Goal: Task Accomplishment & Management: Manage account settings

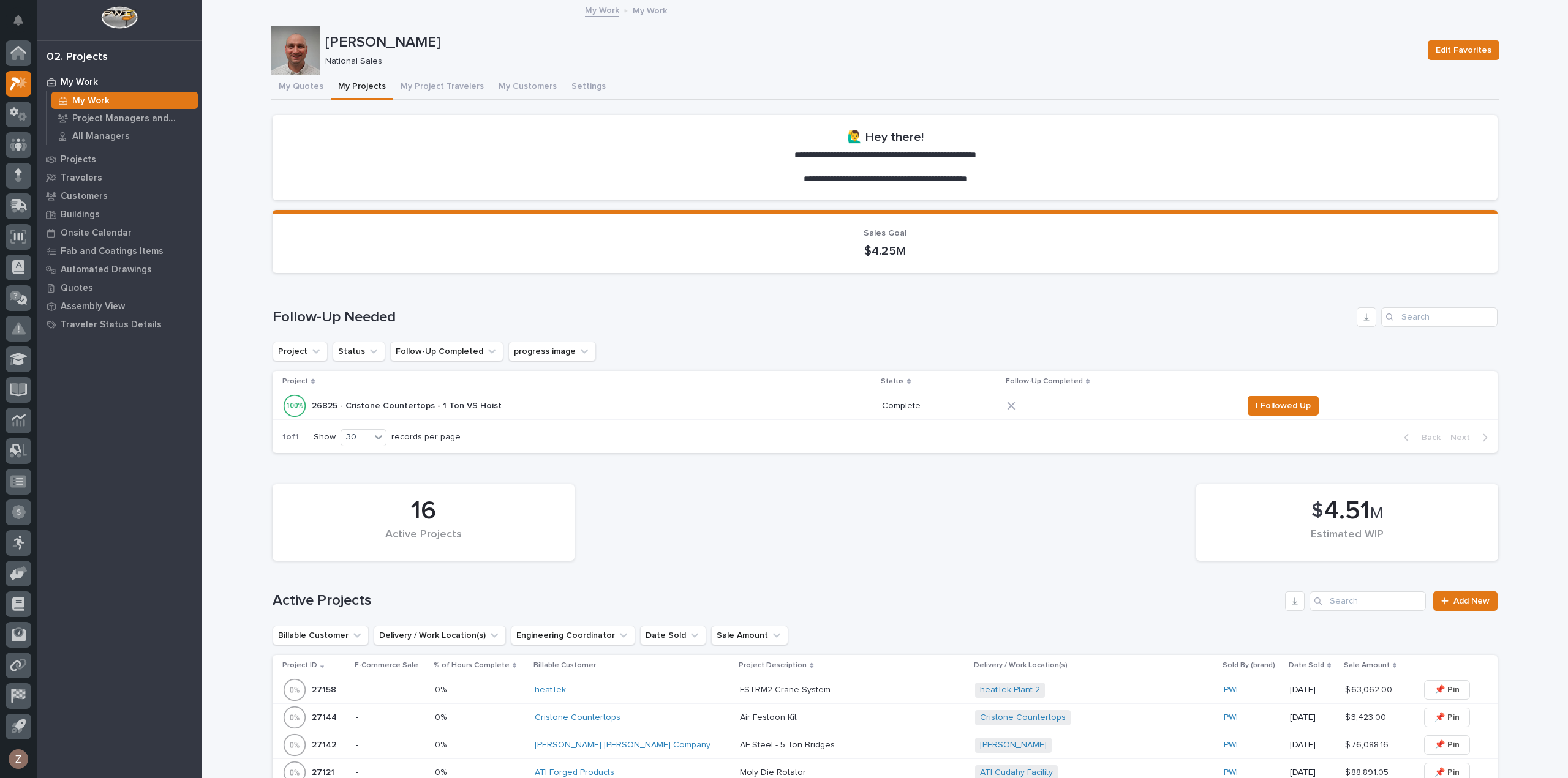
scroll to position [429, 0]
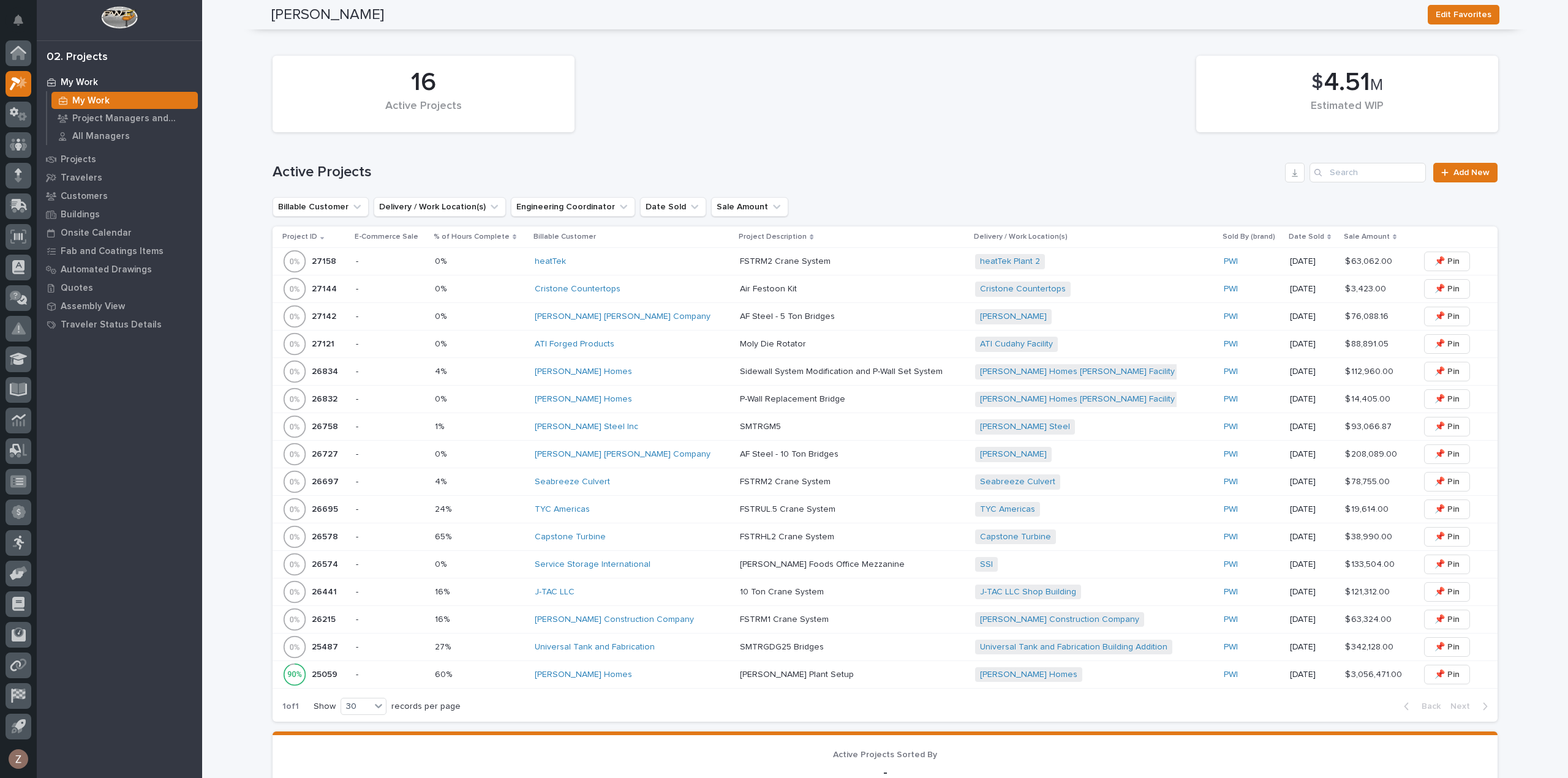
click at [839, 314] on p at bounding box center [847, 317] width 215 height 11
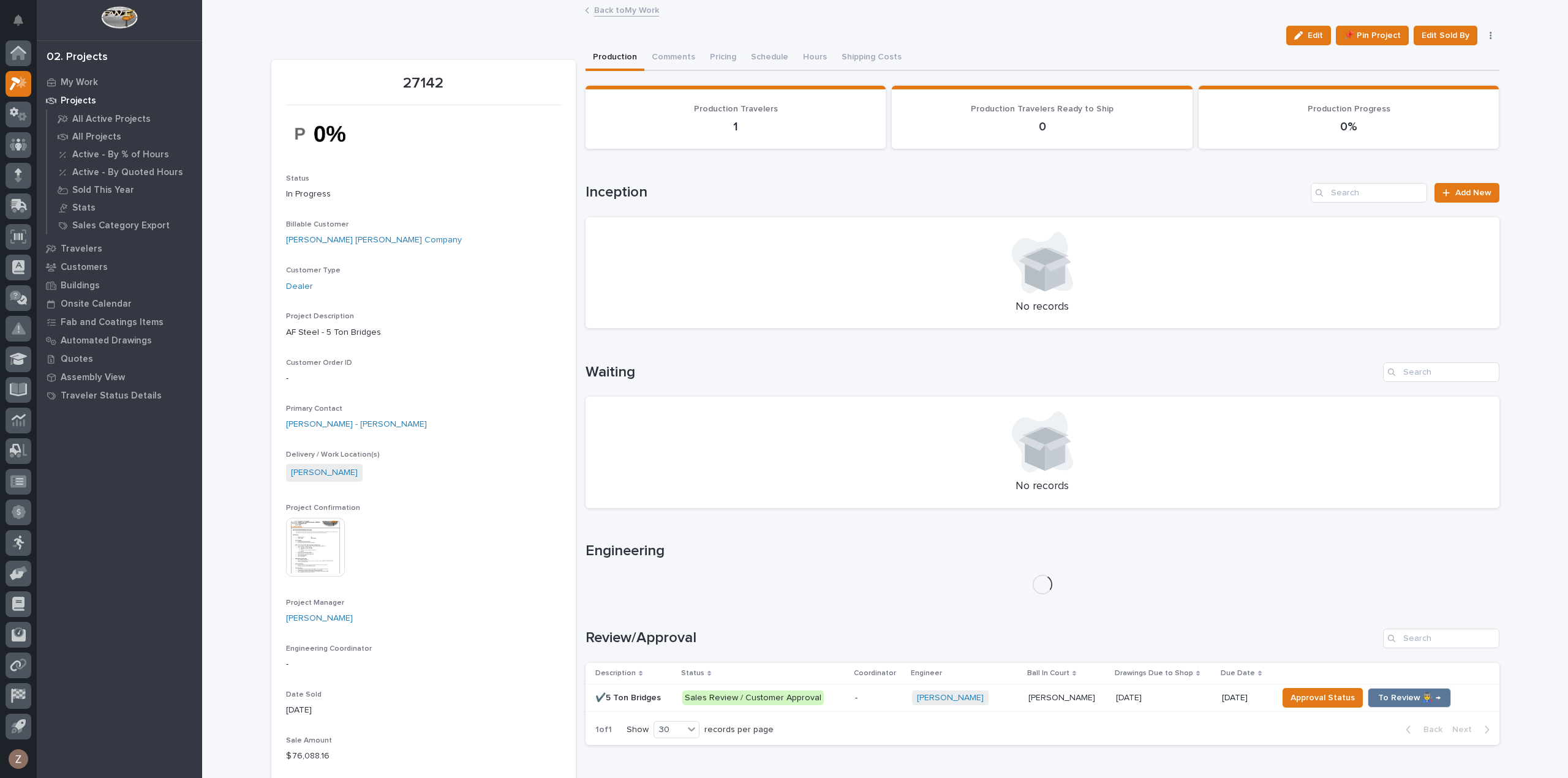
scroll to position [367, 0]
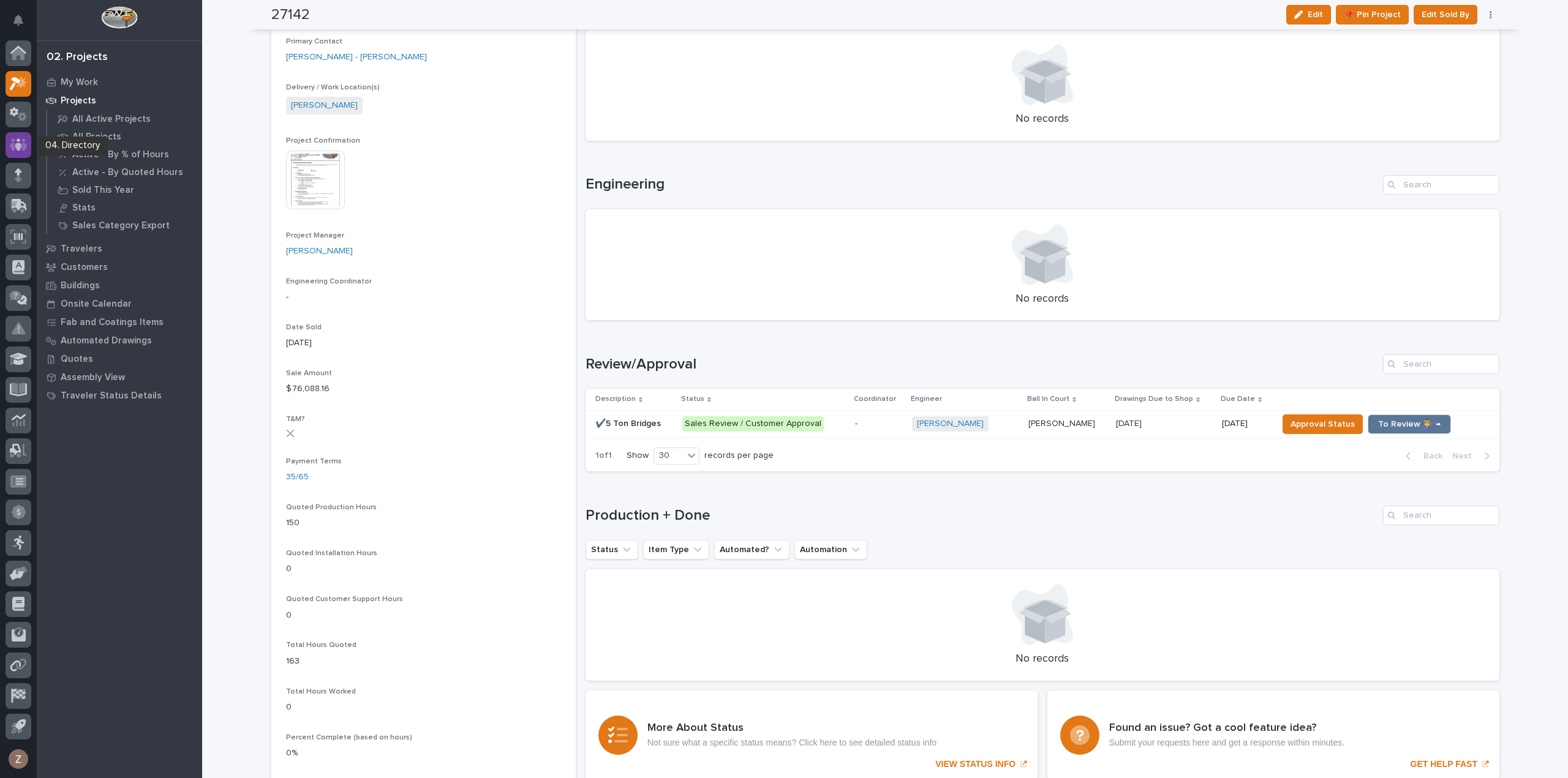
click at [17, 139] on icon at bounding box center [18, 145] width 17 height 14
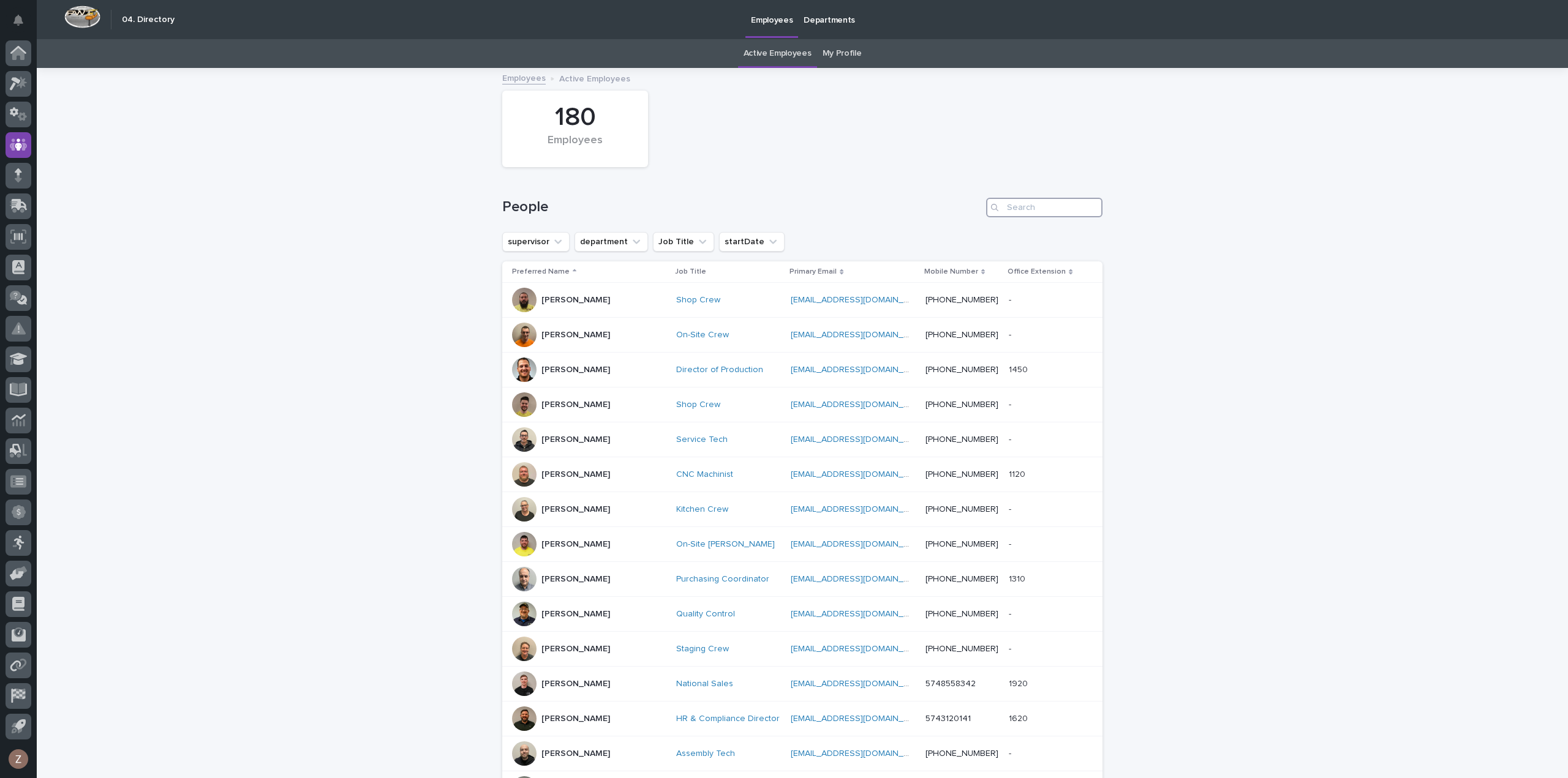
click at [1023, 210] on input "Search" at bounding box center [1045, 208] width 117 height 20
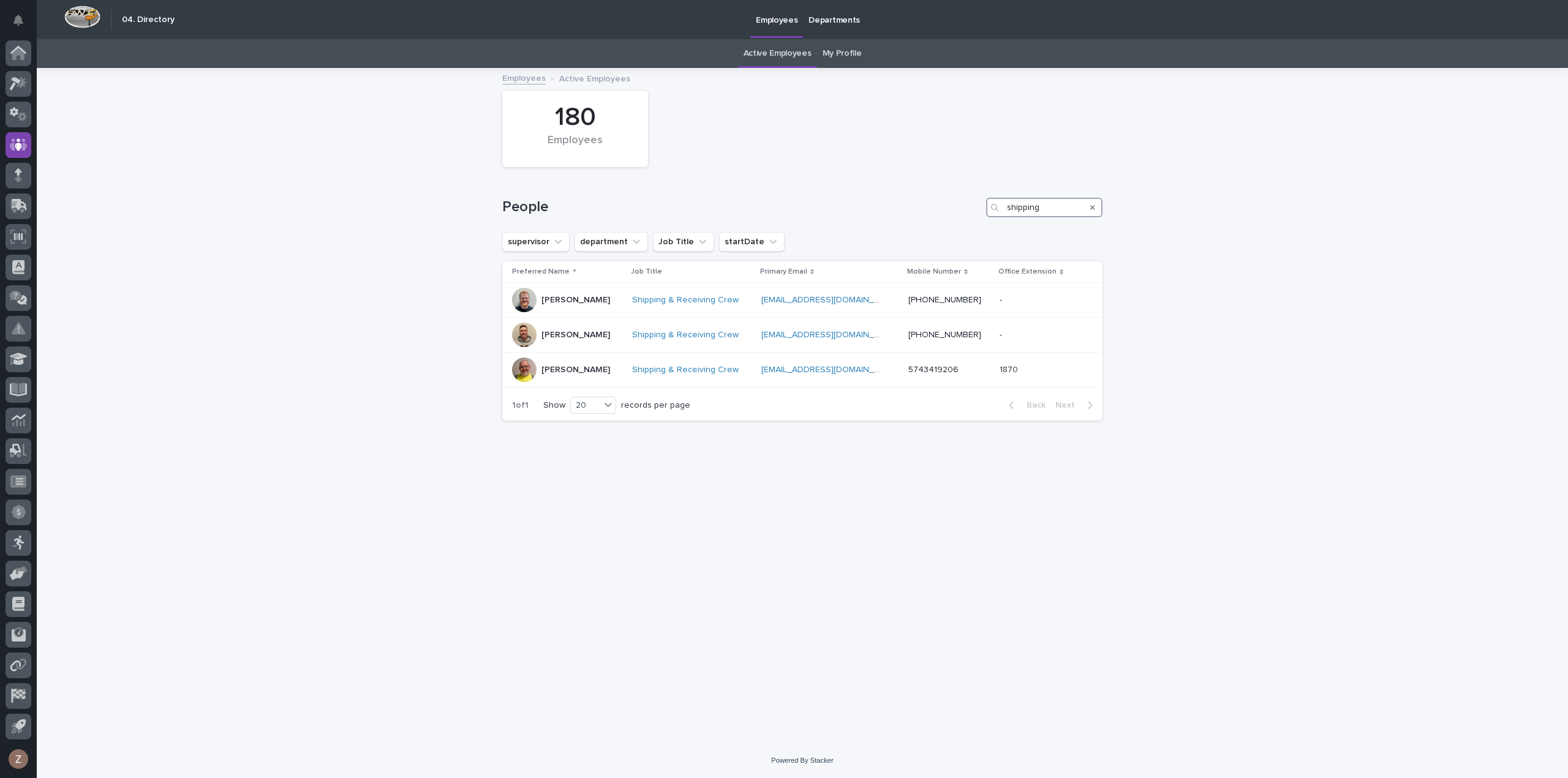
type input "shipping"
click at [20, 75] on div at bounding box center [18, 83] width 26 height 26
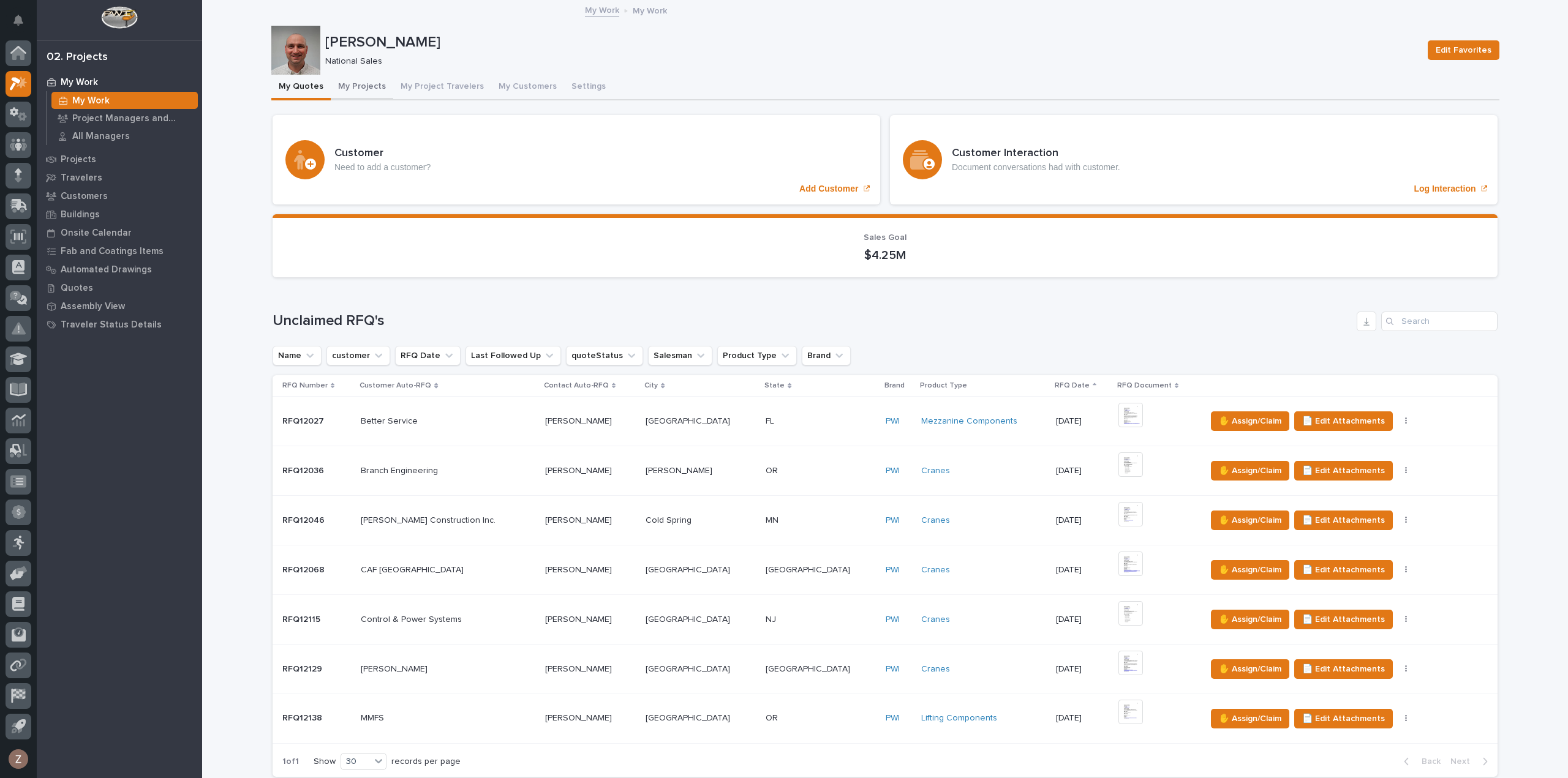
click at [360, 82] on button "My Projects" at bounding box center [361, 87] width 62 height 26
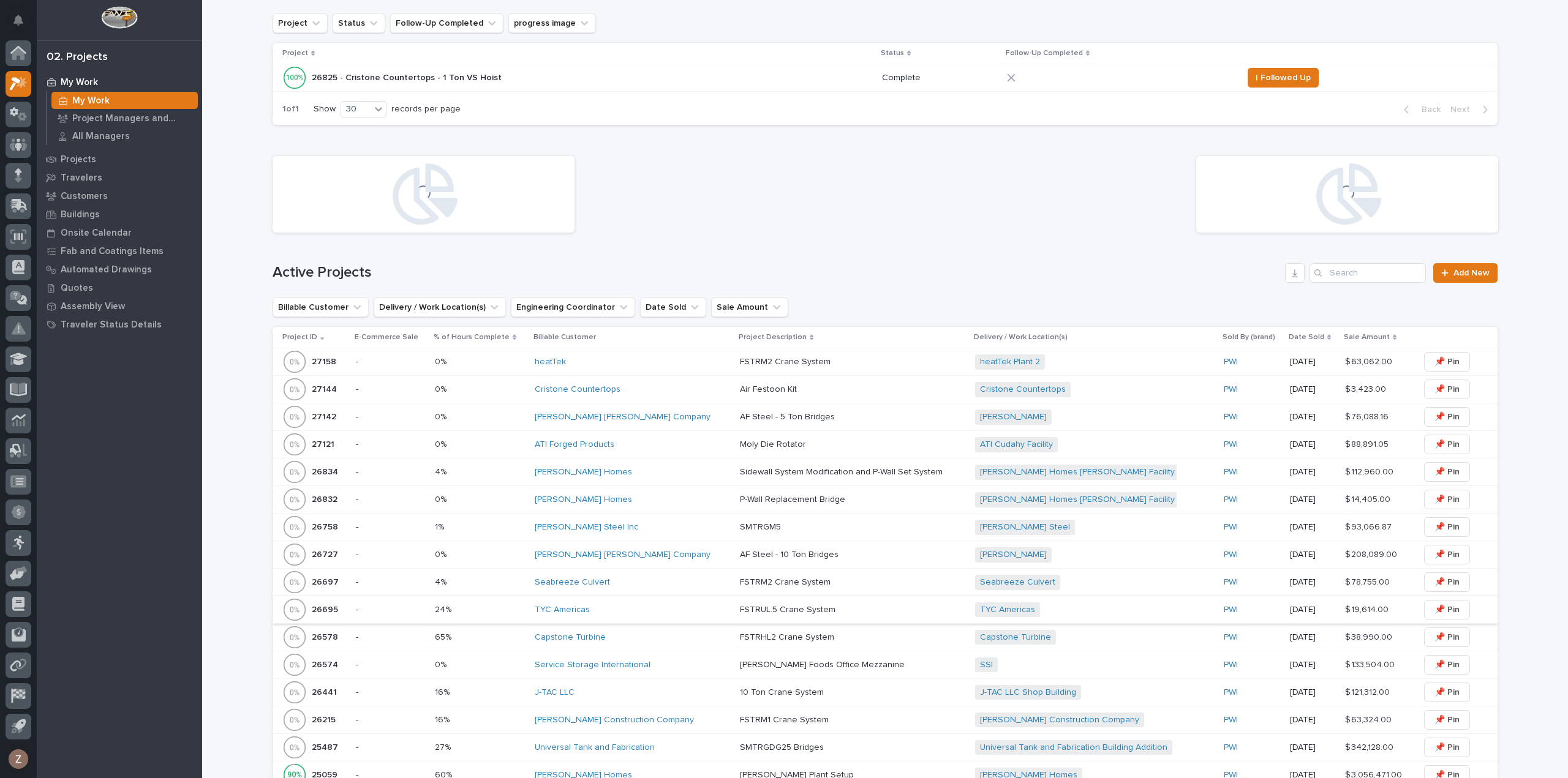
scroll to position [367, 0]
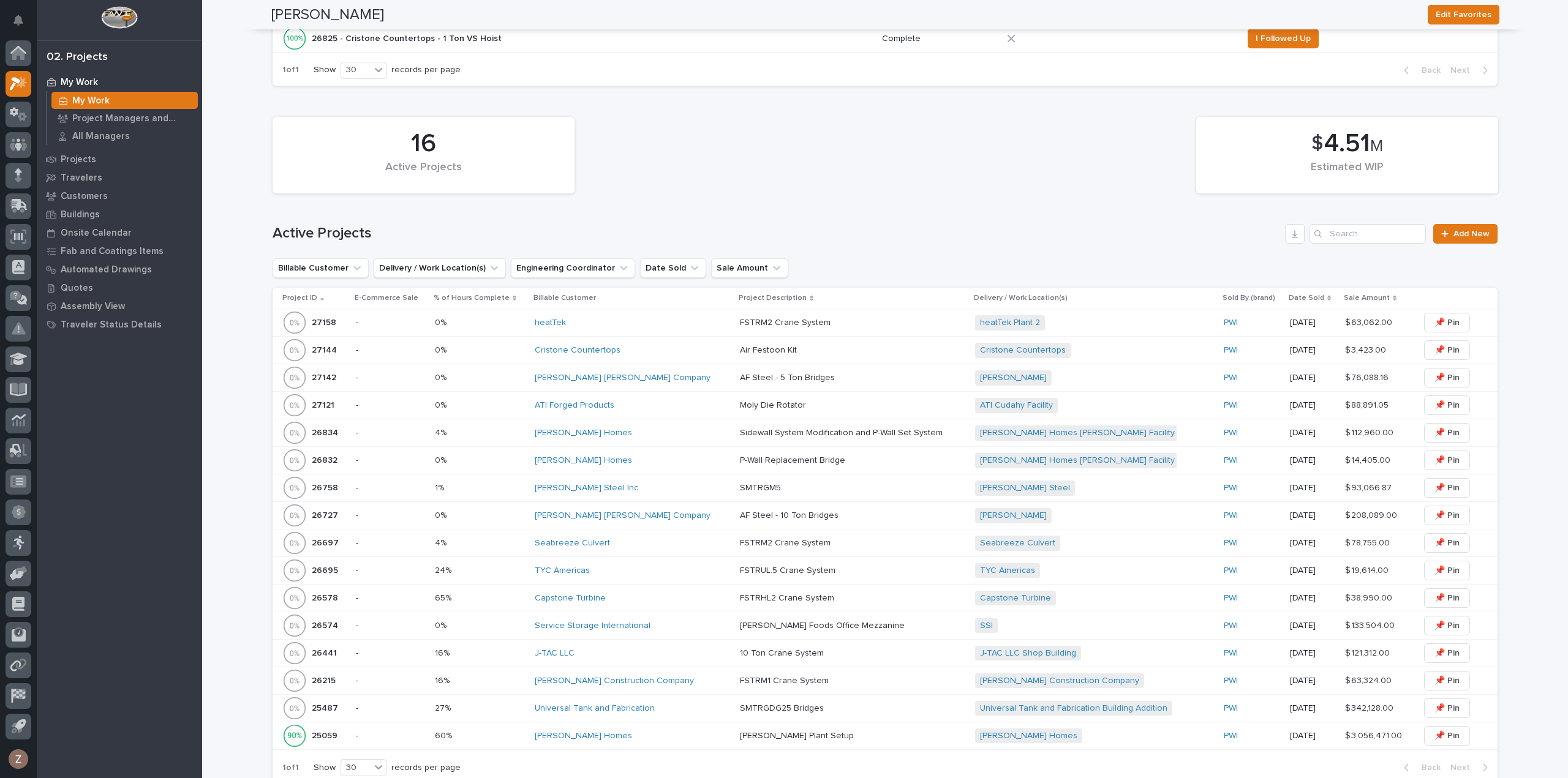
click at [682, 375] on div "[PERSON_NAME] [PERSON_NAME] Company" at bounding box center [632, 378] width 196 height 11
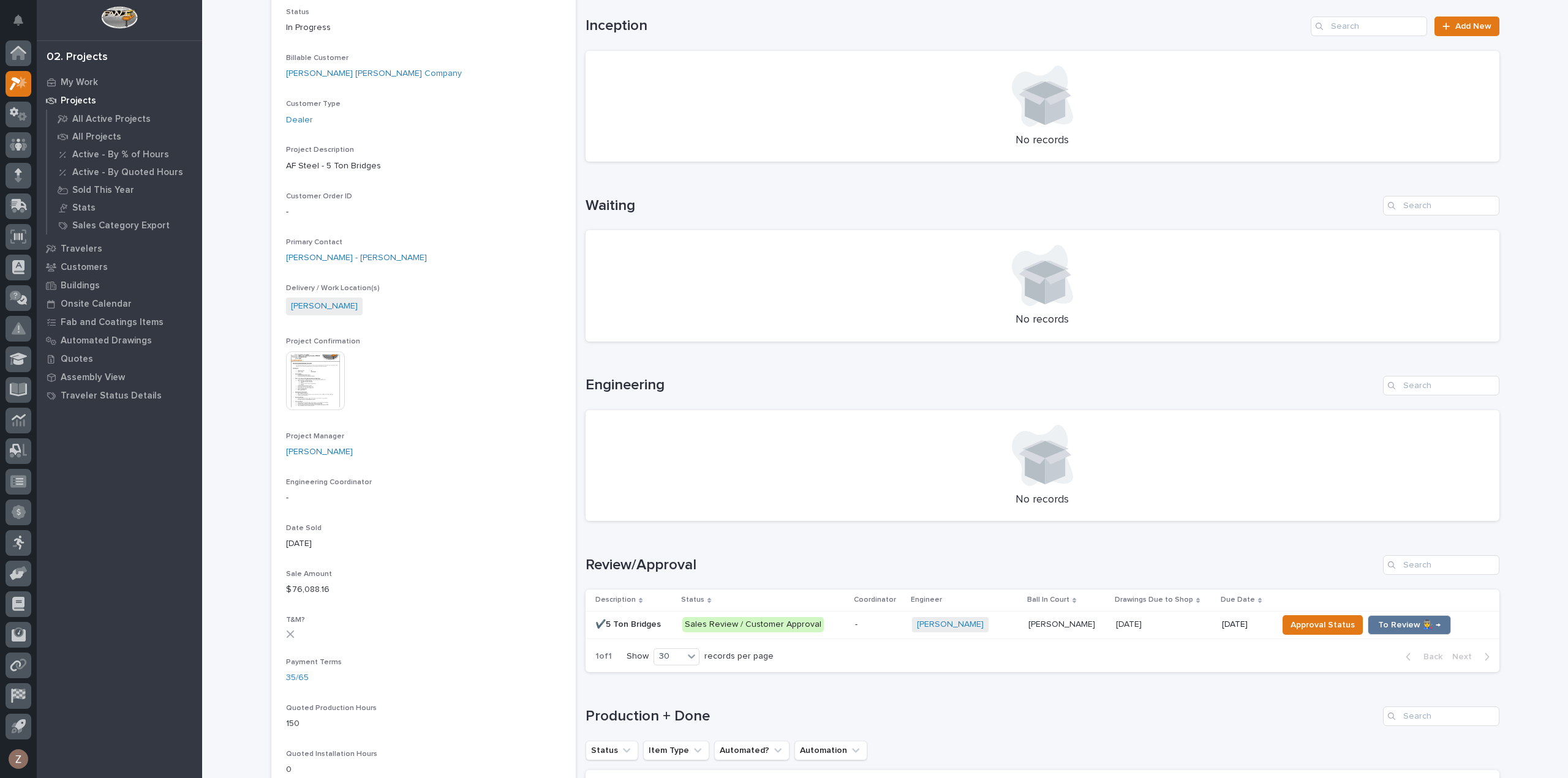
scroll to position [429, 0]
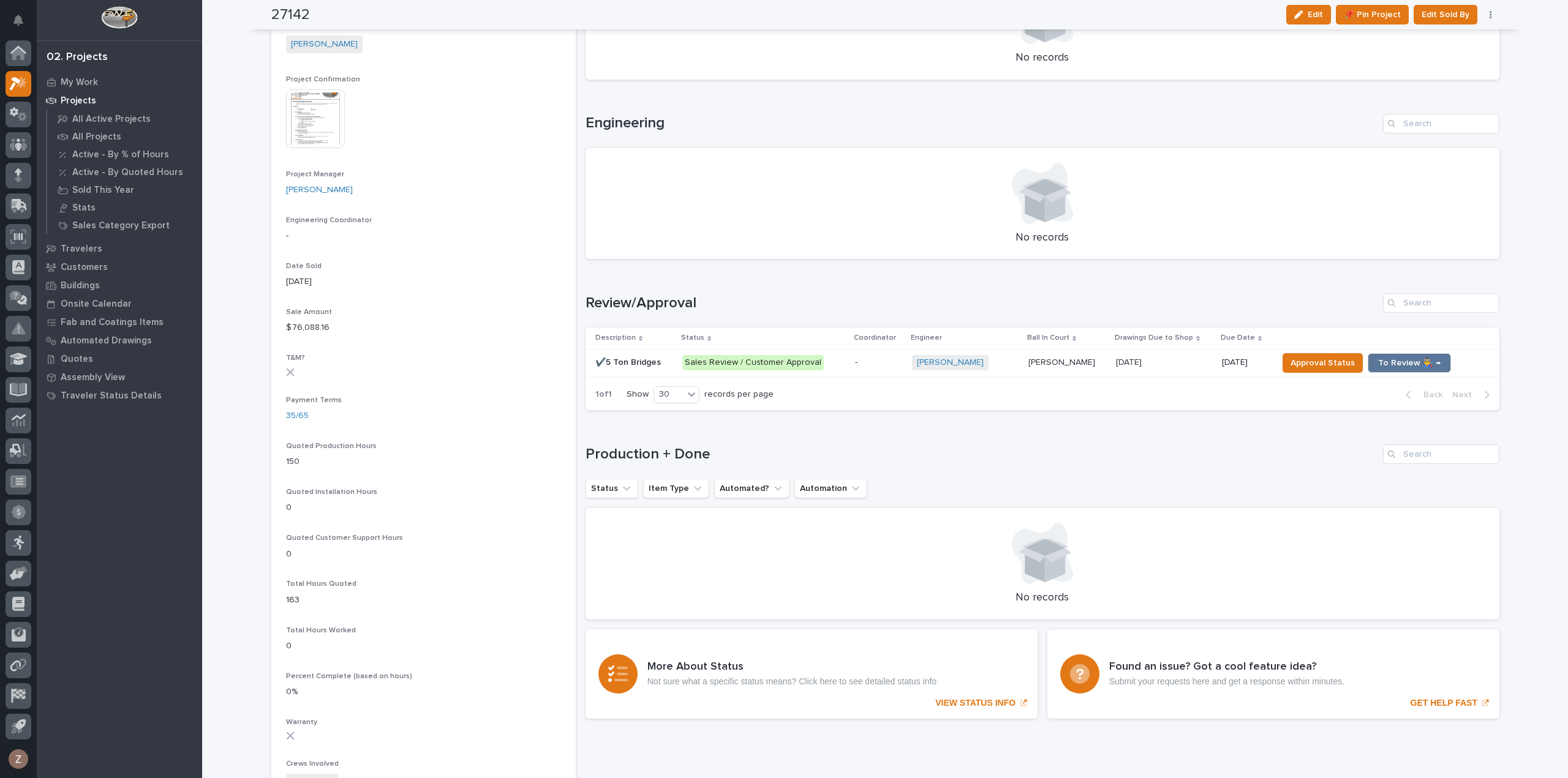
click at [879, 363] on p "-" at bounding box center [878, 363] width 47 height 11
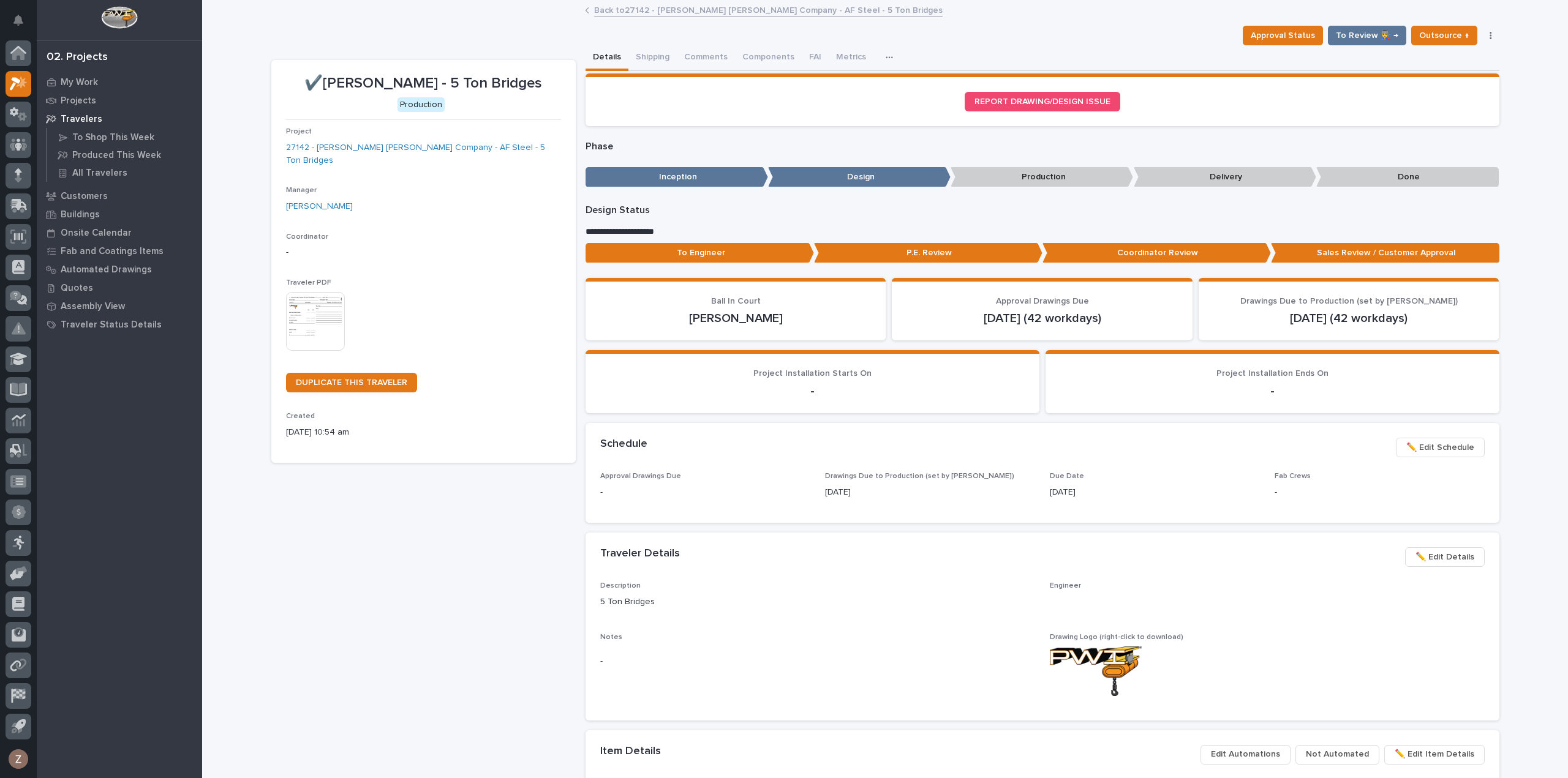
click at [332, 305] on img at bounding box center [315, 321] width 59 height 59
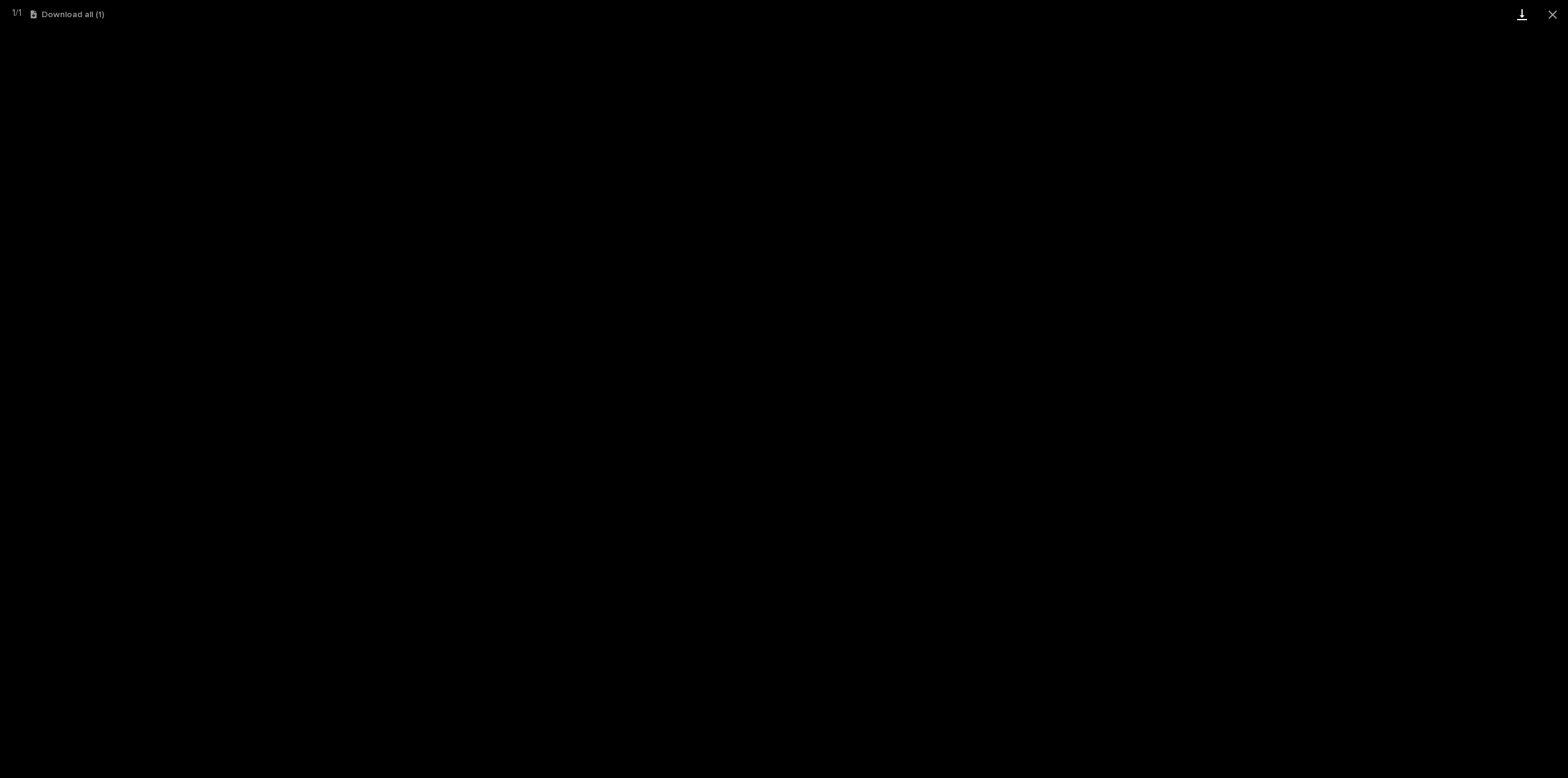
drag, startPoint x: 1551, startPoint y: 9, endPoint x: 1519, endPoint y: 18, distance: 33.2
click at [1551, 9] on button "Close gallery" at bounding box center [1552, 14] width 31 height 29
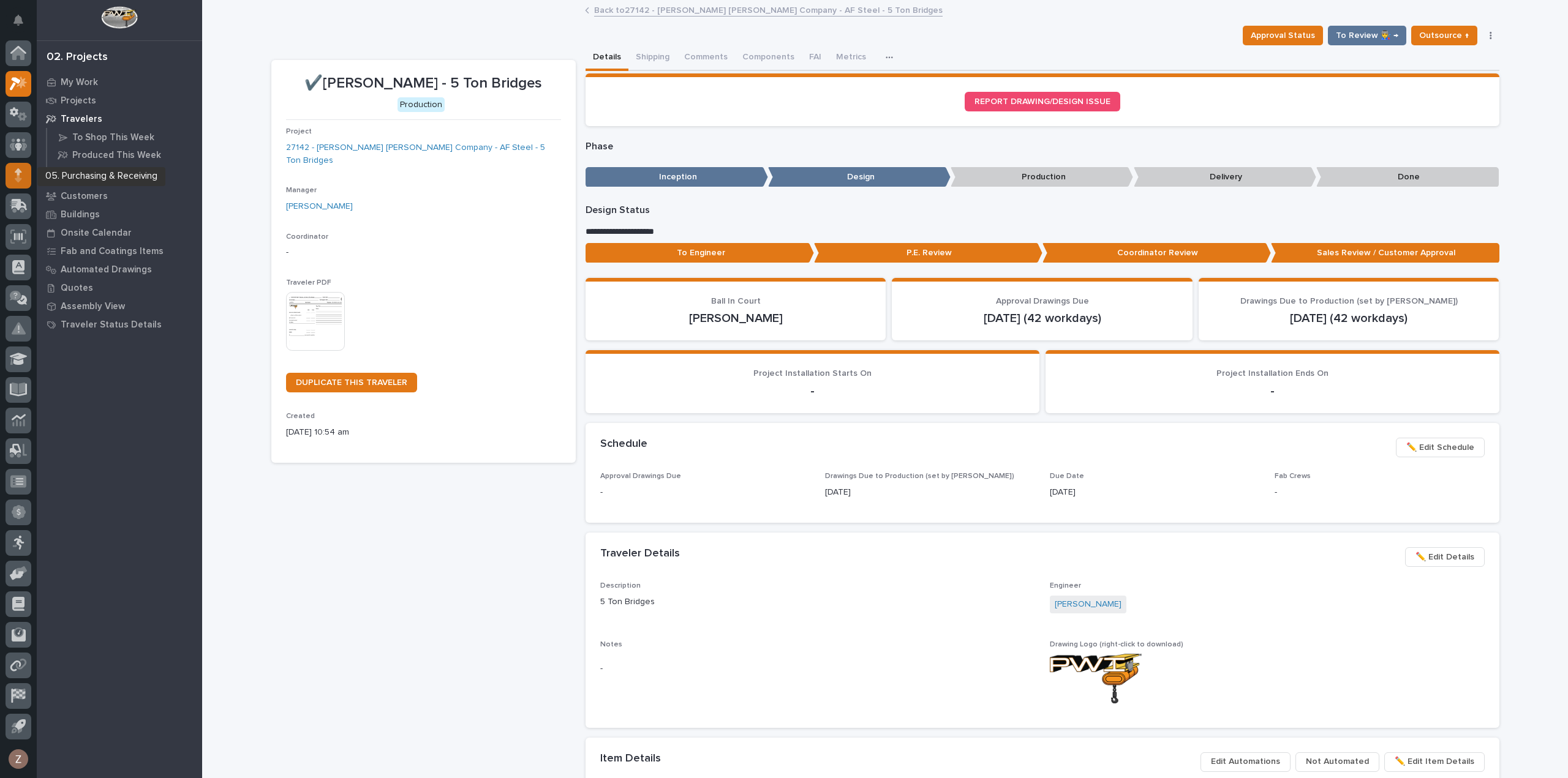
click at [20, 168] on icon at bounding box center [18, 175] width 7 height 14
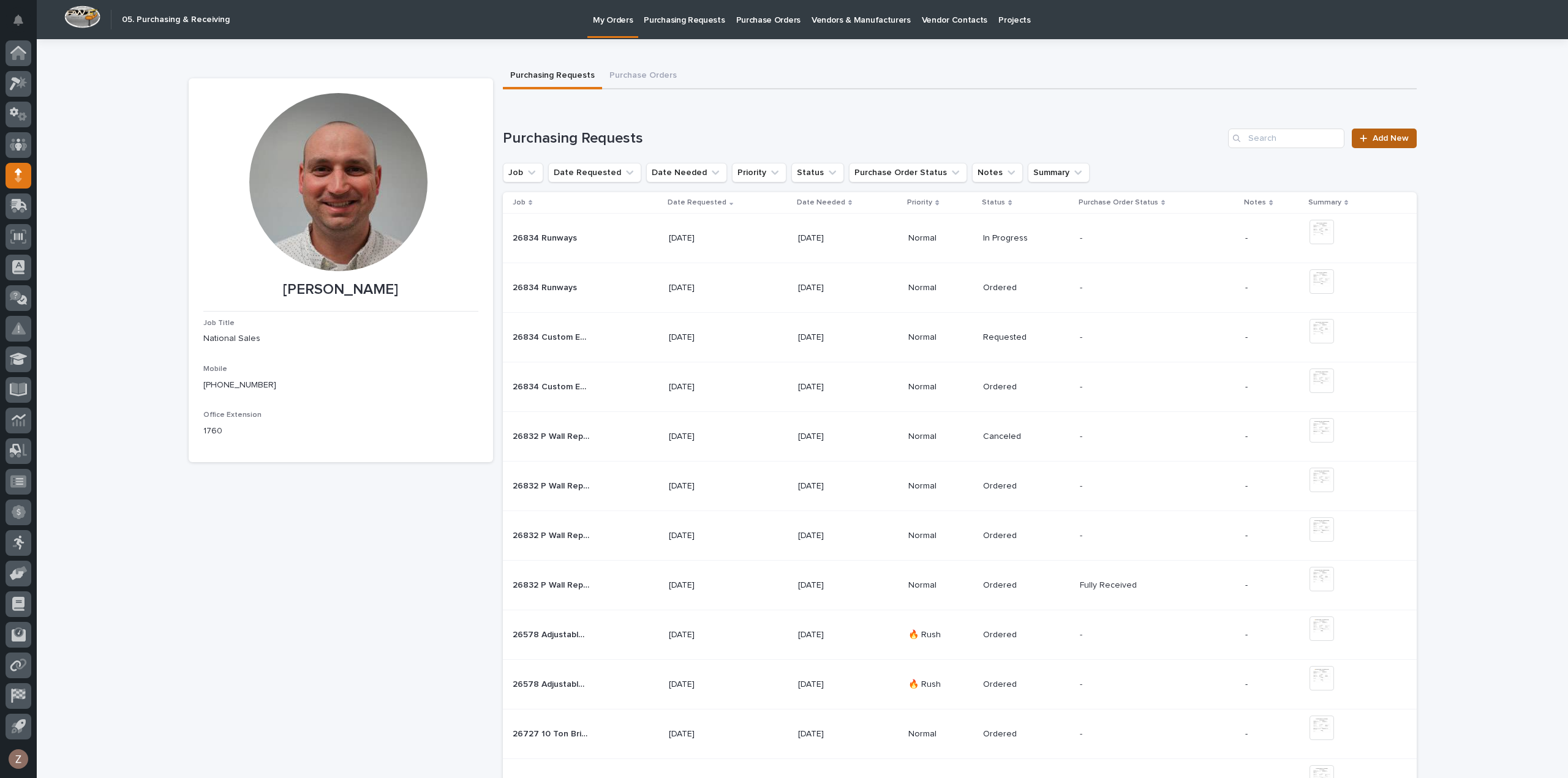
click at [1381, 139] on span "Add New" at bounding box center [1390, 138] width 36 height 8
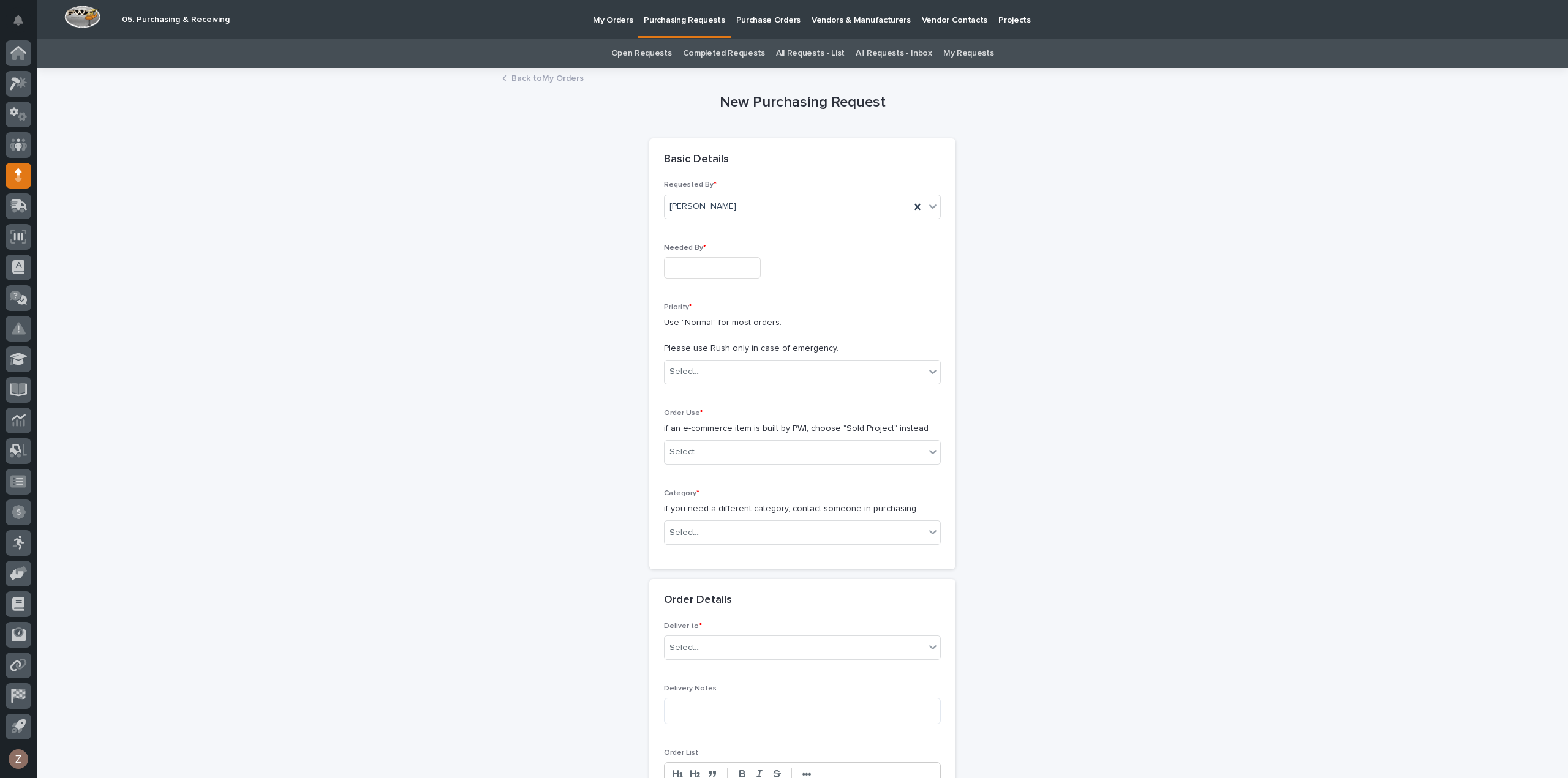
click at [669, 271] on input "text" at bounding box center [712, 268] width 97 height 22
click at [689, 168] on div "16" at bounding box center [684, 167] width 17 height 17
type input "**********"
click at [720, 365] on div "Select..." at bounding box center [794, 372] width 261 height 20
click at [701, 432] on div "Normal" at bounding box center [796, 437] width 275 height 22
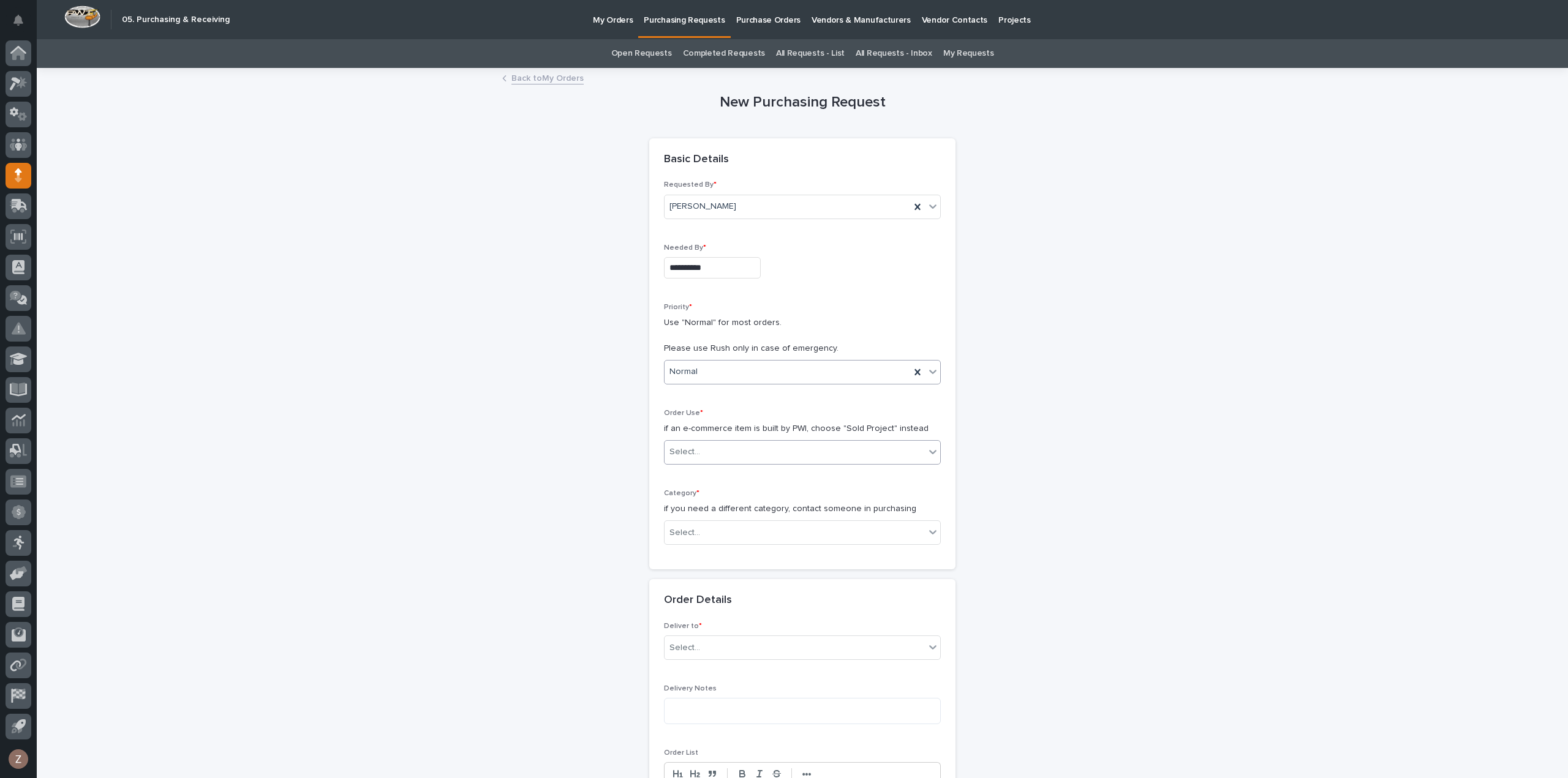
click at [703, 451] on div "Select..." at bounding box center [794, 452] width 261 height 20
click at [711, 475] on div "Sold Project" at bounding box center [796, 474] width 275 height 22
click at [701, 525] on div "Select..." at bounding box center [794, 533] width 261 height 20
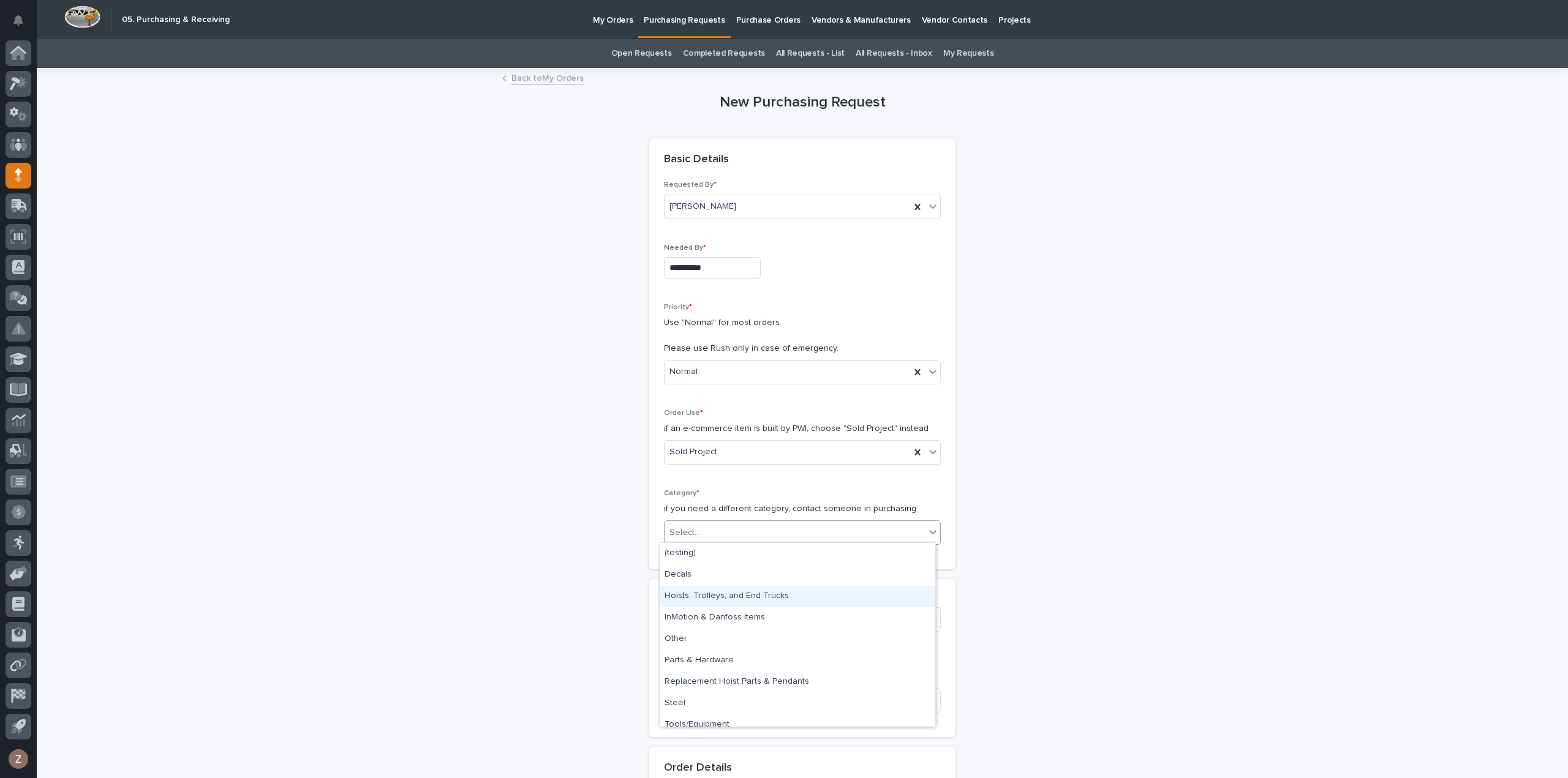
click at [723, 594] on div "Hoists, Trolleys, and End Trucks" at bounding box center [796, 597] width 275 height 22
click at [743, 603] on div "Project * Select..." at bounding box center [802, 617] width 277 height 47
click at [742, 622] on div "Select..." at bounding box center [794, 620] width 261 height 20
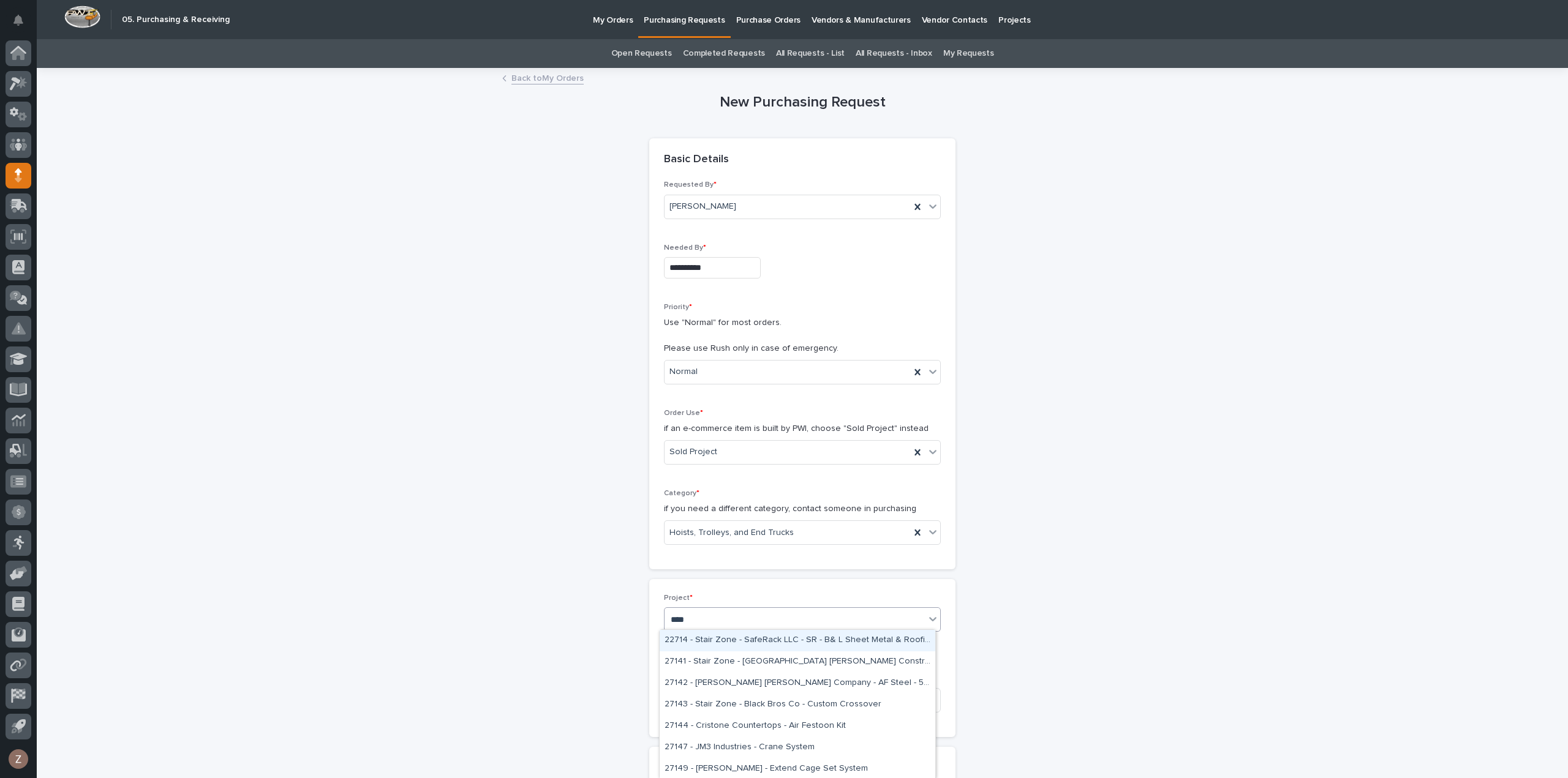
type input "*****"
click at [738, 643] on div "27142 - [PERSON_NAME] [PERSON_NAME] Company - AF Steel - 5 Ton Bridges" at bounding box center [796, 641] width 275 height 22
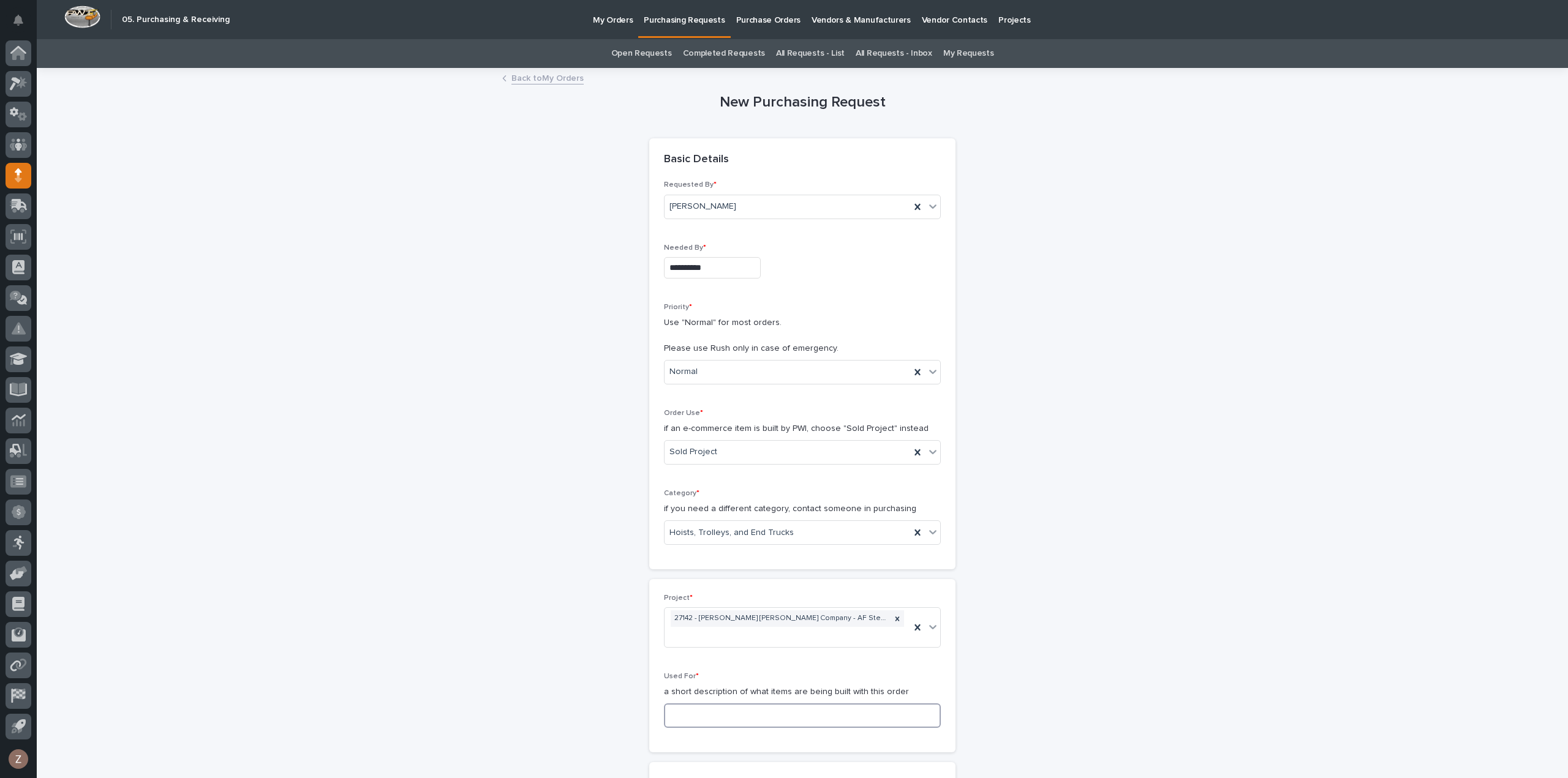
click at [722, 703] on input at bounding box center [802, 715] width 277 height 24
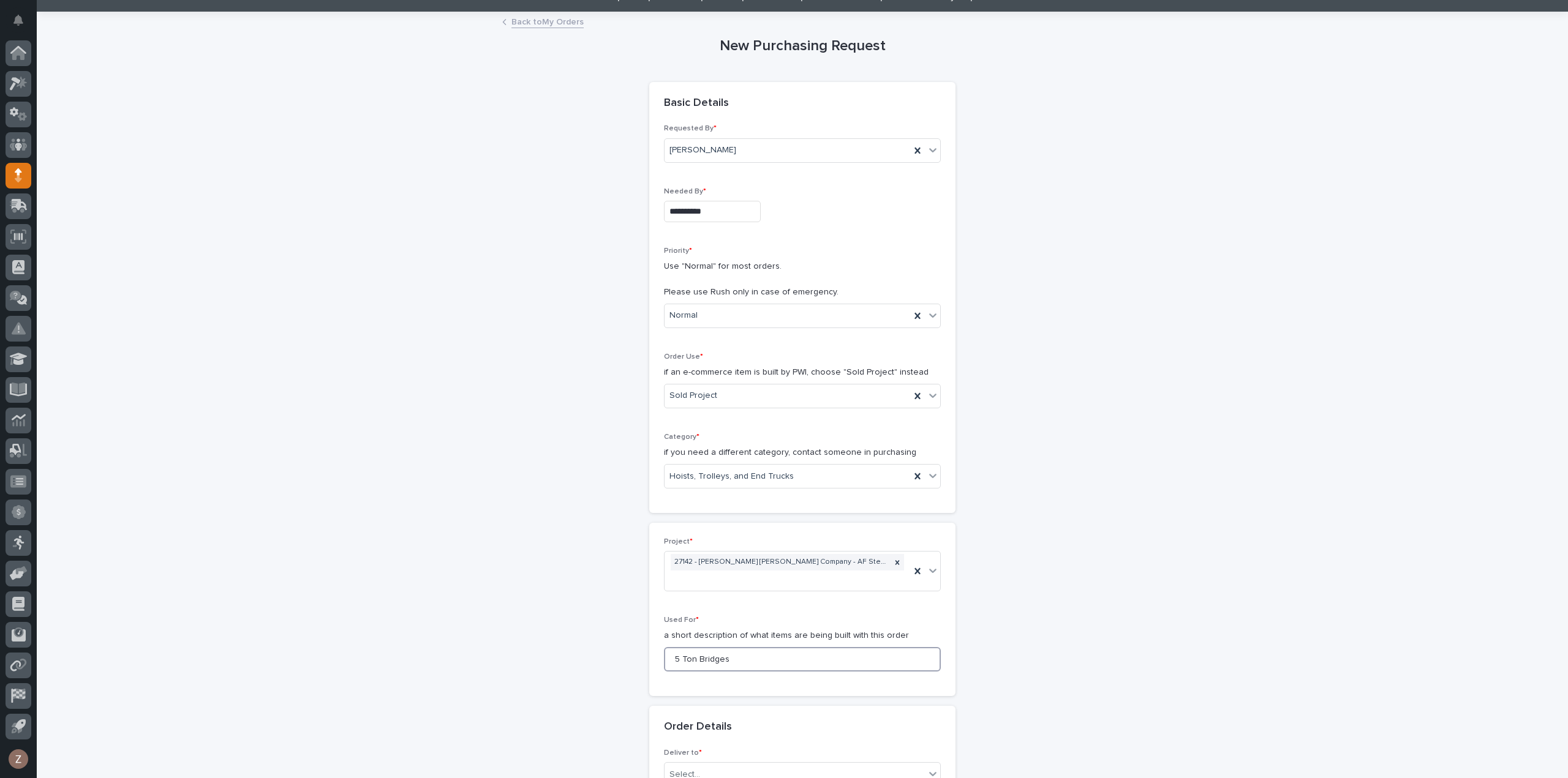
scroll to position [184, 0]
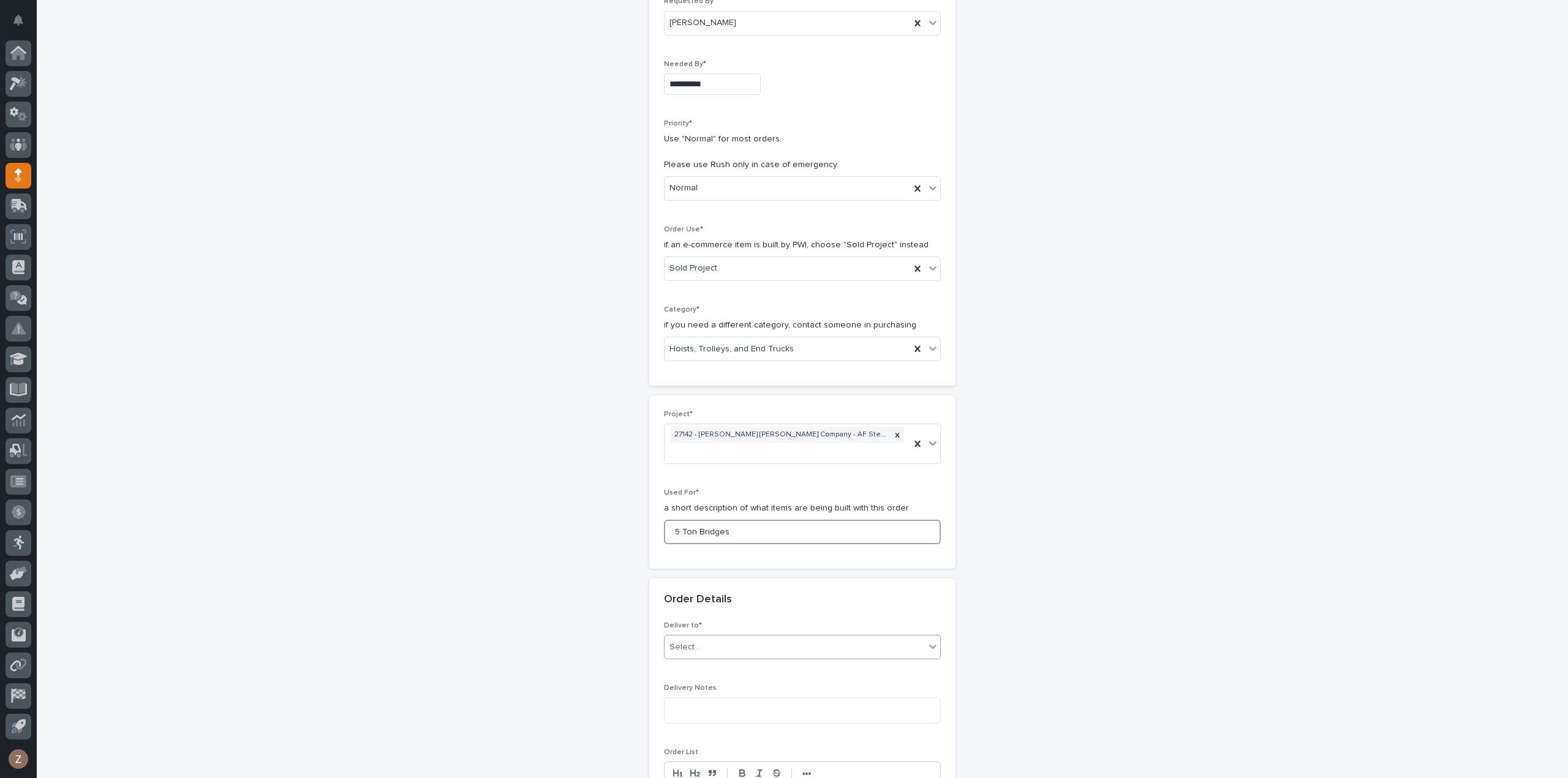
type input "5 Ton Bridges"
click at [709, 637] on div "Select..." at bounding box center [794, 647] width 261 height 20
click at [692, 647] on div "PWI" at bounding box center [796, 652] width 275 height 22
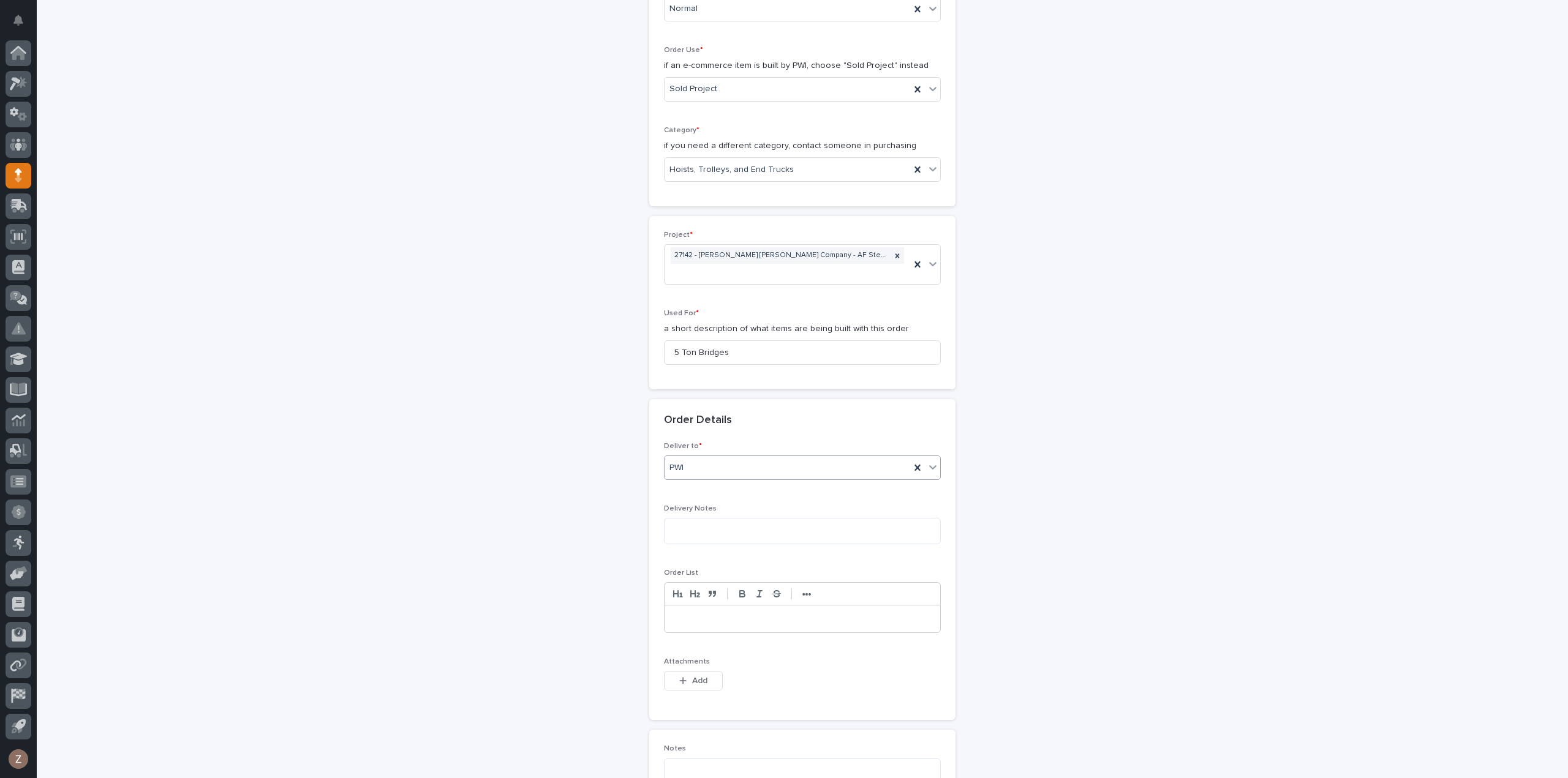
scroll to position [367, 0]
click at [680, 672] on icon "button" at bounding box center [682, 676] width 7 height 8
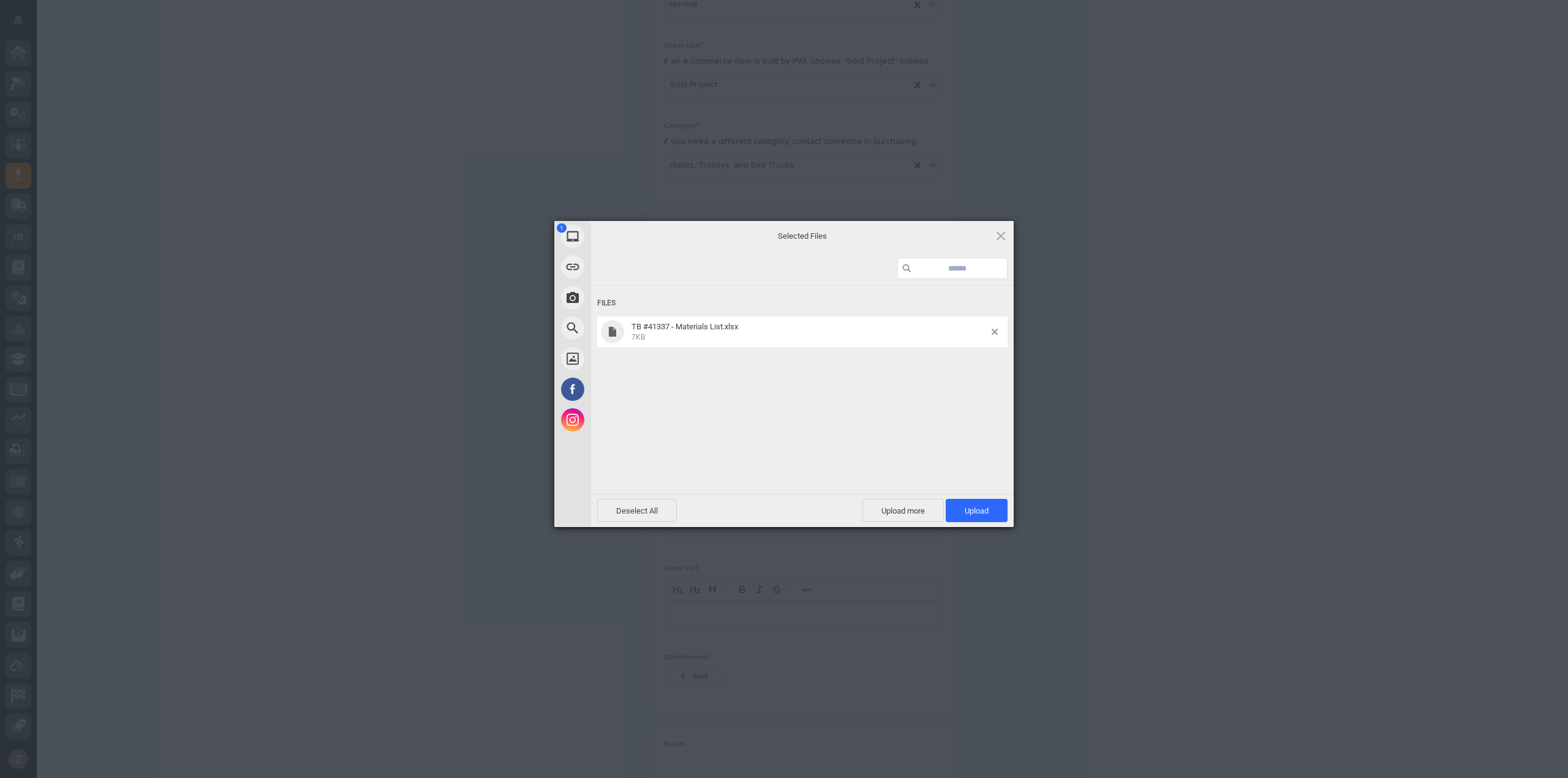
click at [989, 507] on span "Upload 1" at bounding box center [976, 510] width 24 height 9
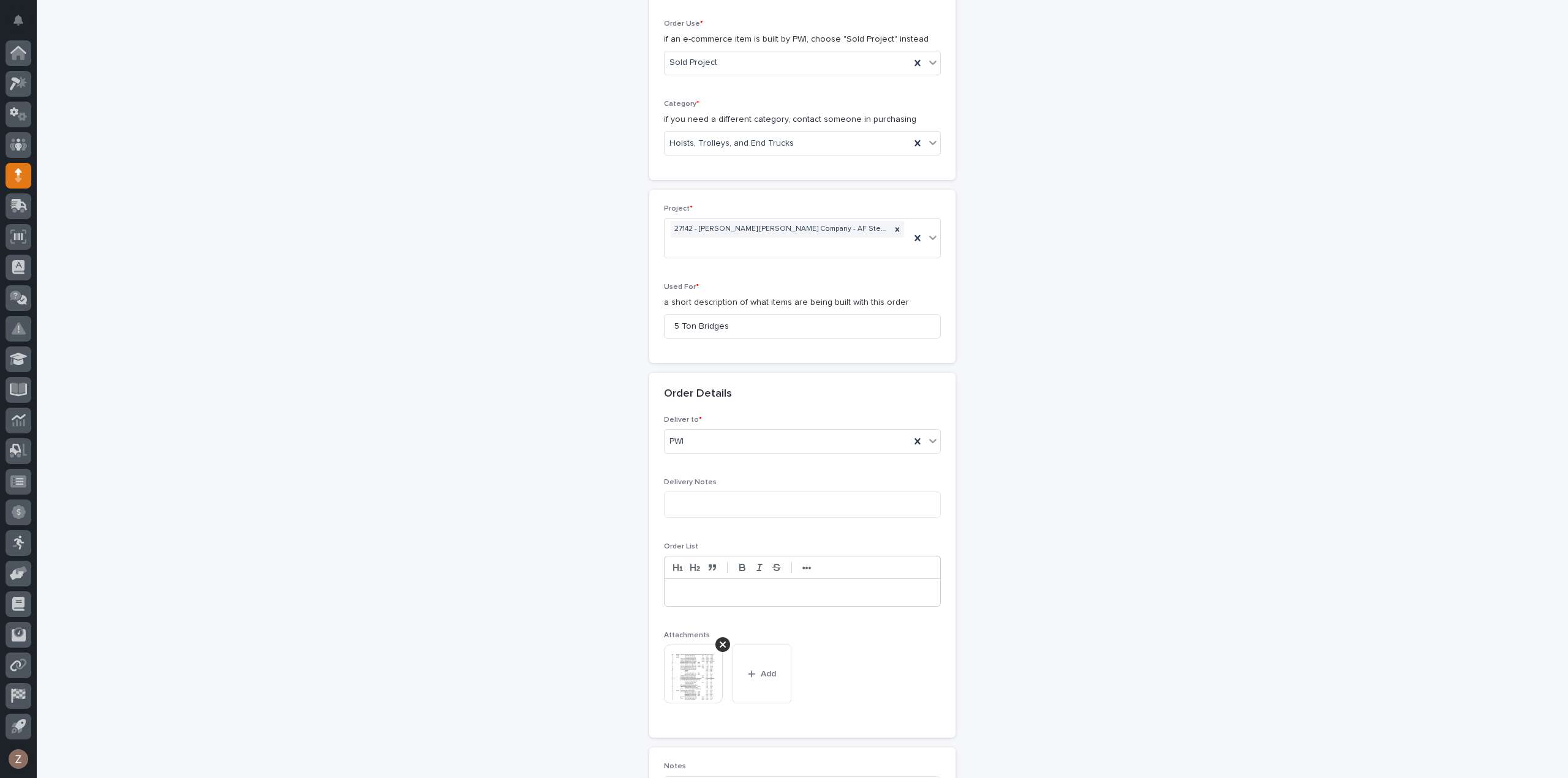
scroll to position [756, 0]
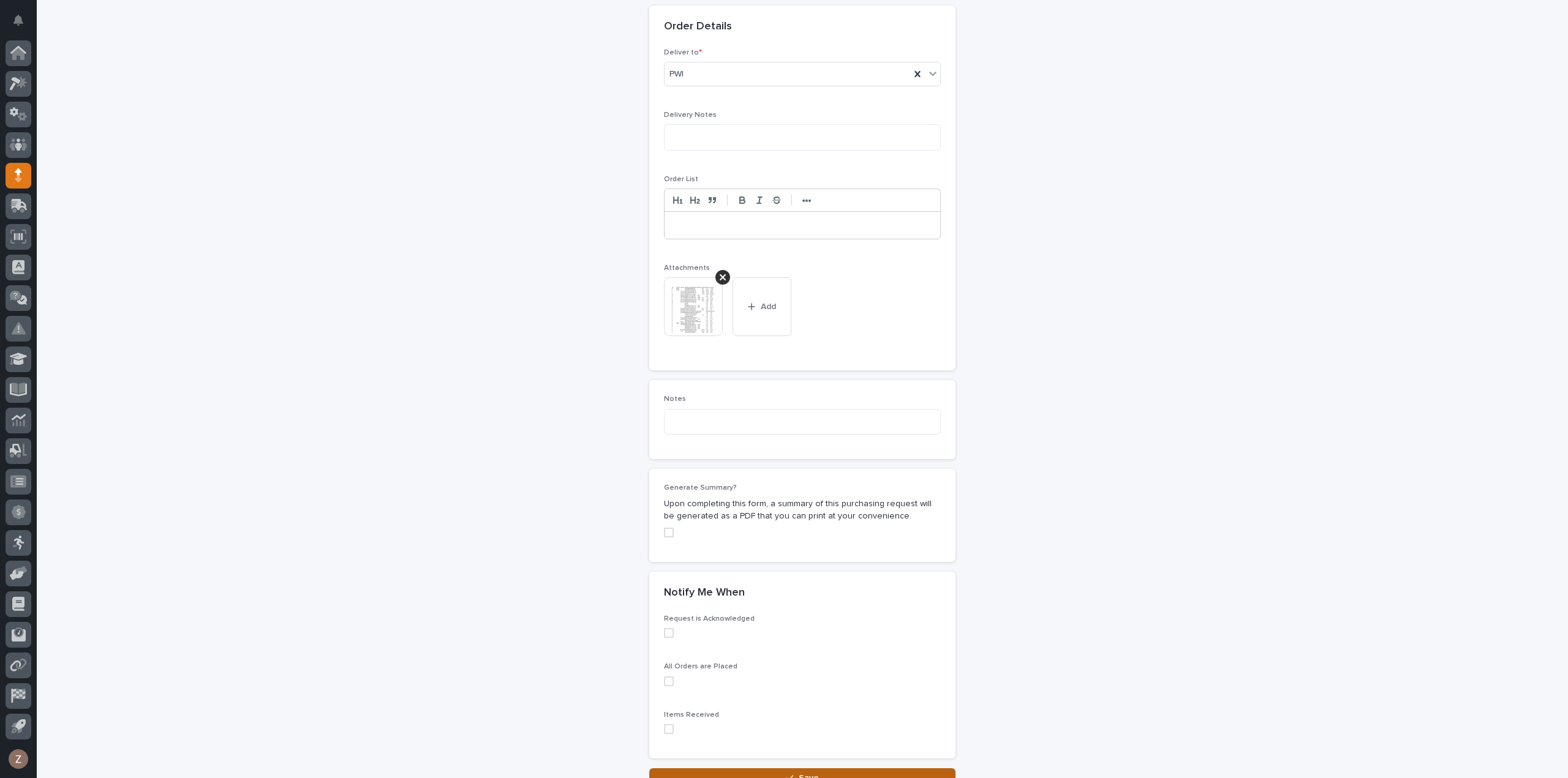
click at [831, 768] on button "Save" at bounding box center [802, 778] width 306 height 20
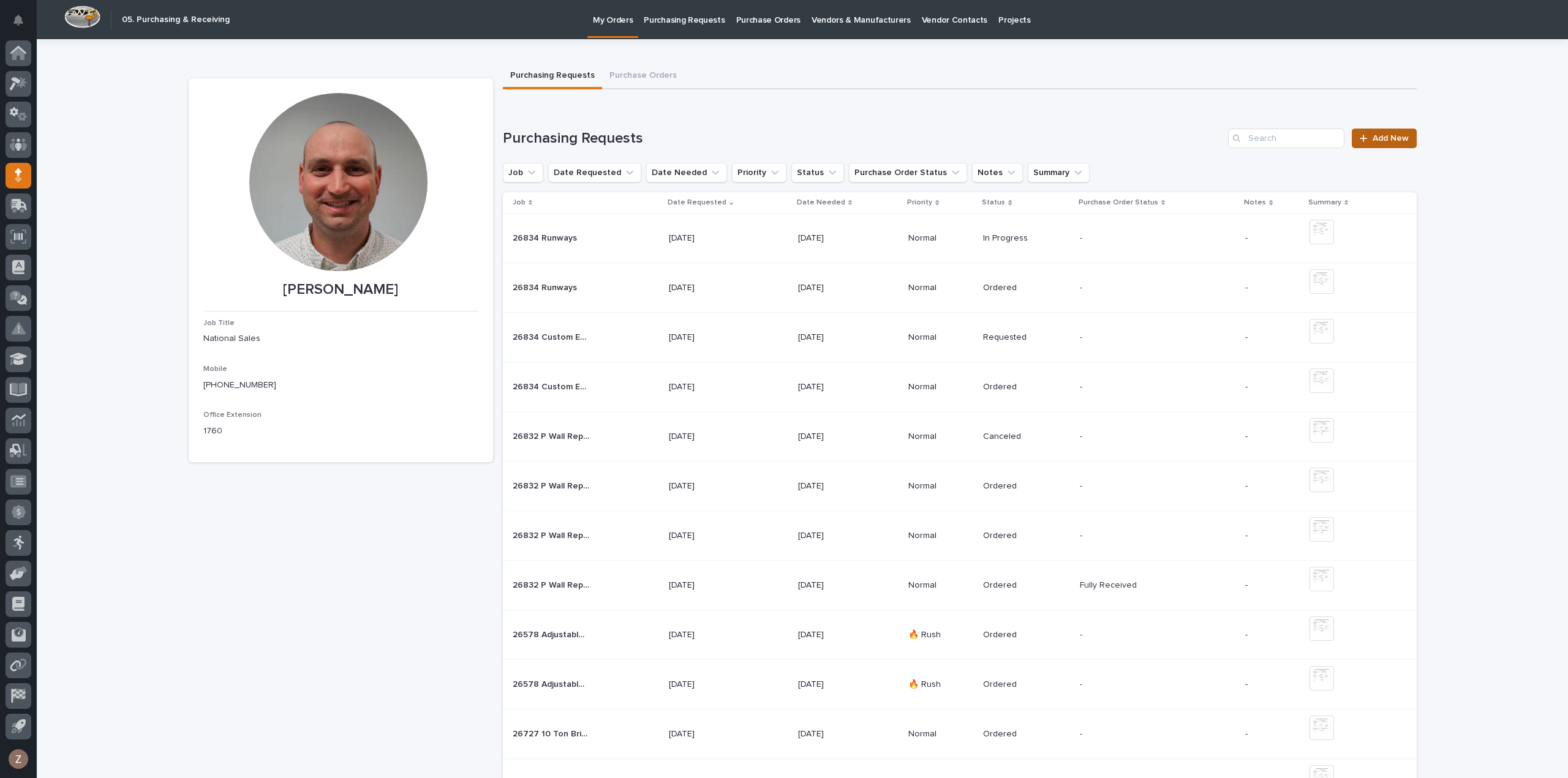
click at [1377, 136] on span "Add New" at bounding box center [1390, 138] width 36 height 8
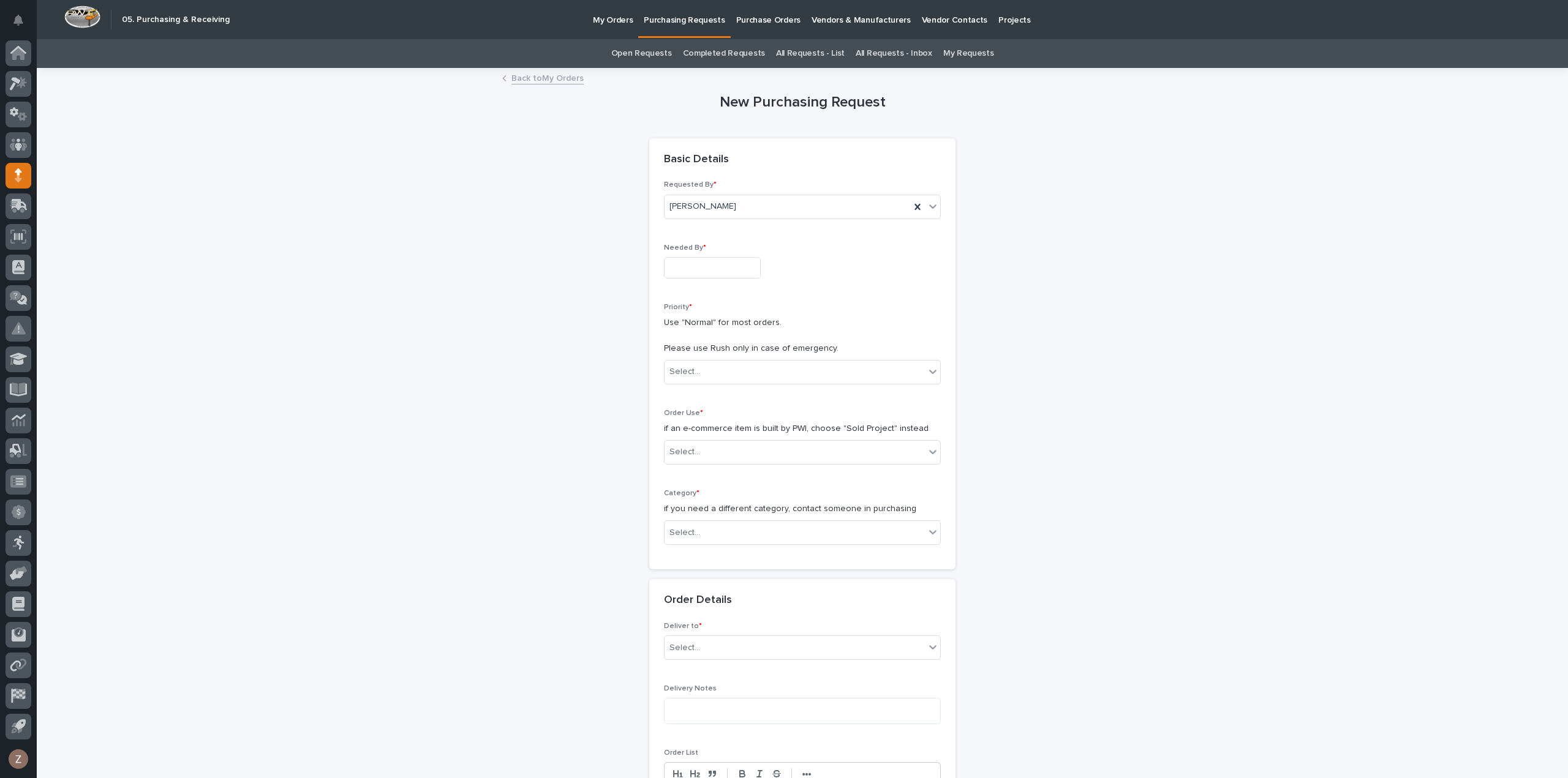
click at [735, 270] on input "text" at bounding box center [712, 268] width 97 height 22
click at [682, 171] on div "16" at bounding box center [684, 167] width 17 height 17
type input "**********"
click at [735, 367] on div "Select..." at bounding box center [794, 372] width 261 height 20
click at [750, 435] on div "Normal" at bounding box center [796, 437] width 275 height 22
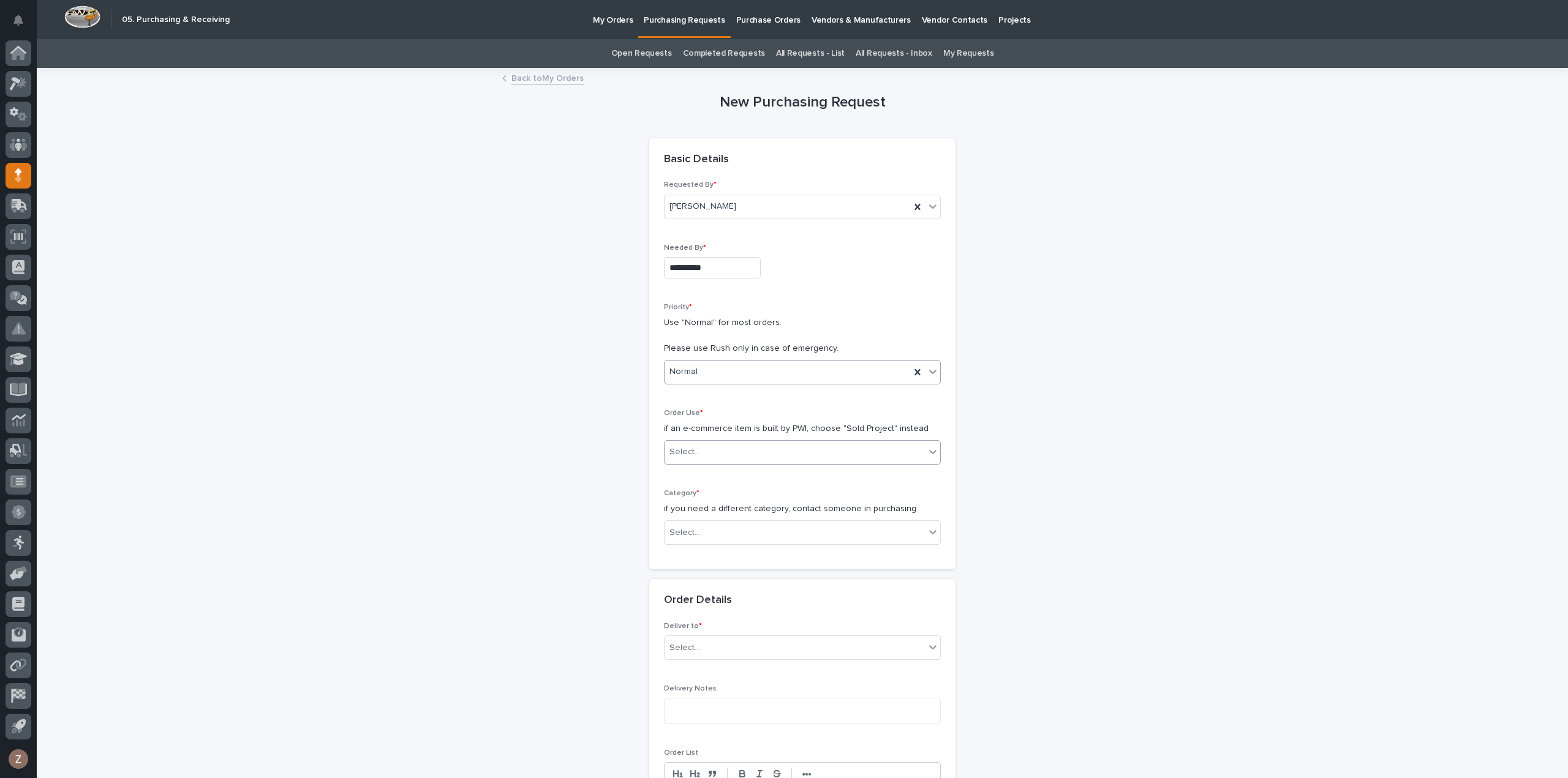
click at [767, 455] on div "Select..." at bounding box center [794, 452] width 261 height 20
click at [737, 468] on div "Sold Project" at bounding box center [796, 474] width 275 height 22
click at [722, 535] on div "Select..." at bounding box center [794, 533] width 261 height 20
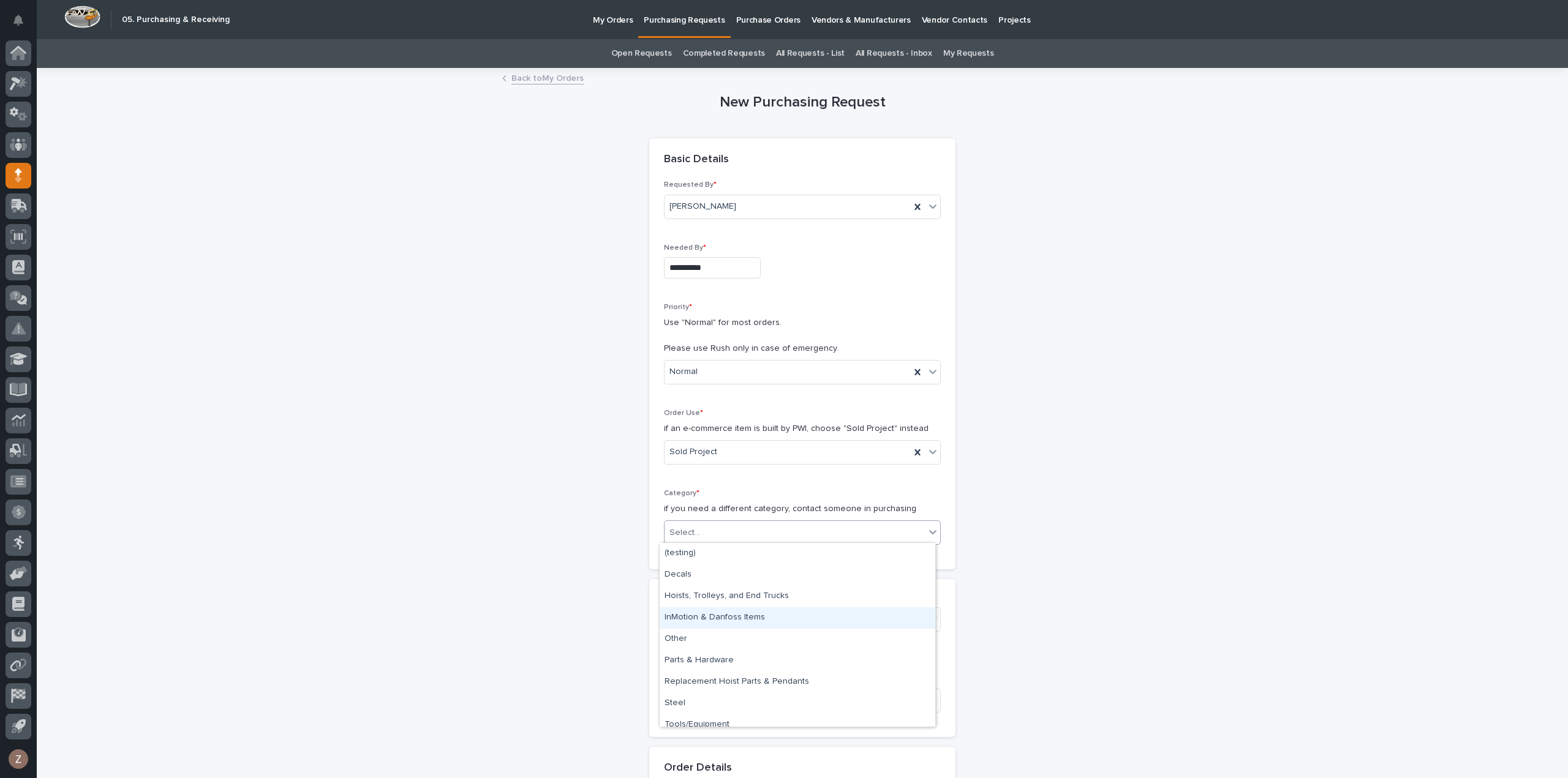
click at [720, 619] on div "InMotion & Danfoss Items" at bounding box center [796, 618] width 275 height 22
click at [727, 621] on div "Select..." at bounding box center [794, 620] width 261 height 20
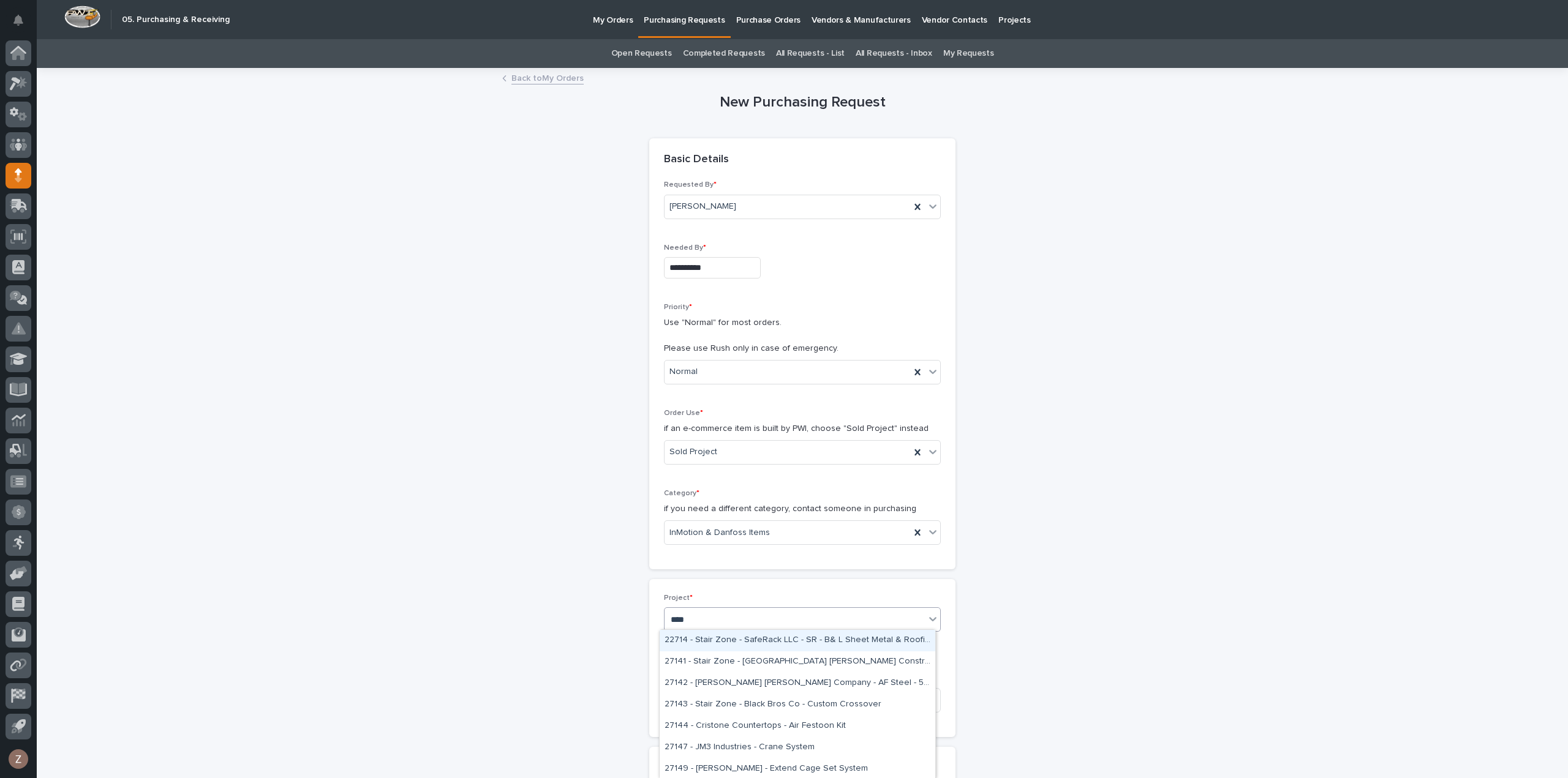
type input "*****"
click at [790, 636] on div "27142 - [PERSON_NAME] [PERSON_NAME] Company - AF Steel - 5 Ton Bridges" at bounding box center [796, 641] width 275 height 22
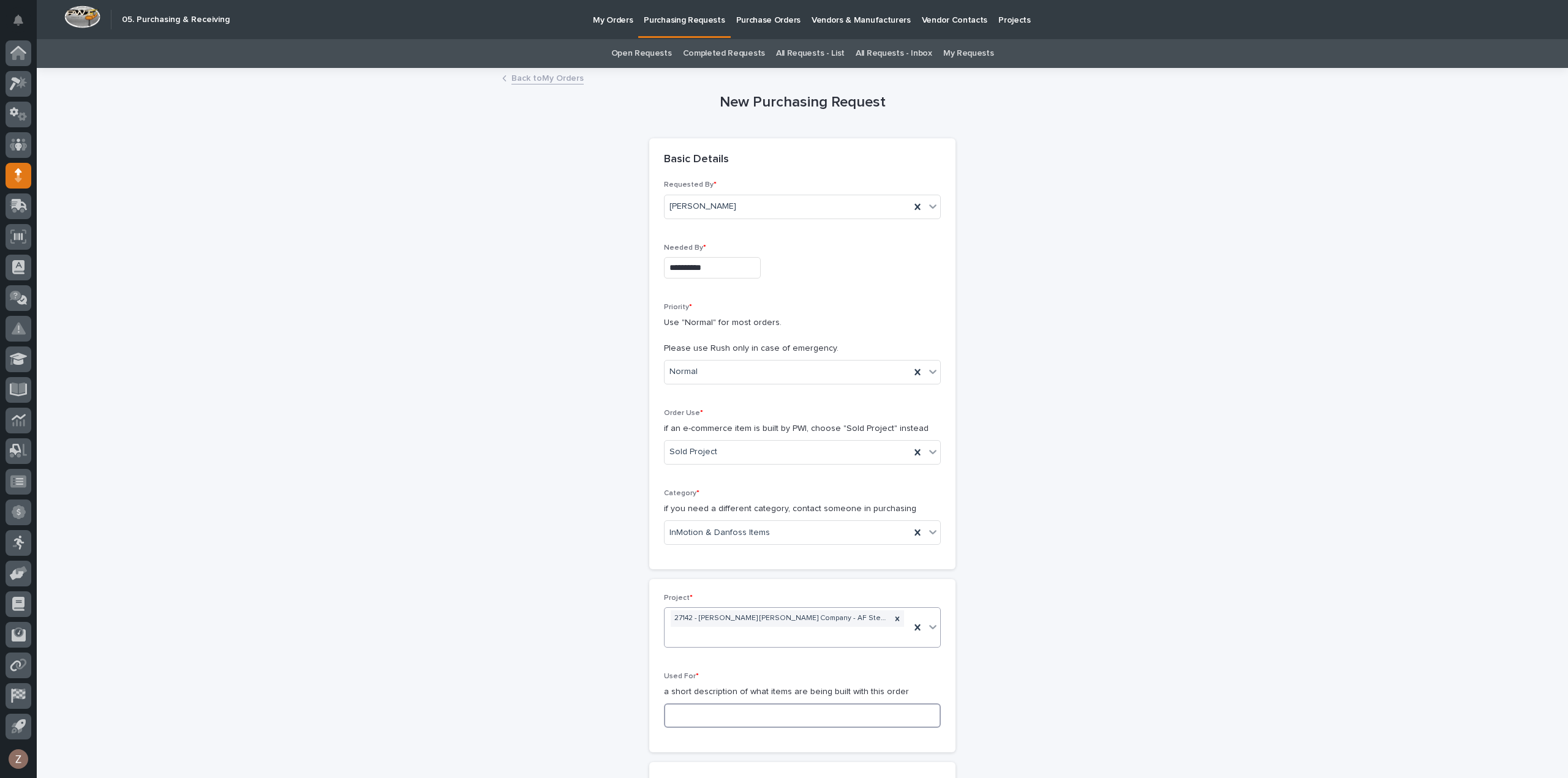
click at [789, 706] on input at bounding box center [802, 715] width 277 height 24
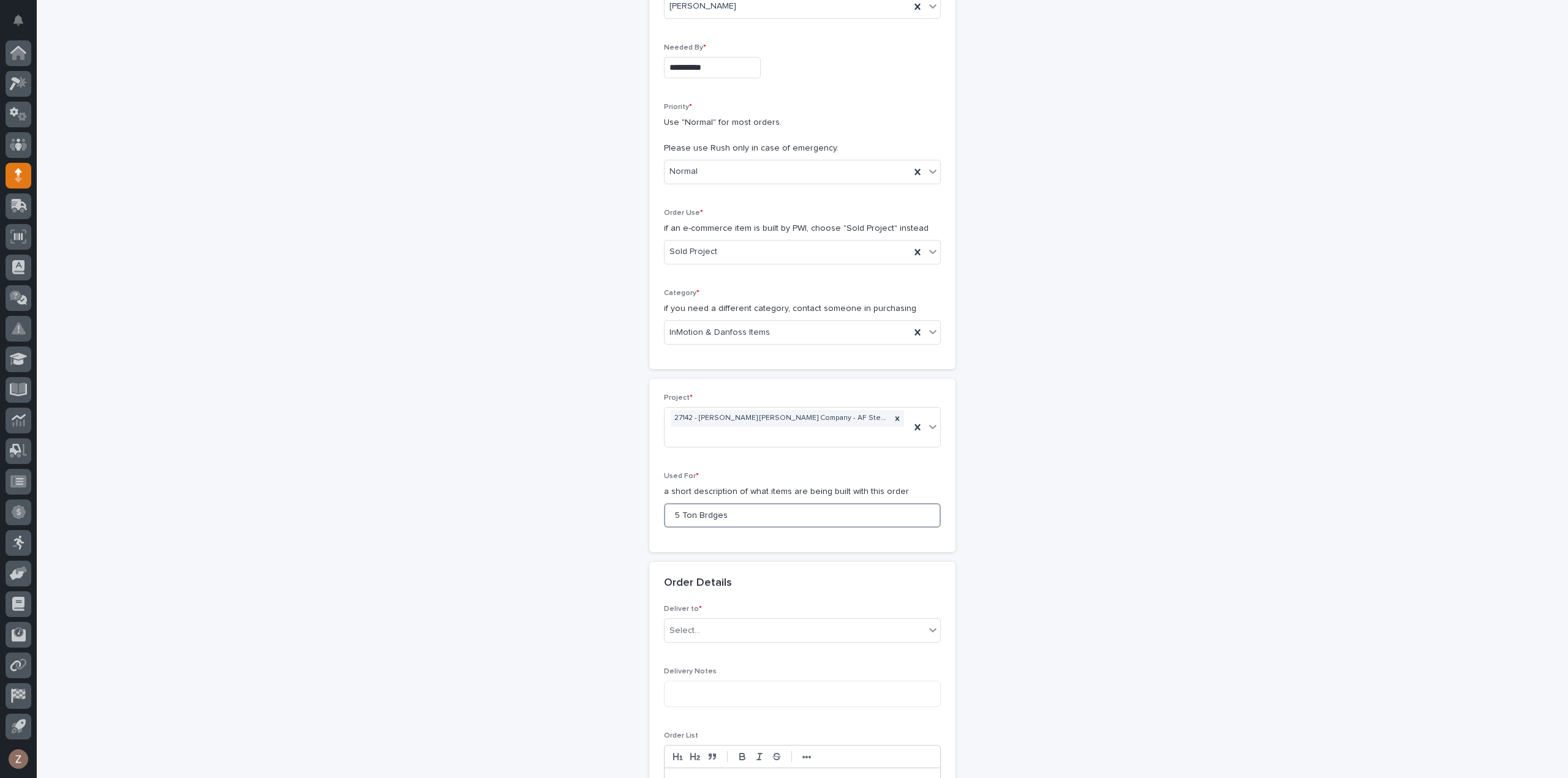
scroll to position [245, 0]
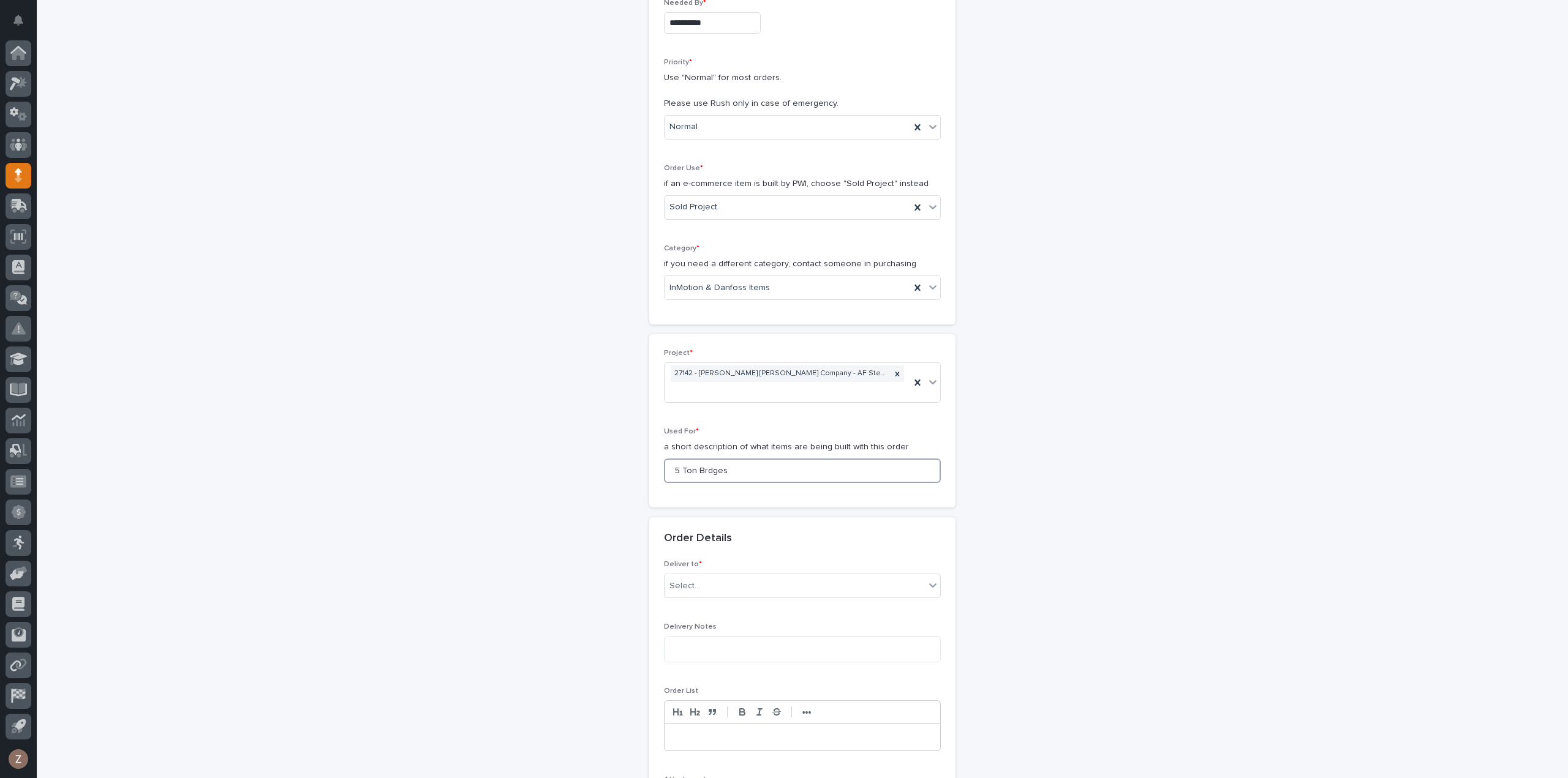
drag, startPoint x: 701, startPoint y: 454, endPoint x: 1047, endPoint y: 444, distance: 346.1
click at [701, 458] on input "5 Ton Brdges" at bounding box center [802, 470] width 277 height 24
type input "5 Ton Bridges"
click at [764, 576] on div "Select..." at bounding box center [794, 586] width 261 height 20
click at [753, 594] on div "PWI" at bounding box center [796, 592] width 275 height 22
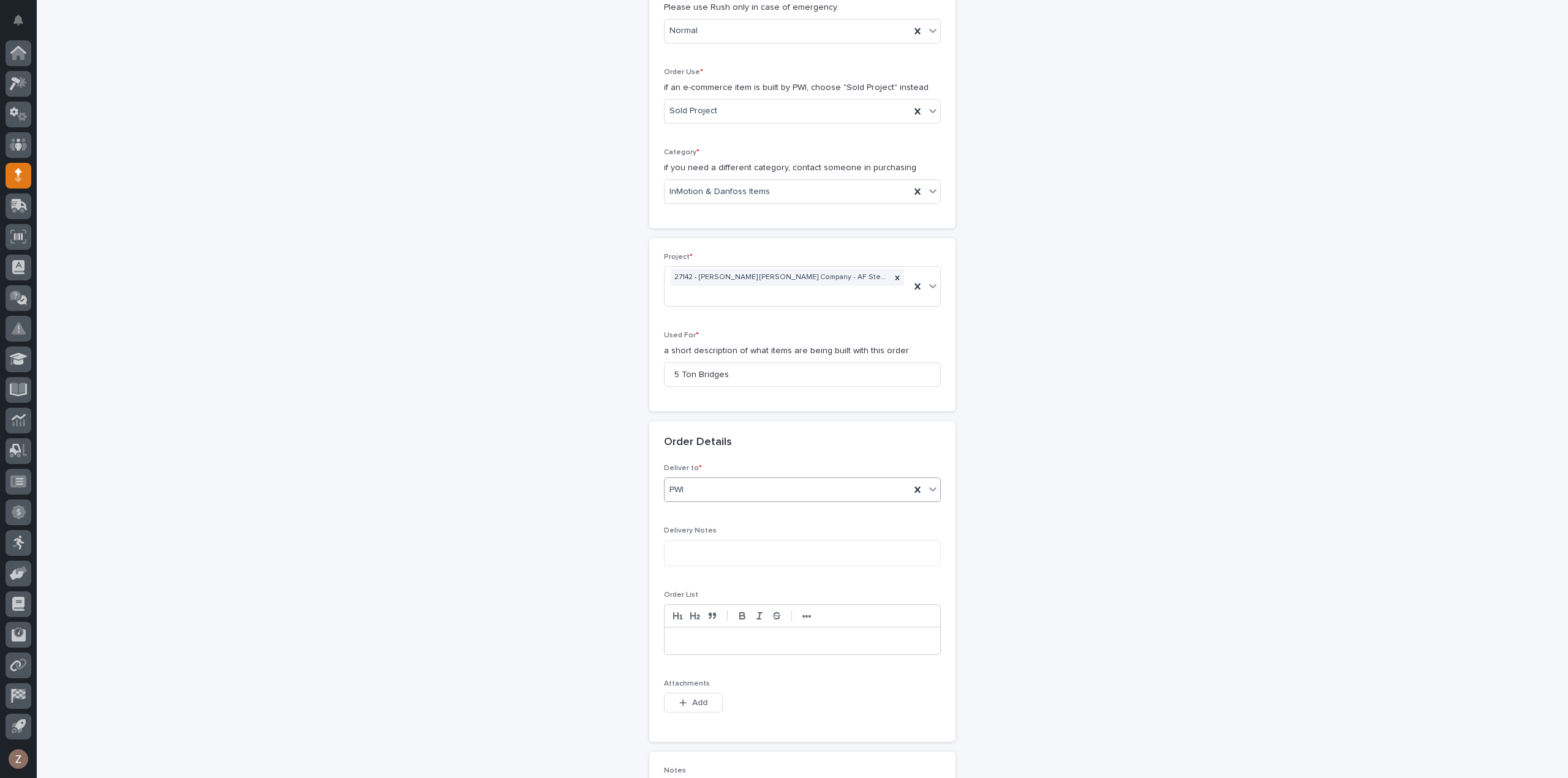
scroll to position [490, 0]
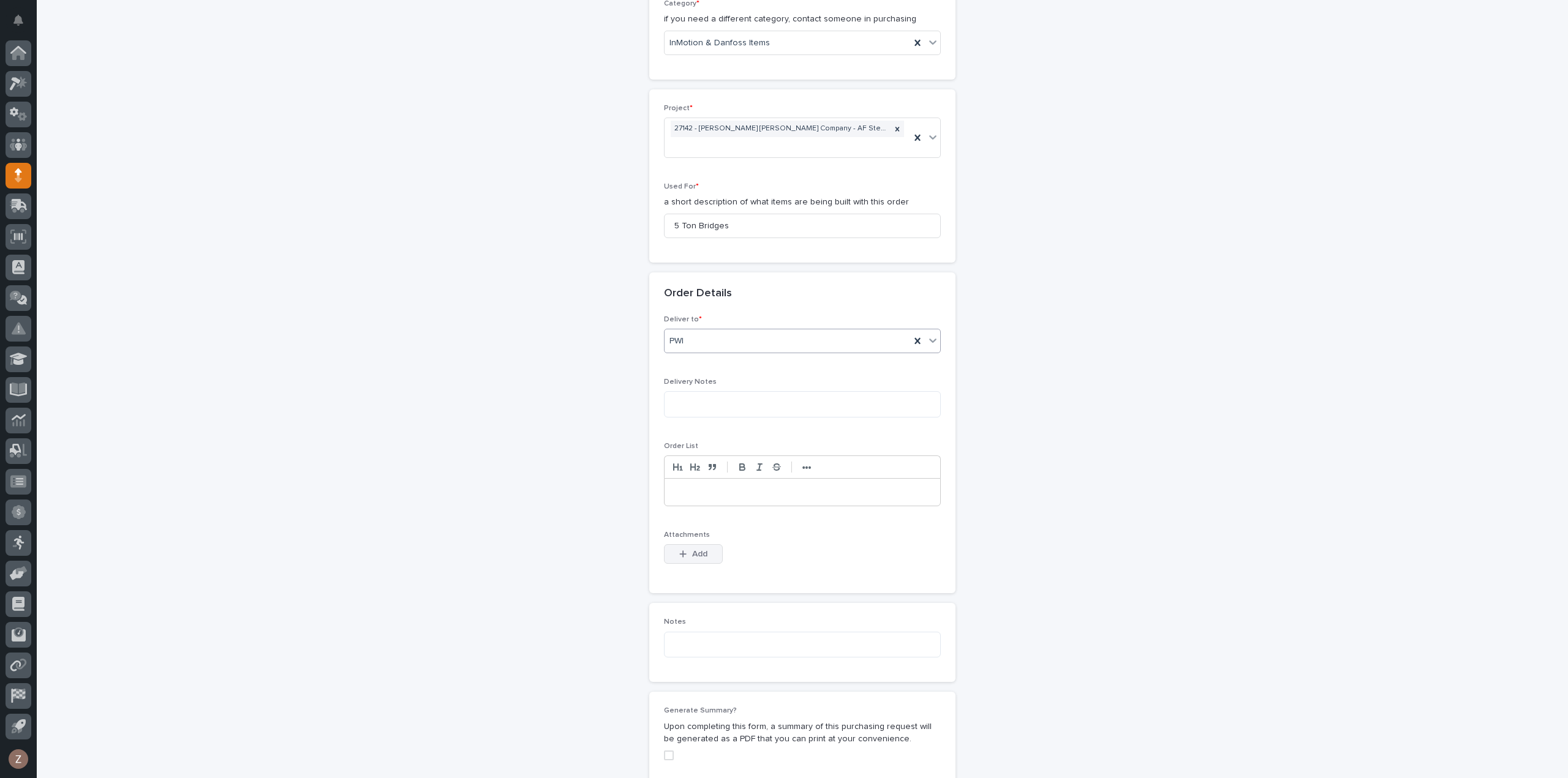
click at [683, 544] on button "Add" at bounding box center [693, 554] width 59 height 20
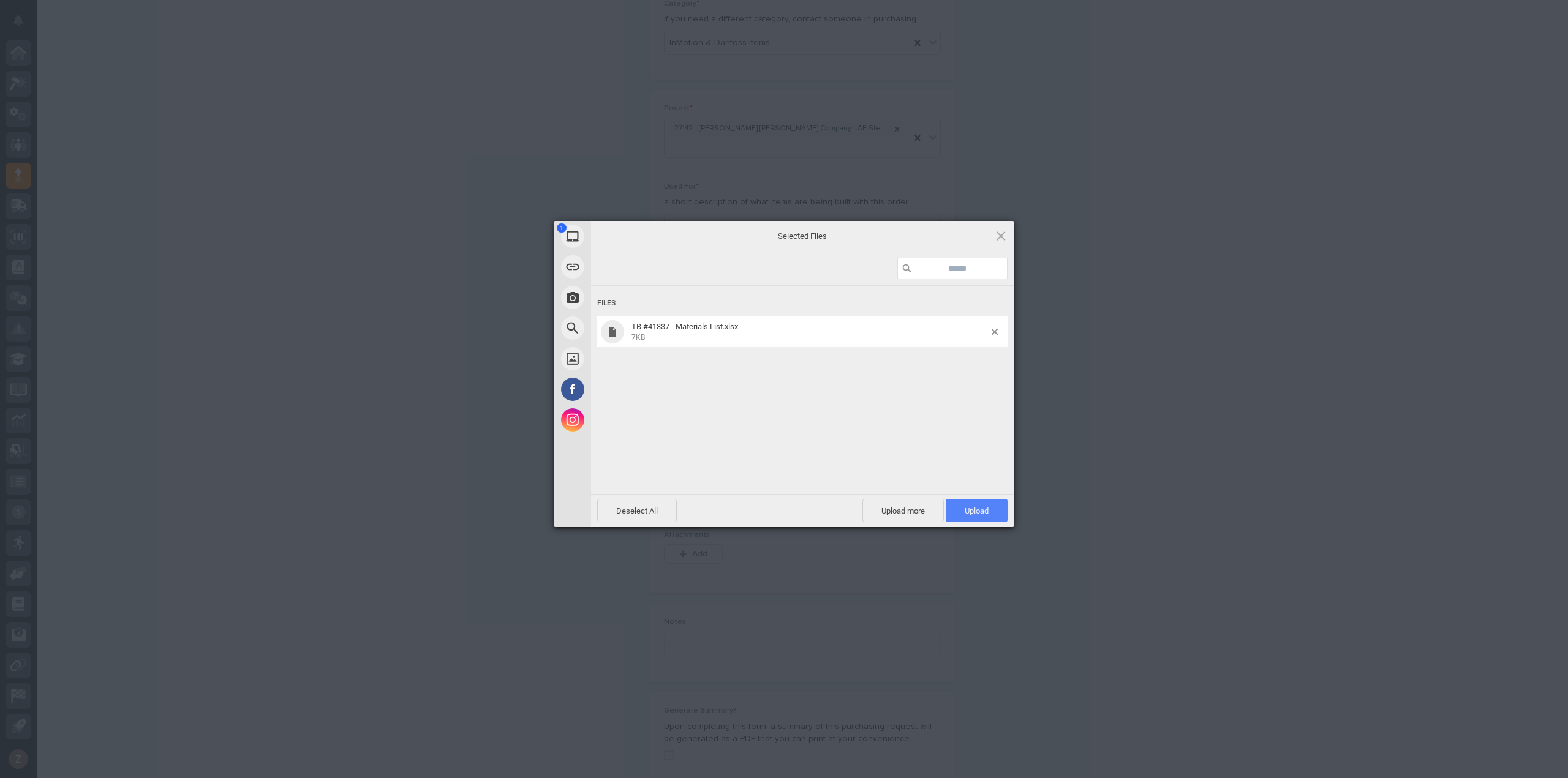
click at [971, 510] on span "Upload 1" at bounding box center [976, 510] width 24 height 9
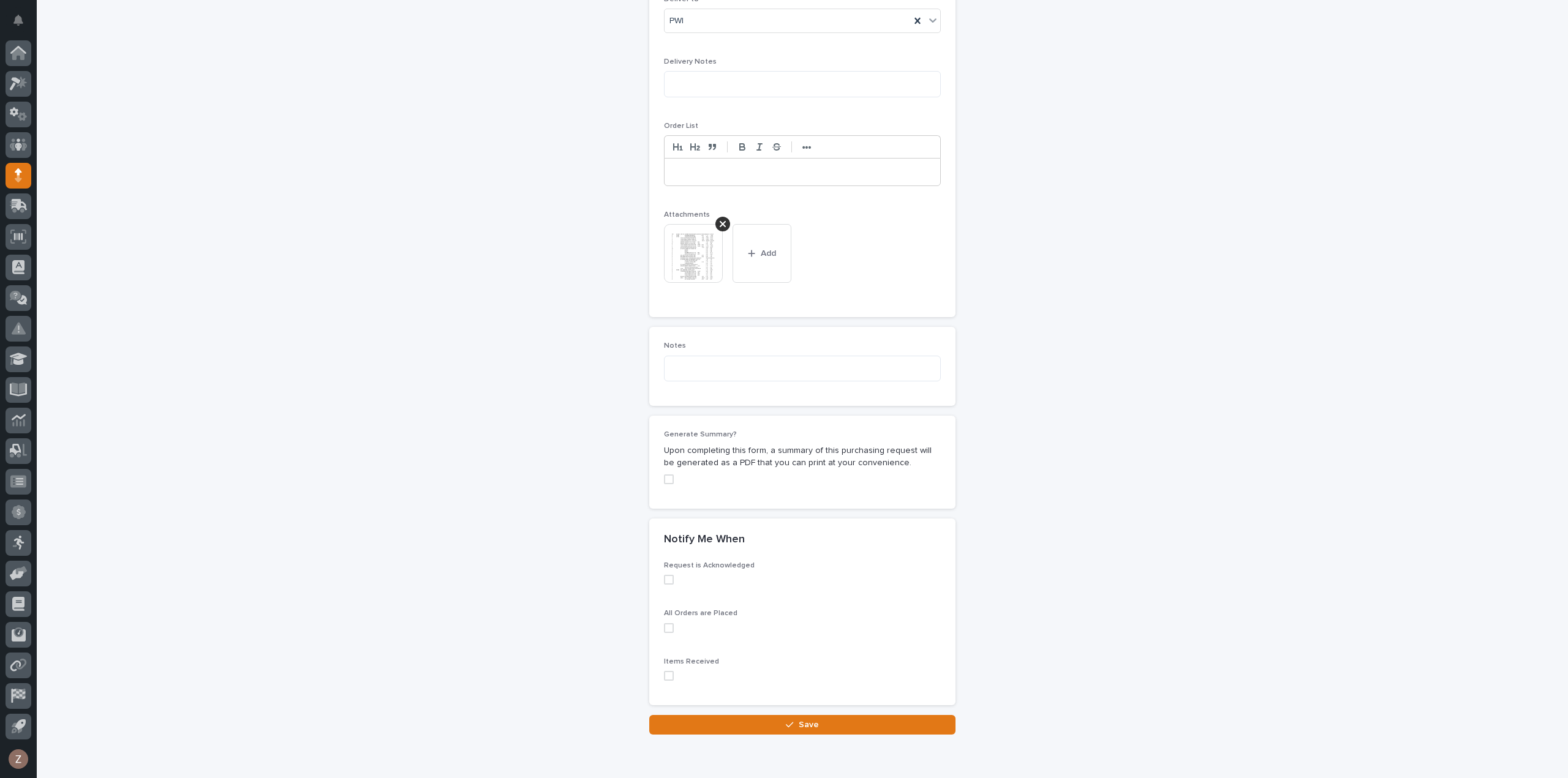
scroll to position [842, 0]
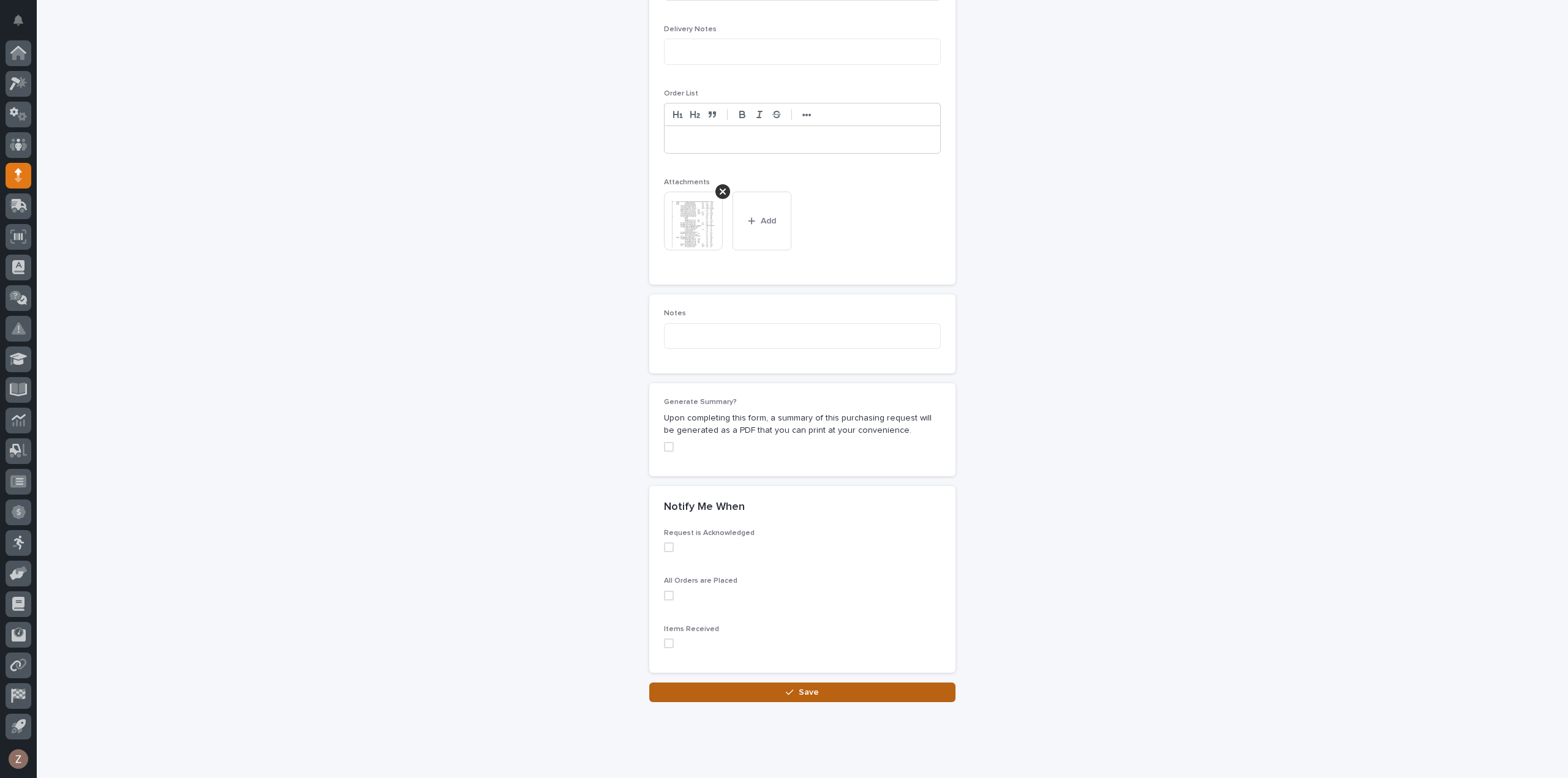
click at [798, 687] on span "Save" at bounding box center [808, 692] width 20 height 11
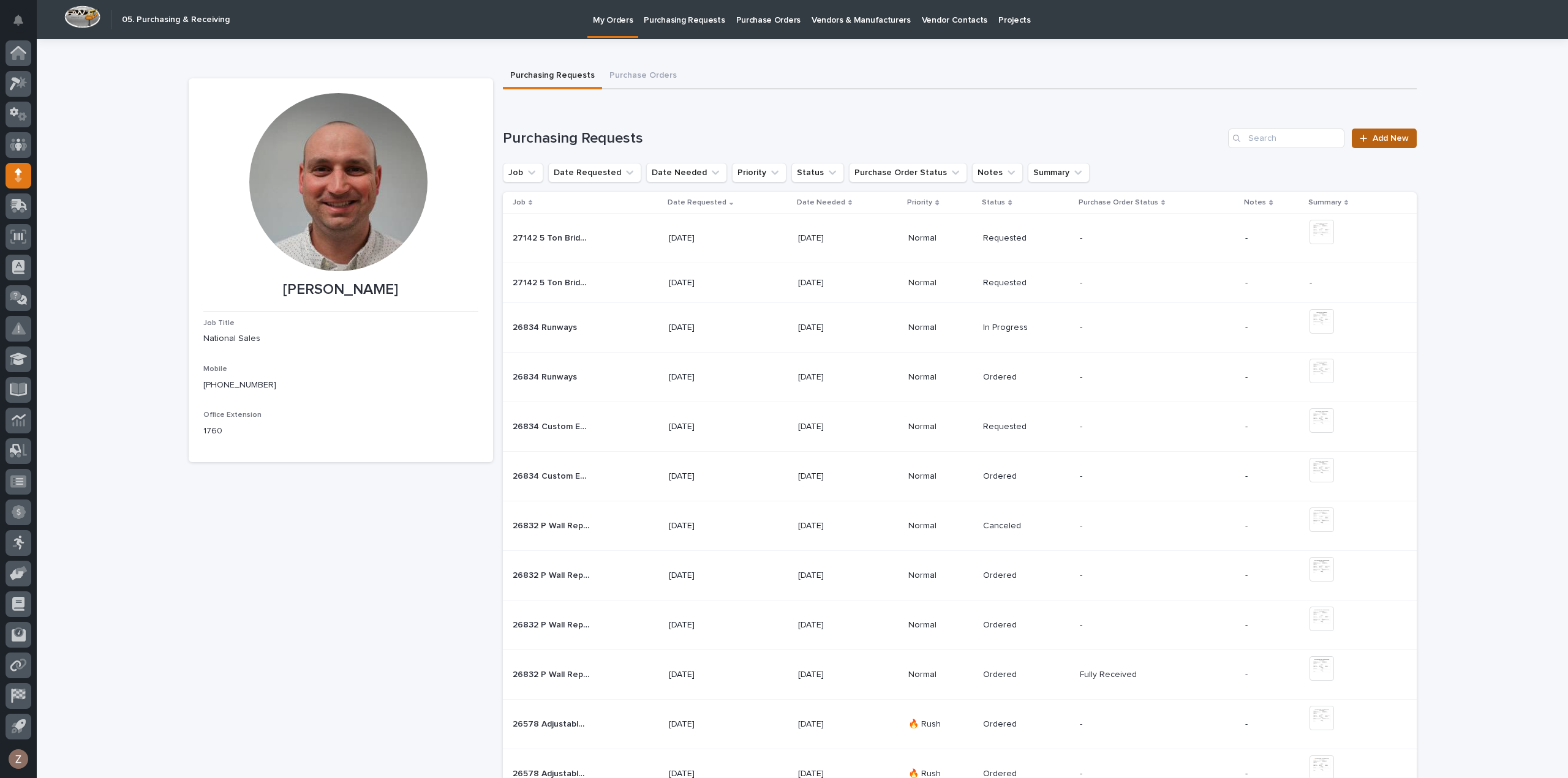
click at [1382, 136] on span "Add New" at bounding box center [1390, 138] width 36 height 8
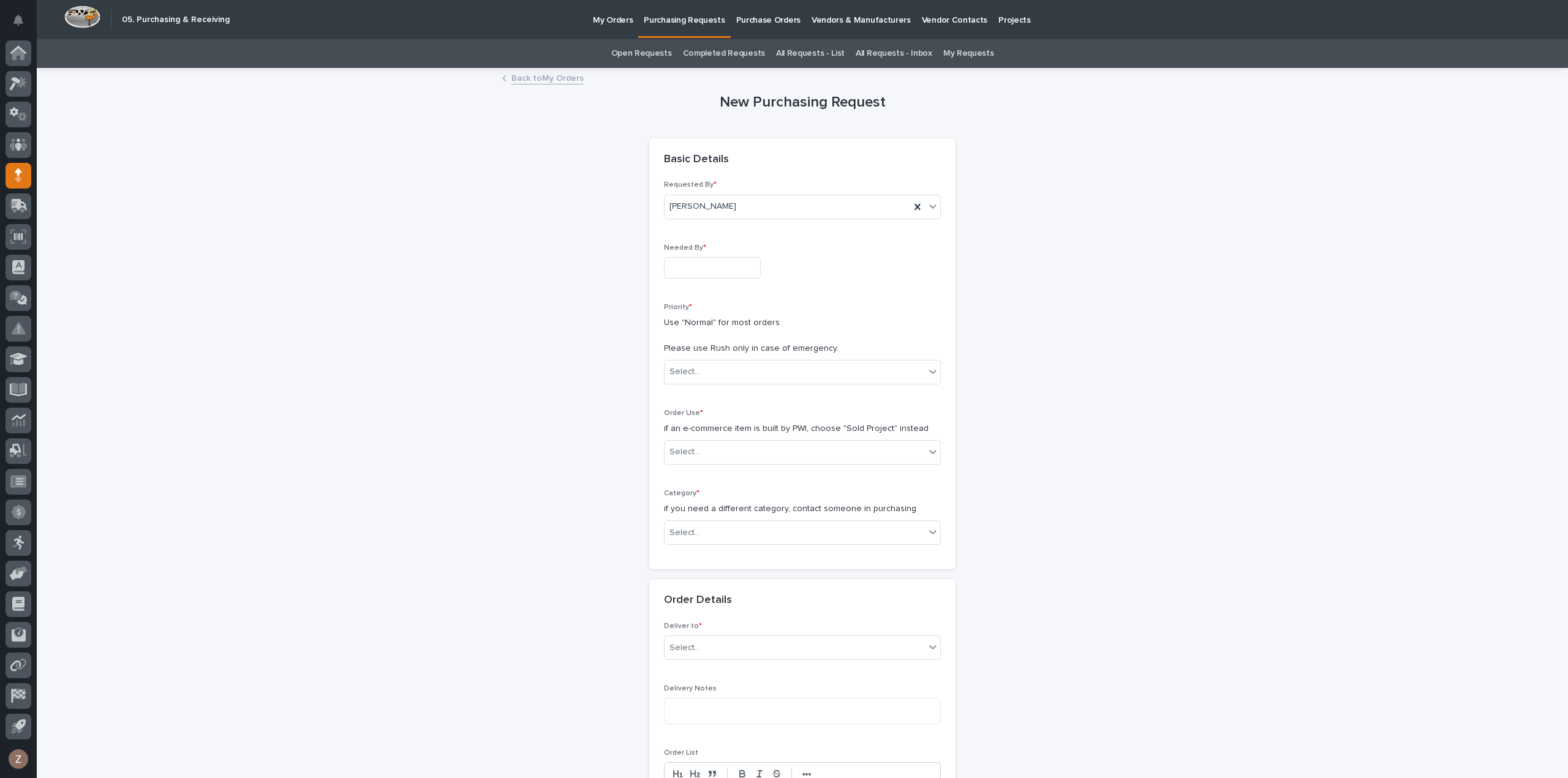
click at [720, 272] on input "text" at bounding box center [712, 268] width 97 height 22
click at [680, 168] on div "16" at bounding box center [684, 167] width 17 height 17
type input "**********"
click at [750, 374] on div "Select..." at bounding box center [794, 372] width 261 height 20
click at [732, 432] on div "Normal" at bounding box center [796, 437] width 275 height 22
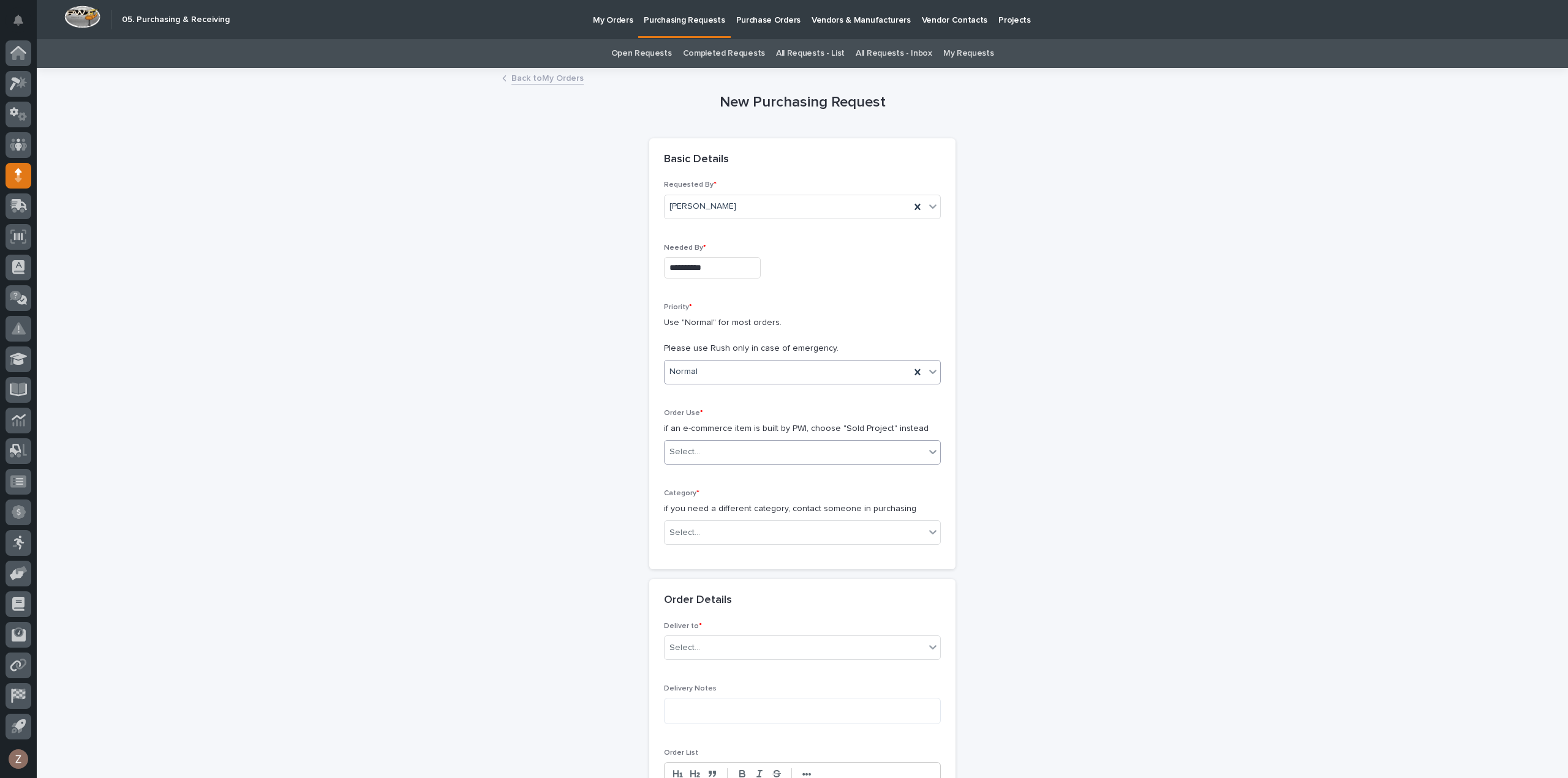
click at [730, 444] on div "Select..." at bounding box center [794, 452] width 261 height 20
click at [732, 476] on div "Sold Project" at bounding box center [796, 474] width 275 height 22
click at [720, 532] on div "Select..." at bounding box center [794, 533] width 261 height 20
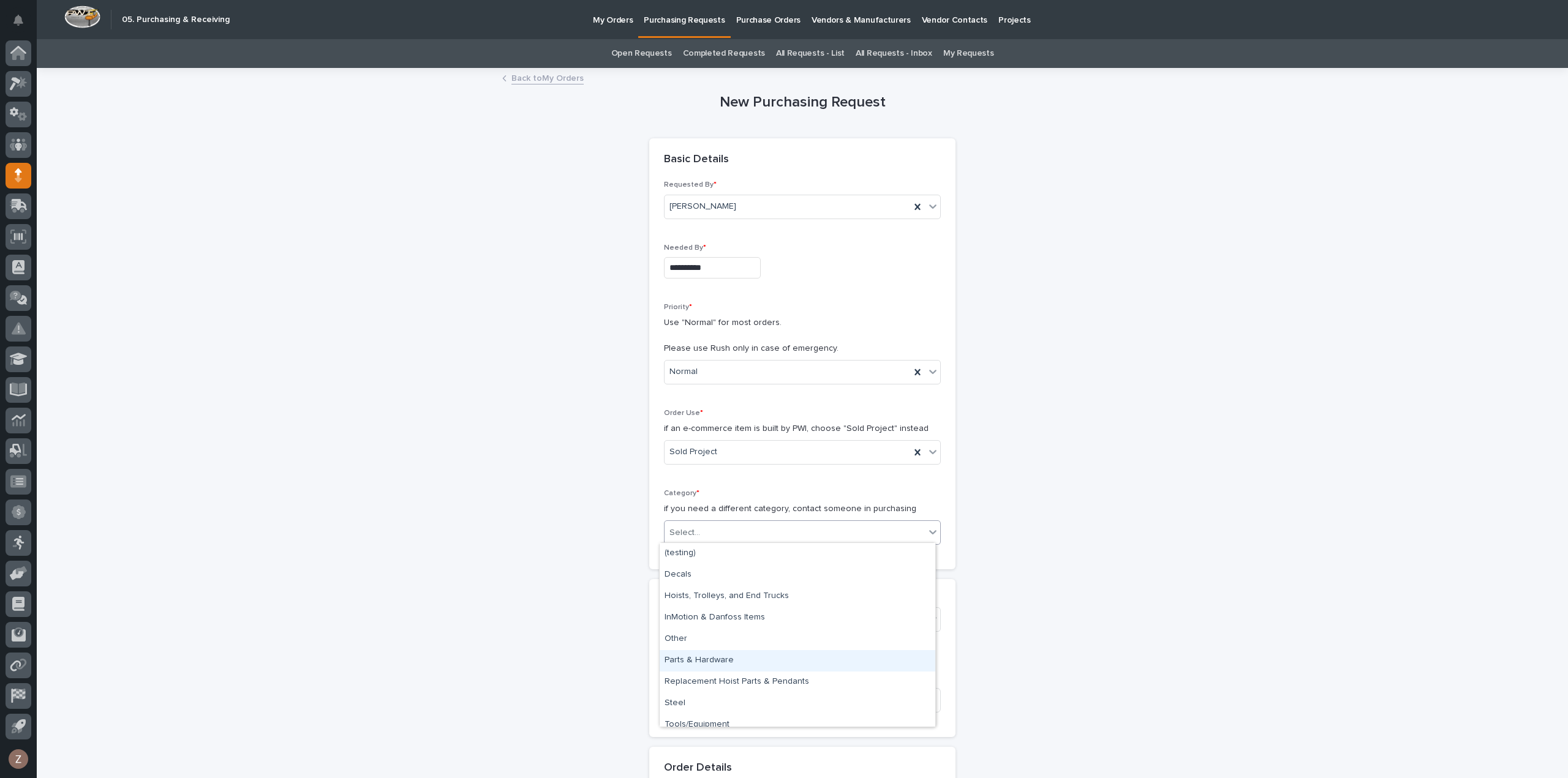
click at [744, 662] on div "Parts & Hardware" at bounding box center [796, 661] width 275 height 22
click at [730, 627] on div "Select..." at bounding box center [794, 620] width 261 height 20
type input "*****"
click at [724, 632] on div "27142 - [PERSON_NAME] [PERSON_NAME] Company - AF Steel - 5 Ton Bridges" at bounding box center [796, 641] width 275 height 22
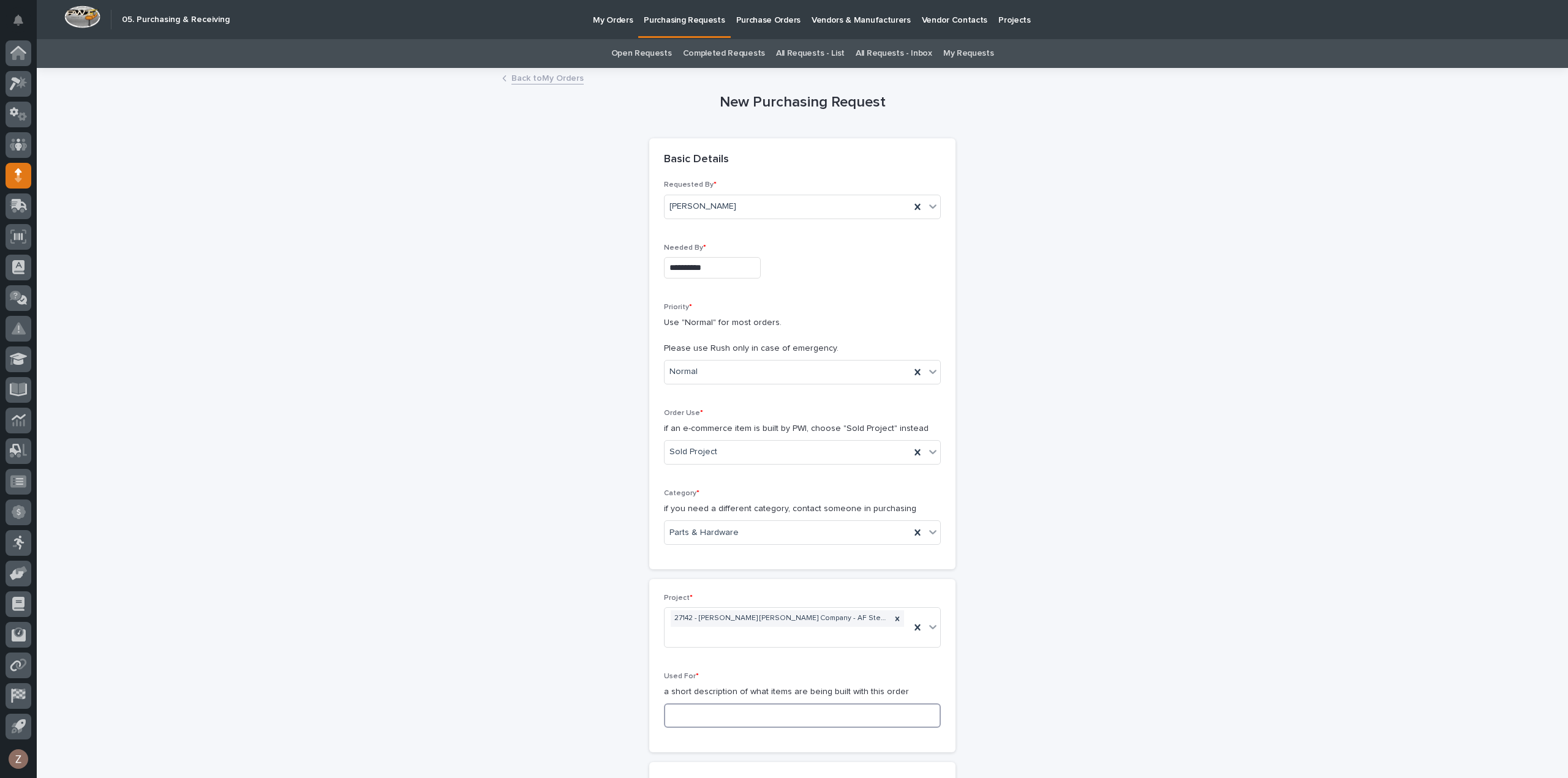
click at [725, 703] on input at bounding box center [802, 715] width 277 height 24
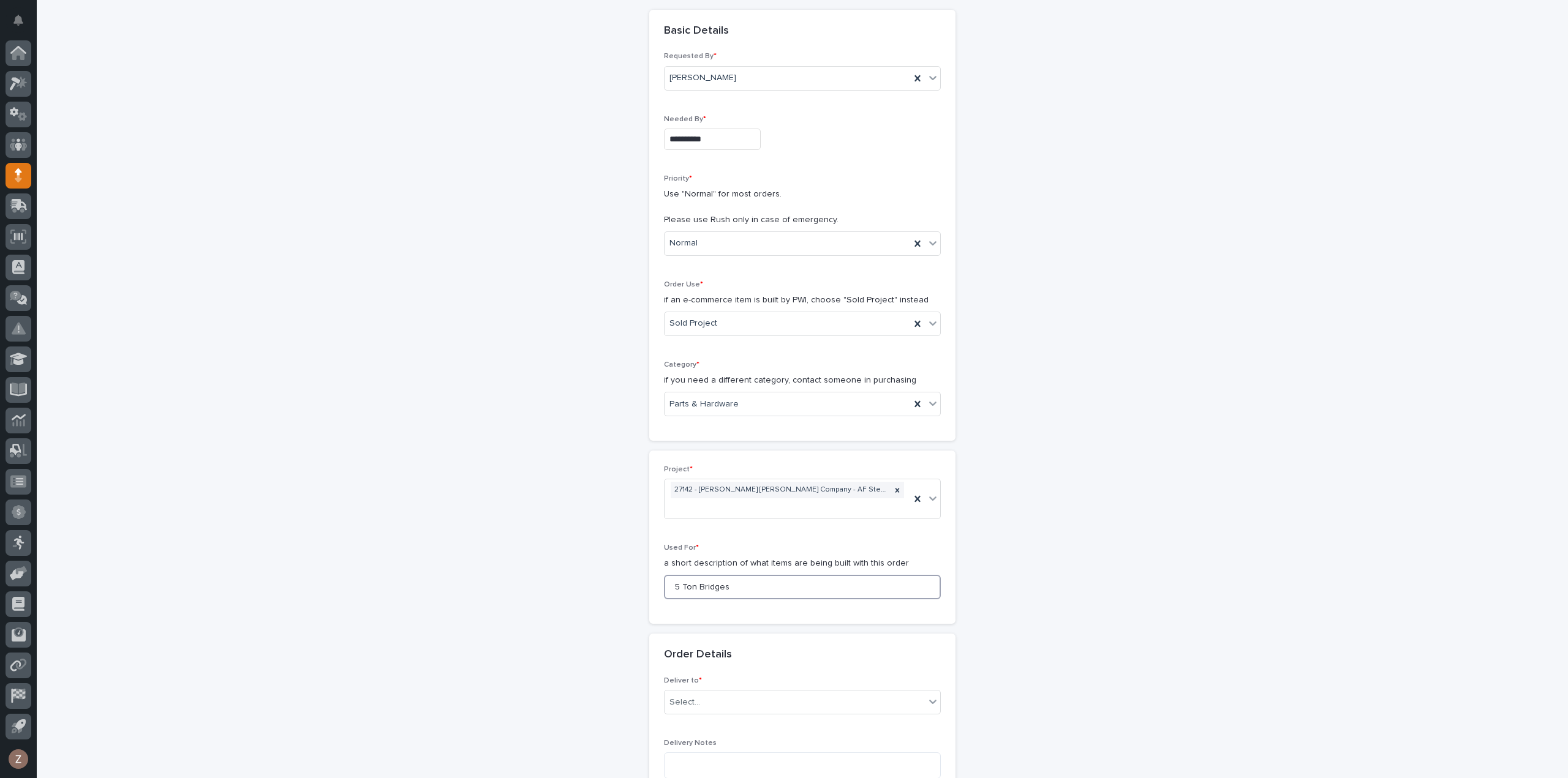
scroll to position [245, 0]
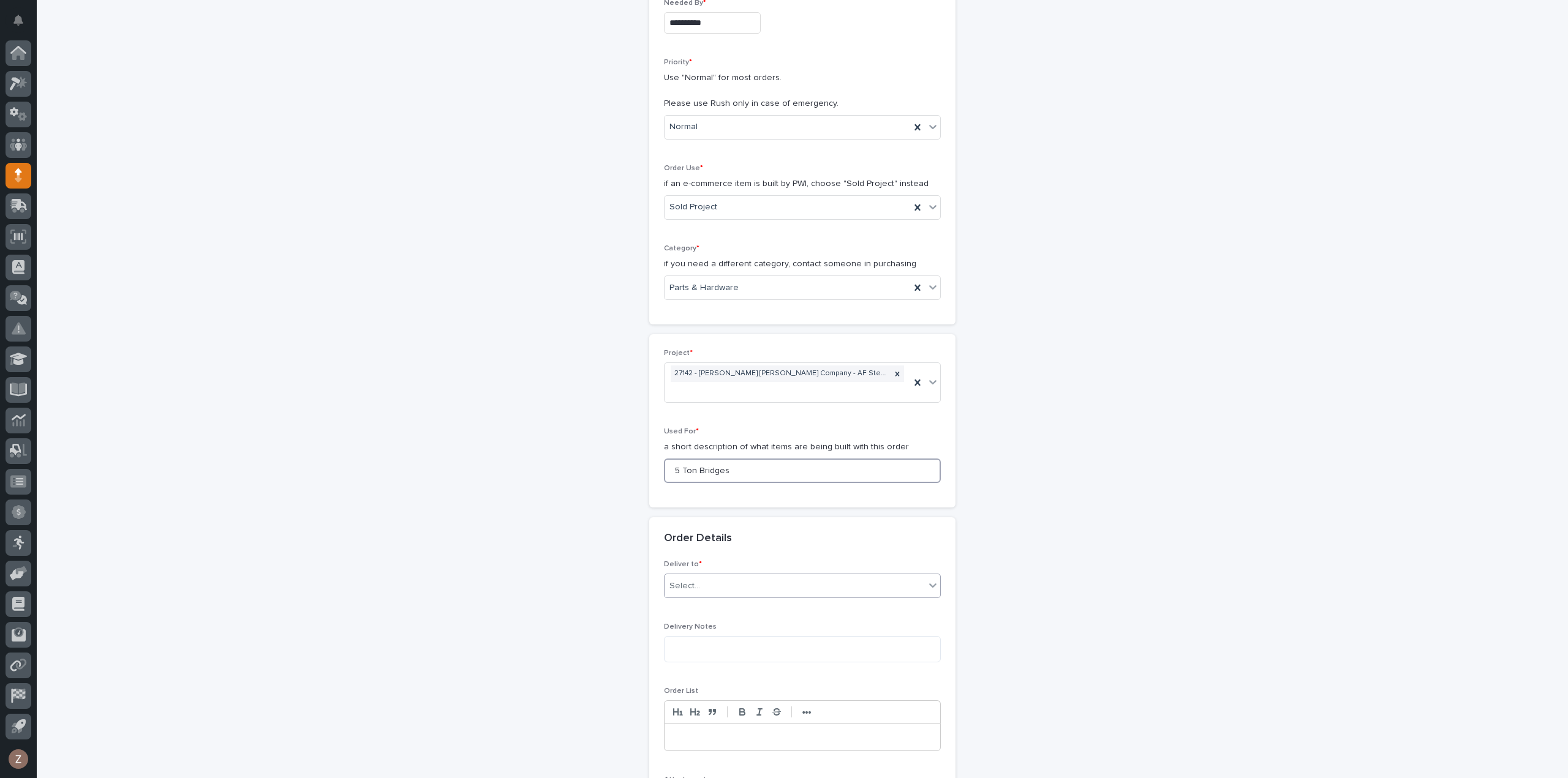
type input "5 Ton Bridges"
click at [750, 576] on div "Select..." at bounding box center [794, 586] width 261 height 20
click at [732, 590] on div "PWI" at bounding box center [796, 592] width 275 height 22
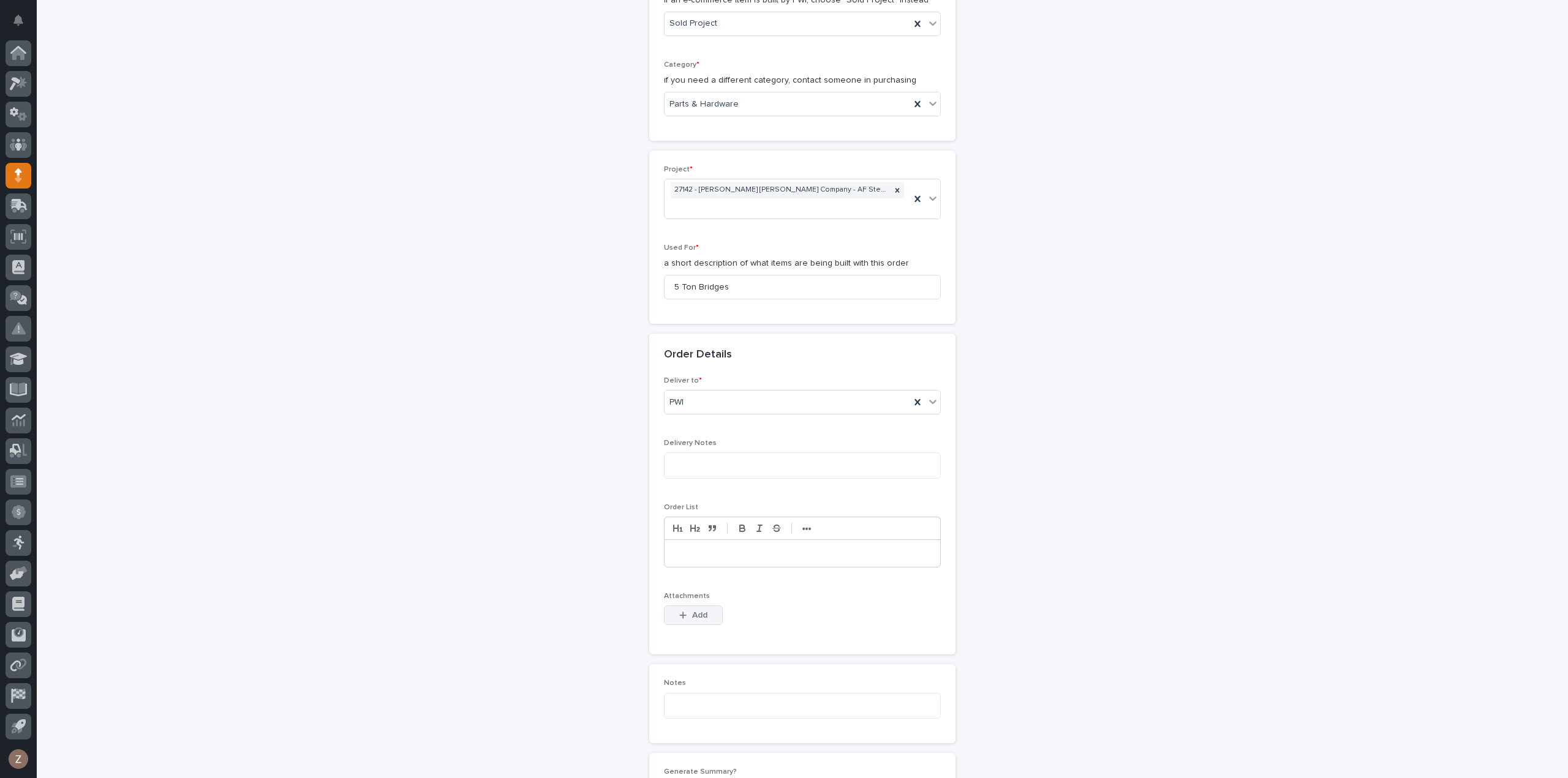
click at [695, 610] on span "Add" at bounding box center [699, 615] width 15 height 11
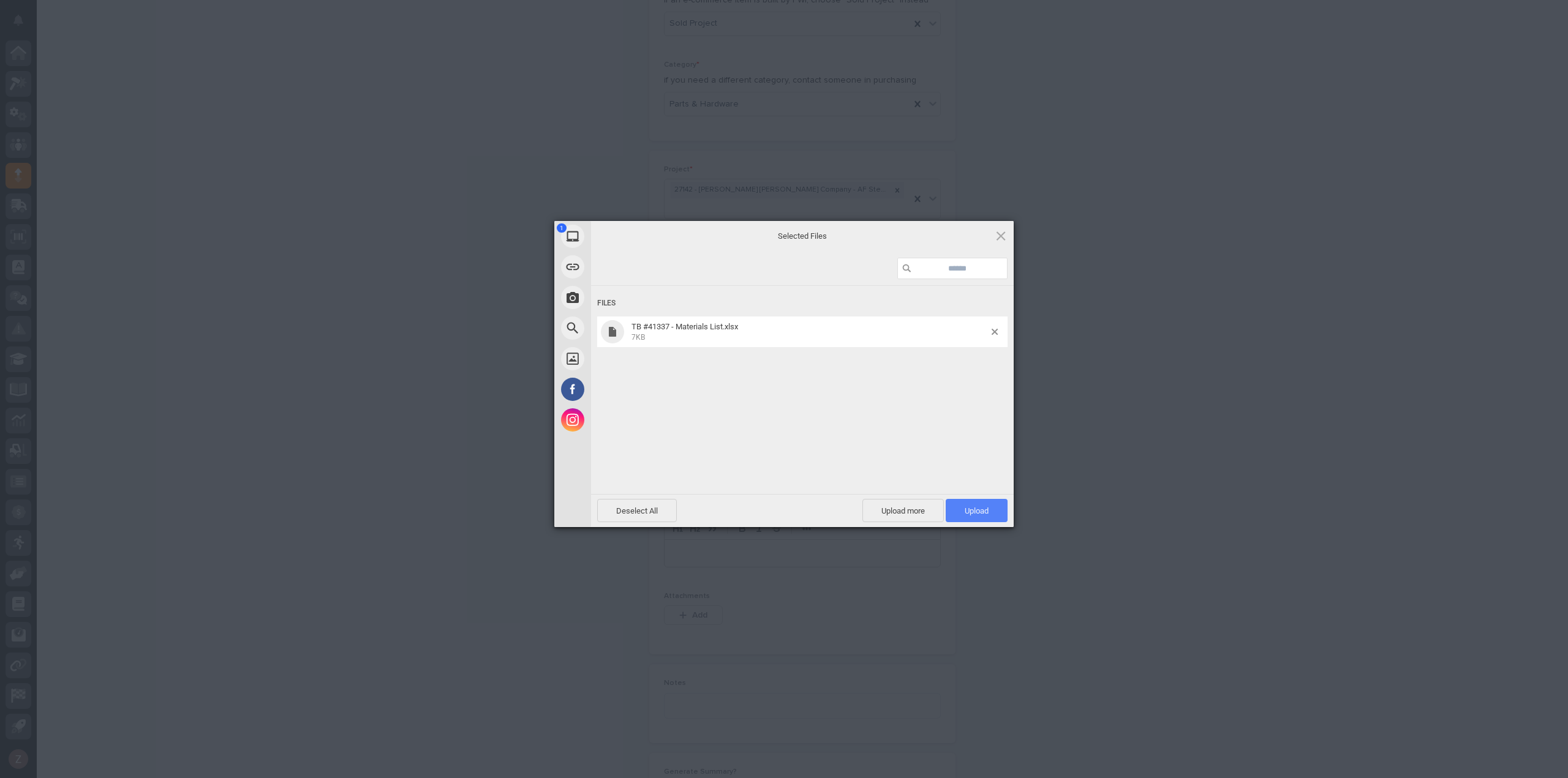
click at [990, 513] on span "Upload 1" at bounding box center [976, 511] width 62 height 23
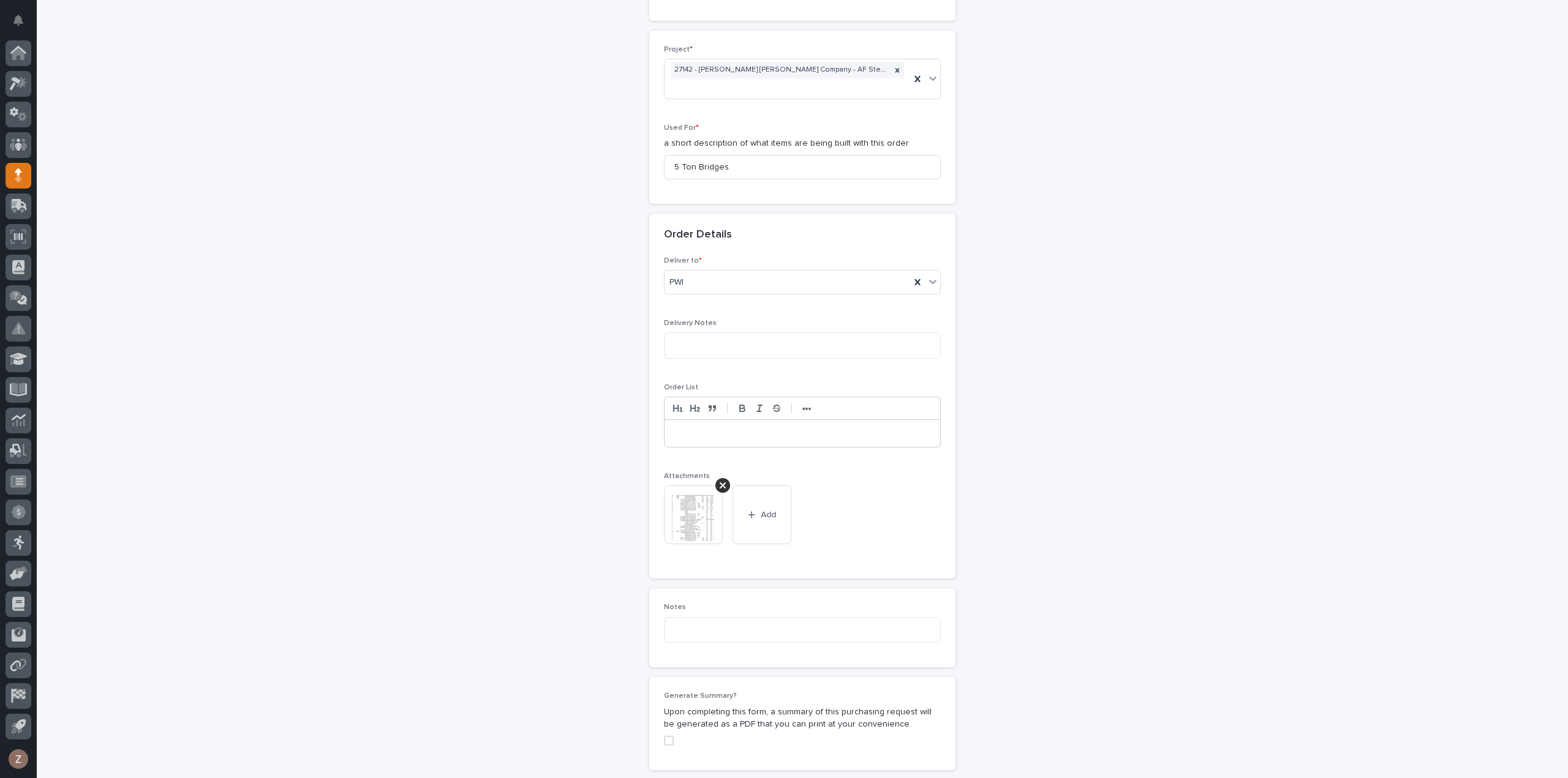
scroll to position [842, 0]
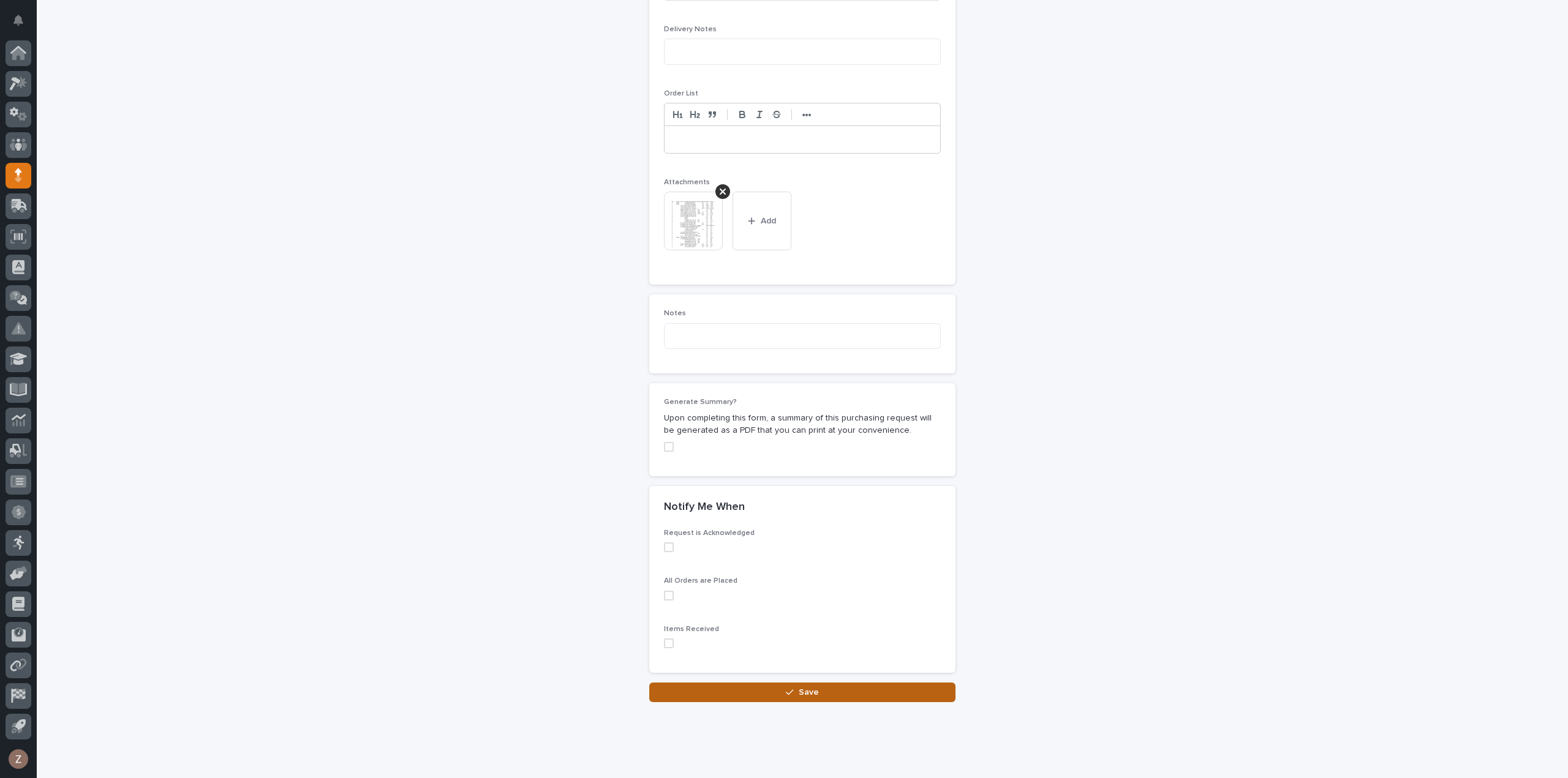
click at [824, 682] on button "Save" at bounding box center [802, 692] width 306 height 20
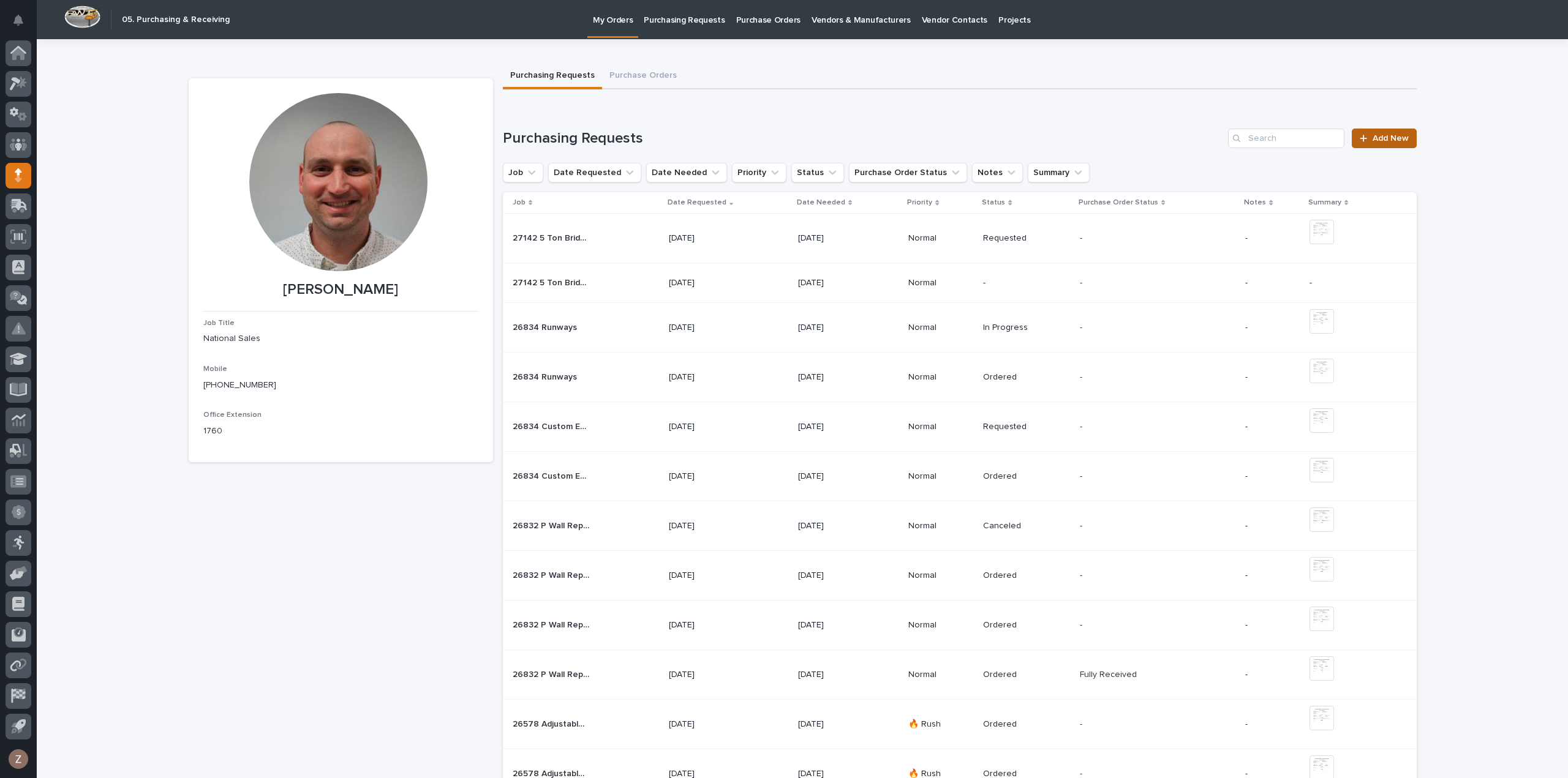
click at [1389, 131] on link "Add New" at bounding box center [1383, 139] width 64 height 20
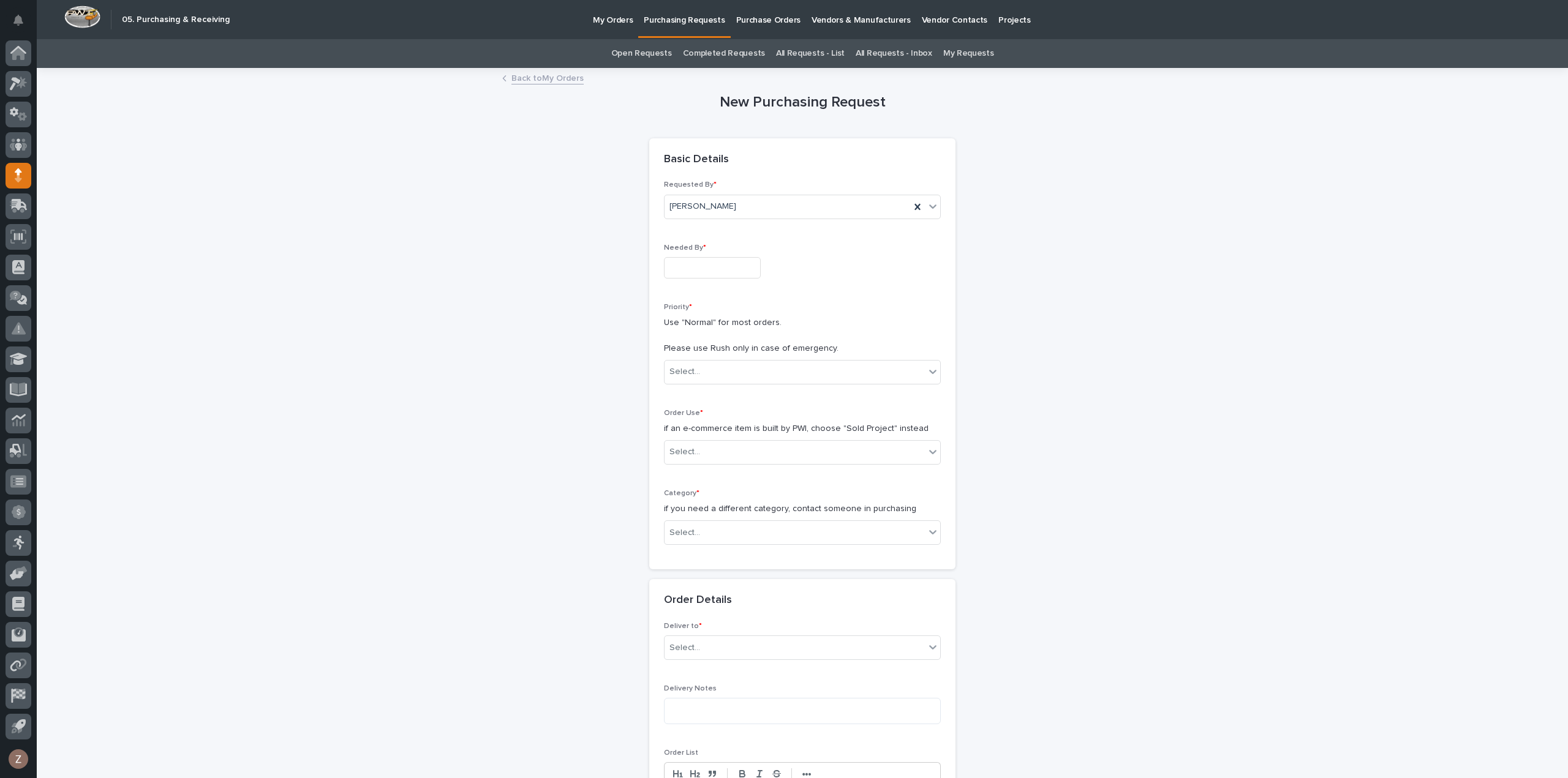
click at [697, 260] on input "text" at bounding box center [712, 268] width 97 height 22
click at [692, 167] on div "16" at bounding box center [684, 167] width 17 height 17
type input "**********"
click at [707, 367] on div "Select..." at bounding box center [794, 372] width 261 height 20
click at [712, 435] on div "Normal" at bounding box center [796, 437] width 275 height 22
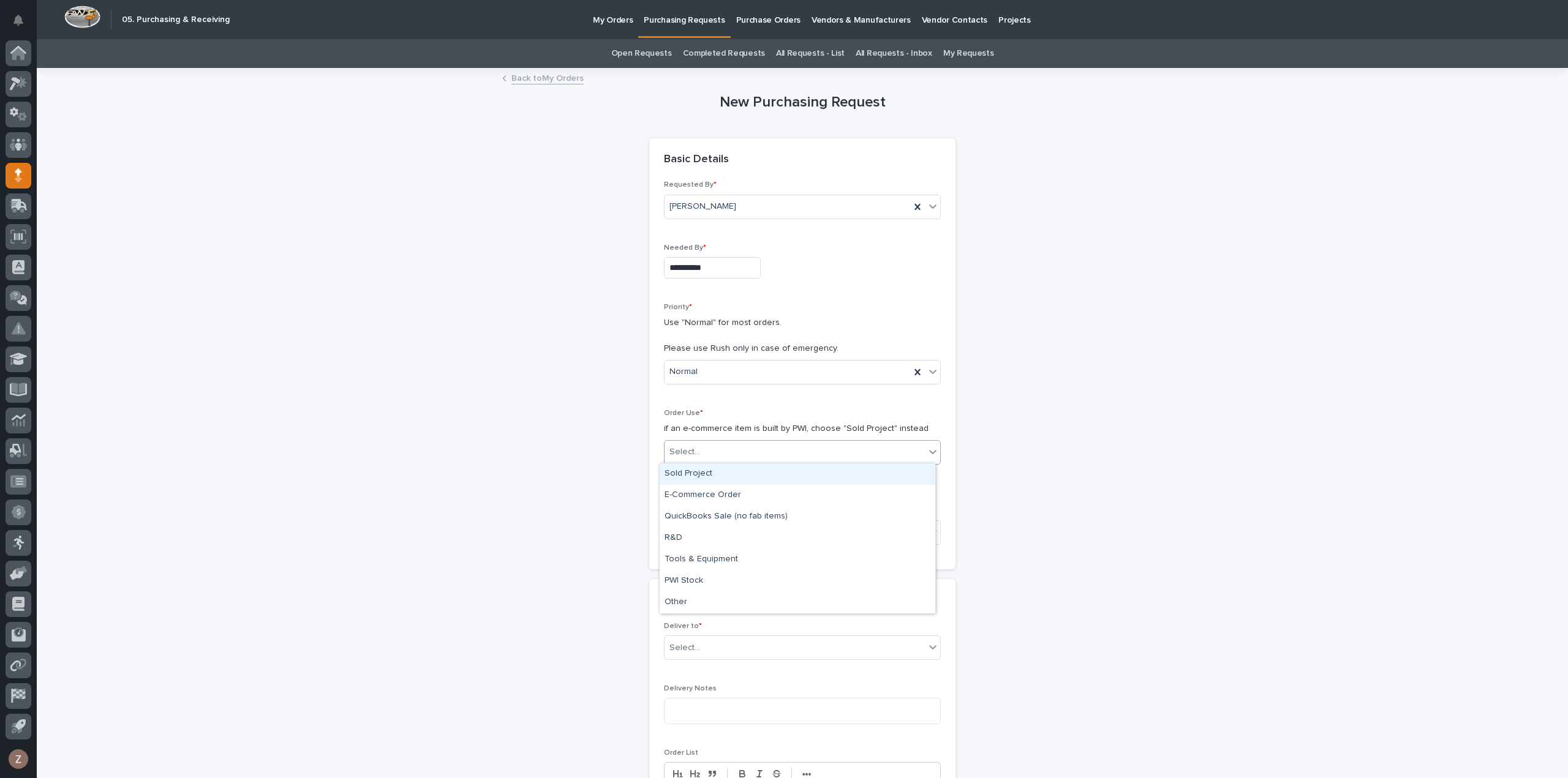
click at [720, 453] on div "Select..." at bounding box center [794, 452] width 261 height 20
click at [714, 473] on div "Sold Project" at bounding box center [796, 474] width 275 height 22
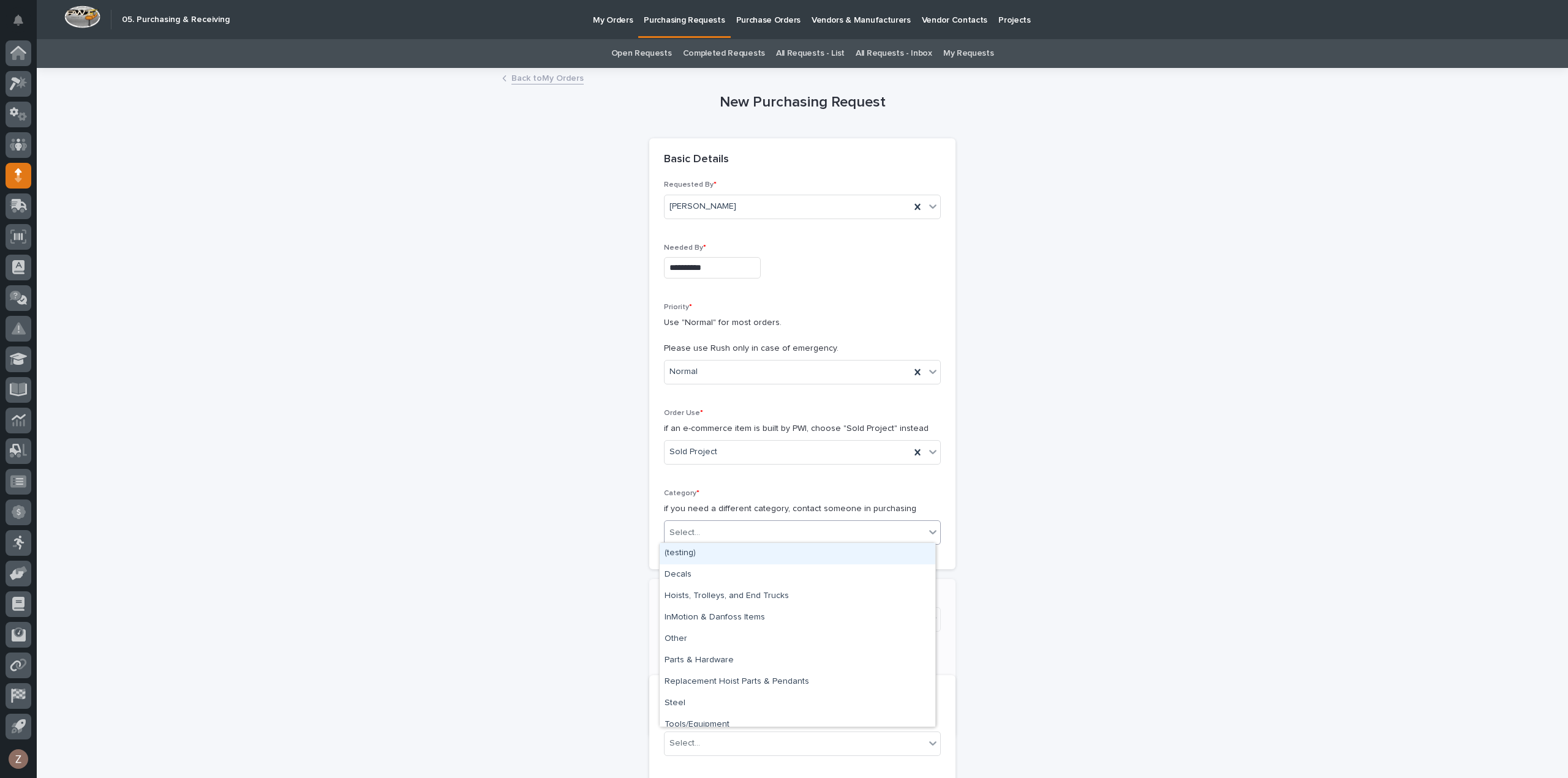
click at [706, 533] on div "Select..." at bounding box center [794, 533] width 261 height 20
click at [703, 708] on div "Steel" at bounding box center [796, 704] width 275 height 22
click at [712, 622] on div "Select..." at bounding box center [794, 620] width 261 height 20
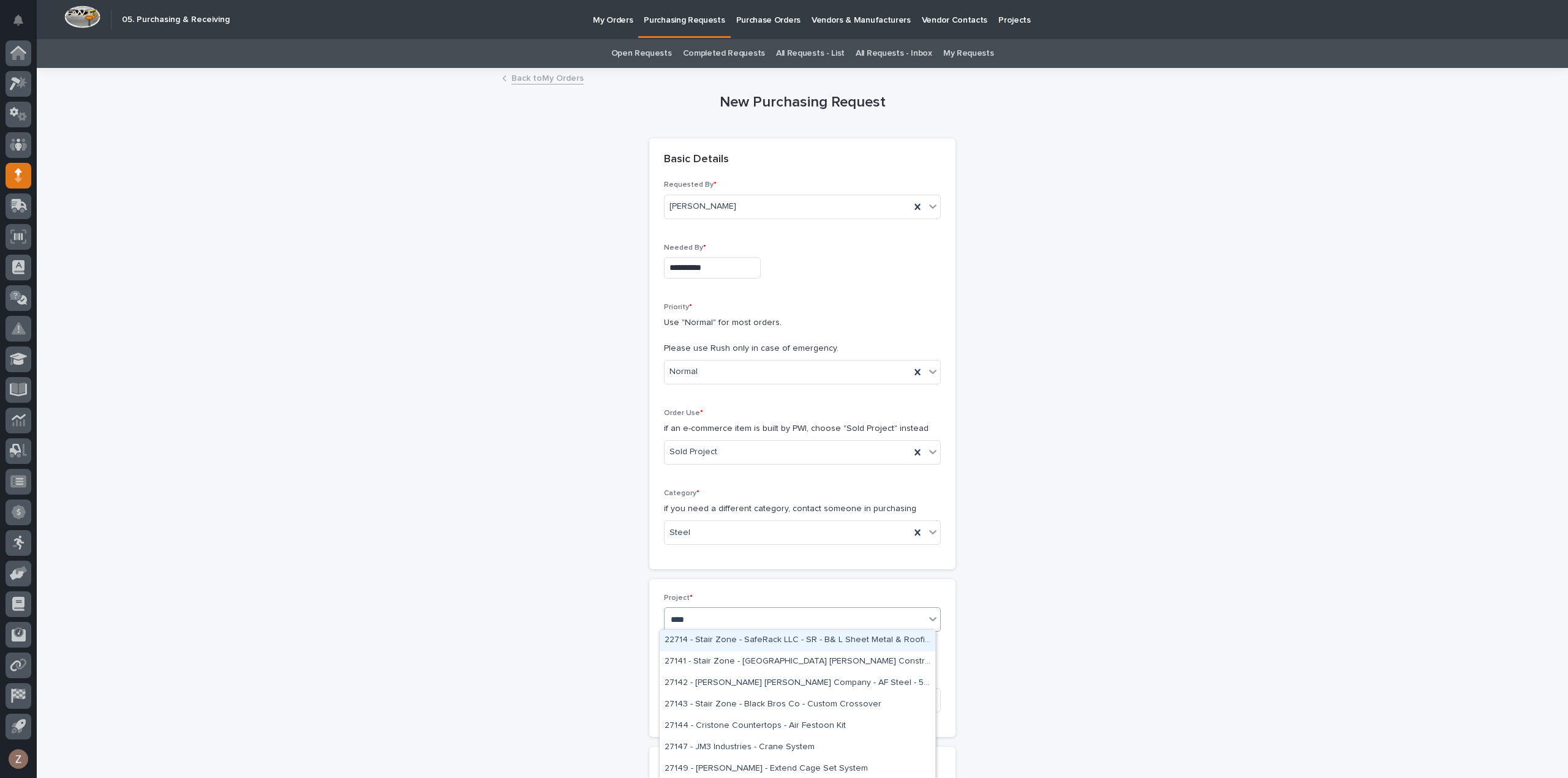
type input "*****"
click at [720, 640] on div "27142 - [PERSON_NAME] [PERSON_NAME] Company - AF Steel - 5 Ton Bridges" at bounding box center [796, 641] width 275 height 22
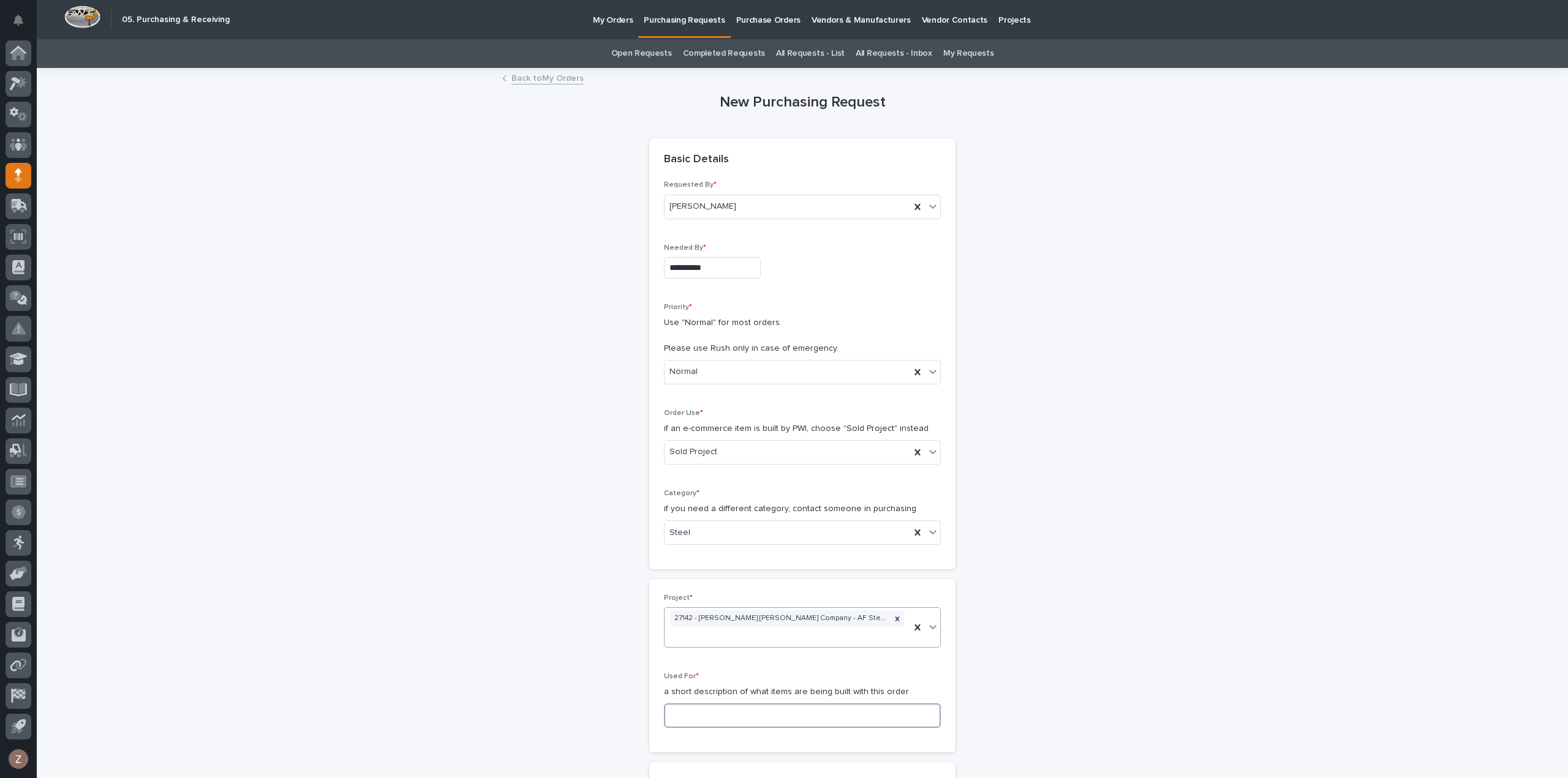
click at [714, 703] on input at bounding box center [802, 715] width 277 height 24
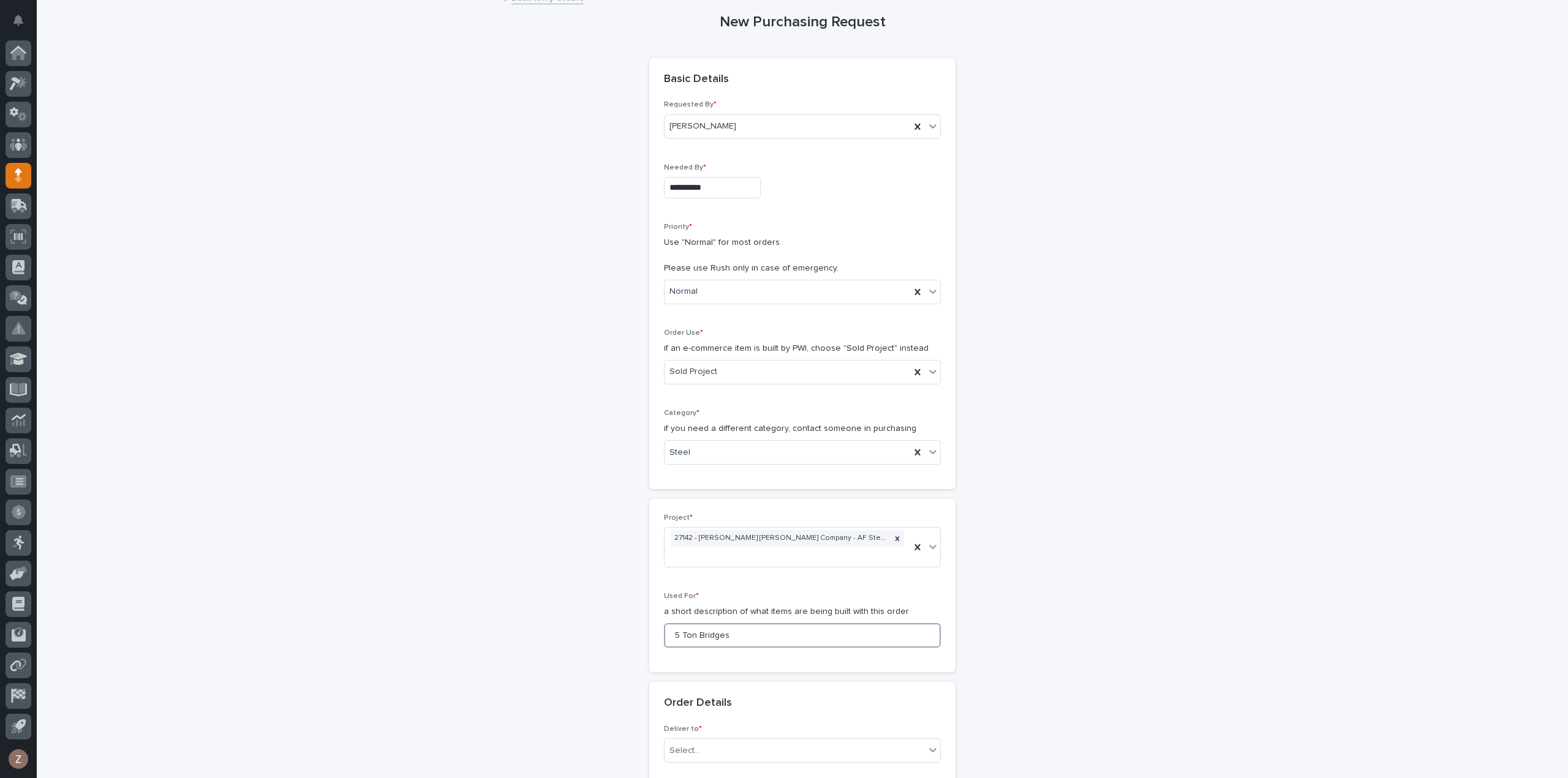
scroll to position [184, 0]
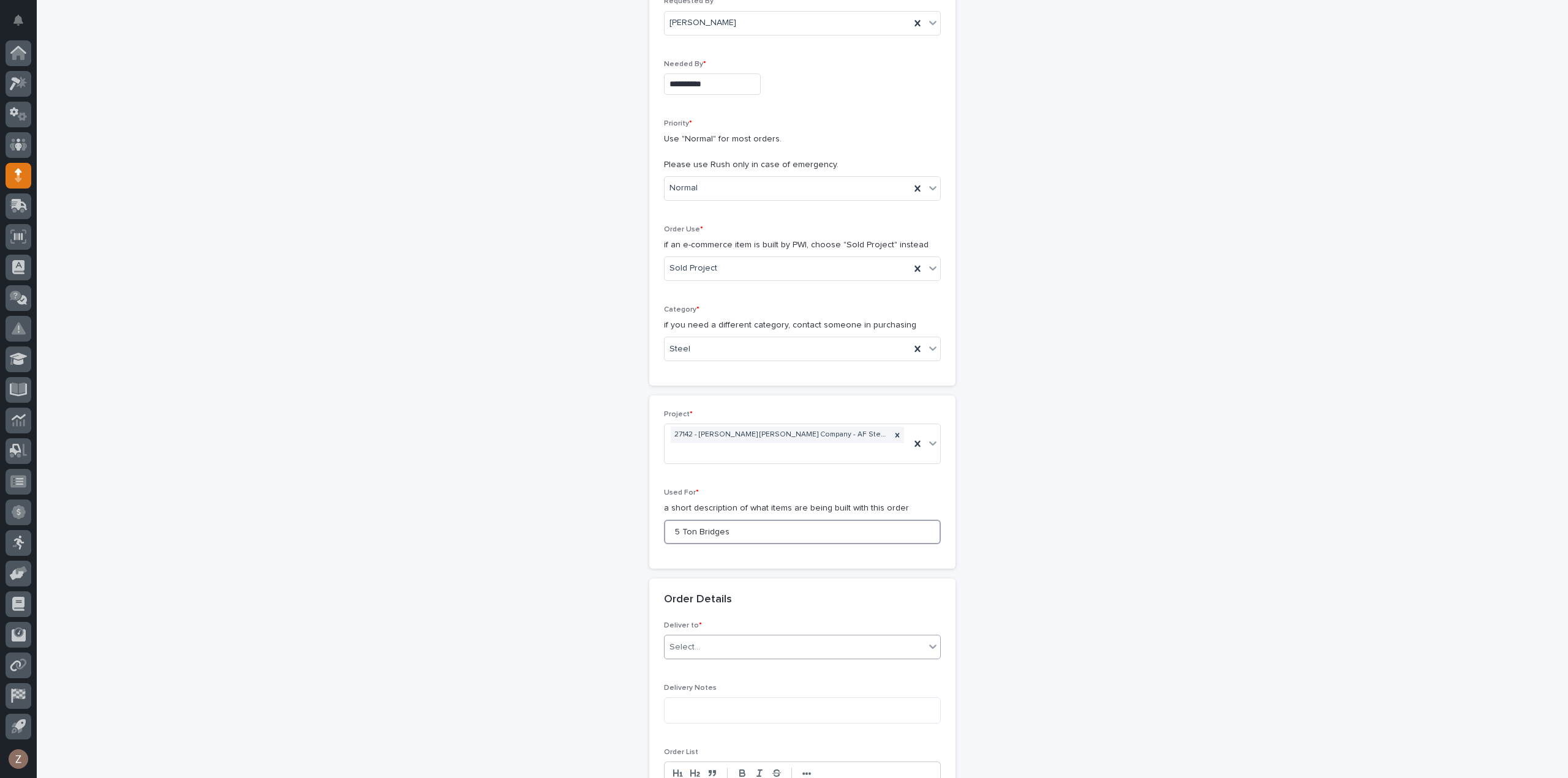
type input "5 Ton Bridges"
click at [716, 637] on div "Select..." at bounding box center [794, 647] width 261 height 20
click at [699, 650] on div "PWI" at bounding box center [796, 652] width 275 height 22
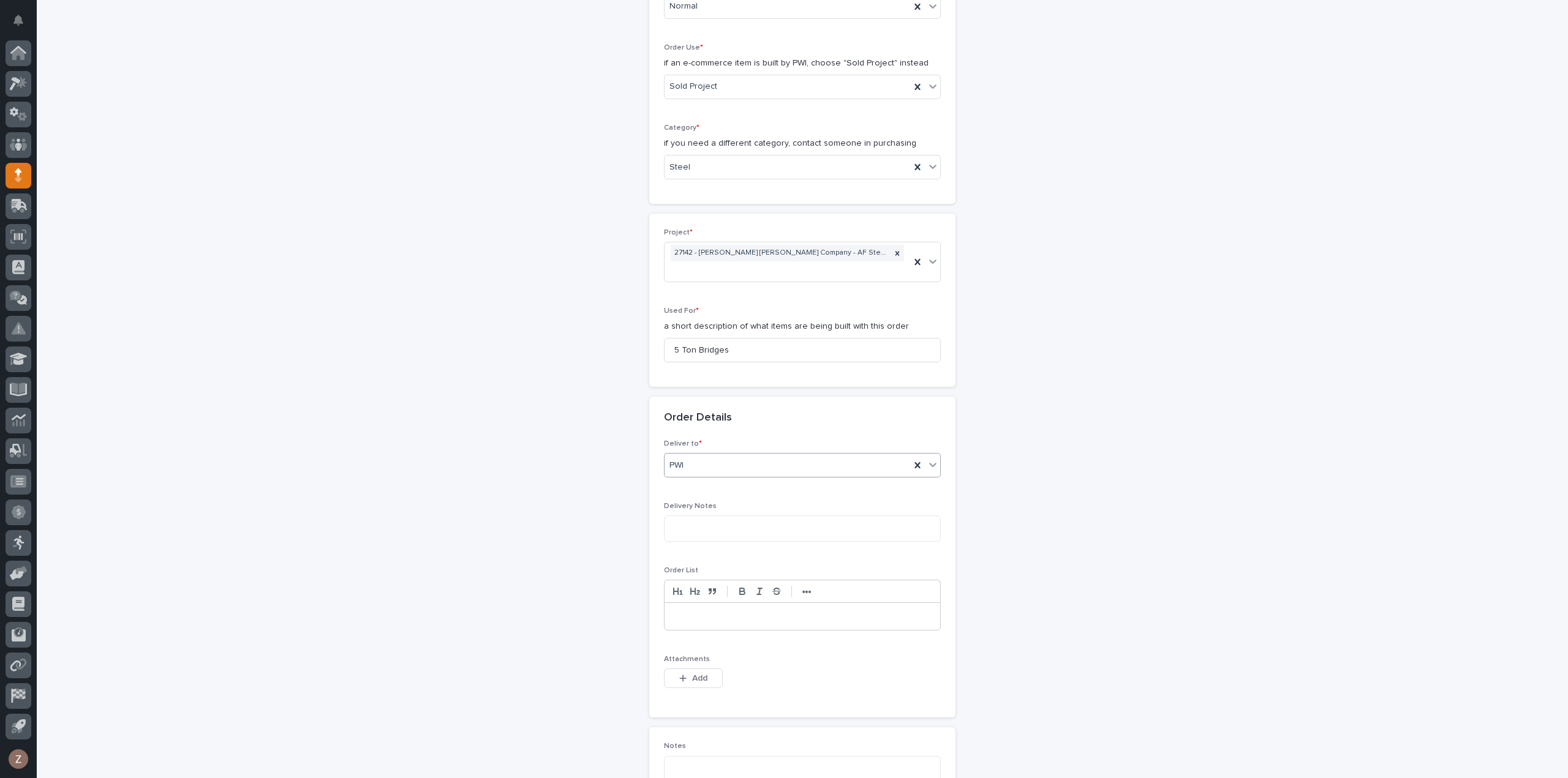
scroll to position [367, 0]
click at [686, 667] on button "Add" at bounding box center [693, 676] width 59 height 20
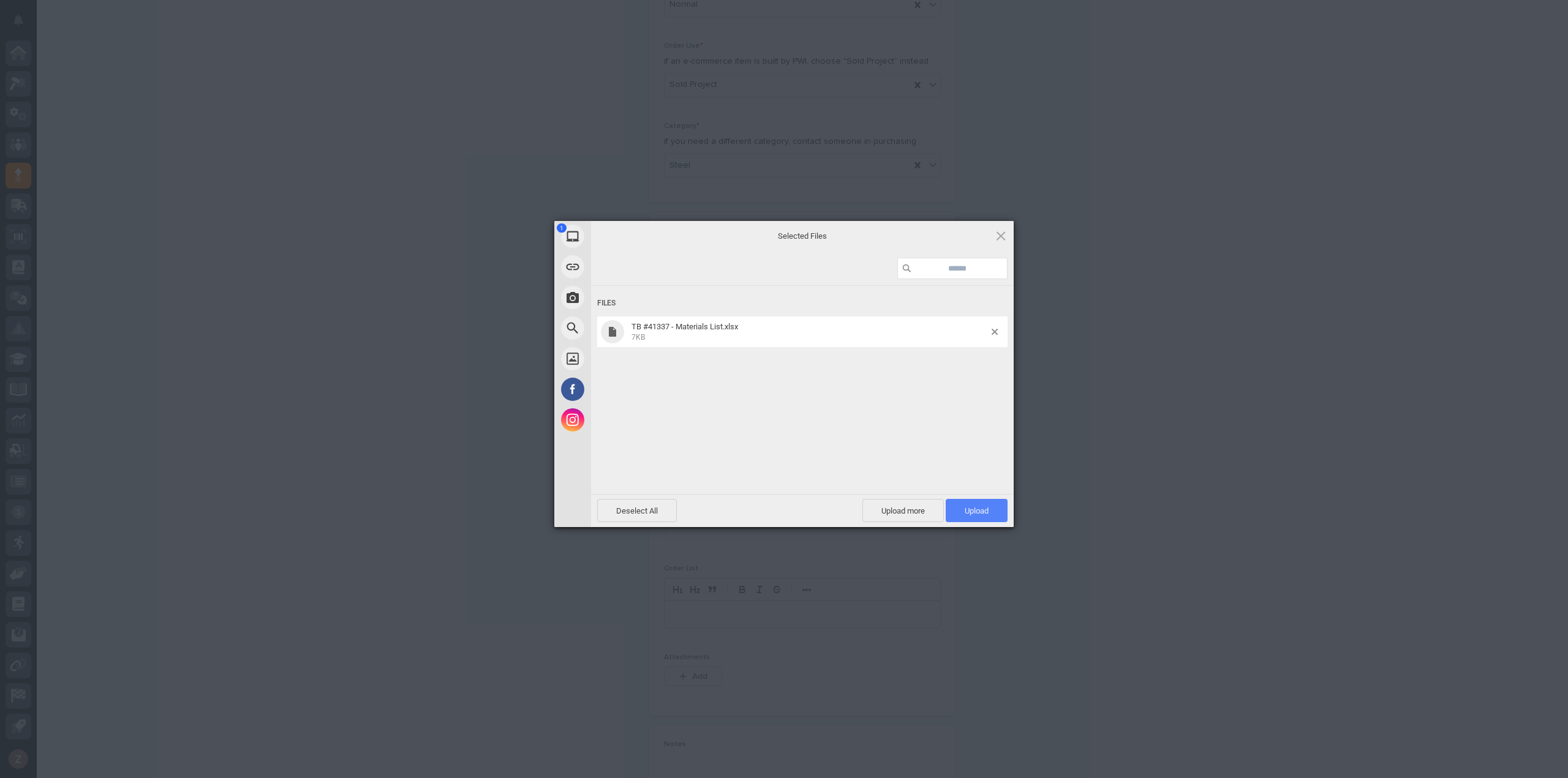
click at [999, 513] on span "Upload 1" at bounding box center [976, 511] width 62 height 23
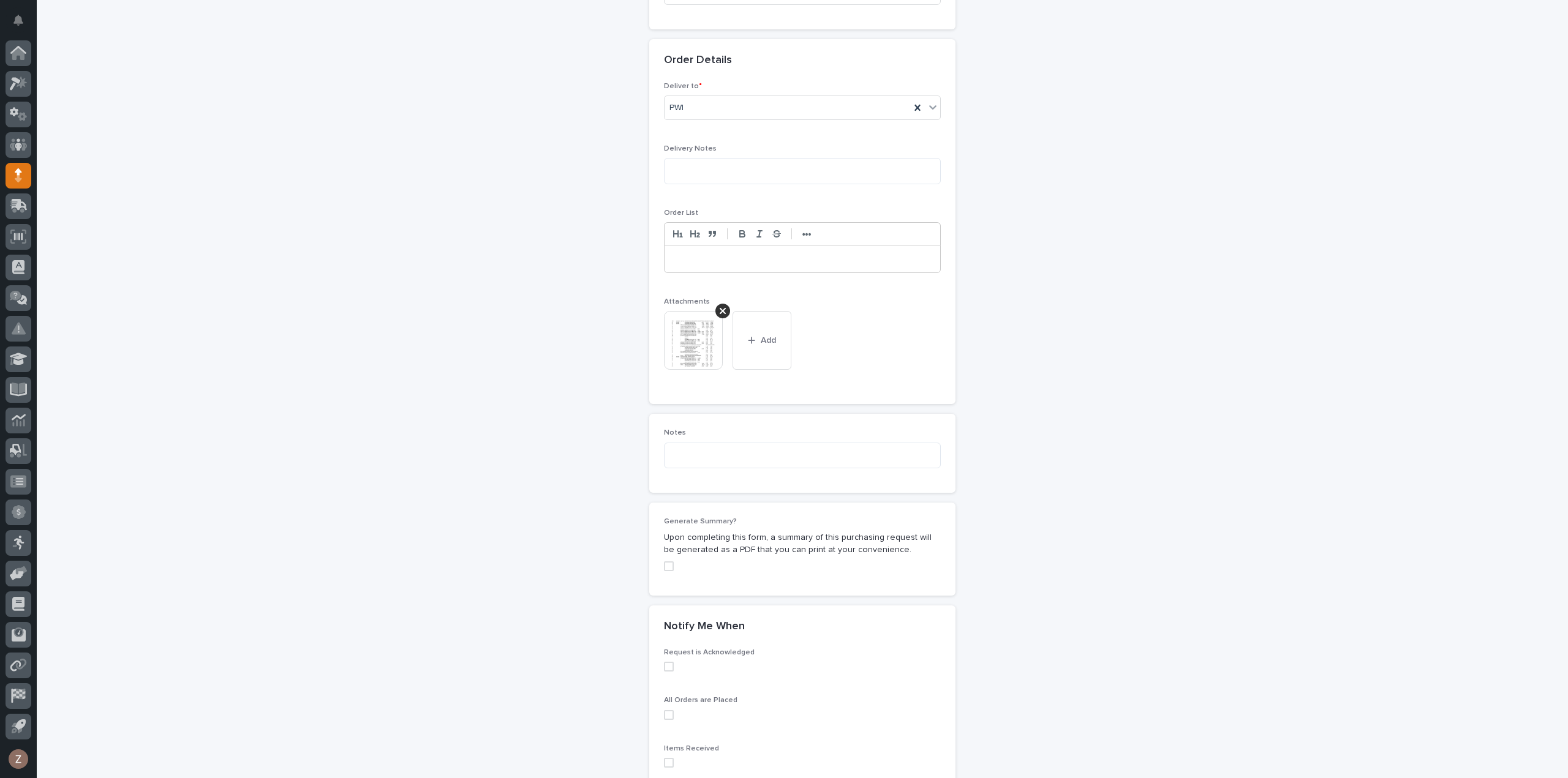
scroll to position [756, 0]
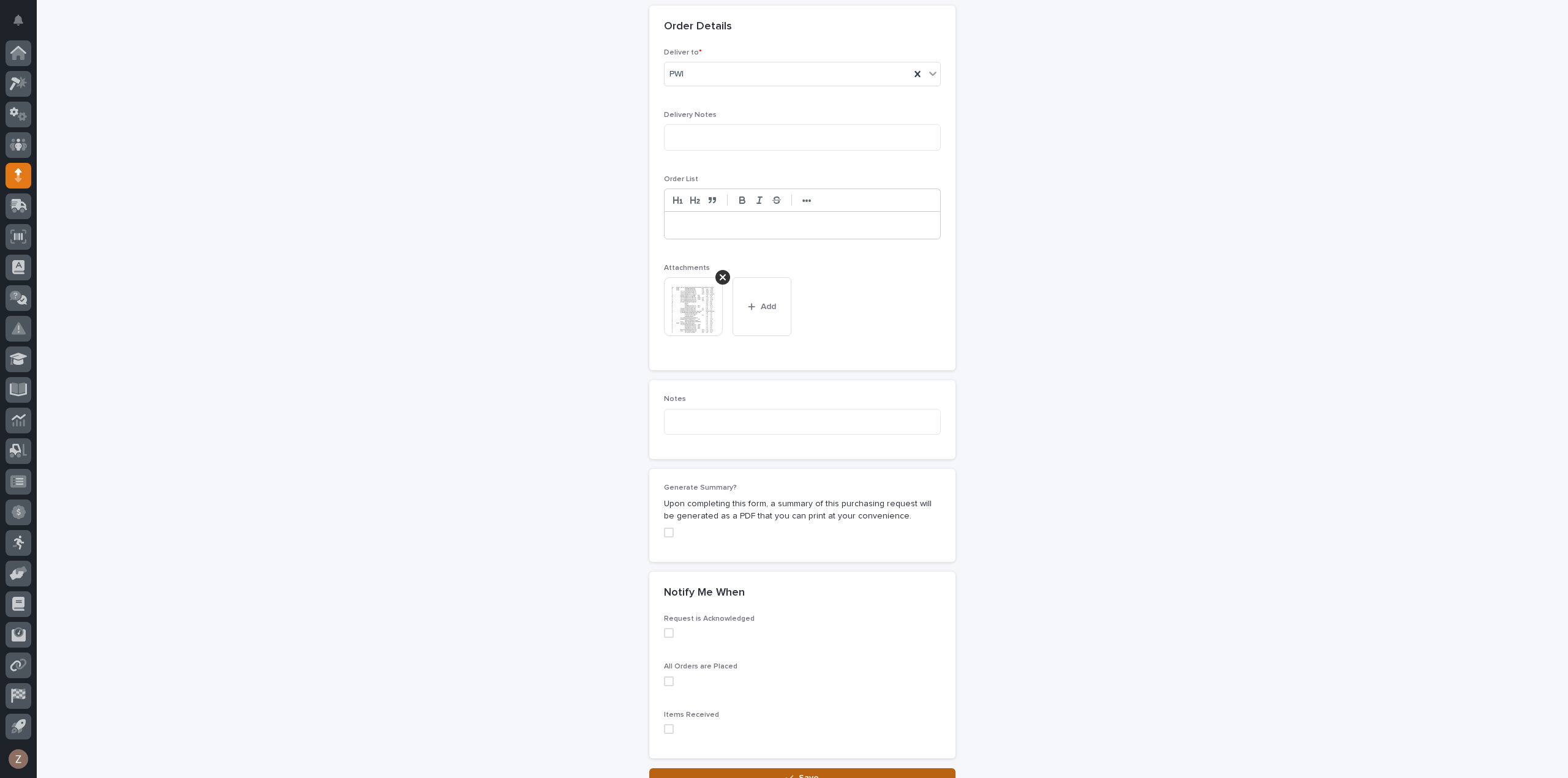
click at [824, 768] on button "Save" at bounding box center [802, 778] width 306 height 20
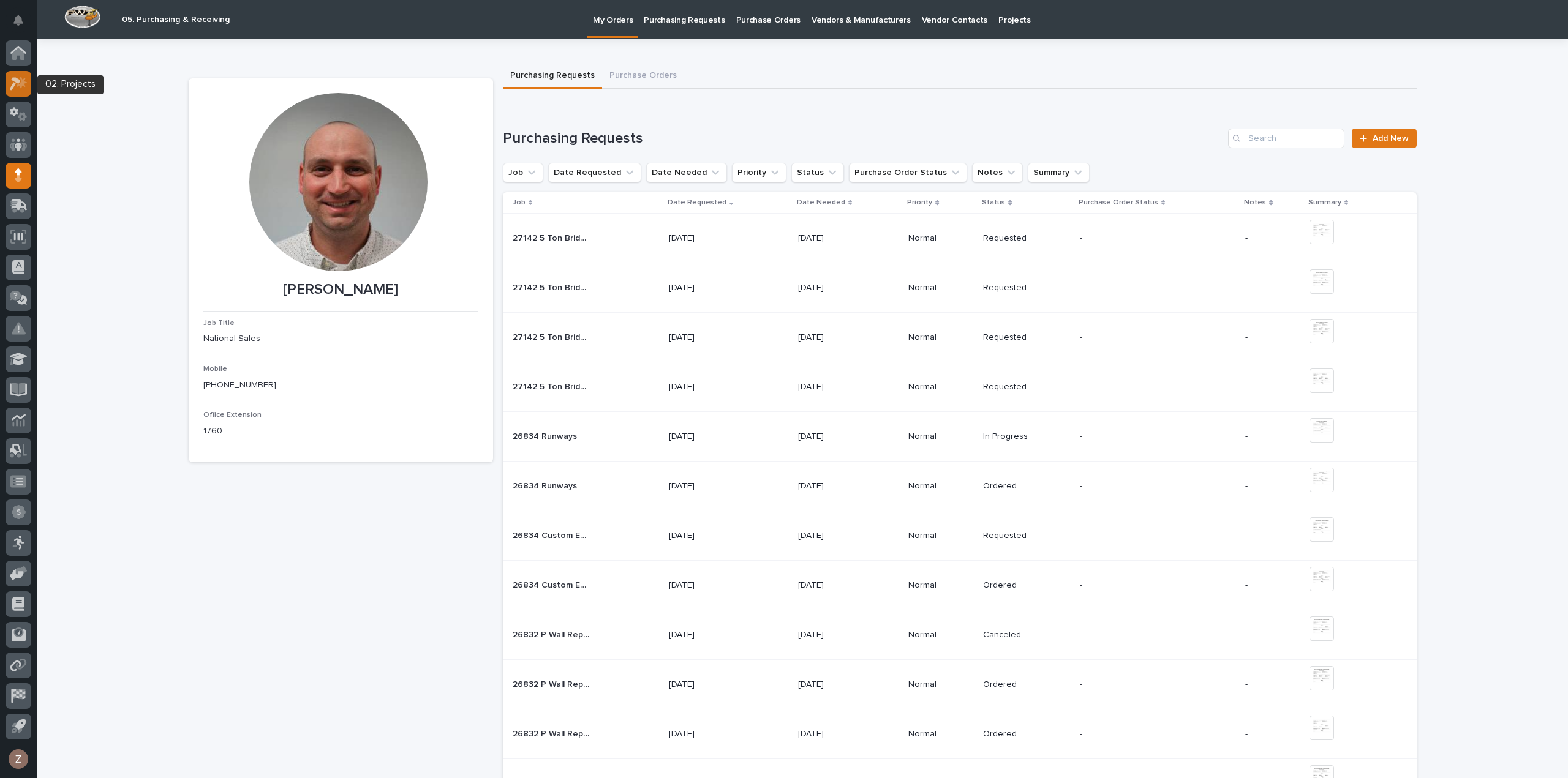
click at [11, 79] on icon at bounding box center [18, 83] width 17 height 14
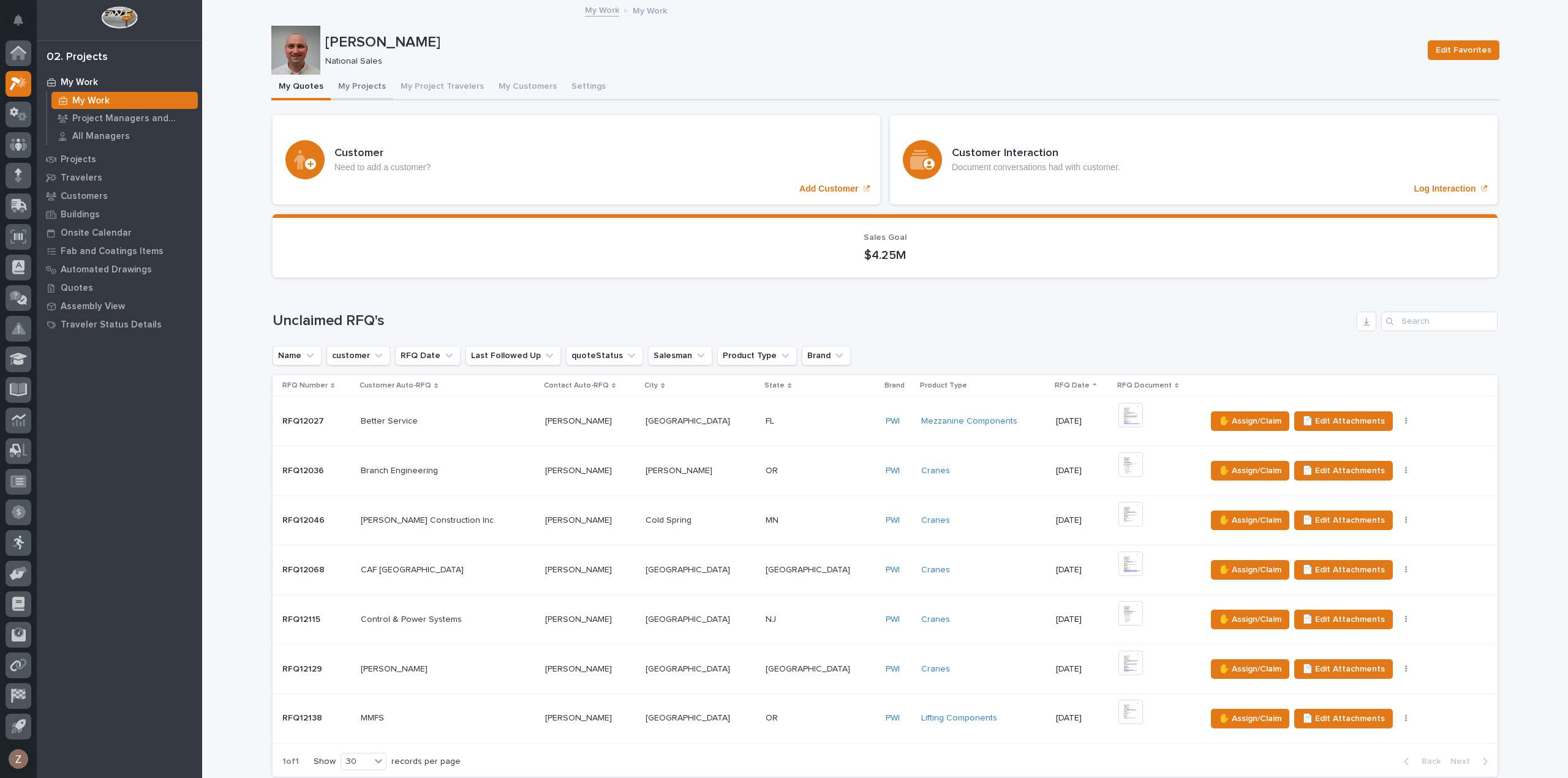
click at [375, 89] on button "My Projects" at bounding box center [361, 87] width 62 height 26
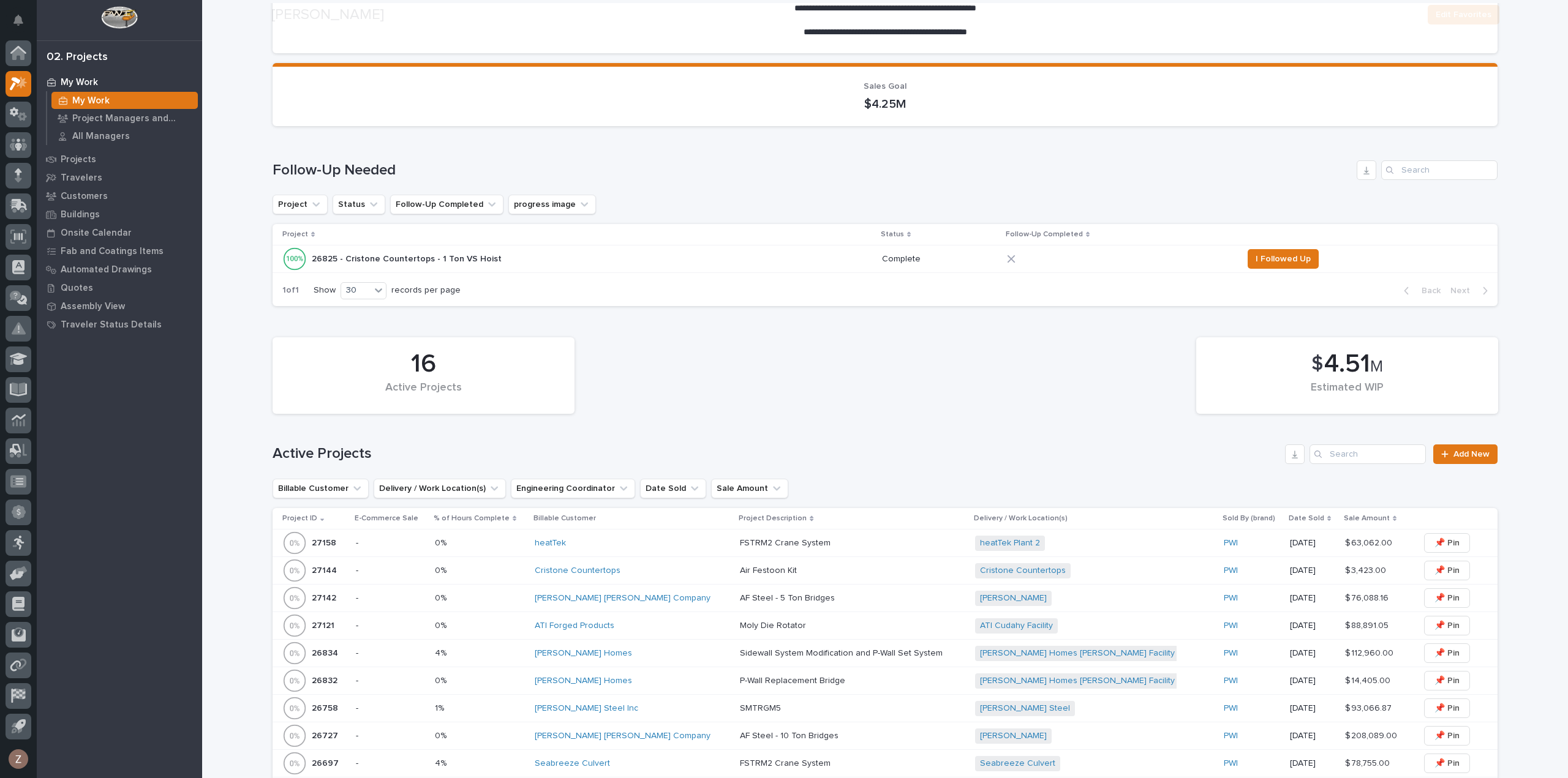
scroll to position [306, 0]
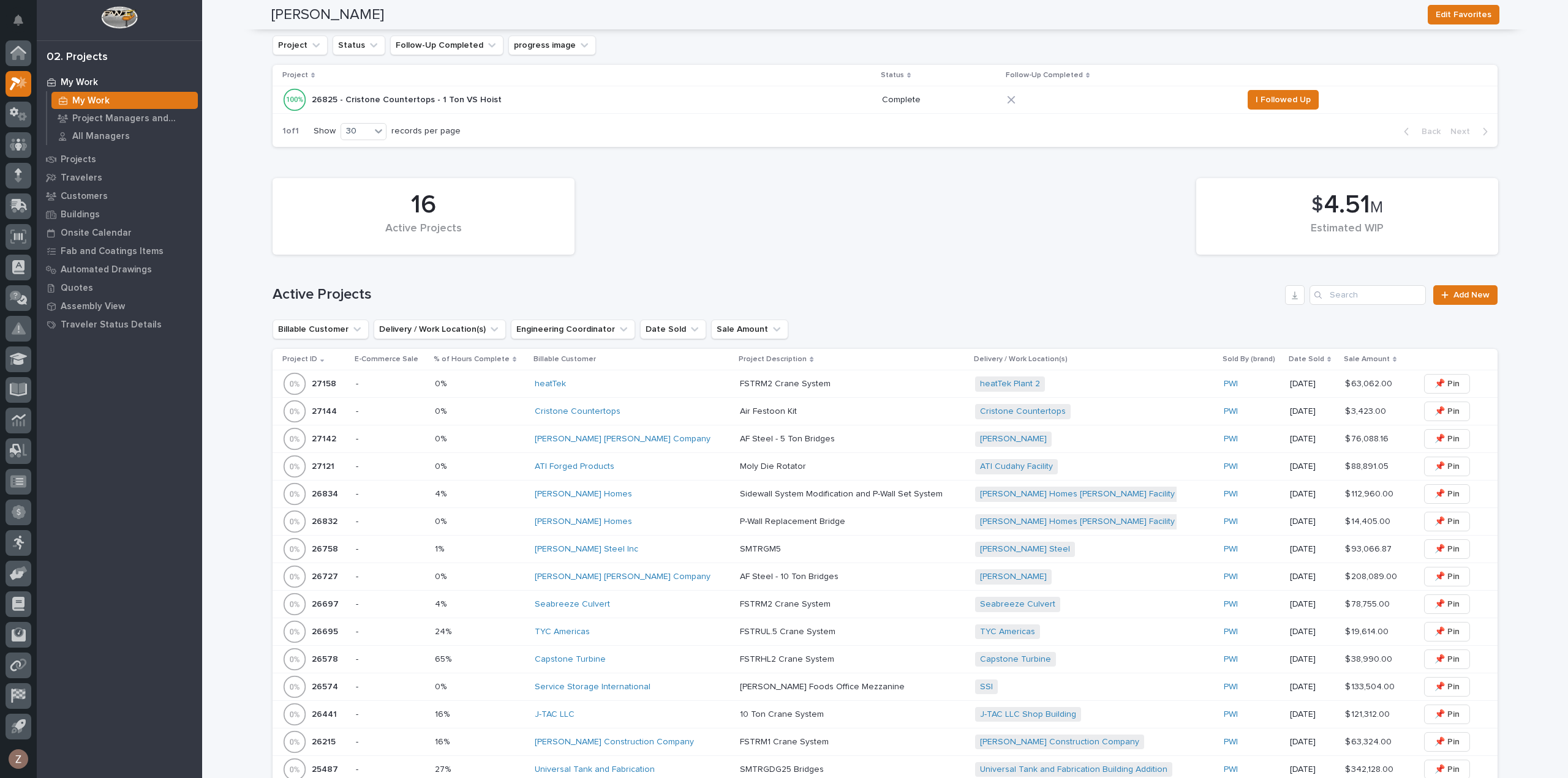
click at [844, 445] on div "AF Steel - 5 Ton [PERSON_NAME] Steel - 5 Ton Bridges" at bounding box center [852, 439] width 226 height 20
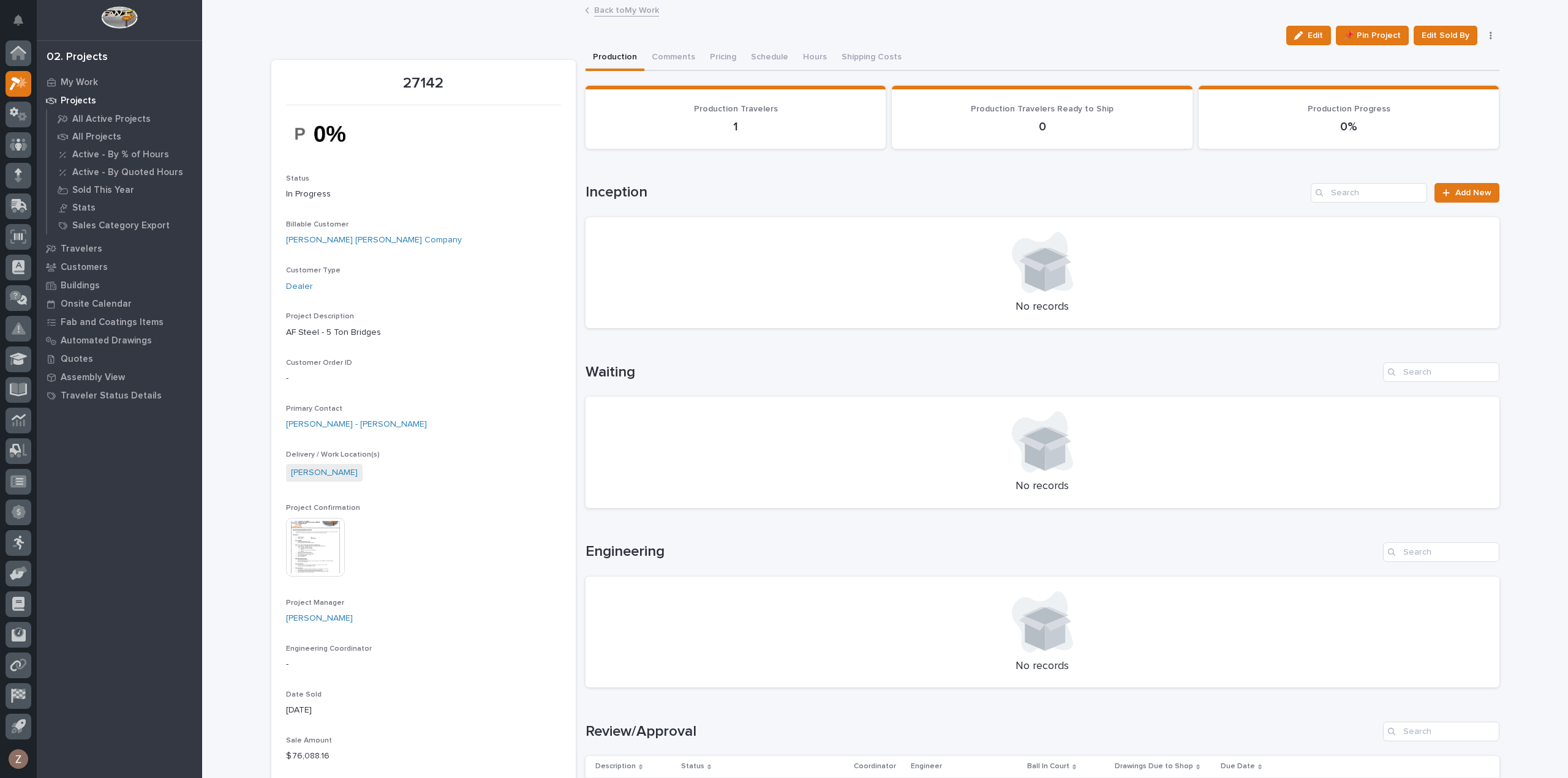
scroll to position [429, 0]
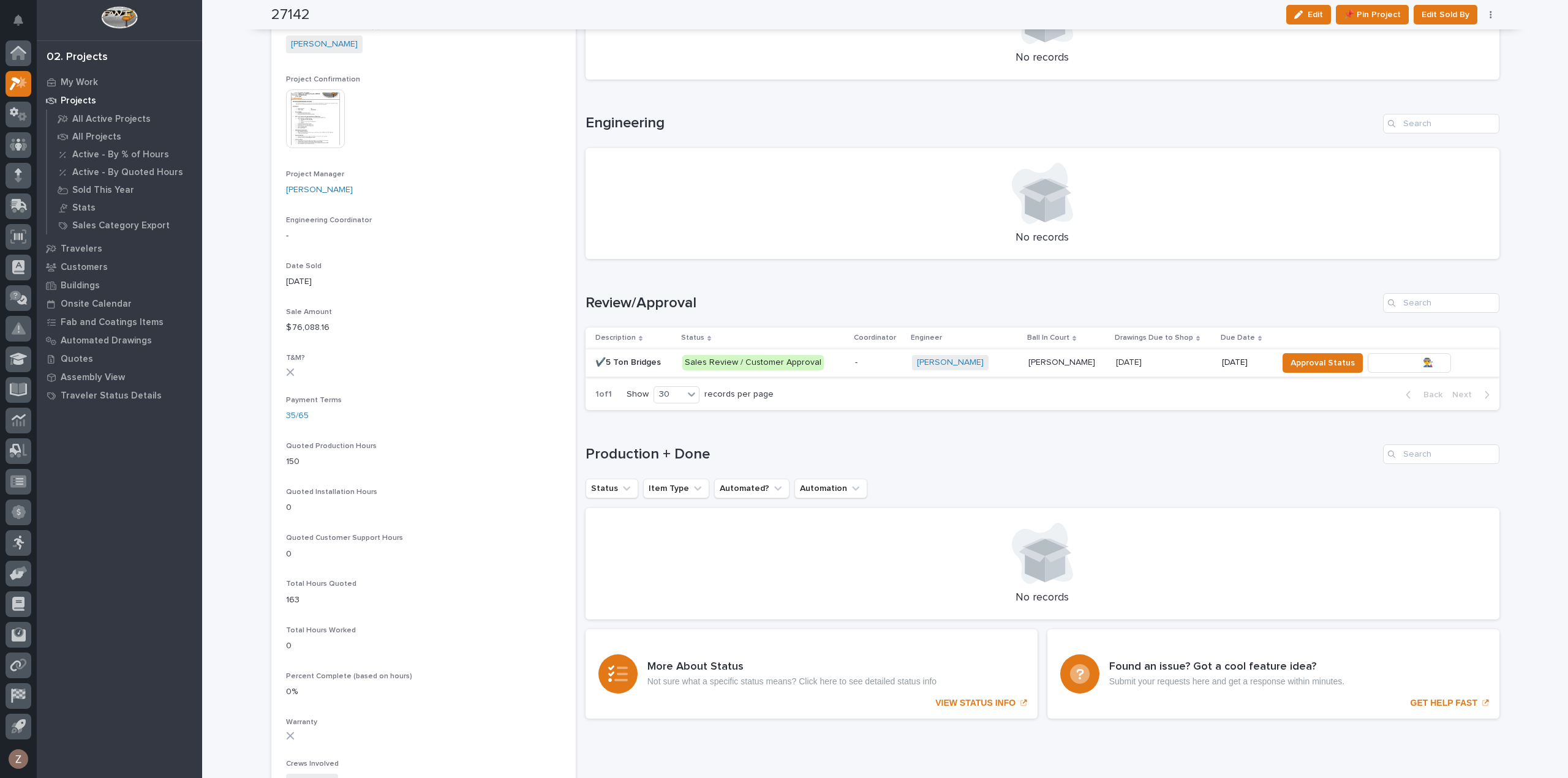
click at [1395, 358] on span "To Review 👨‍🏭 →" at bounding box center [1408, 363] width 62 height 15
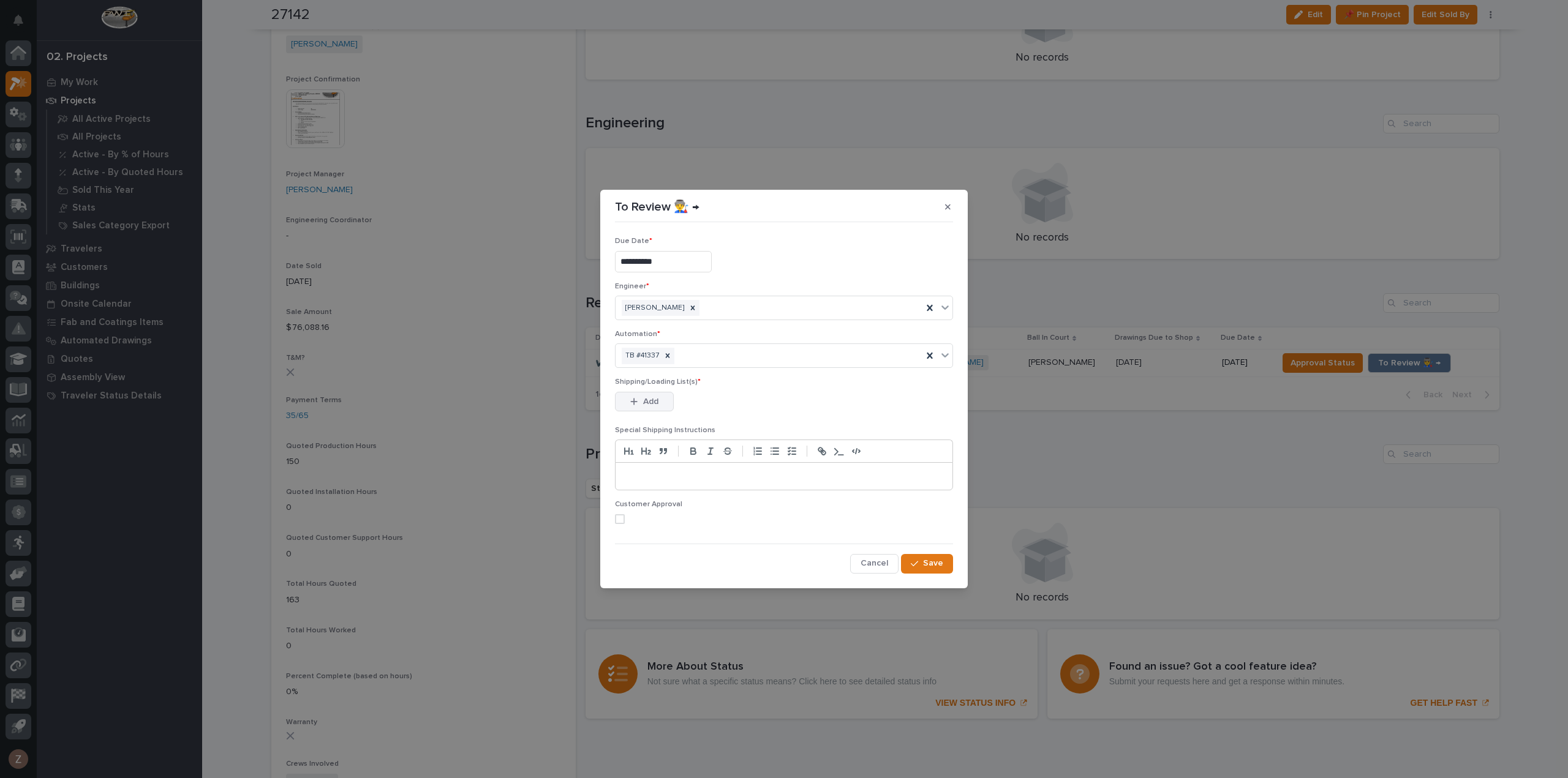
click at [656, 399] on span "Add" at bounding box center [651, 401] width 15 height 11
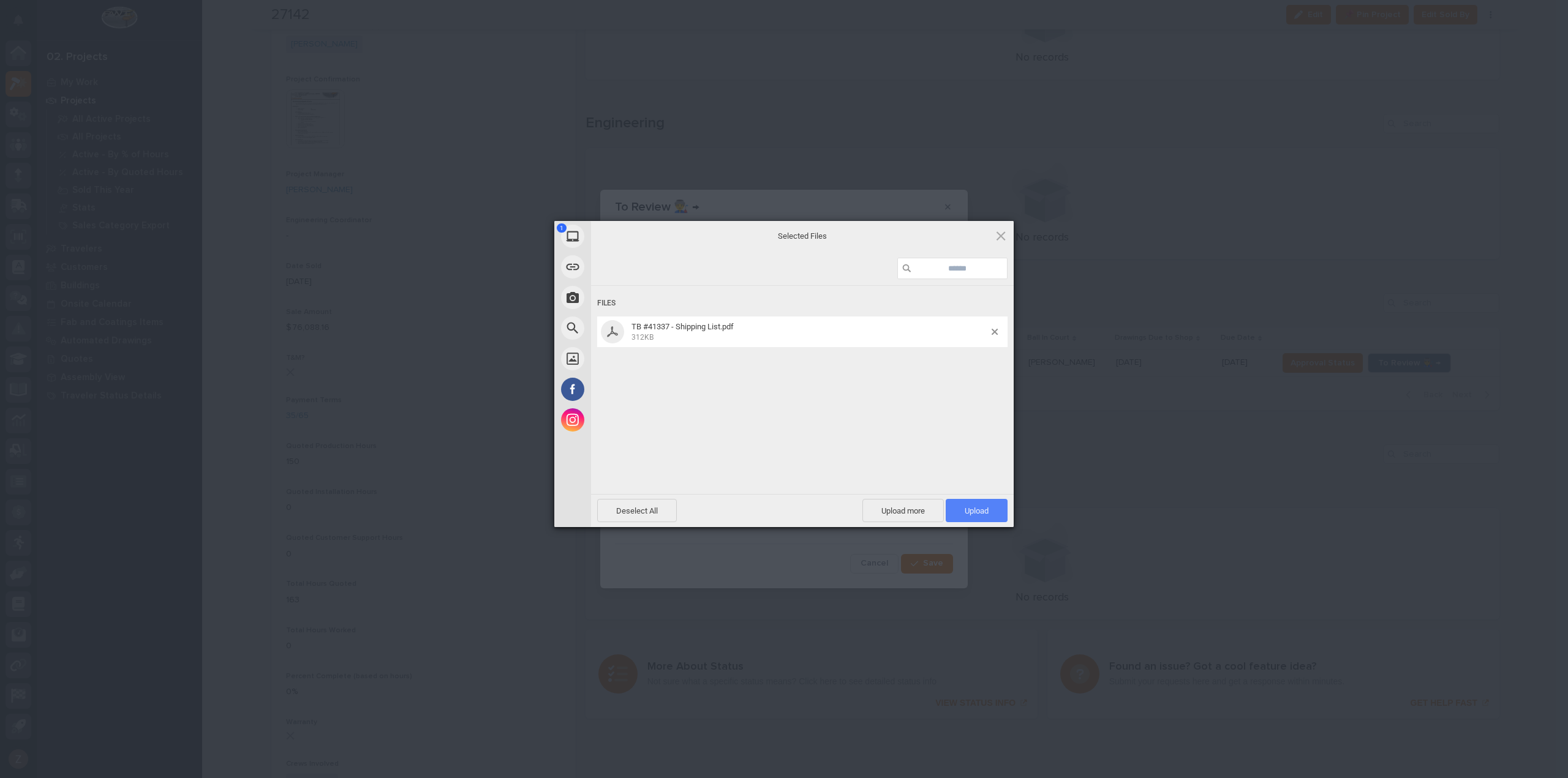
click at [969, 510] on span "Upload 1" at bounding box center [976, 510] width 24 height 9
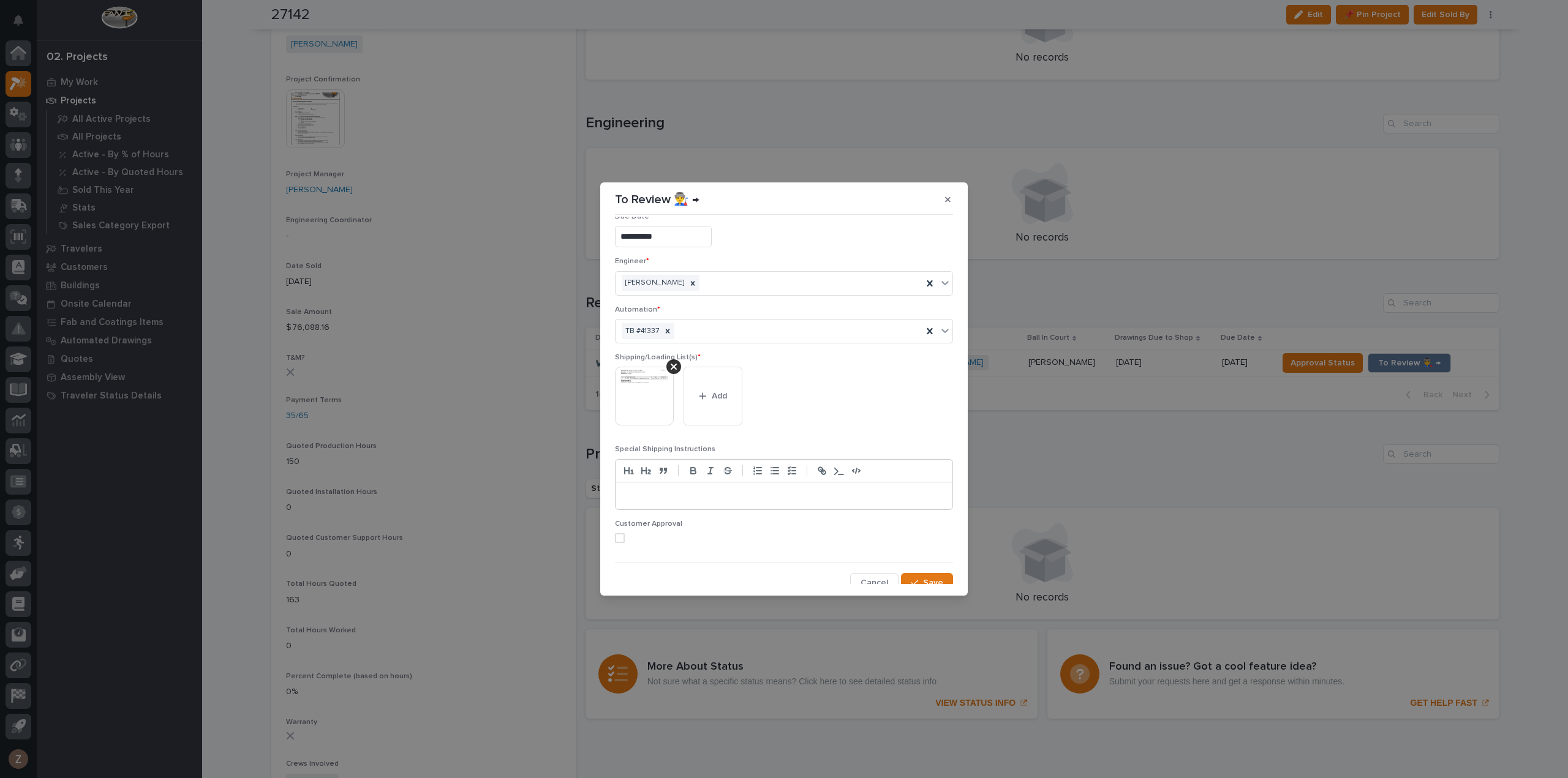
scroll to position [24, 0]
click at [937, 576] on button "Save" at bounding box center [926, 577] width 52 height 20
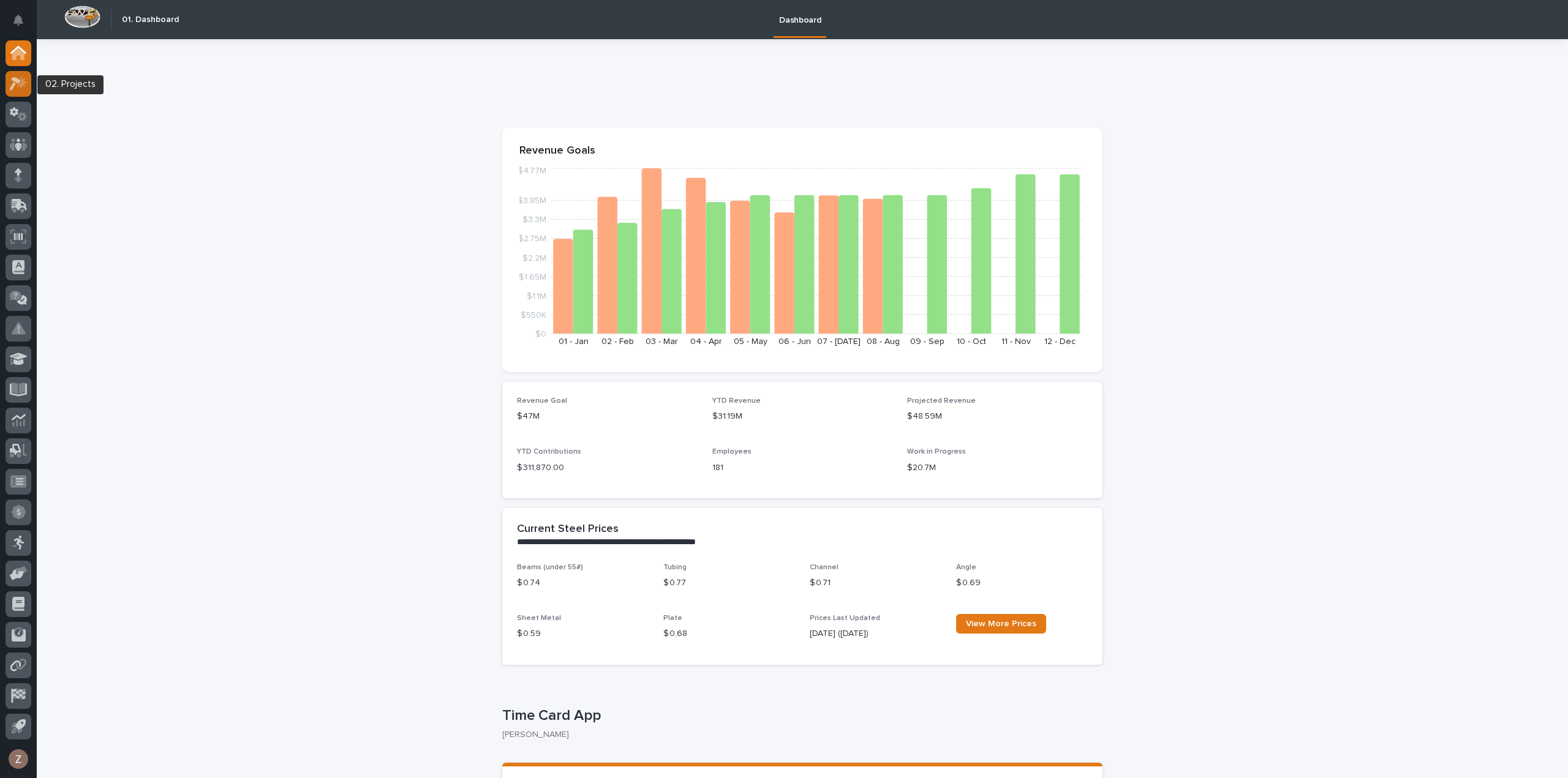
click at [15, 75] on div at bounding box center [18, 83] width 26 height 26
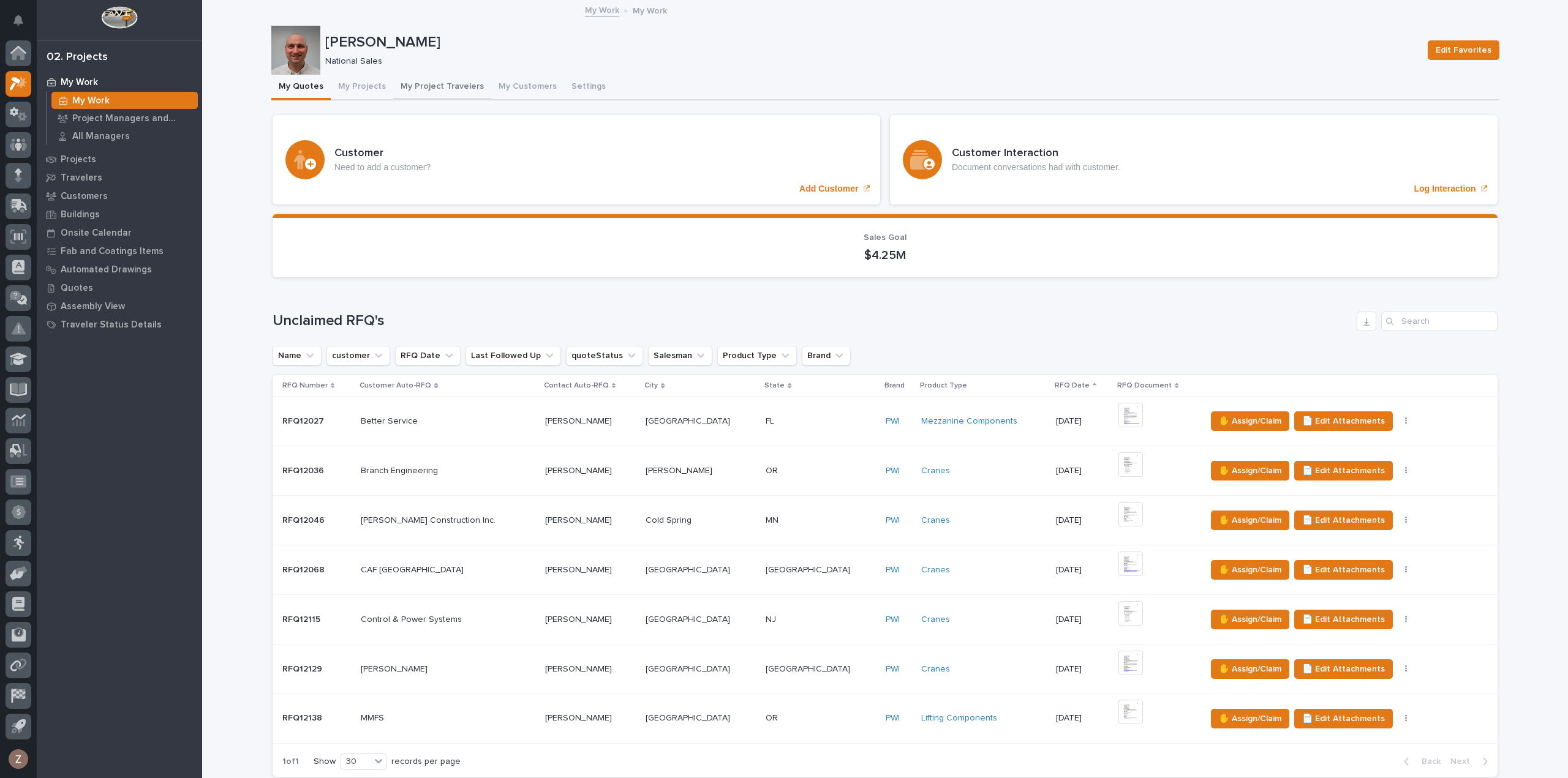
click at [371, 87] on button "My Projects" at bounding box center [361, 87] width 62 height 26
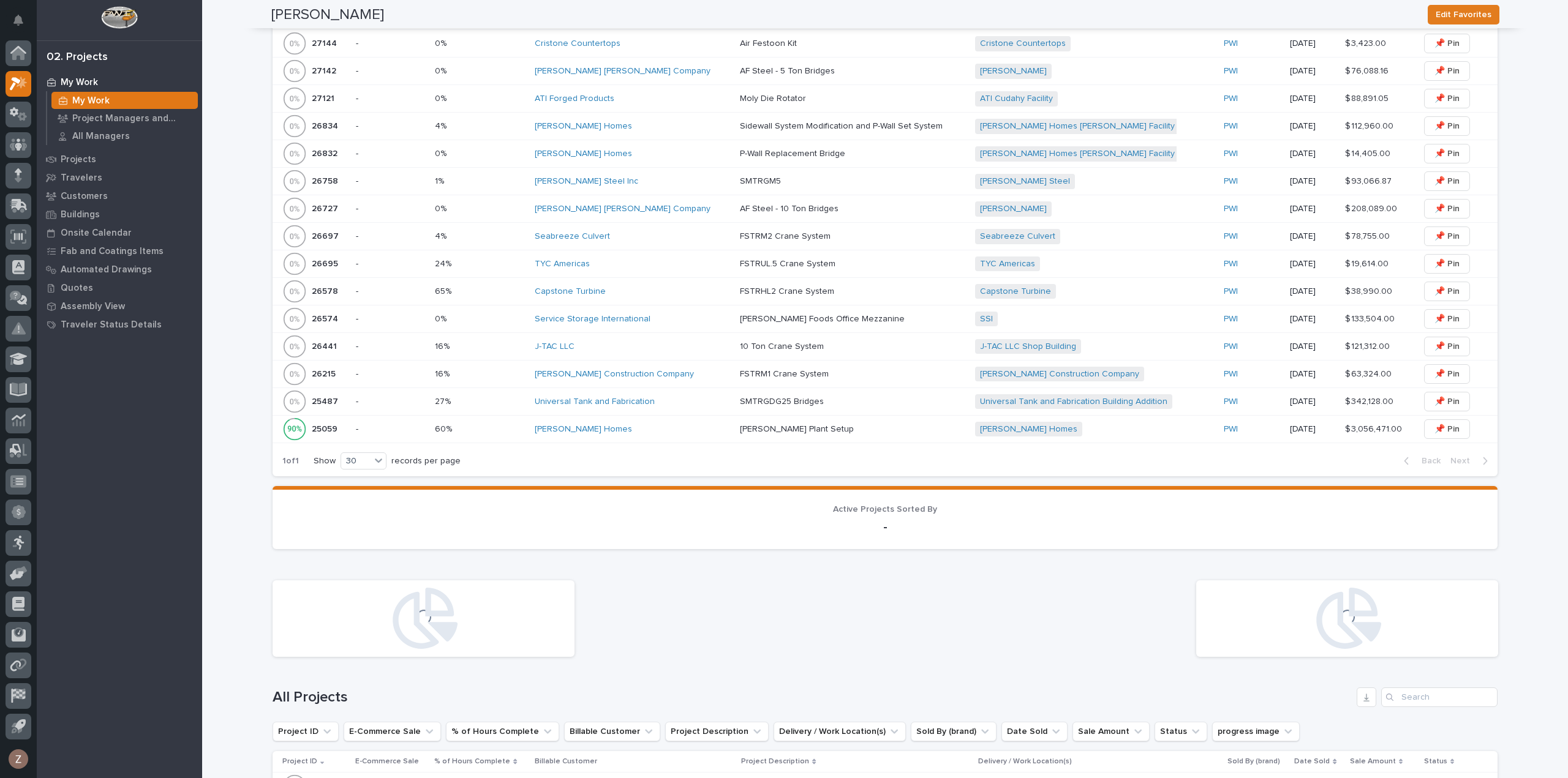
scroll to position [368, 0]
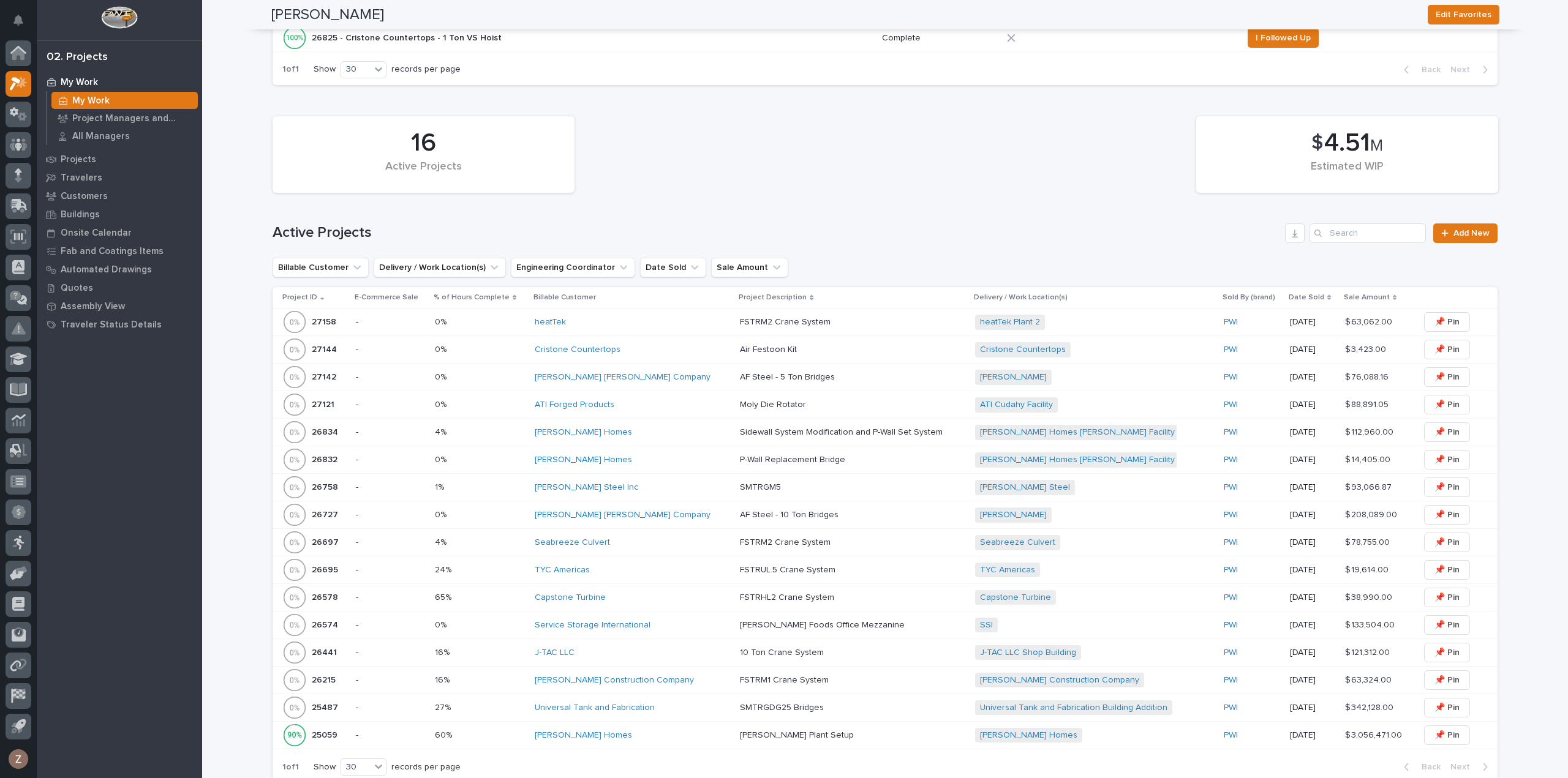
click at [670, 325] on div "heatTek" at bounding box center [632, 322] width 196 height 11
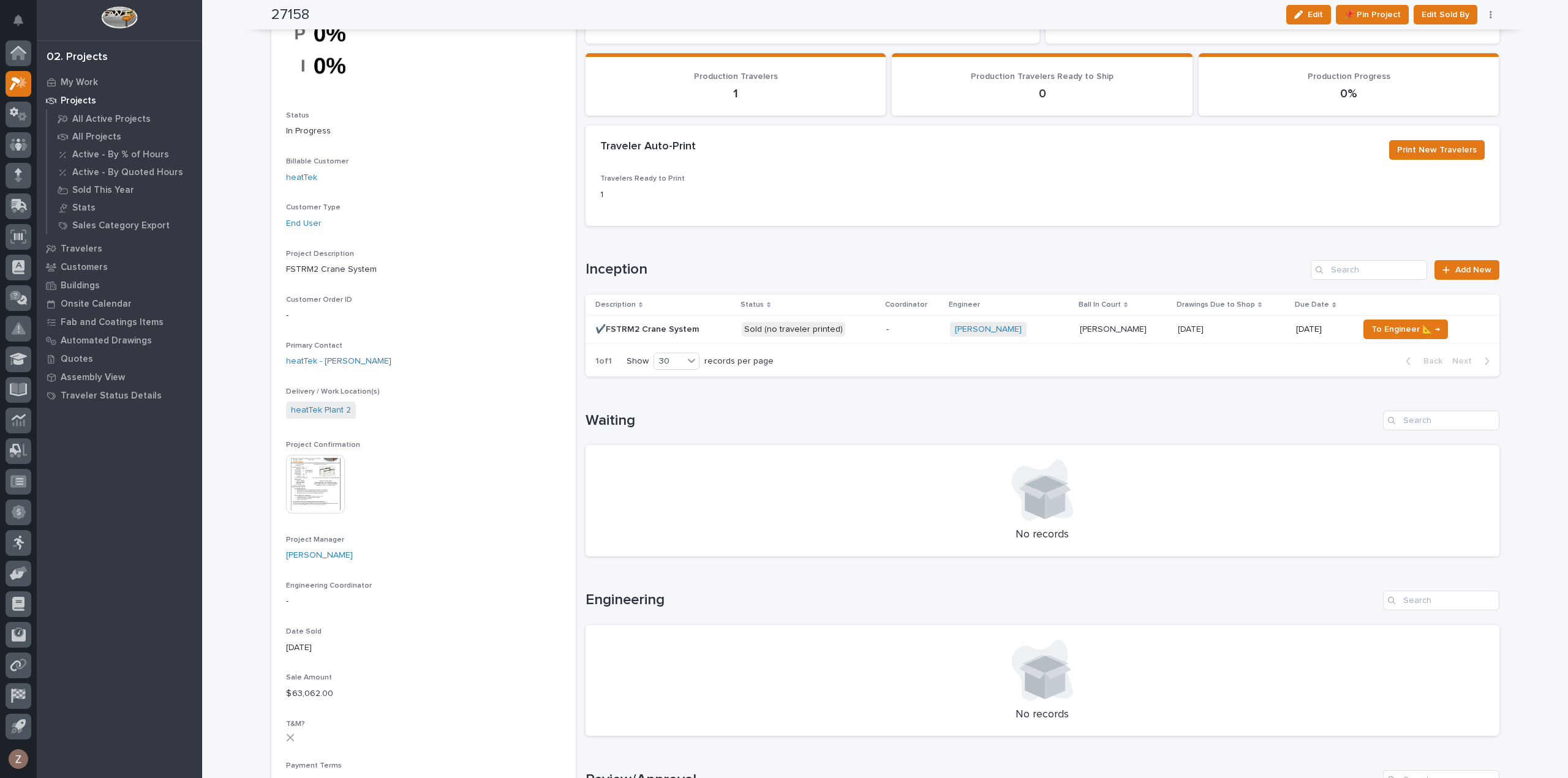
scroll to position [62, 0]
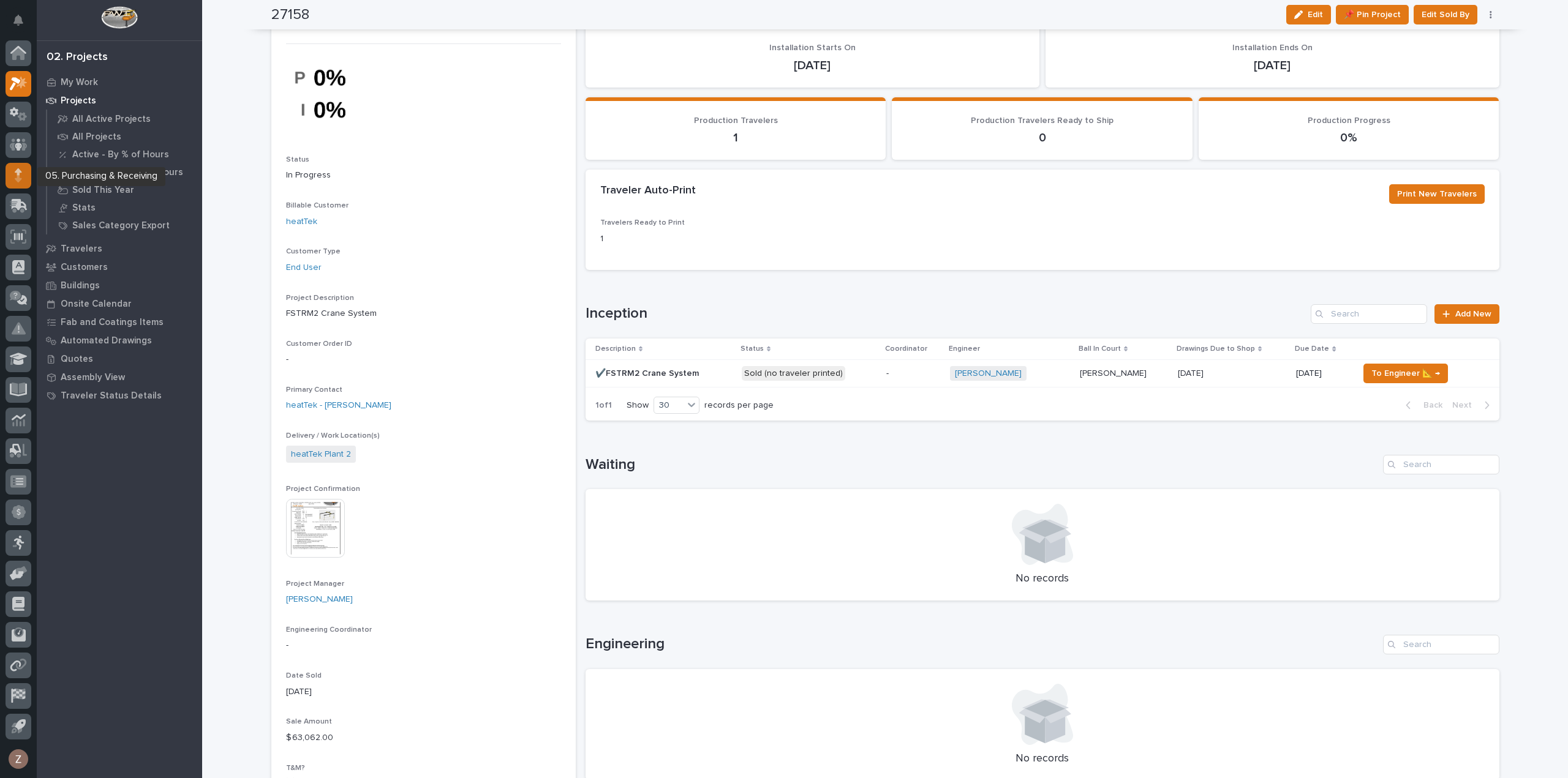
click at [23, 180] on div at bounding box center [18, 176] width 26 height 26
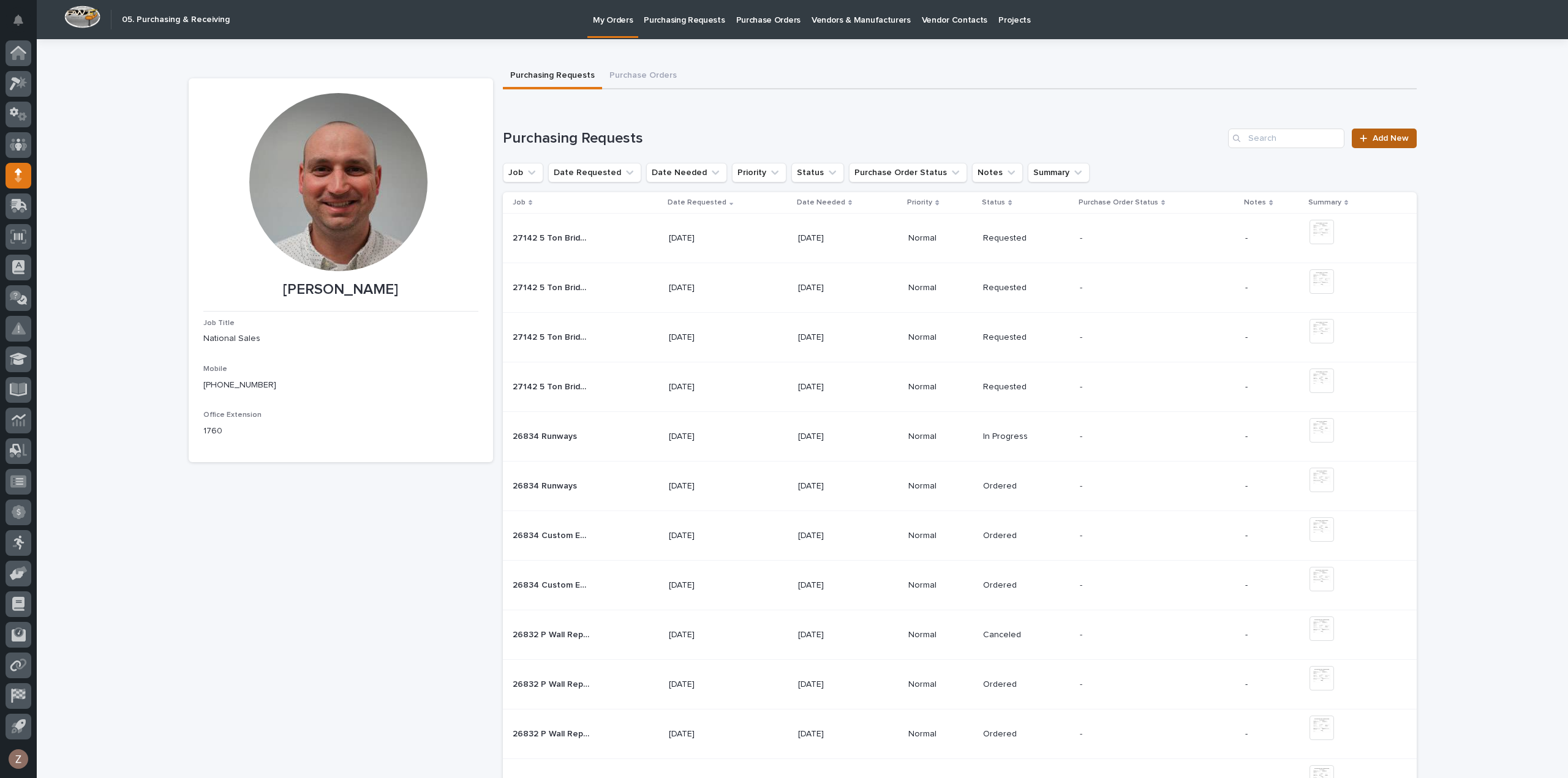
click at [1397, 141] on span "Add New" at bounding box center [1390, 138] width 36 height 8
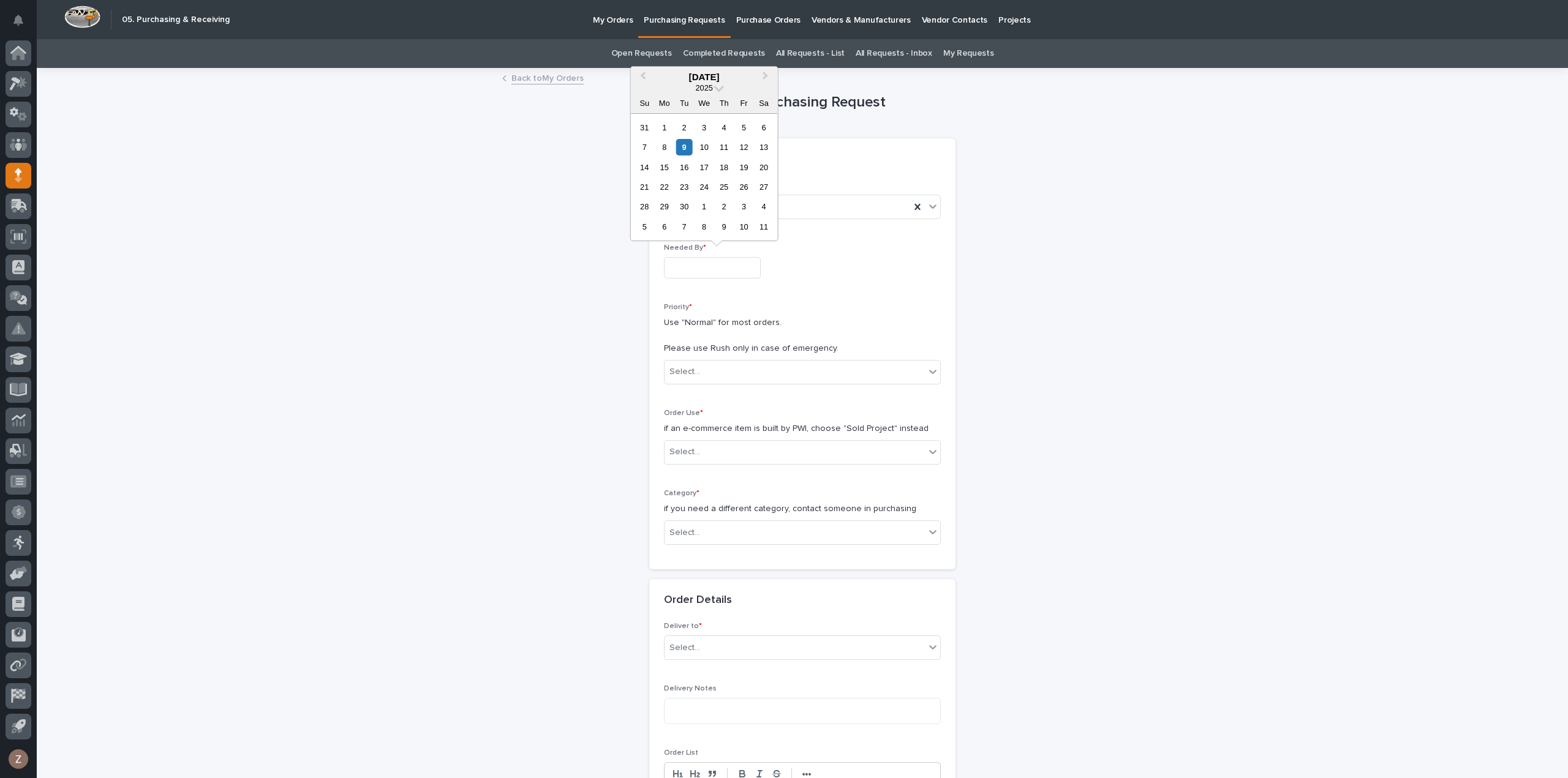
click at [733, 262] on input "text" at bounding box center [712, 268] width 97 height 22
click at [682, 166] on div "16" at bounding box center [684, 167] width 17 height 17
type input "**********"
click at [724, 372] on div "Select..." at bounding box center [794, 372] width 261 height 20
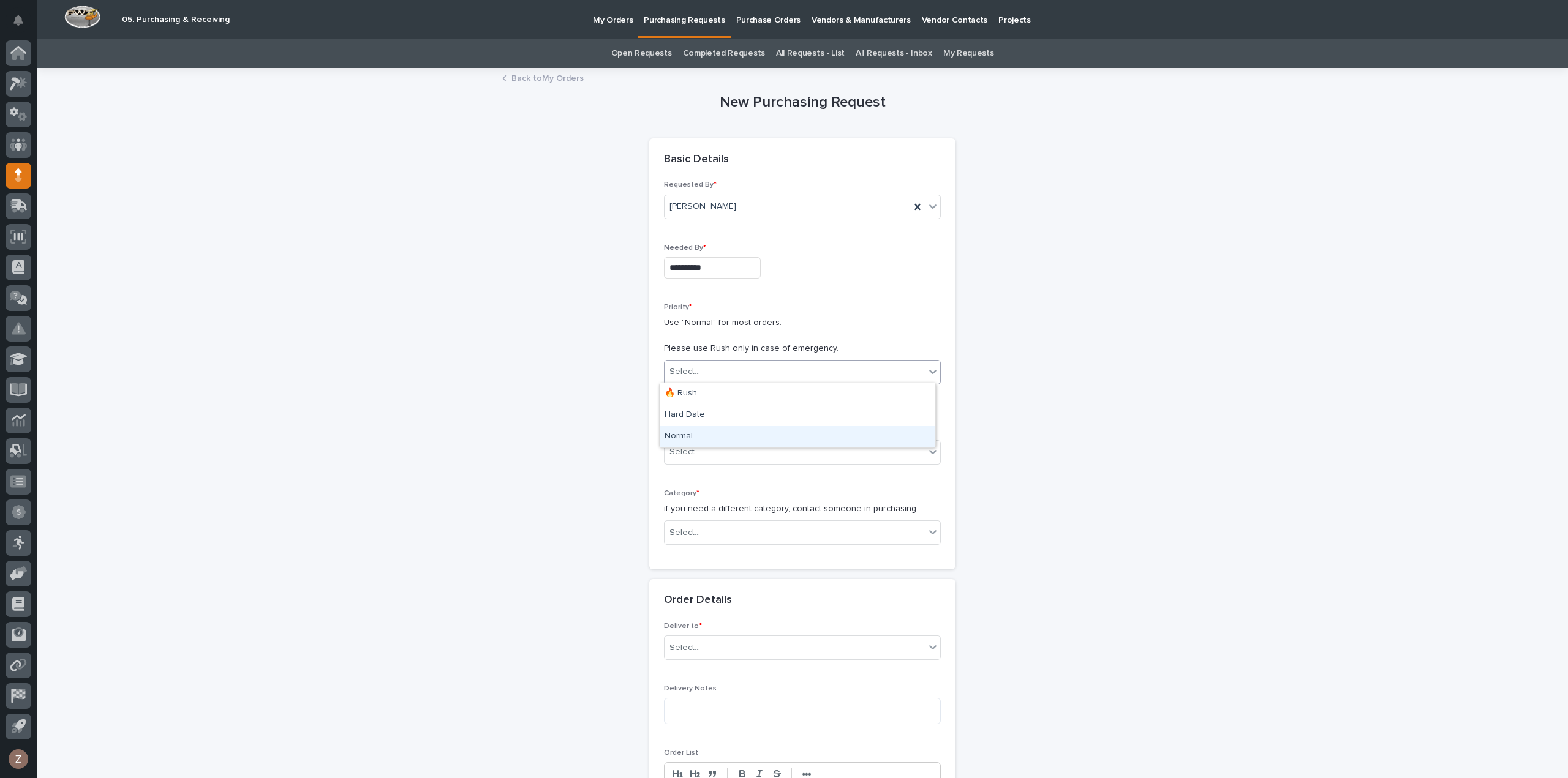
click at [724, 431] on div "Normal" at bounding box center [796, 437] width 275 height 22
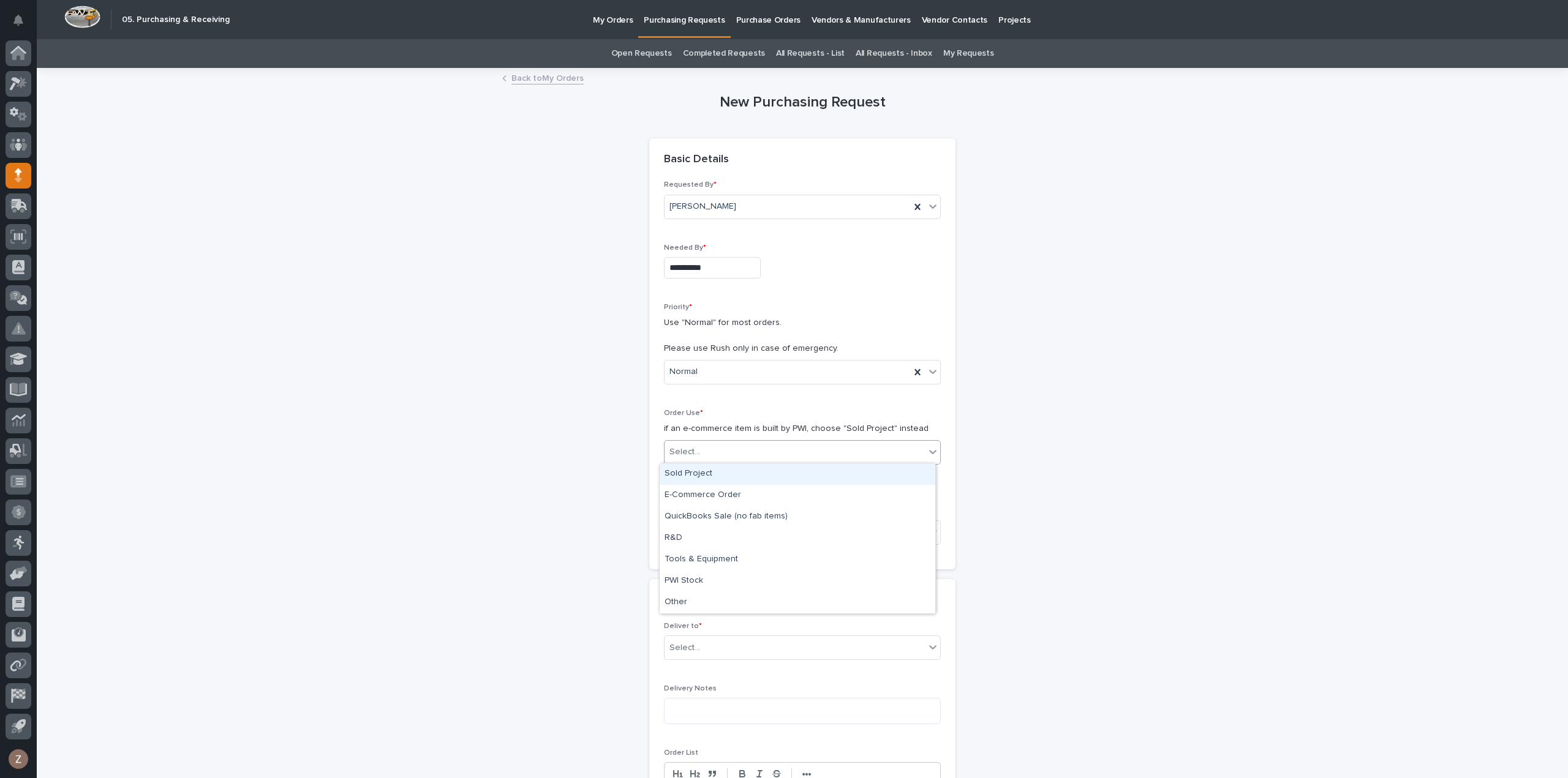
click at [732, 444] on div "Select..." at bounding box center [794, 452] width 261 height 20
click at [747, 476] on div "Sold Project" at bounding box center [796, 474] width 275 height 22
click at [758, 528] on div "Select..." at bounding box center [794, 533] width 261 height 20
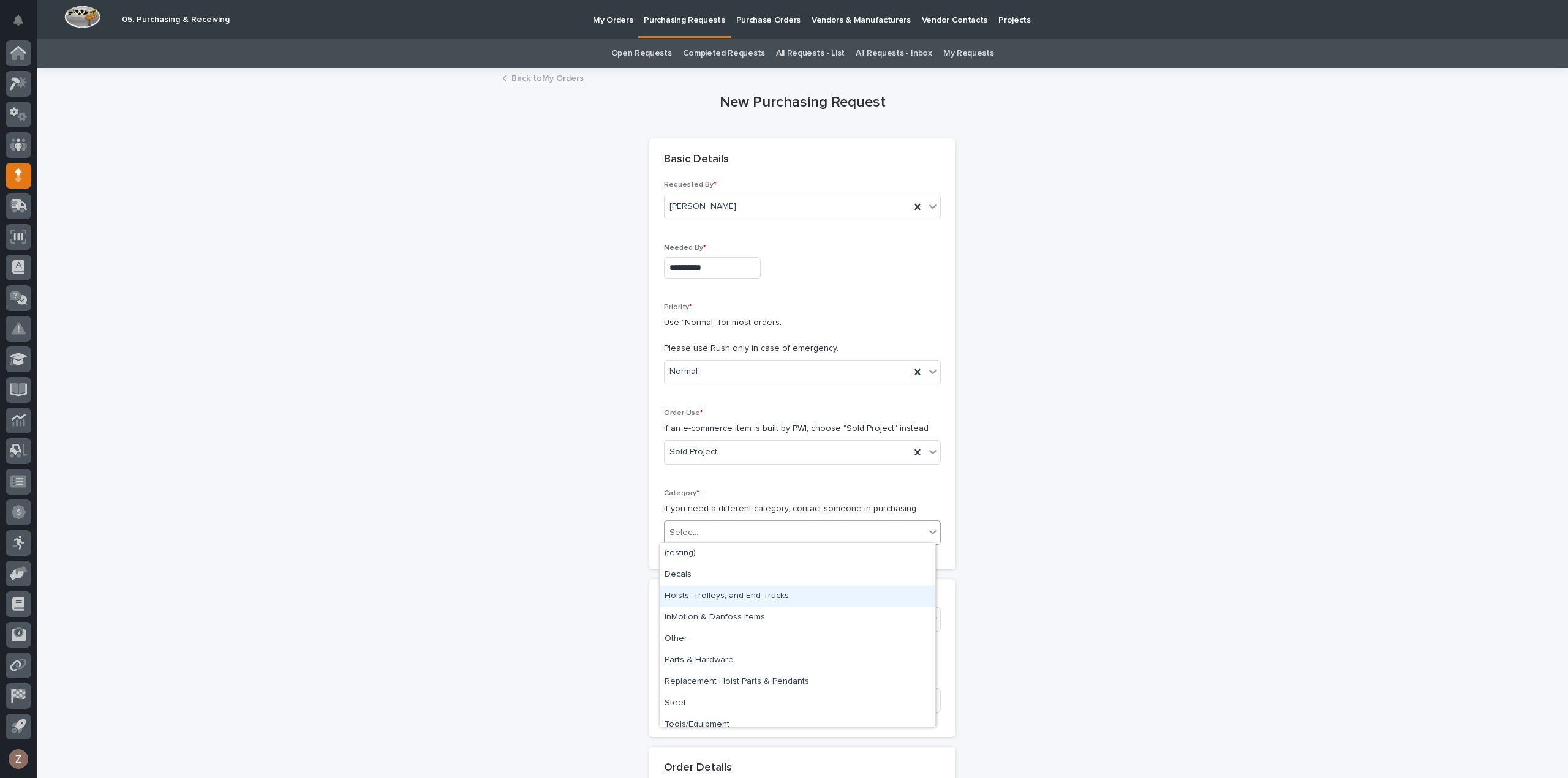
click at [757, 589] on div "Hoists, Trolleys, and End Trucks" at bounding box center [796, 597] width 275 height 22
click at [760, 617] on div "Select..." at bounding box center [794, 620] width 261 height 20
type input "*****"
click at [757, 643] on div "27158 - heatTek - FSTRM2 Crane System" at bounding box center [796, 641] width 275 height 22
click at [744, 697] on input at bounding box center [802, 700] width 277 height 24
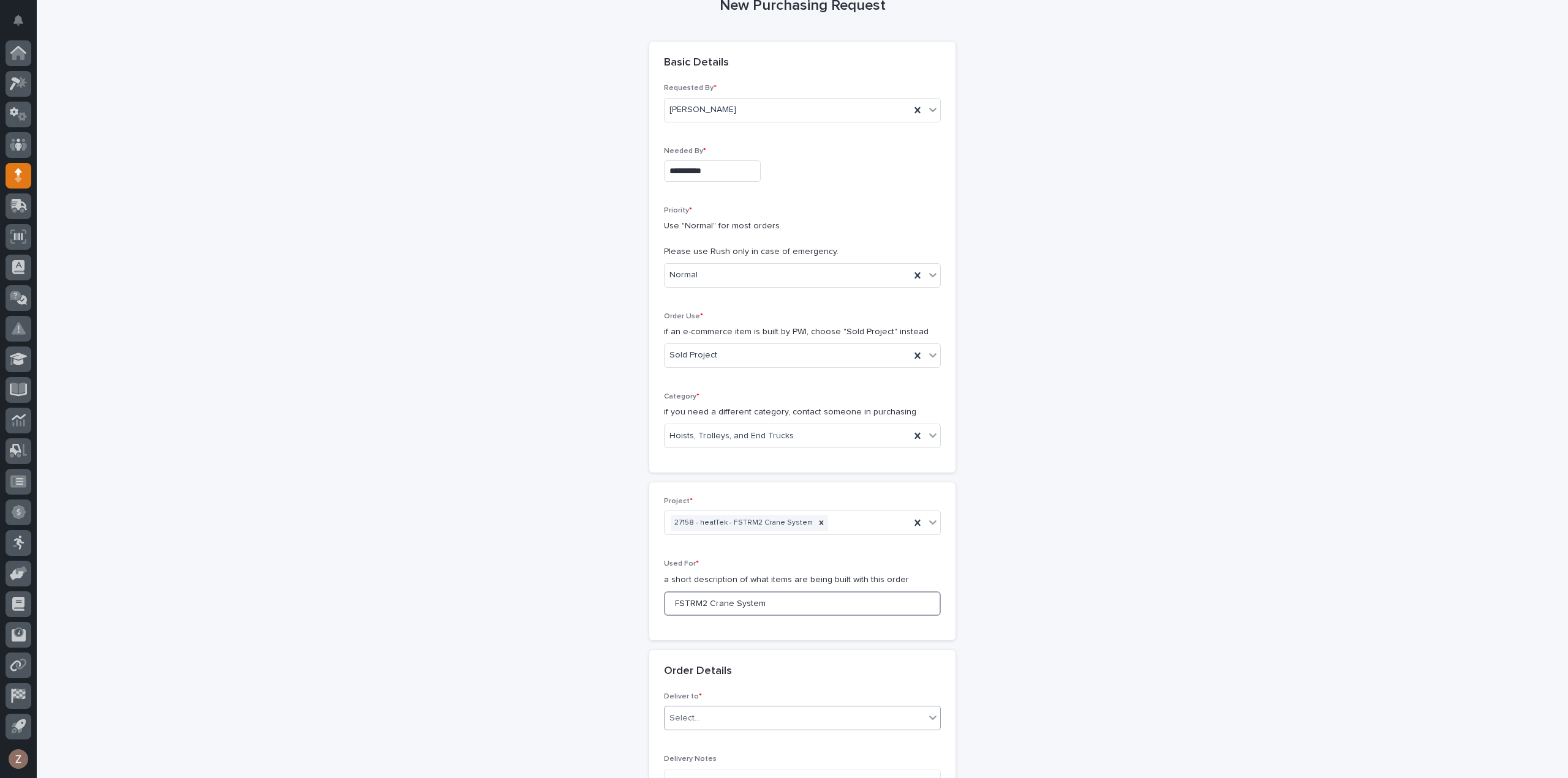
scroll to position [184, 0]
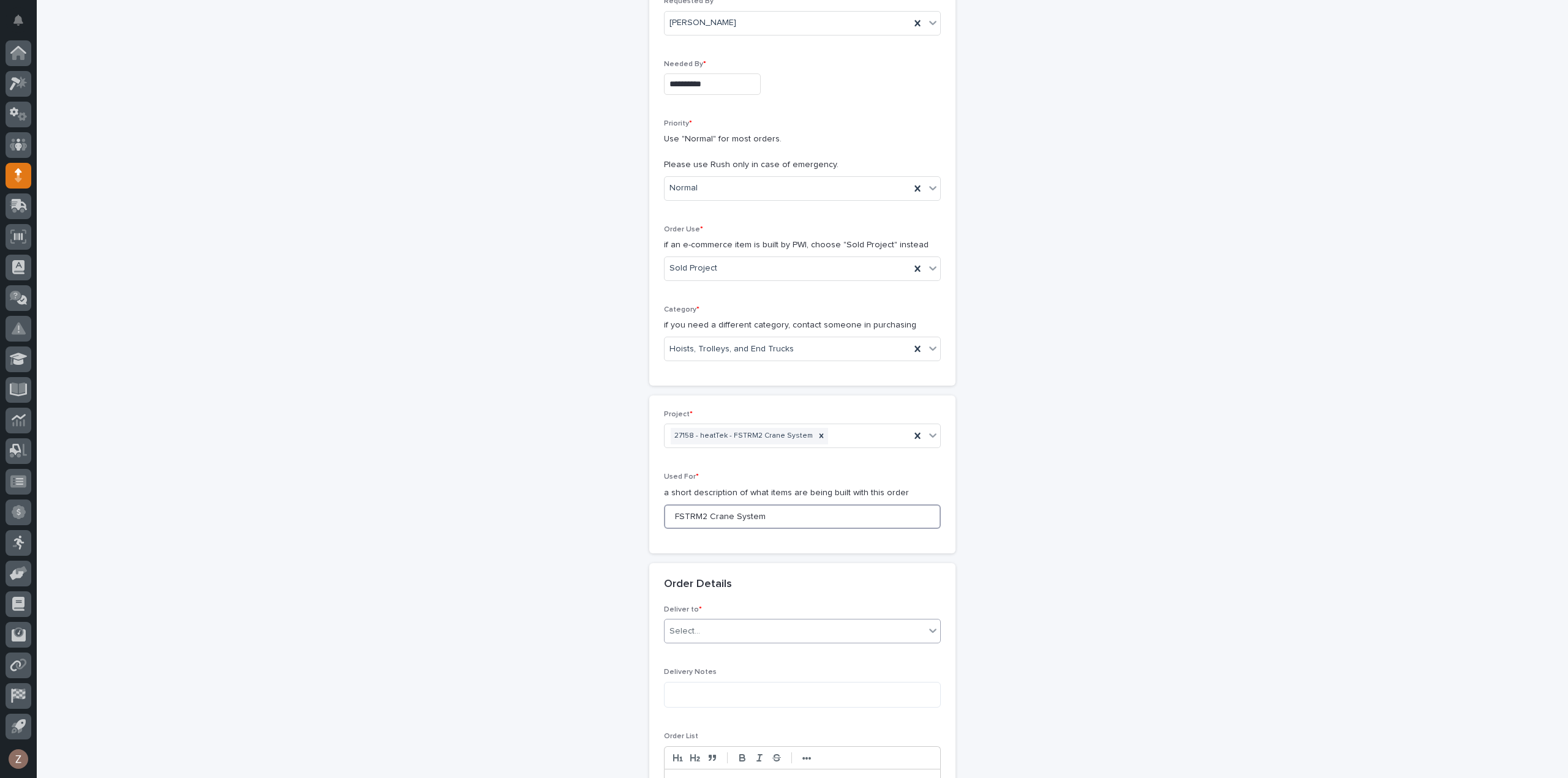
type input "FSTRM2 Crane System"
click at [707, 634] on div "Select..." at bounding box center [794, 632] width 261 height 20
click at [701, 655] on div "PWI" at bounding box center [796, 652] width 275 height 22
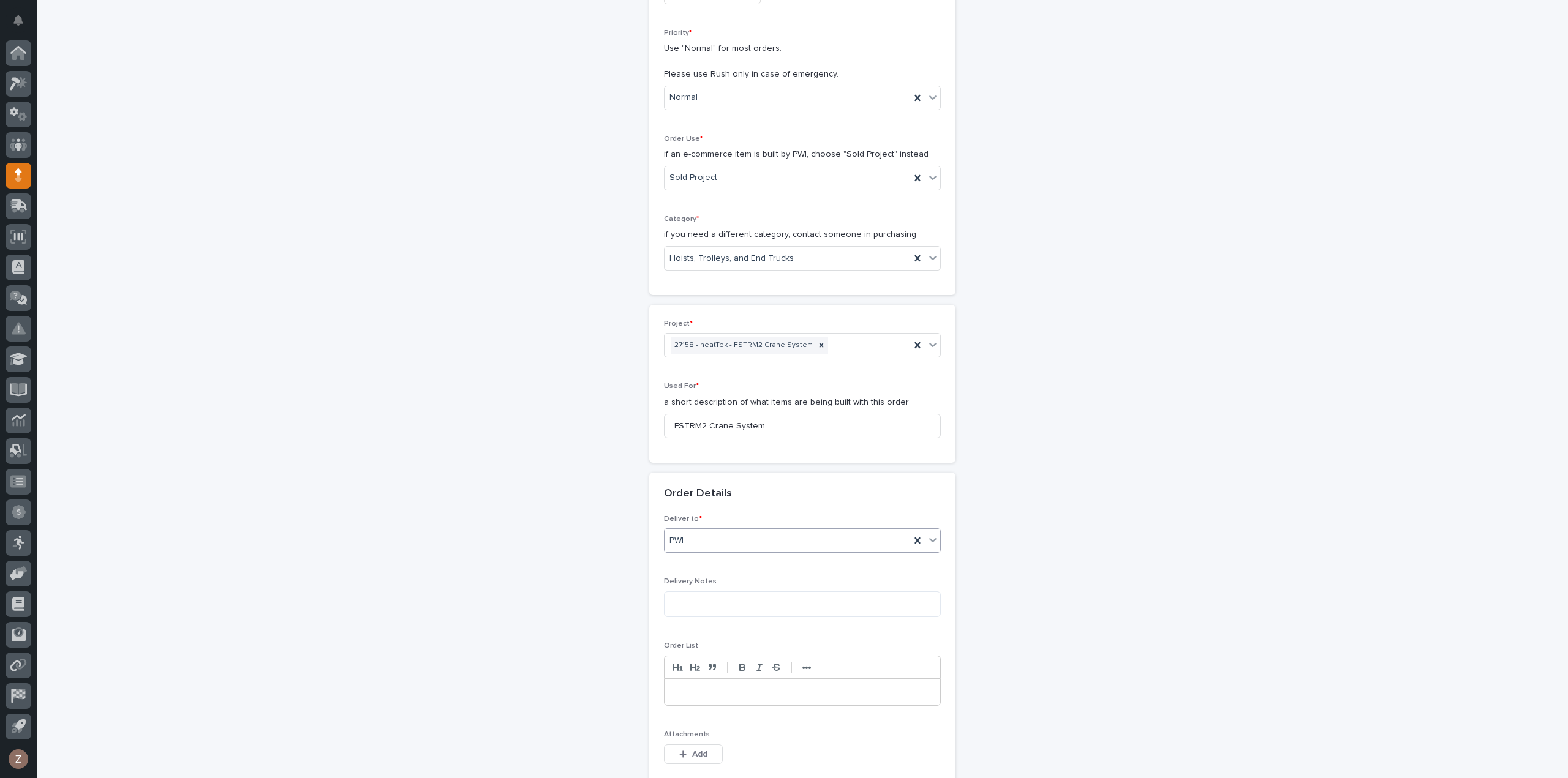
scroll to position [490, 0]
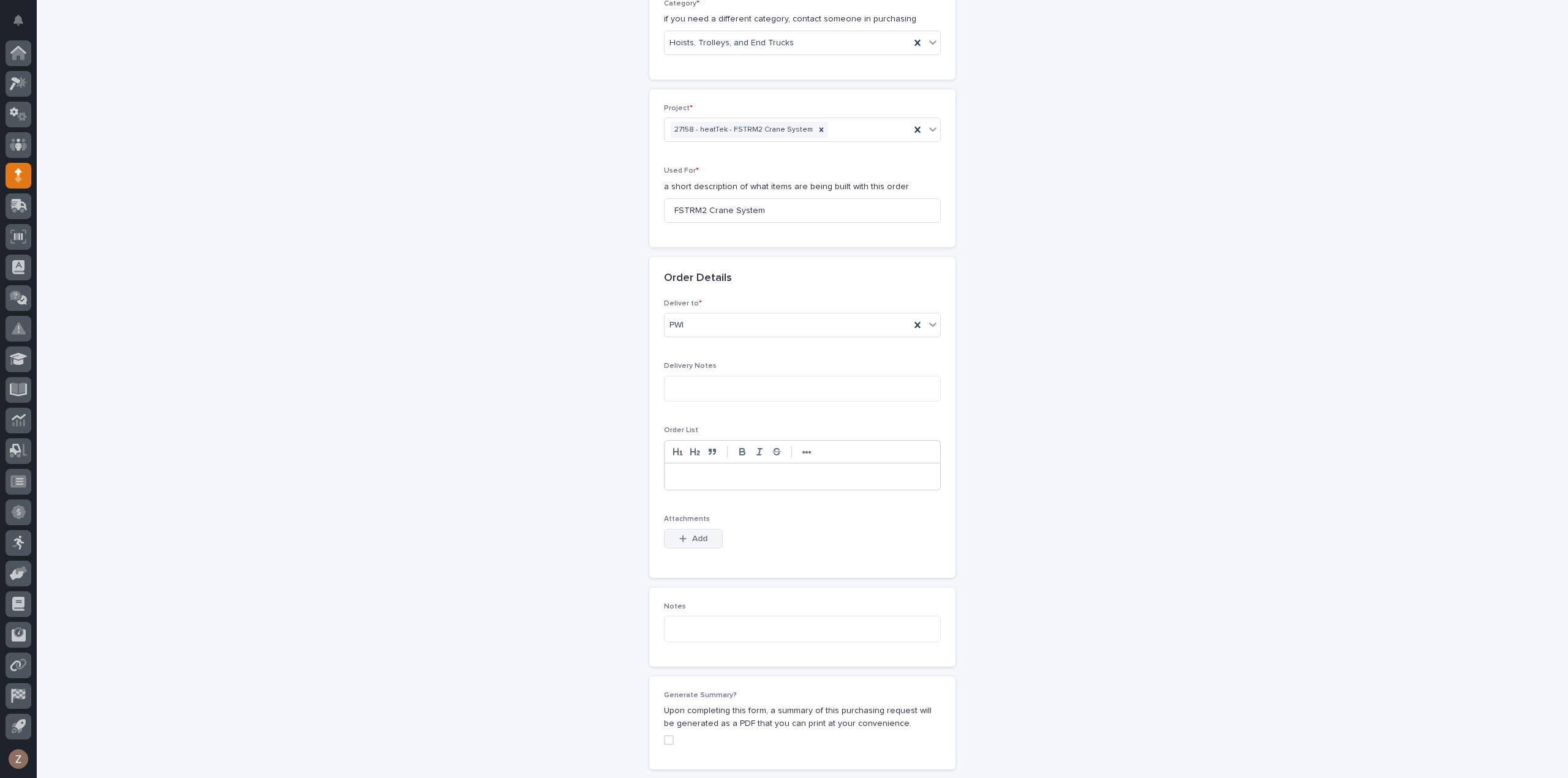
click at [695, 529] on button "Add" at bounding box center [693, 539] width 59 height 20
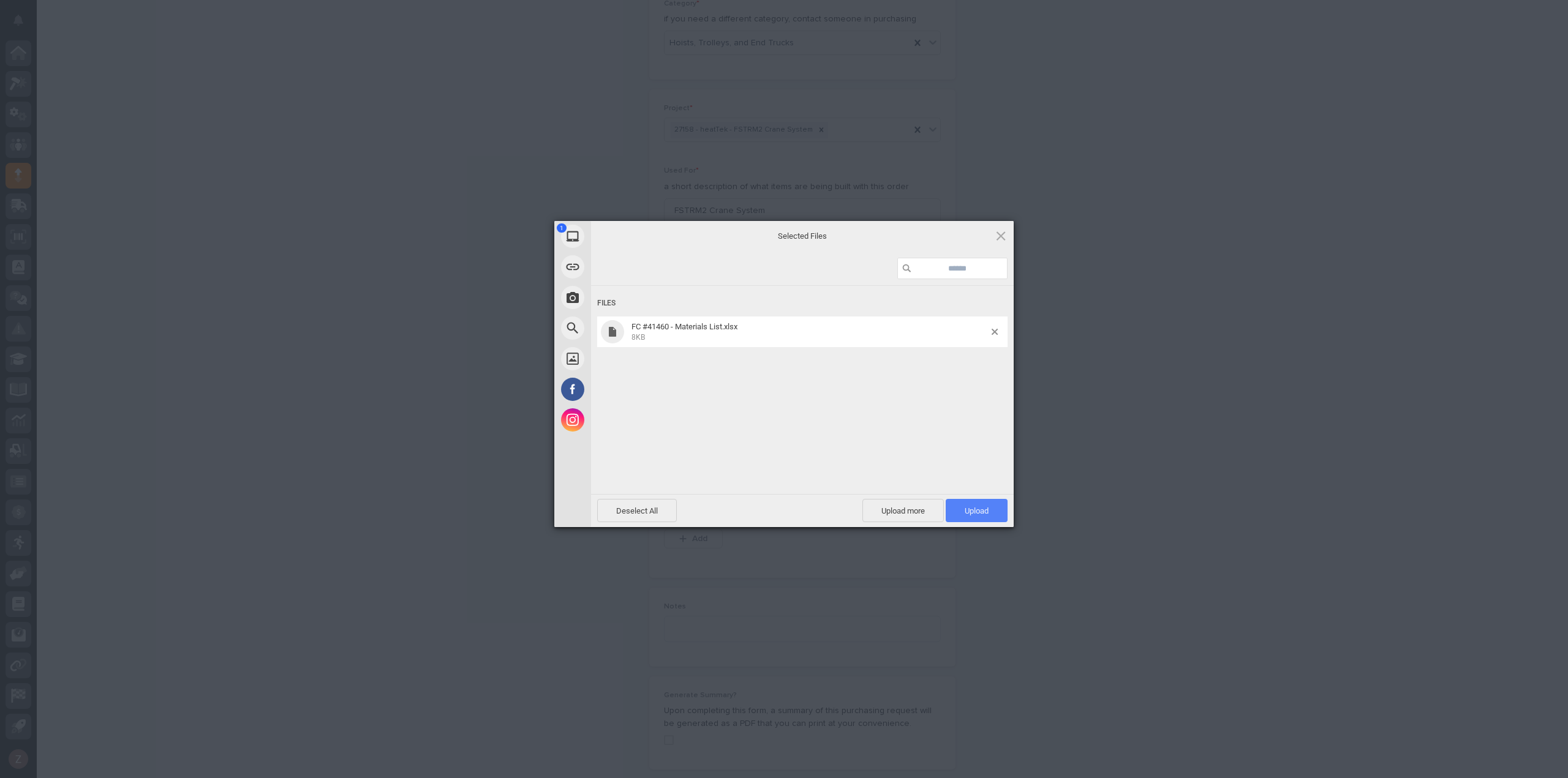
click at [965, 506] on span "Upload 1" at bounding box center [976, 510] width 24 height 9
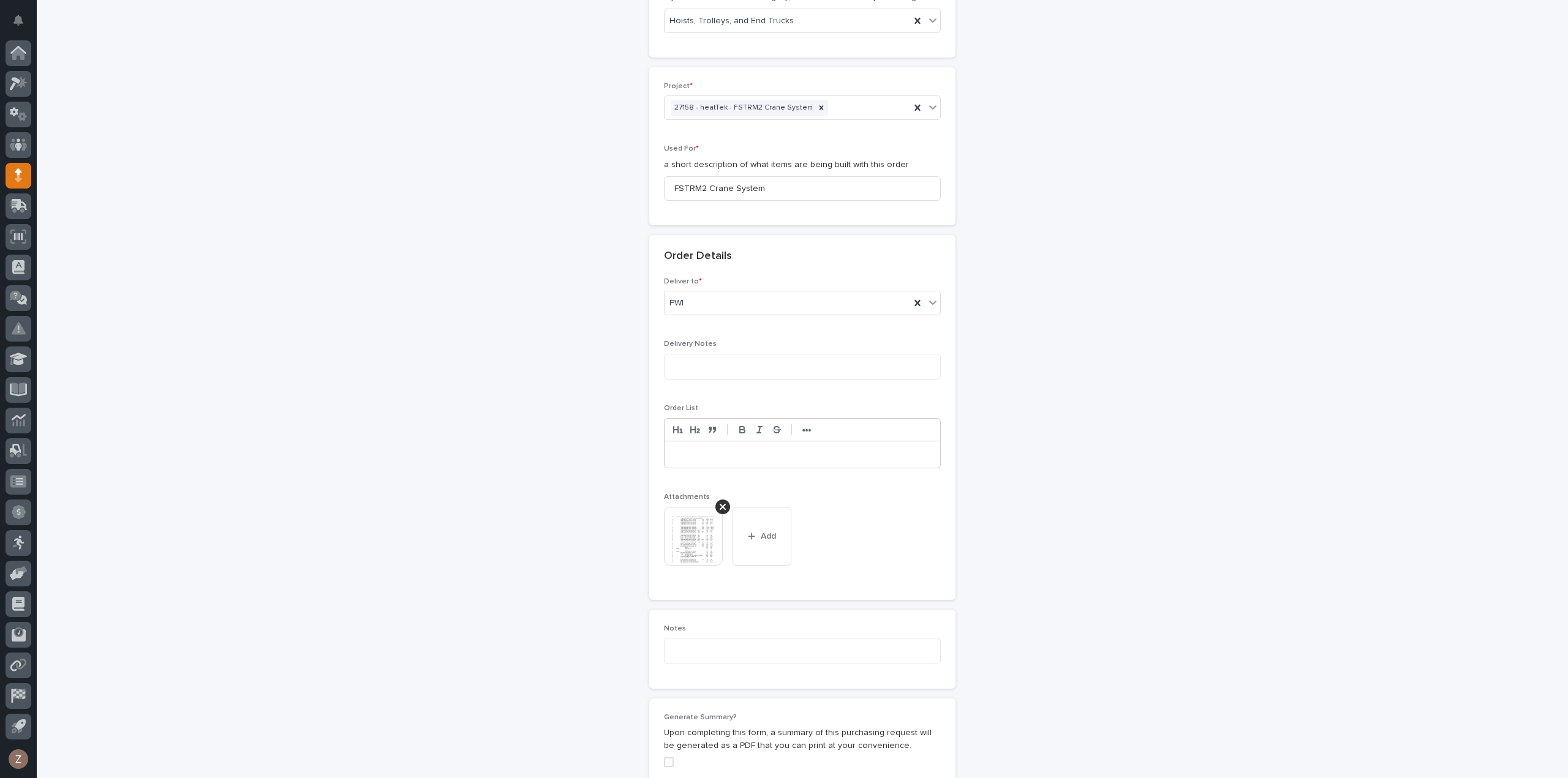
scroll to position [818, 0]
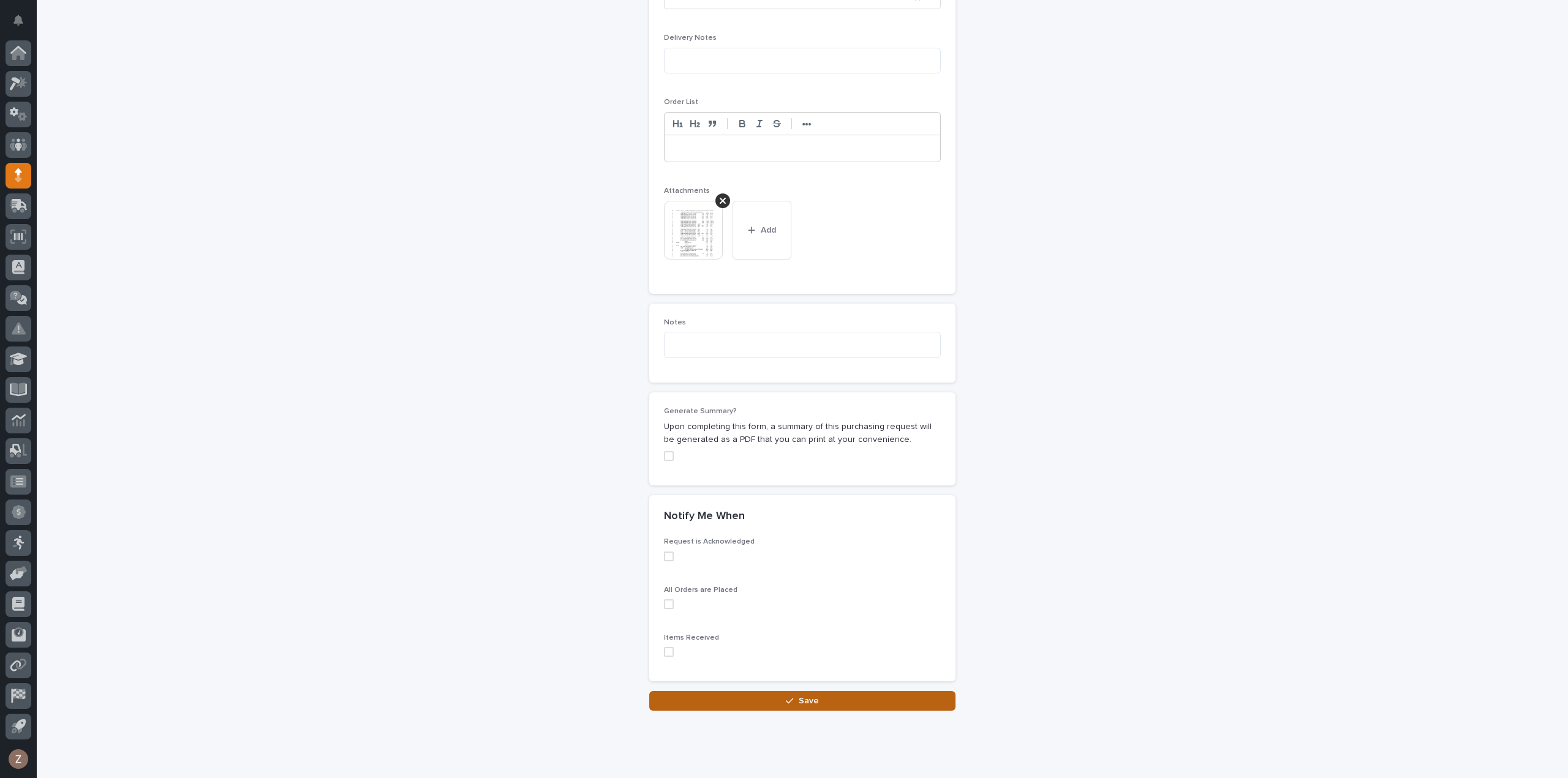
click at [801, 696] on span "Save" at bounding box center [808, 701] width 20 height 11
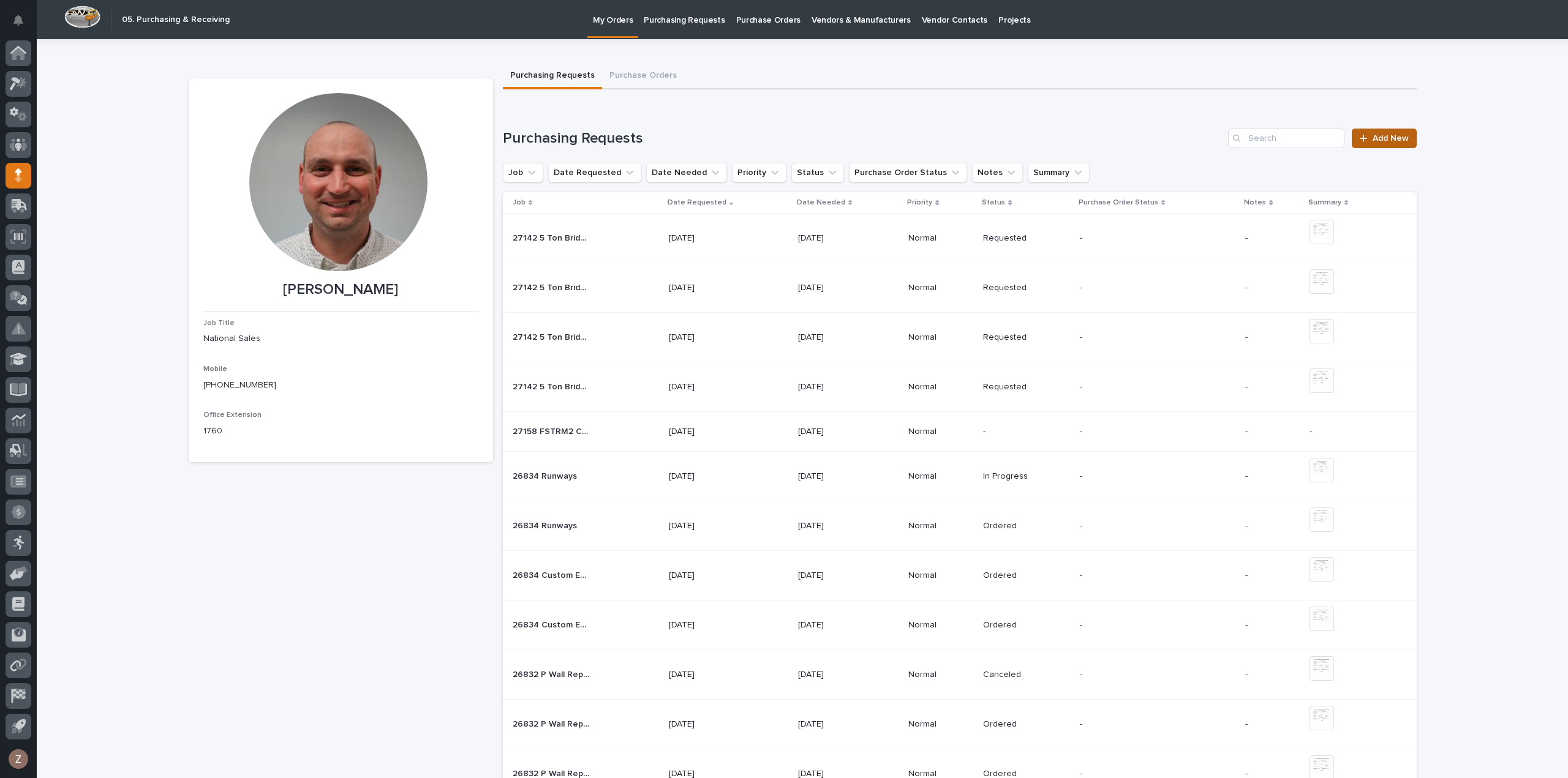
click at [1398, 141] on span "Add New" at bounding box center [1390, 138] width 36 height 8
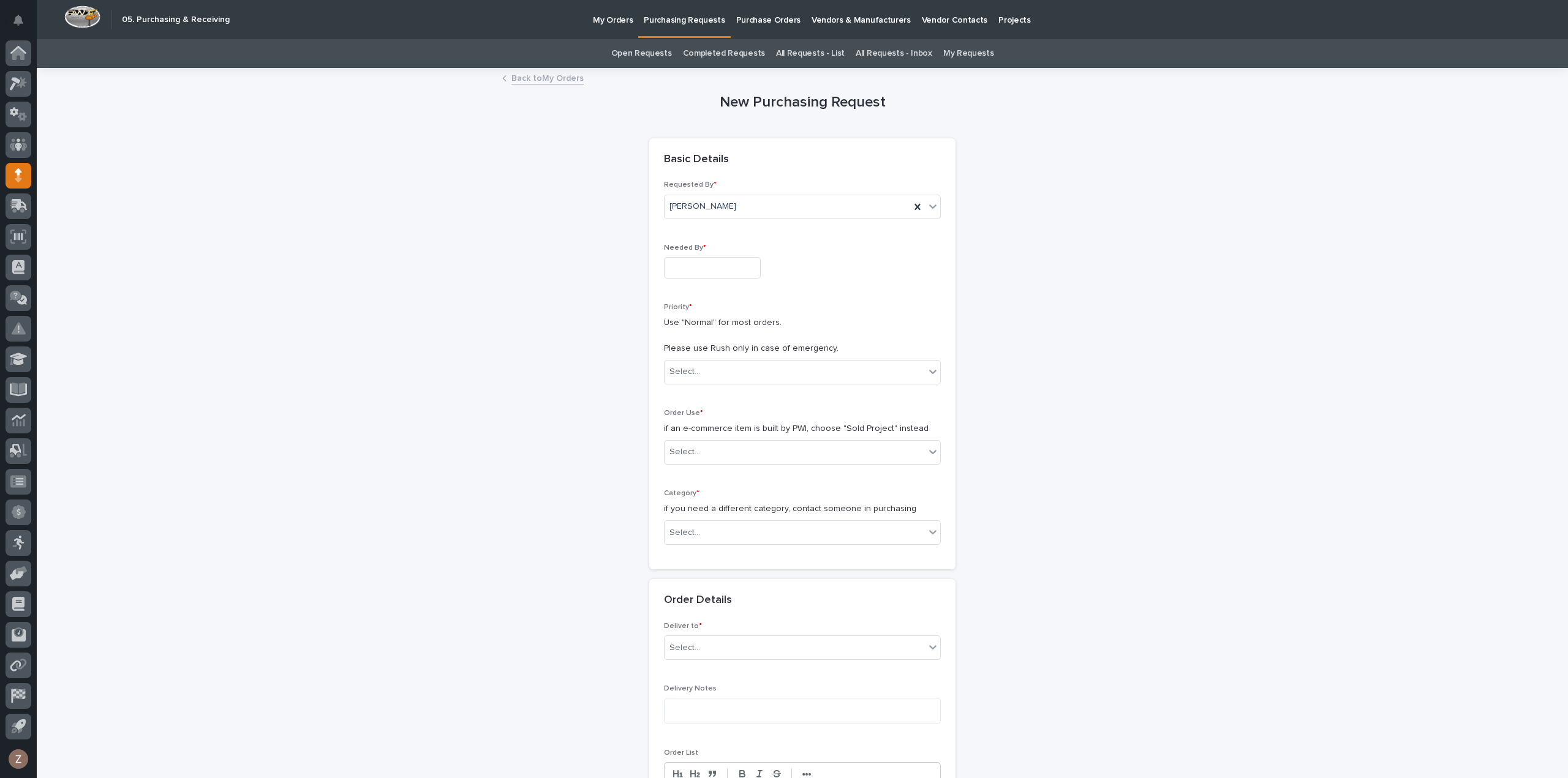
click at [733, 258] on input "text" at bounding box center [712, 268] width 97 height 22
click at [685, 168] on div "16" at bounding box center [684, 167] width 17 height 17
type input "**********"
click at [710, 373] on div "Select..." at bounding box center [794, 372] width 261 height 20
click at [739, 433] on div "Normal" at bounding box center [796, 437] width 275 height 22
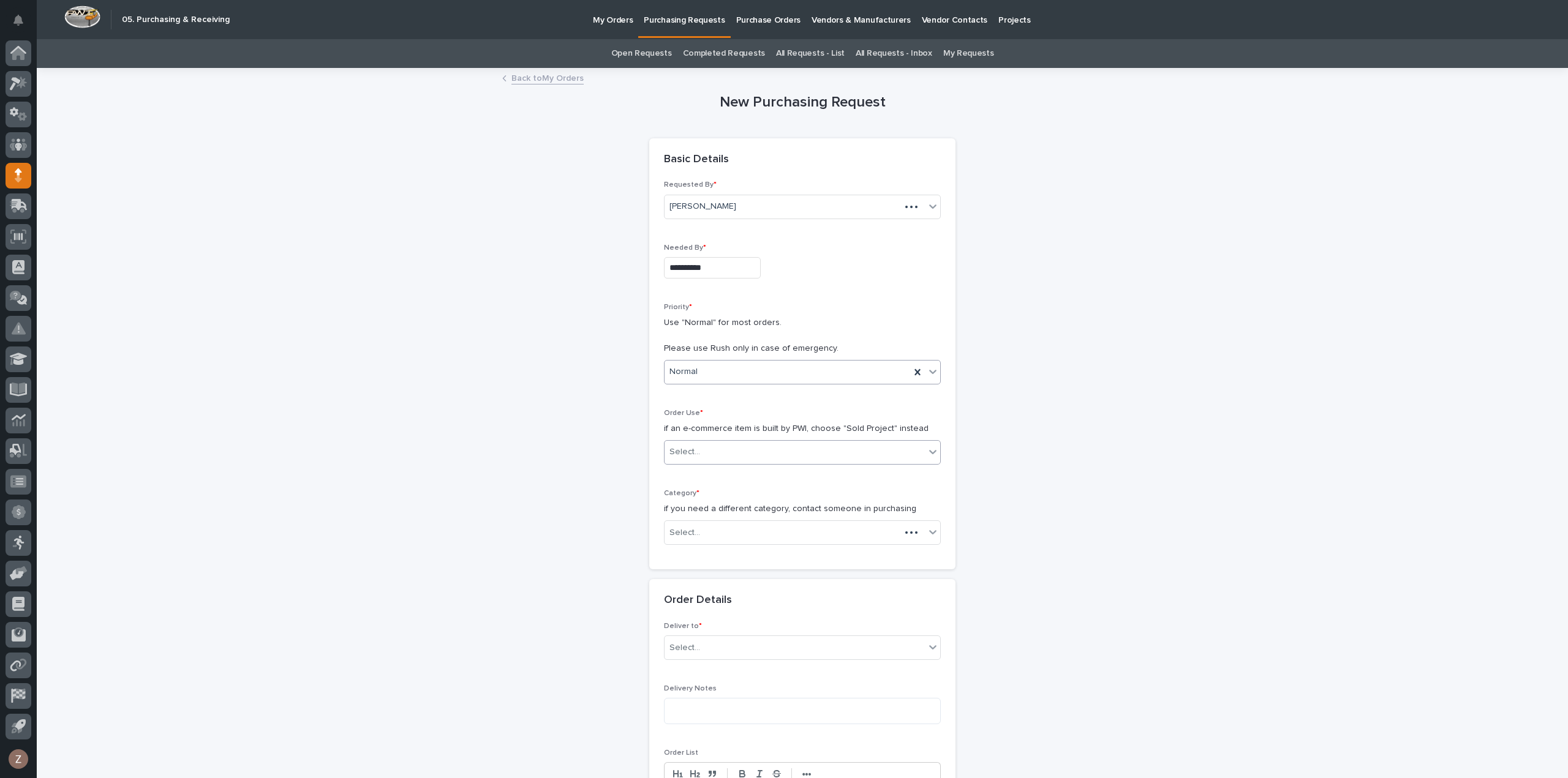
click at [737, 449] on div "Select..." at bounding box center [794, 452] width 261 height 20
click at [741, 473] on div "Sold Project" at bounding box center [796, 474] width 275 height 22
click at [751, 529] on div "Select..." at bounding box center [794, 533] width 261 height 20
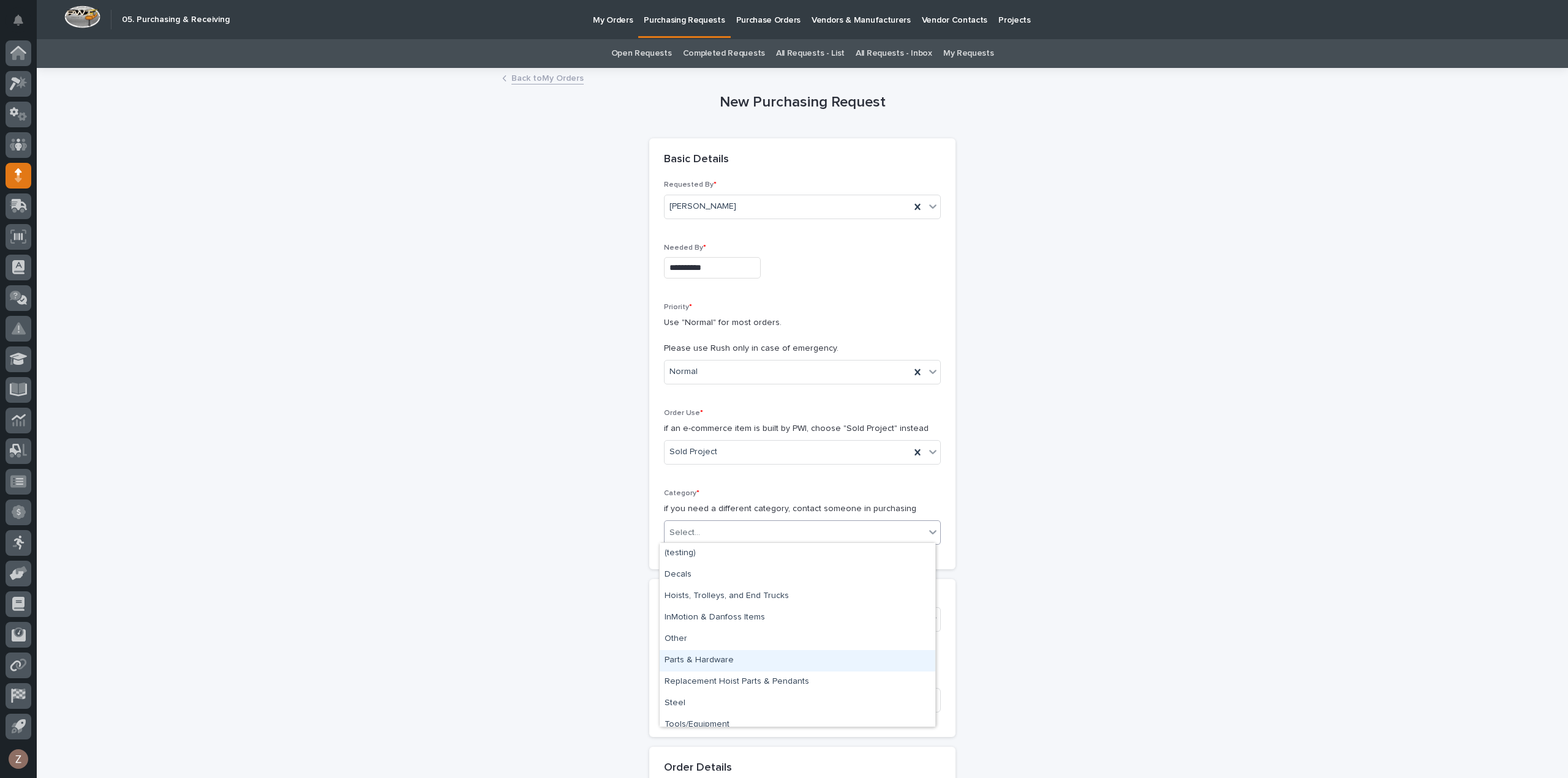
click at [741, 659] on div "Parts & Hardware" at bounding box center [796, 661] width 275 height 22
click at [752, 603] on div "Project * Select..." at bounding box center [802, 617] width 277 height 47
click at [752, 616] on div "Select..." at bounding box center [794, 620] width 261 height 20
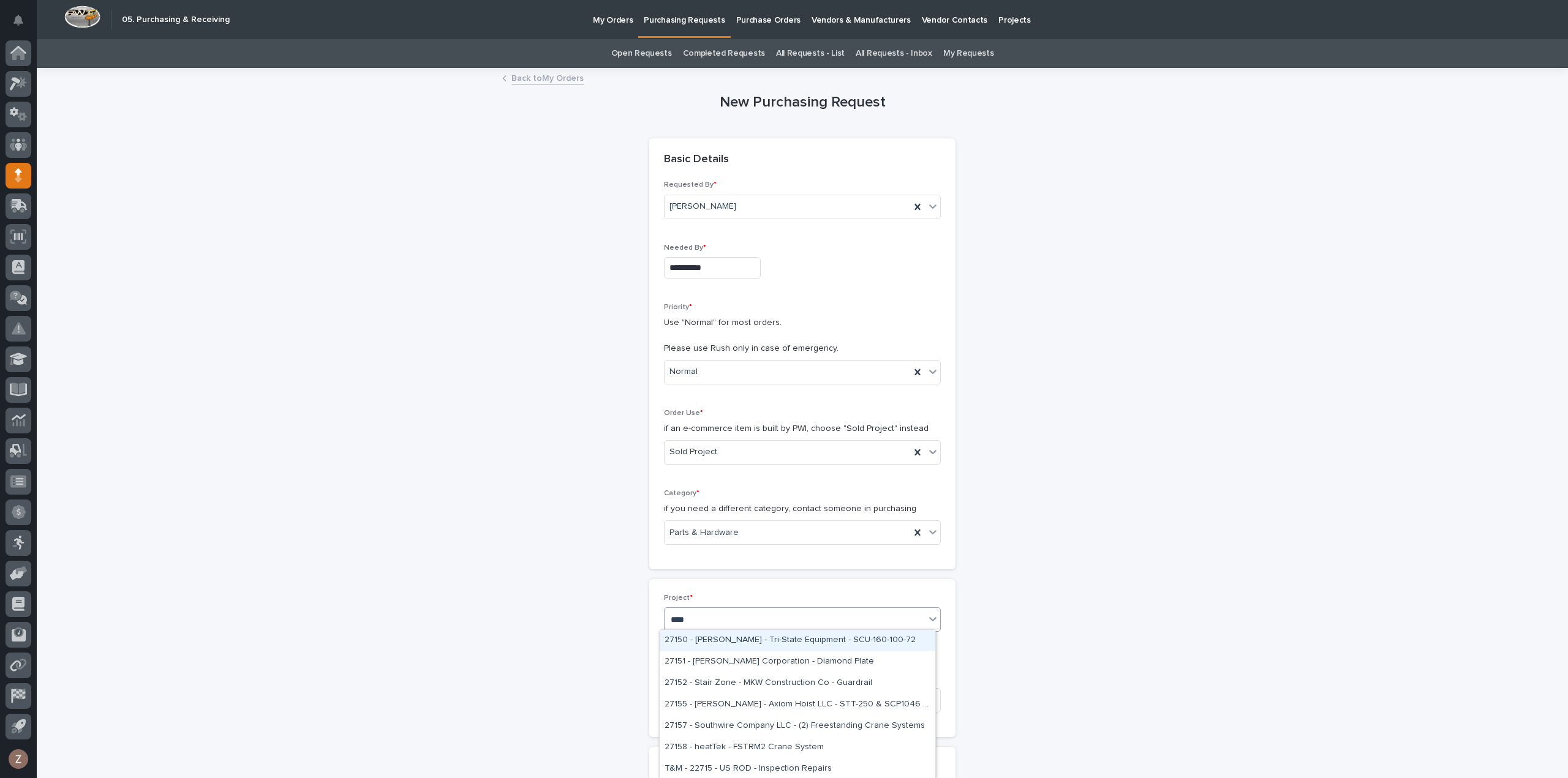
type input "*****"
click at [747, 638] on div "27158 - heatTek - FSTRM2 Crane System" at bounding box center [796, 641] width 275 height 22
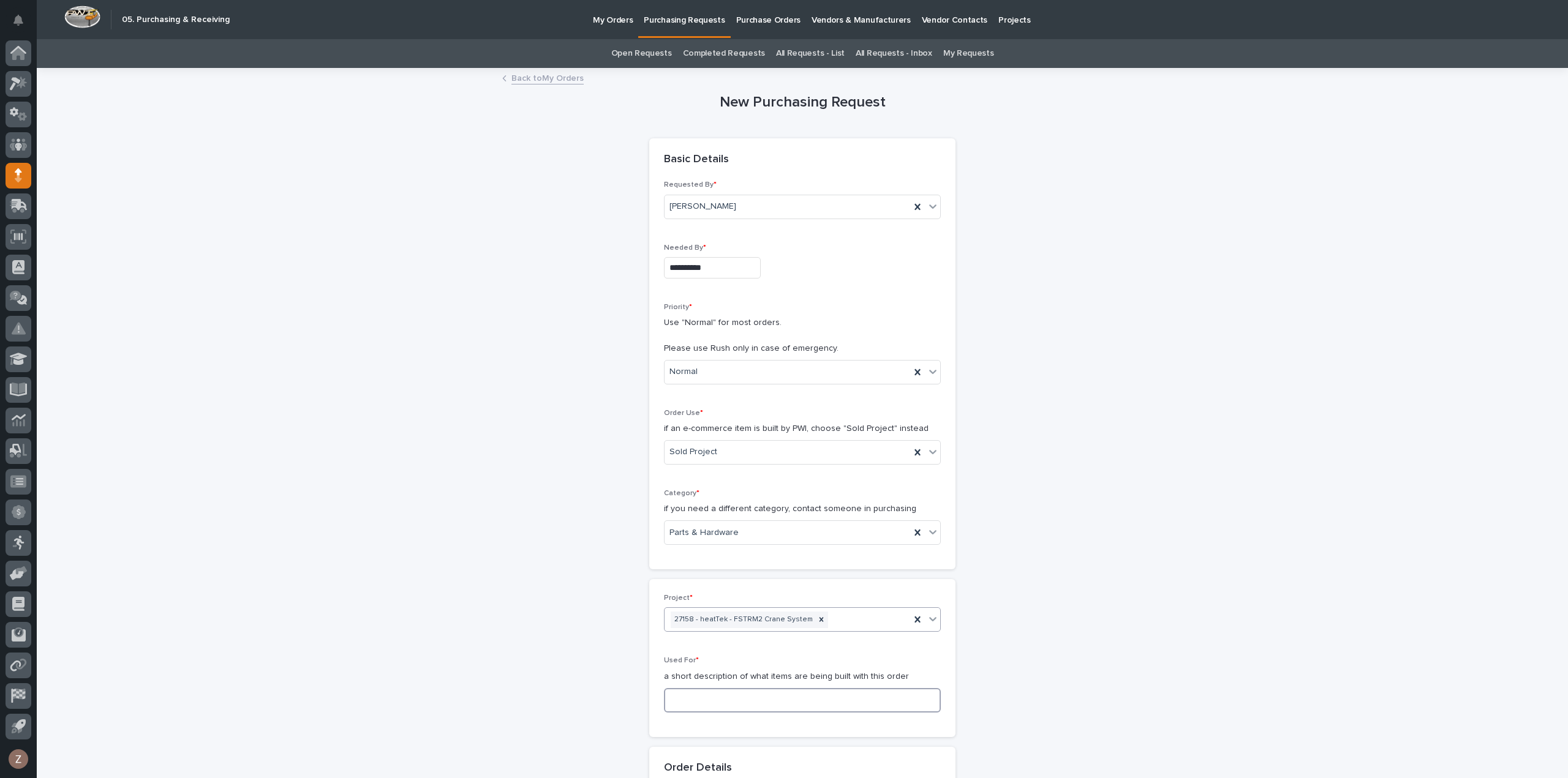
click at [747, 697] on input at bounding box center [802, 700] width 277 height 24
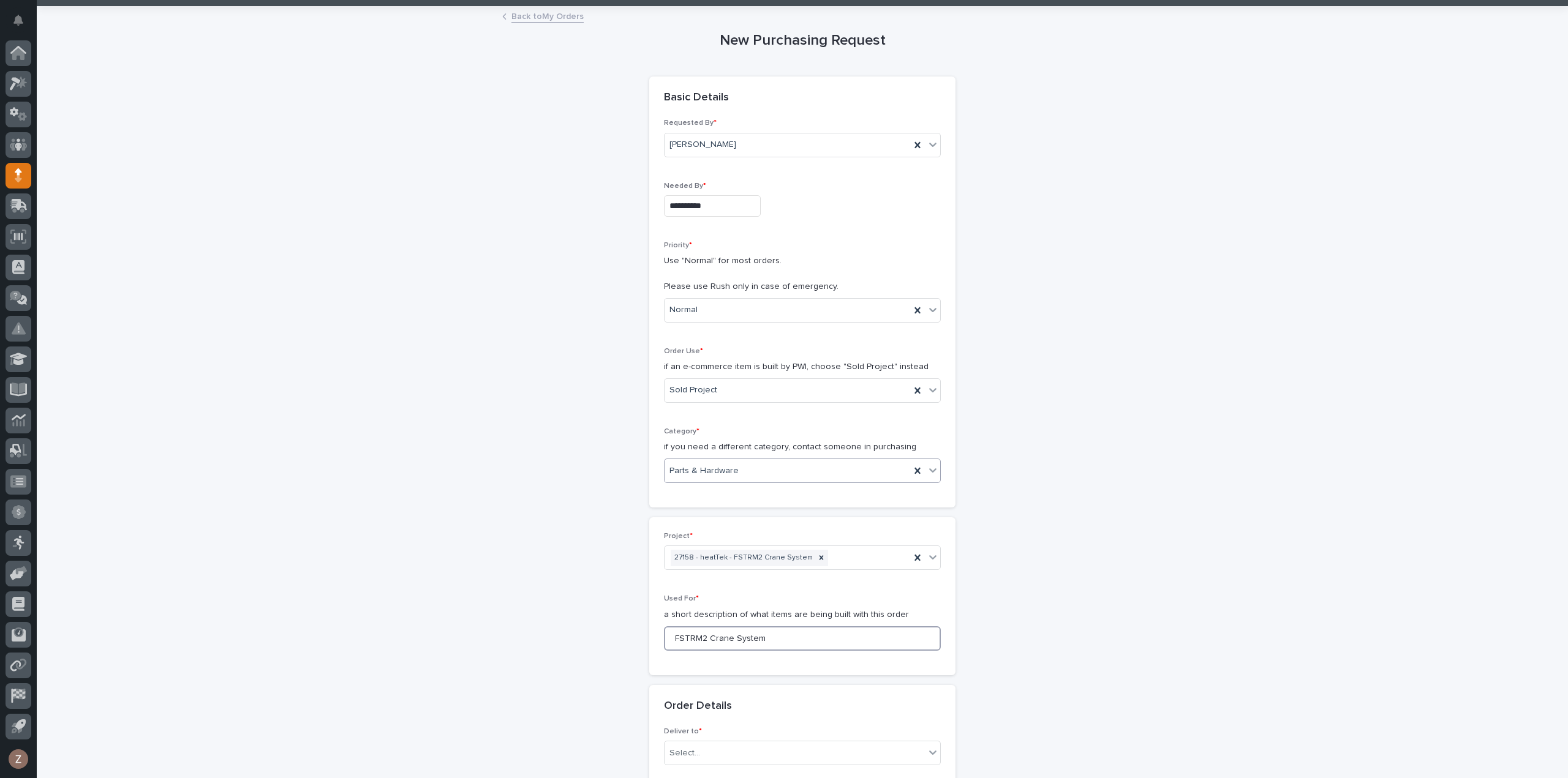
scroll to position [122, 0]
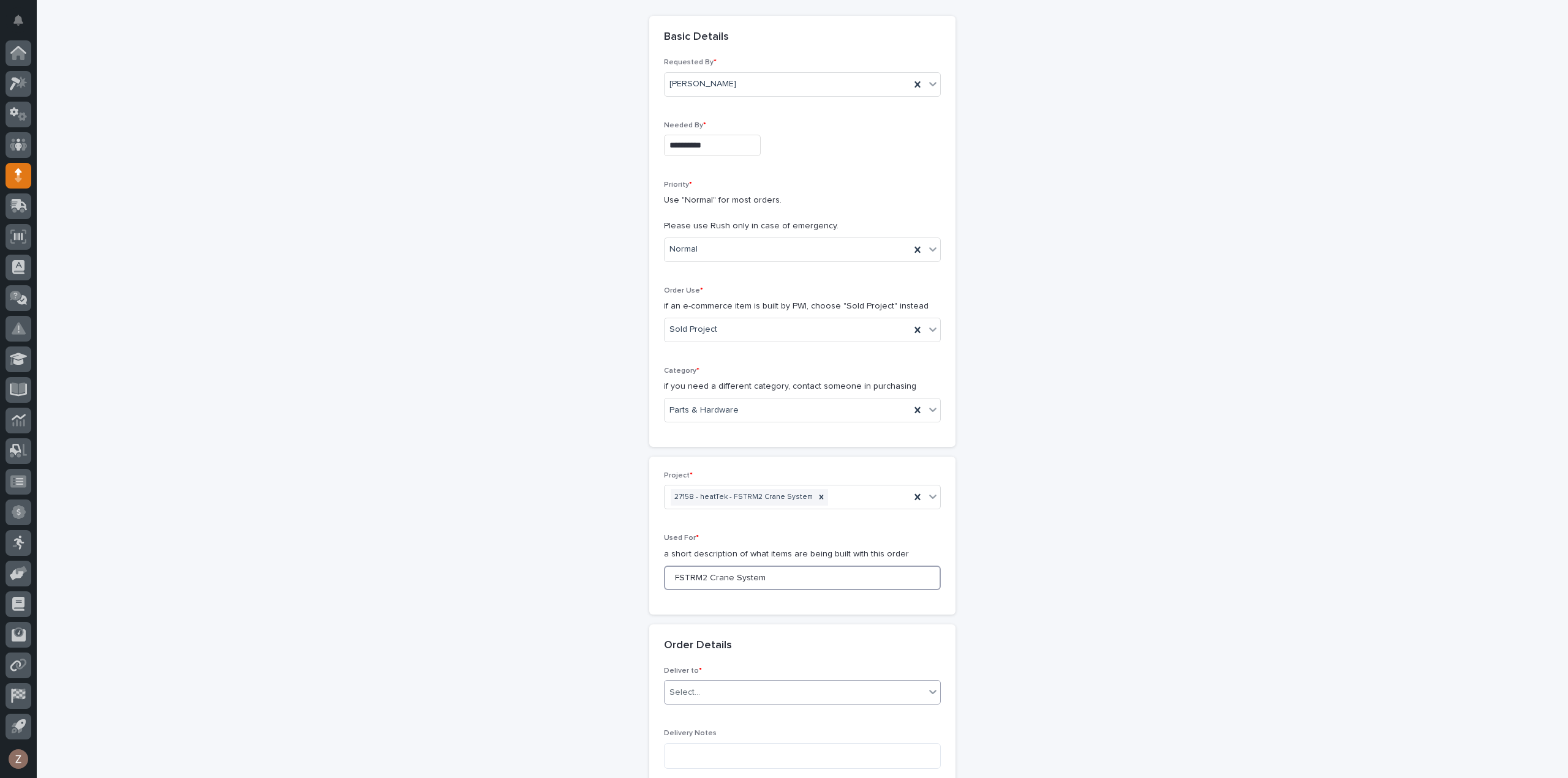
type input "FSTRM2 Crane System"
click at [834, 687] on div "Select..." at bounding box center [794, 692] width 261 height 20
click at [768, 604] on div "PWI" at bounding box center [796, 602] width 275 height 22
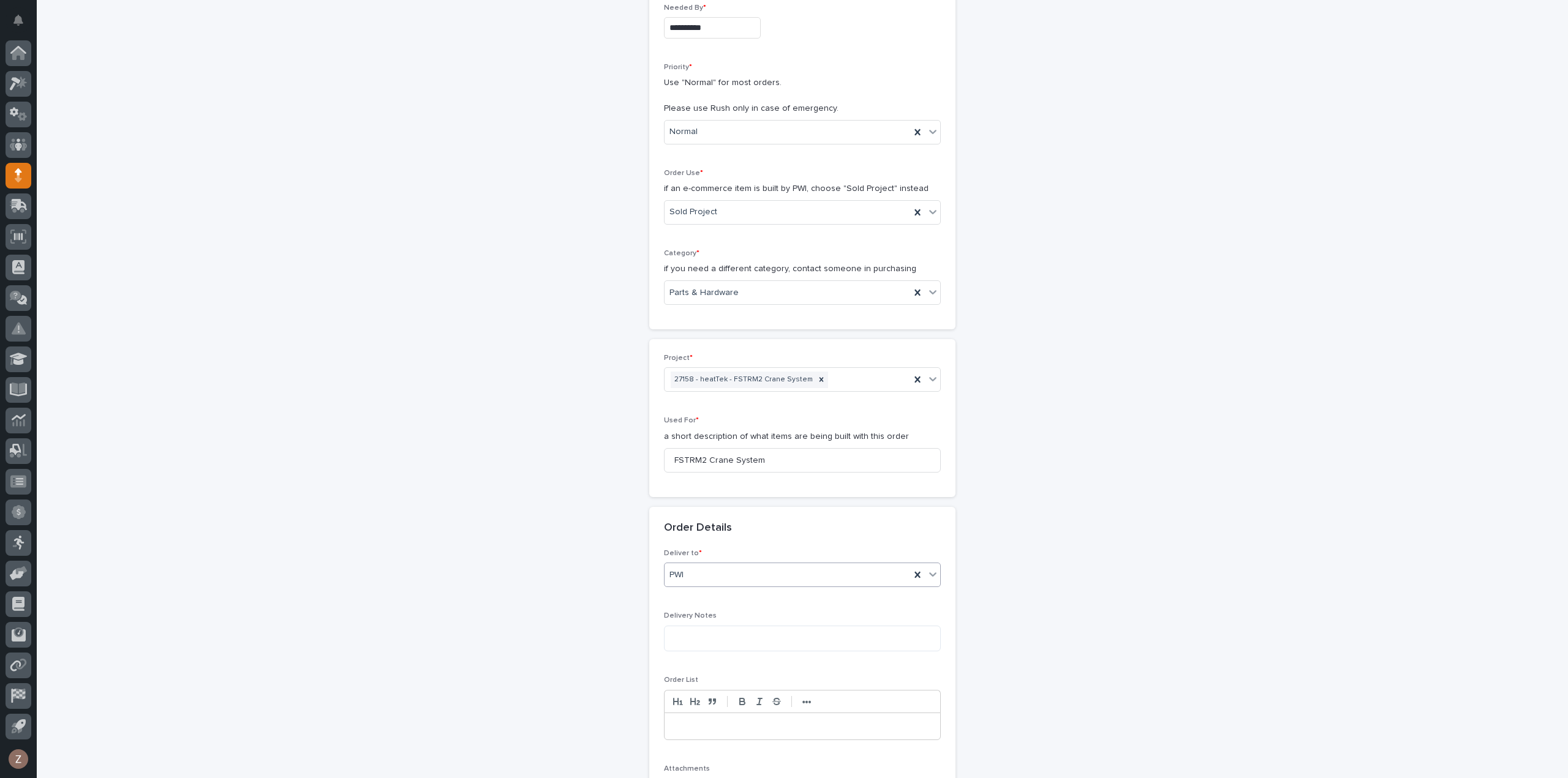
scroll to position [367, 0]
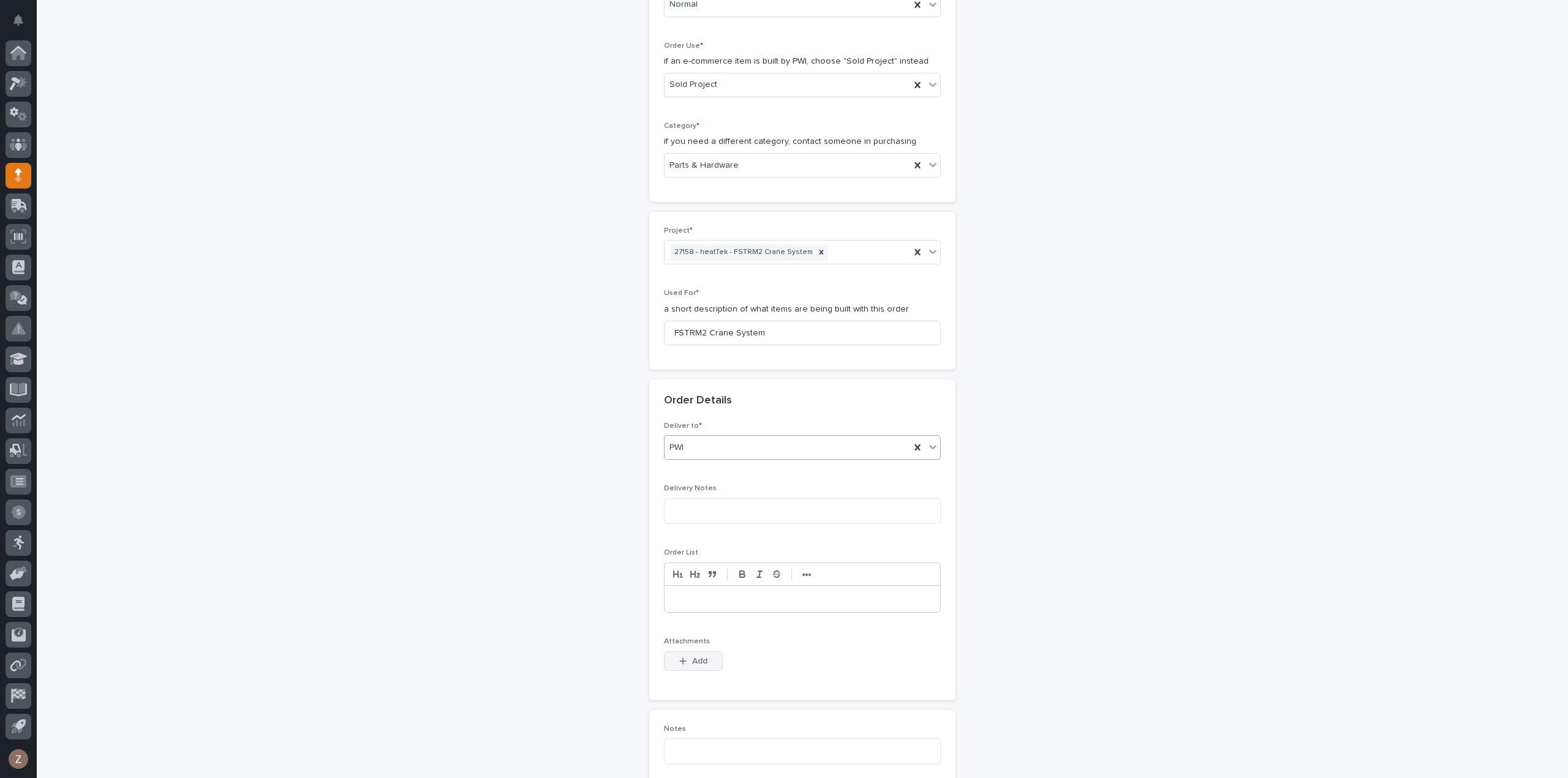
click at [668, 652] on button "Add" at bounding box center [693, 662] width 59 height 20
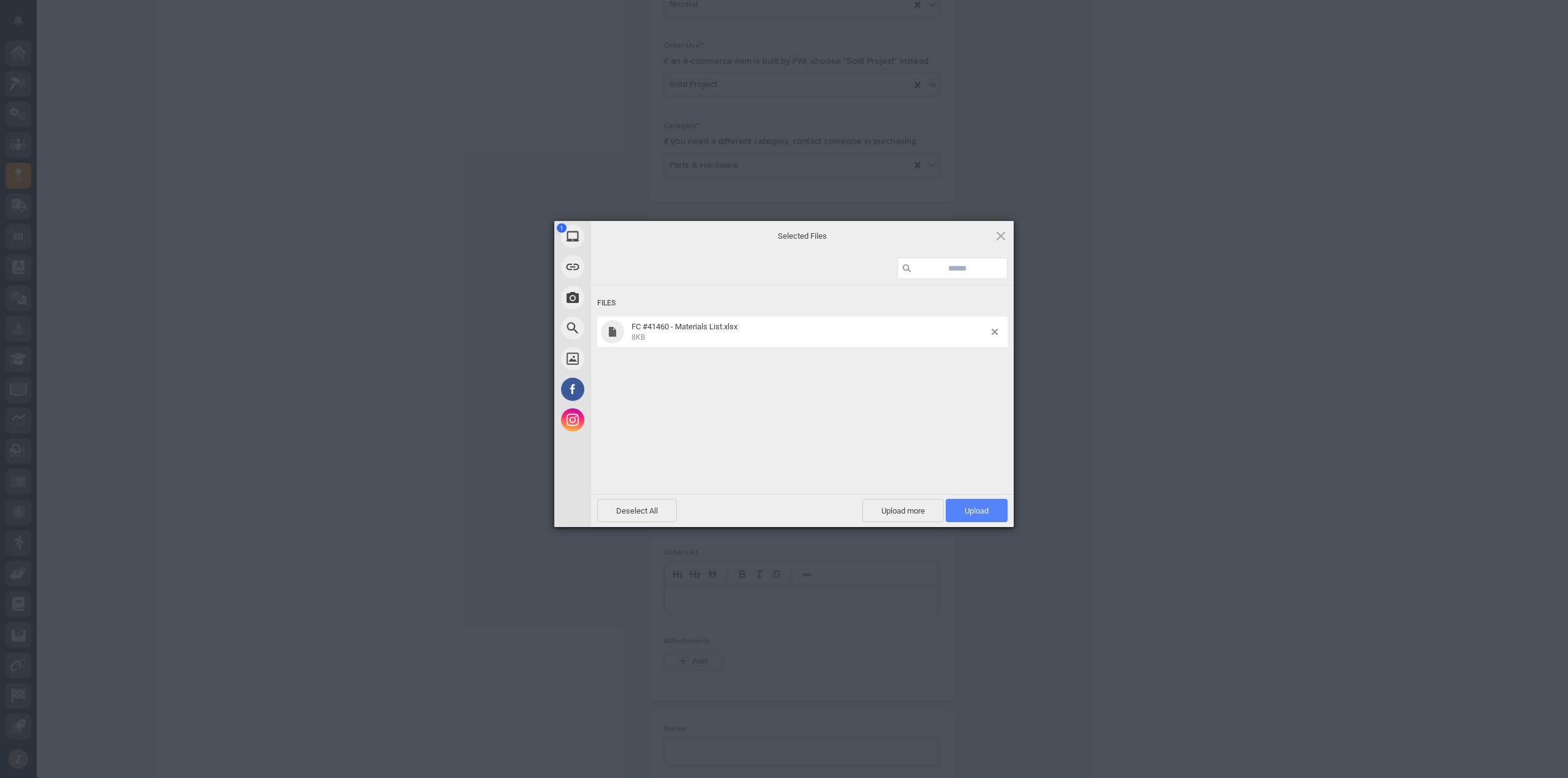
click at [970, 508] on span "Upload 1" at bounding box center [976, 510] width 24 height 9
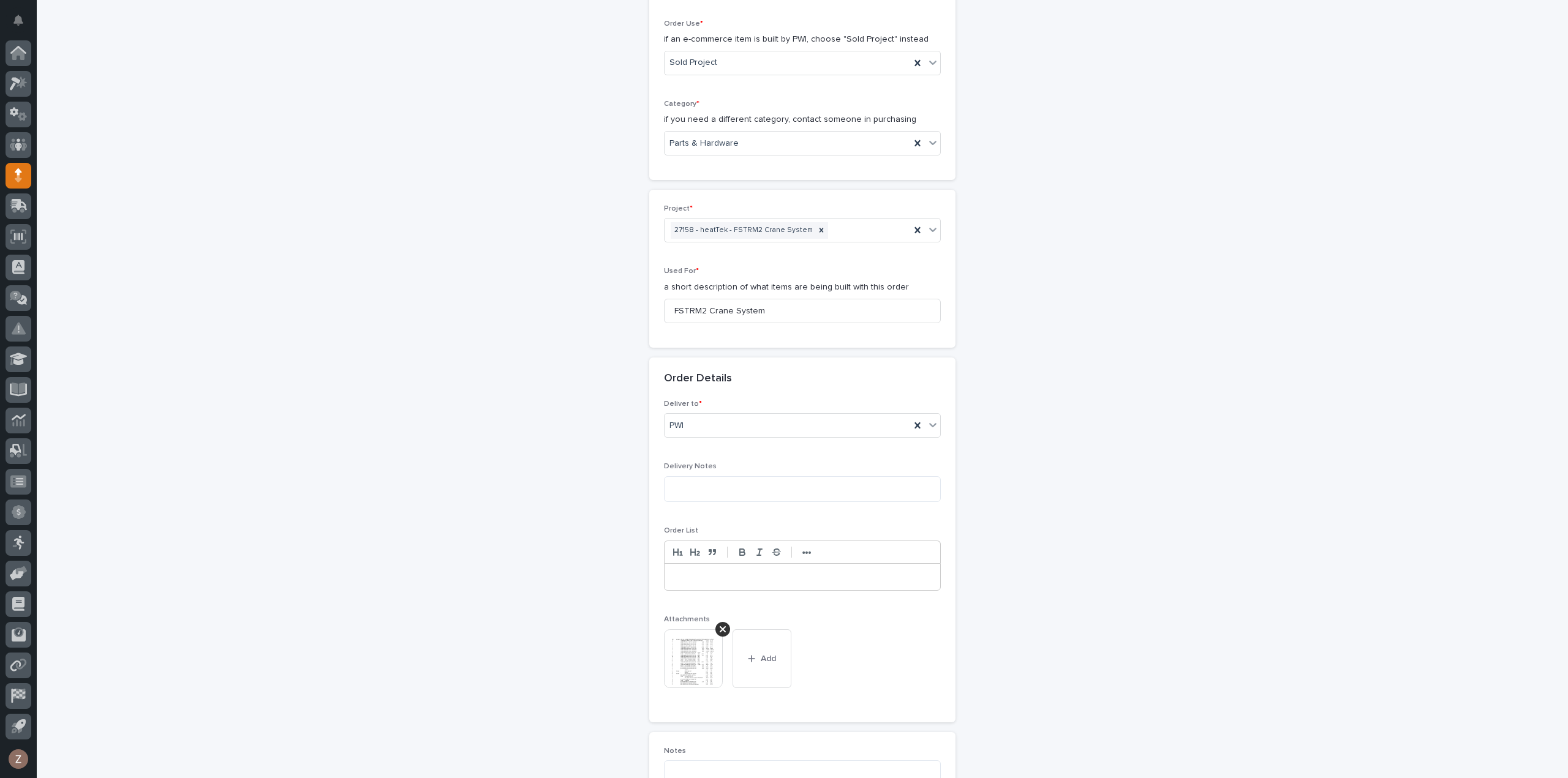
scroll to position [818, 0]
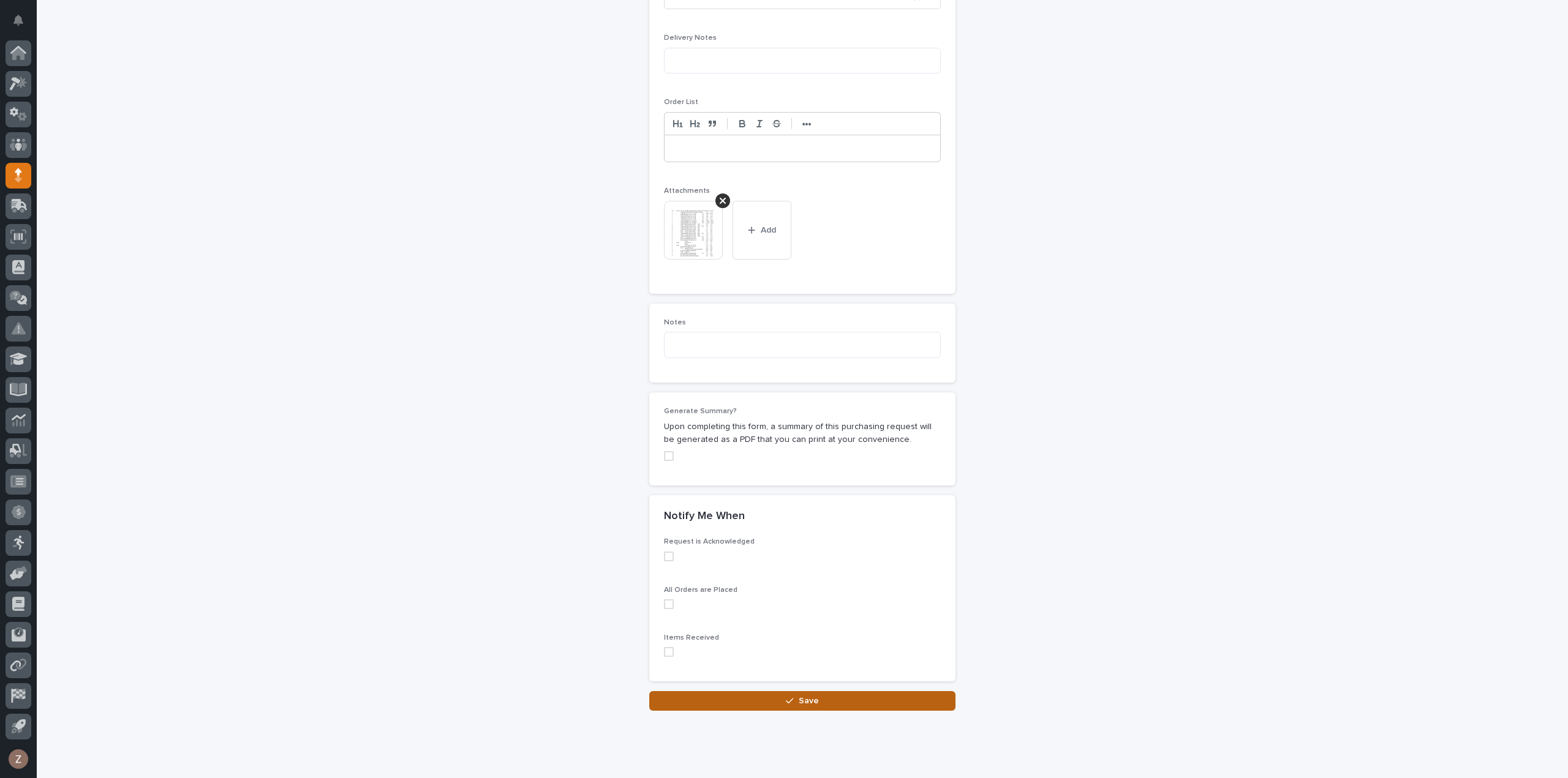
click at [826, 701] on button "Save" at bounding box center [802, 701] width 306 height 20
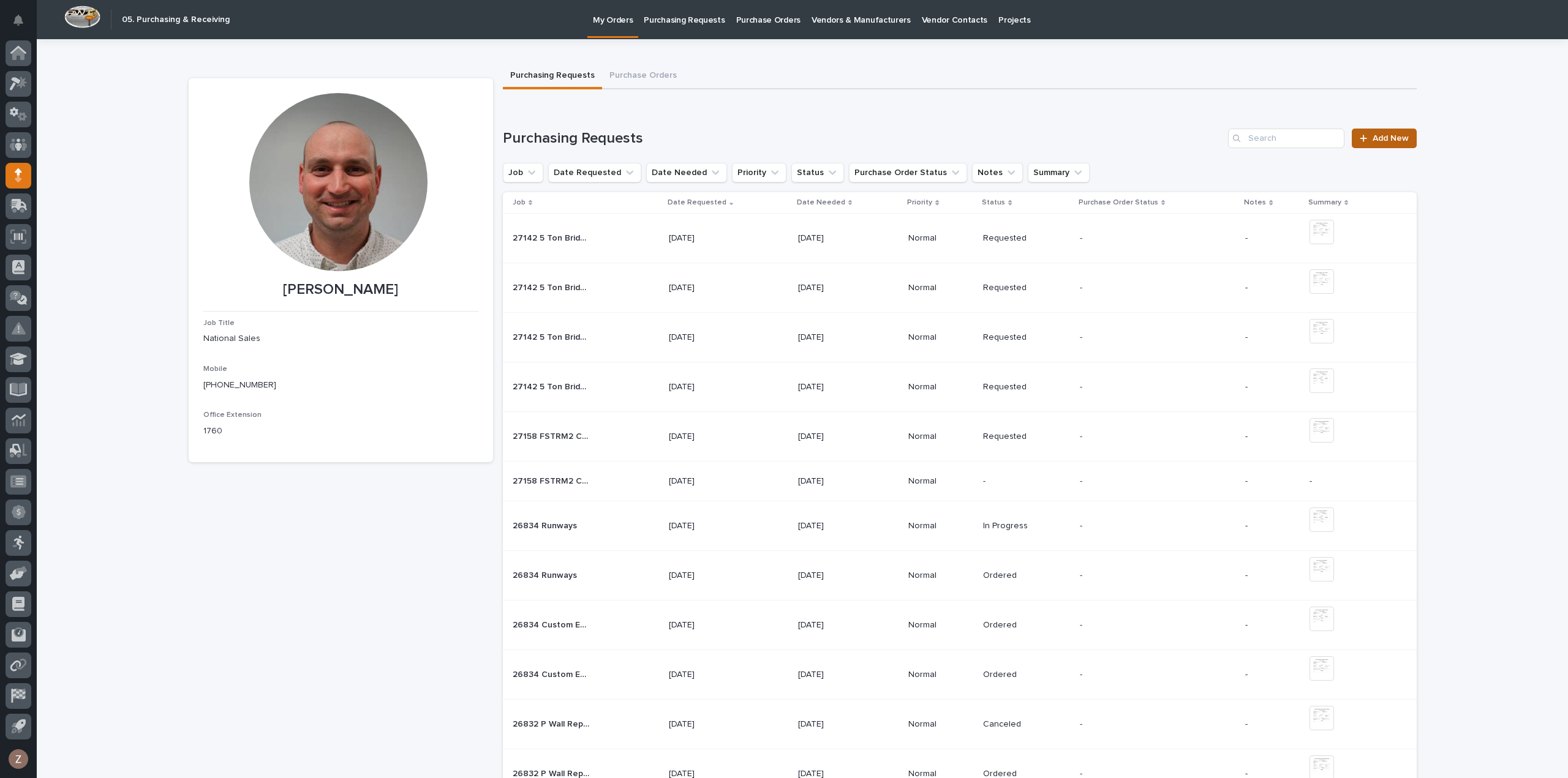
click at [1386, 141] on span "Add New" at bounding box center [1390, 138] width 36 height 8
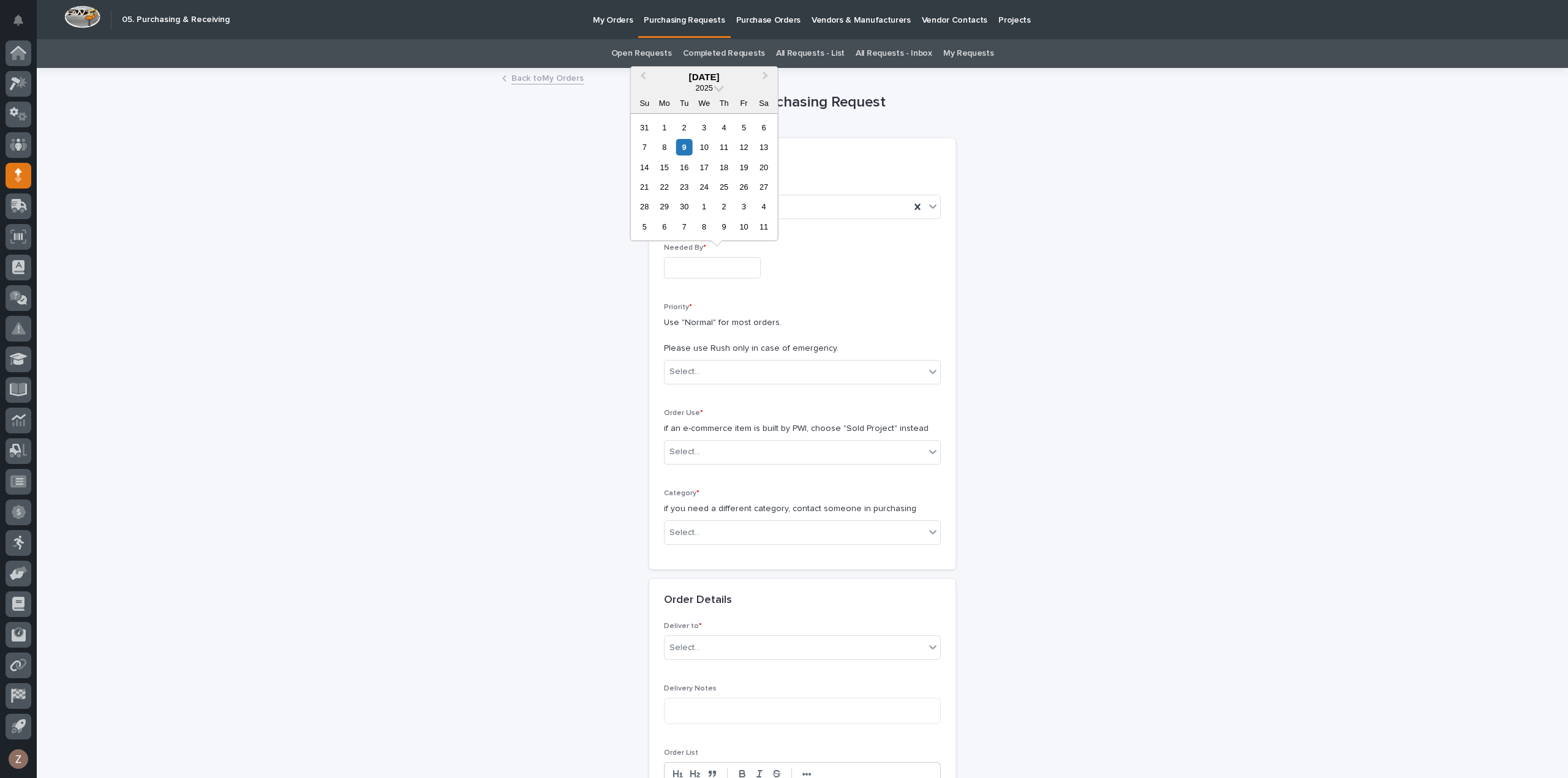
click at [717, 265] on input "text" at bounding box center [712, 268] width 97 height 22
click at [692, 164] on div "16" at bounding box center [684, 167] width 17 height 17
type input "**********"
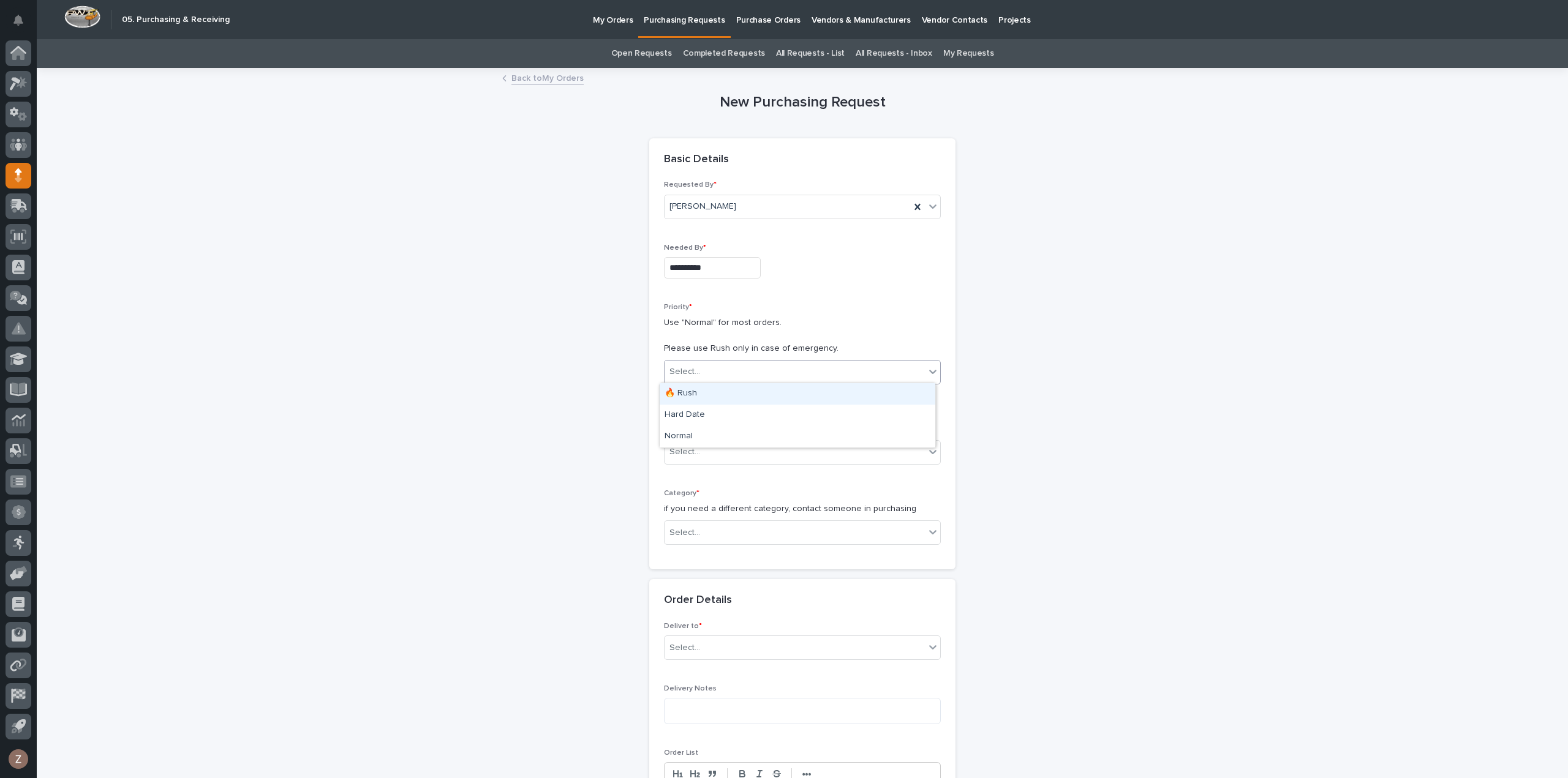
click at [761, 370] on div "Select..." at bounding box center [794, 372] width 261 height 20
click at [749, 430] on div "Normal" at bounding box center [796, 437] width 275 height 22
click at [742, 443] on div "Select..." at bounding box center [794, 452] width 261 height 20
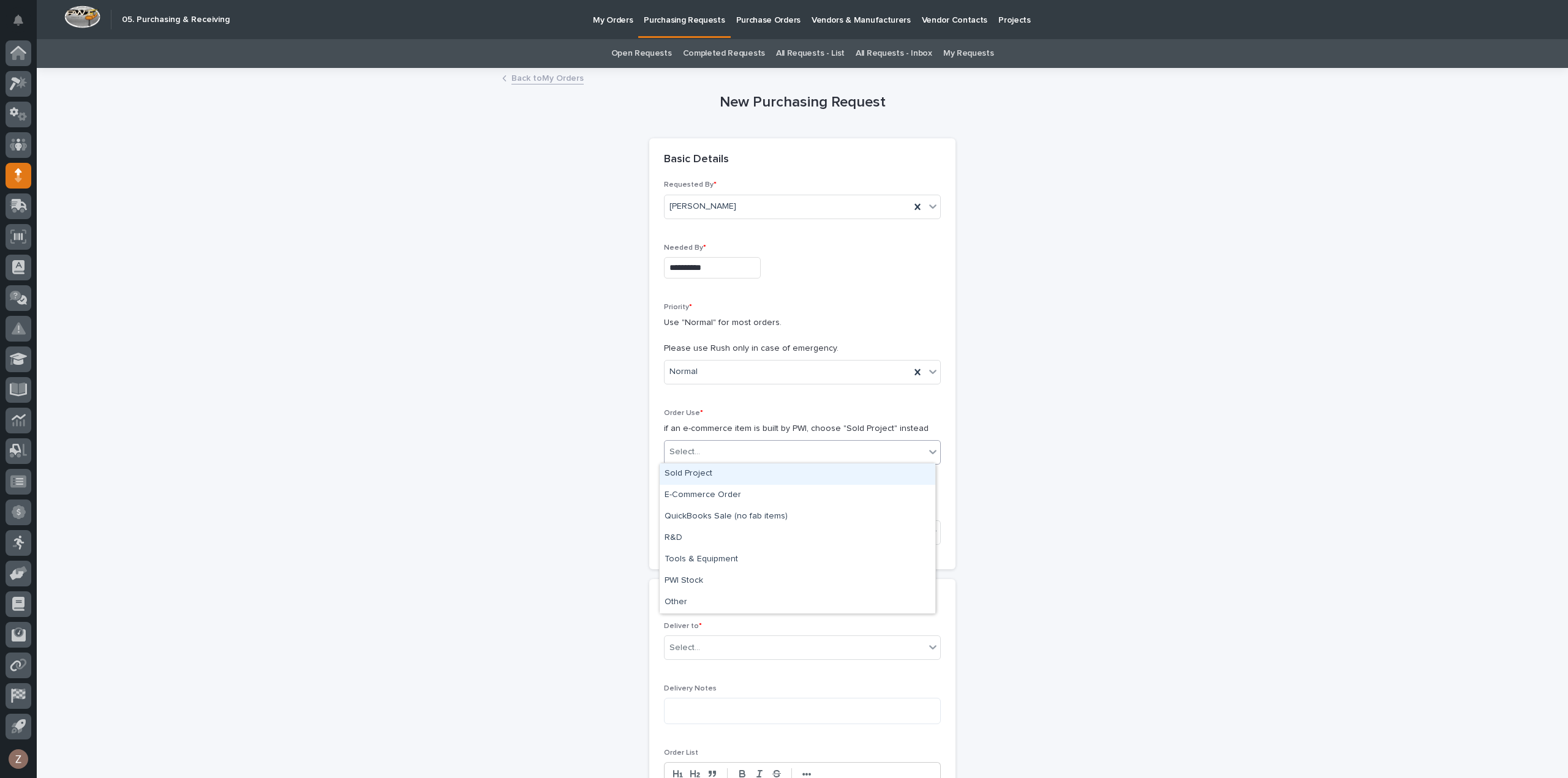
click at [724, 469] on div "Sold Project" at bounding box center [796, 474] width 275 height 22
click at [727, 532] on div "Select..." at bounding box center [794, 533] width 261 height 20
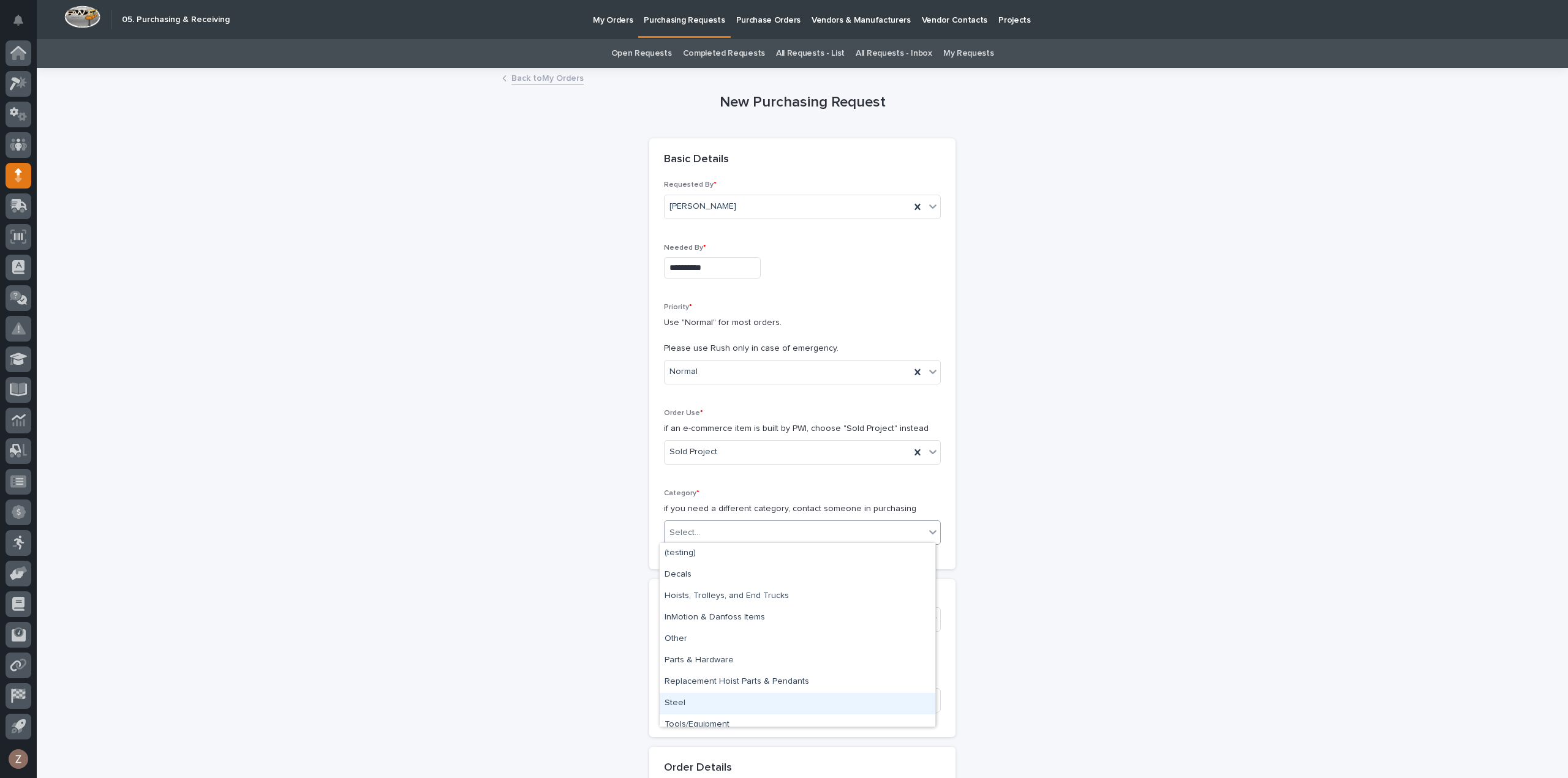
click at [723, 696] on div "Steel" at bounding box center [796, 704] width 275 height 22
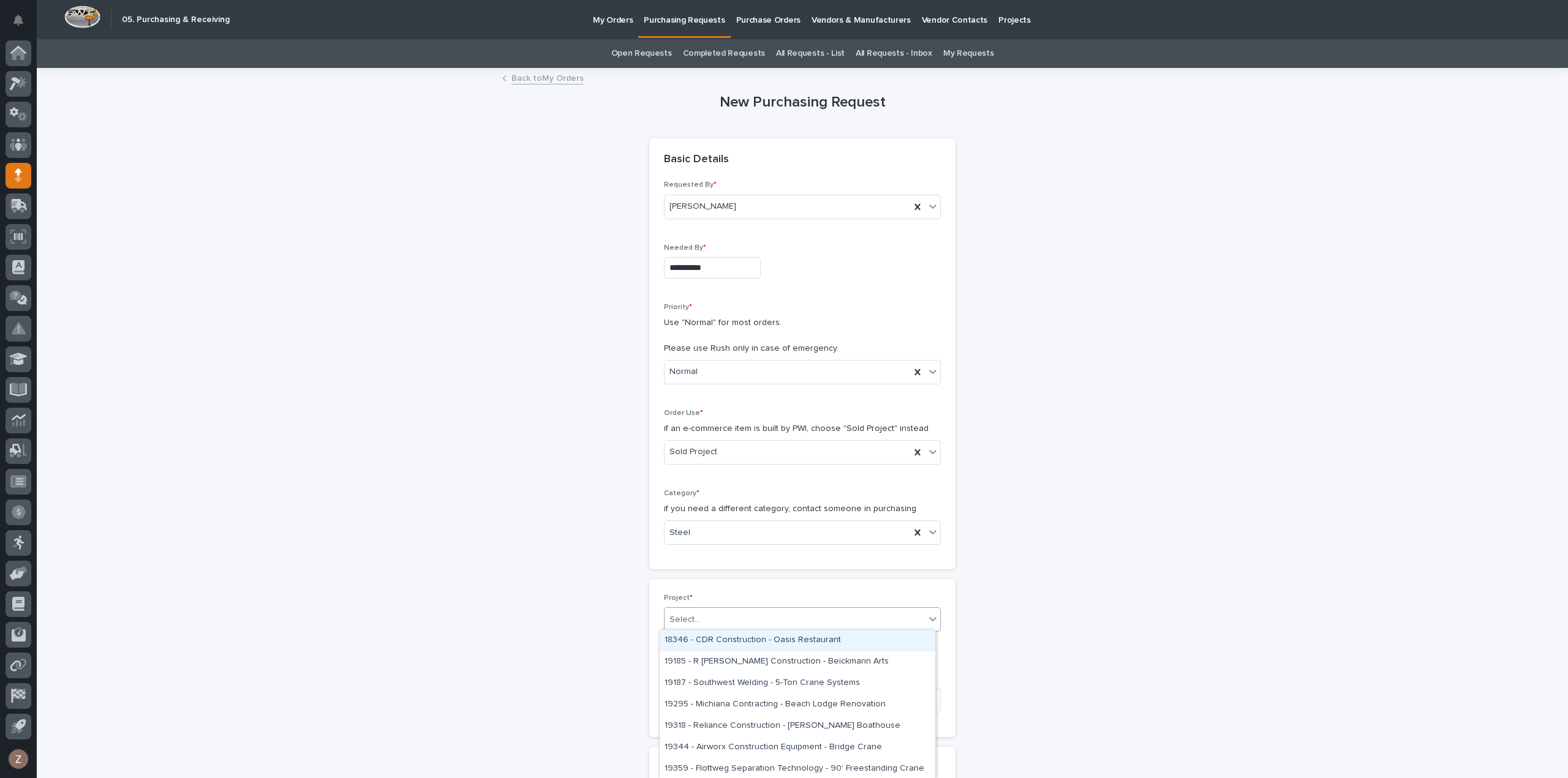
click at [718, 627] on div "Select..." at bounding box center [794, 620] width 261 height 20
type input "*****"
click at [729, 633] on div "27158 - heatTek - FSTRM2 Crane System" at bounding box center [796, 641] width 275 height 22
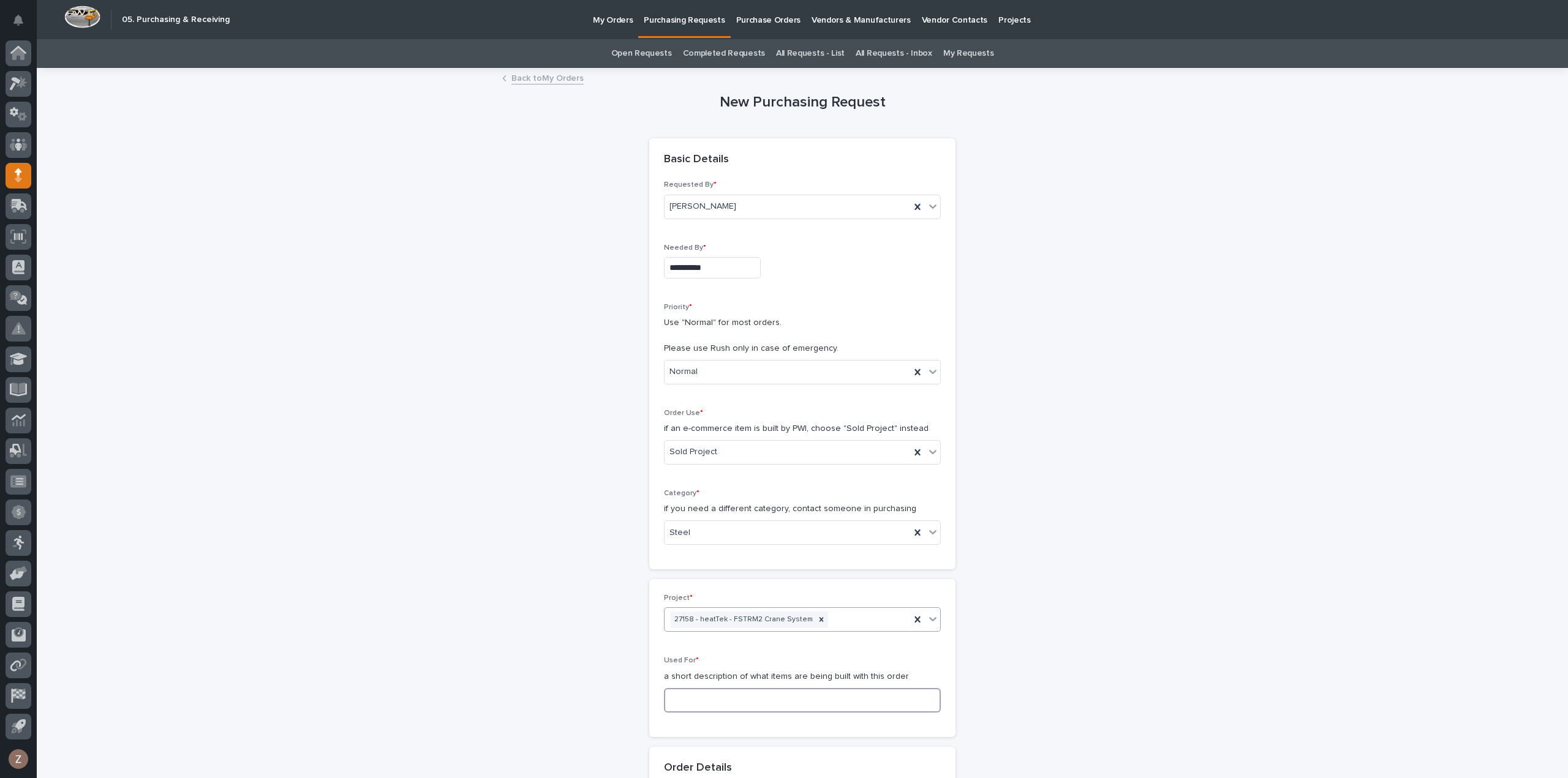
click at [734, 698] on input at bounding box center [802, 700] width 277 height 24
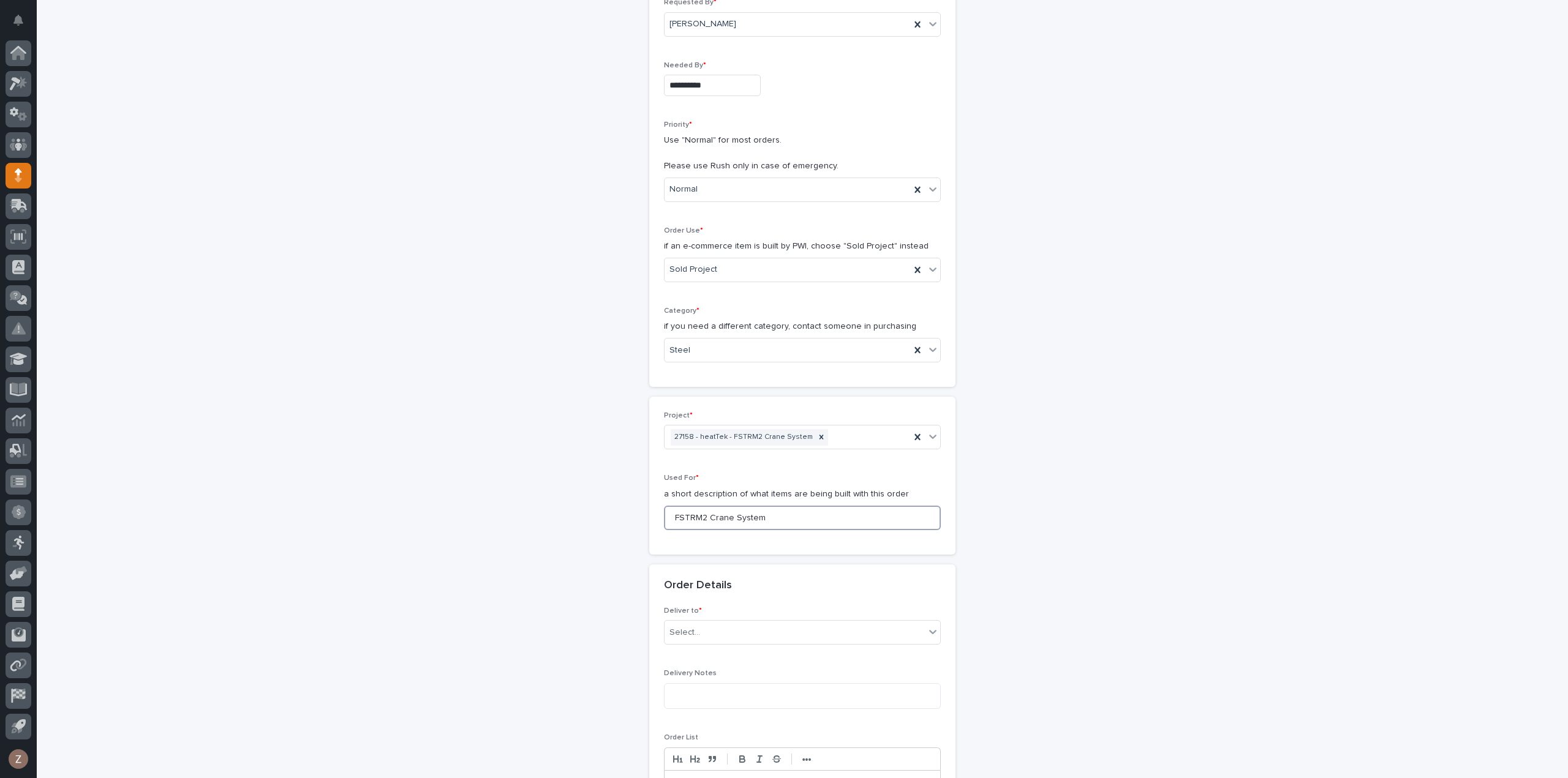
scroll to position [367, 0]
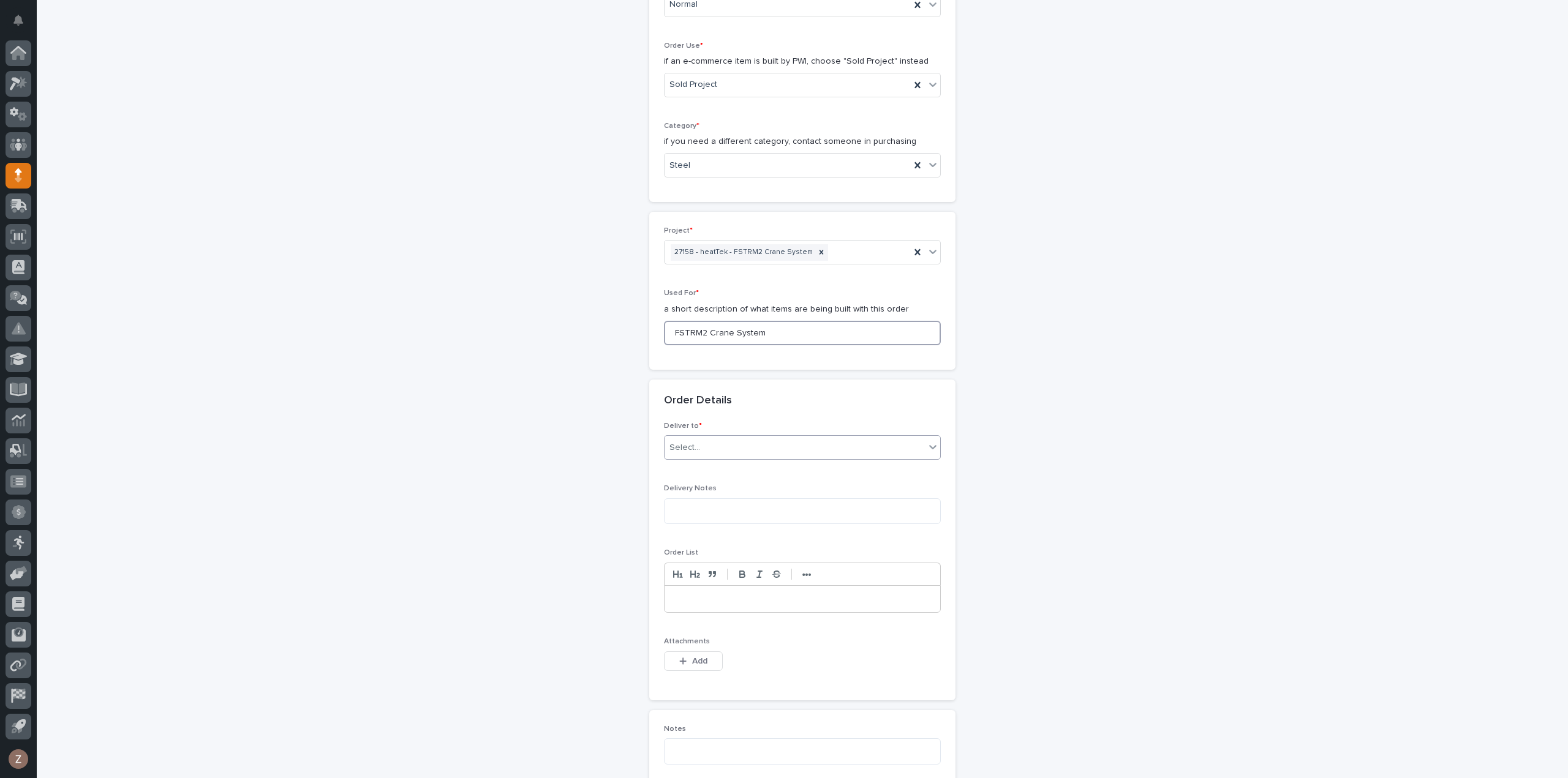
type input "FSTRM2 Crane System"
click at [694, 445] on div "Select..." at bounding box center [794, 448] width 261 height 20
click at [690, 469] on div "PWI" at bounding box center [796, 468] width 275 height 22
drag, startPoint x: 685, startPoint y: 656, endPoint x: 706, endPoint y: 654, distance: 21.1
click at [686, 657] on div "button" at bounding box center [685, 661] width 12 height 8
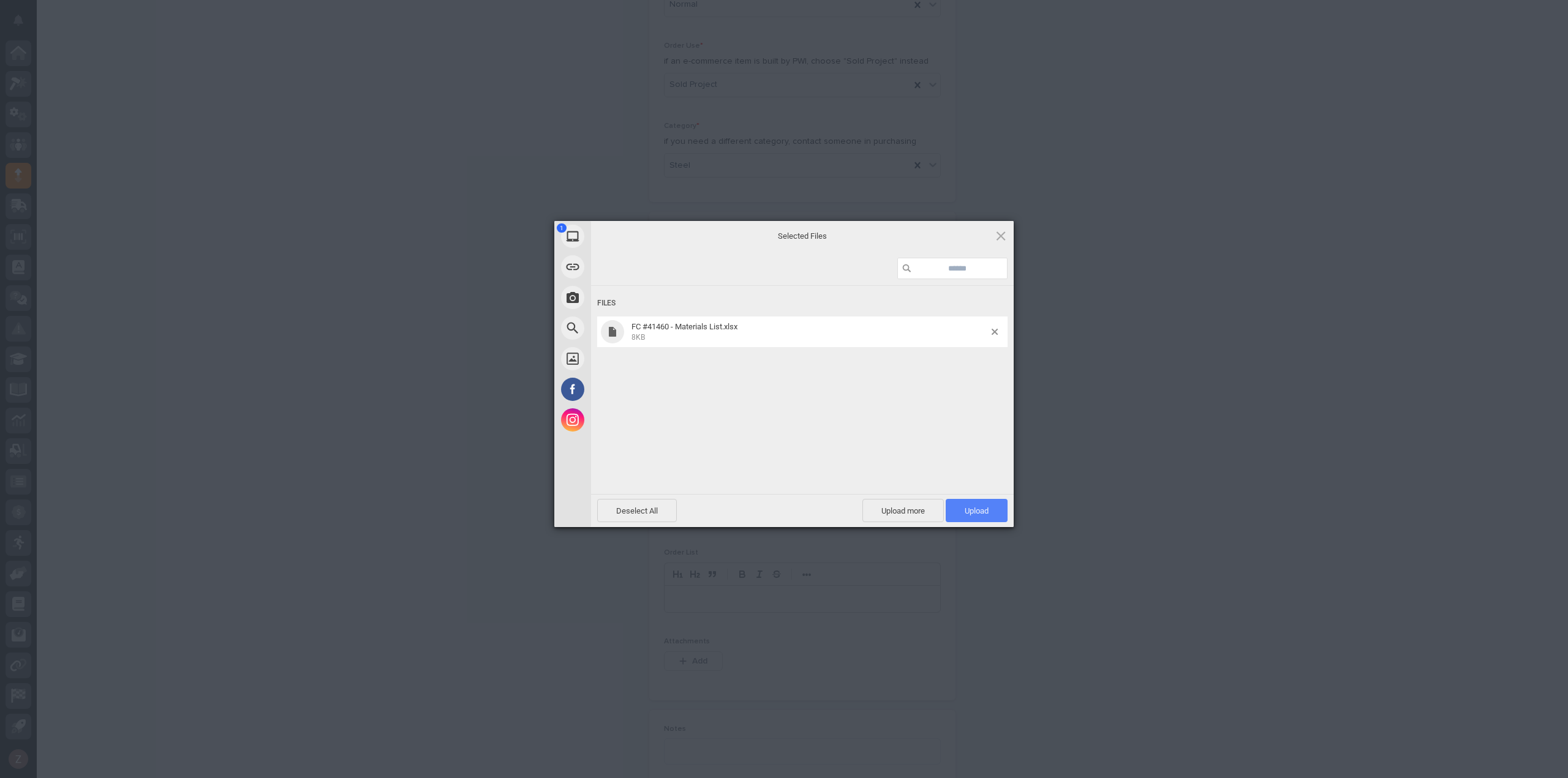
click at [976, 516] on span "Upload 1" at bounding box center [976, 510] width 24 height 9
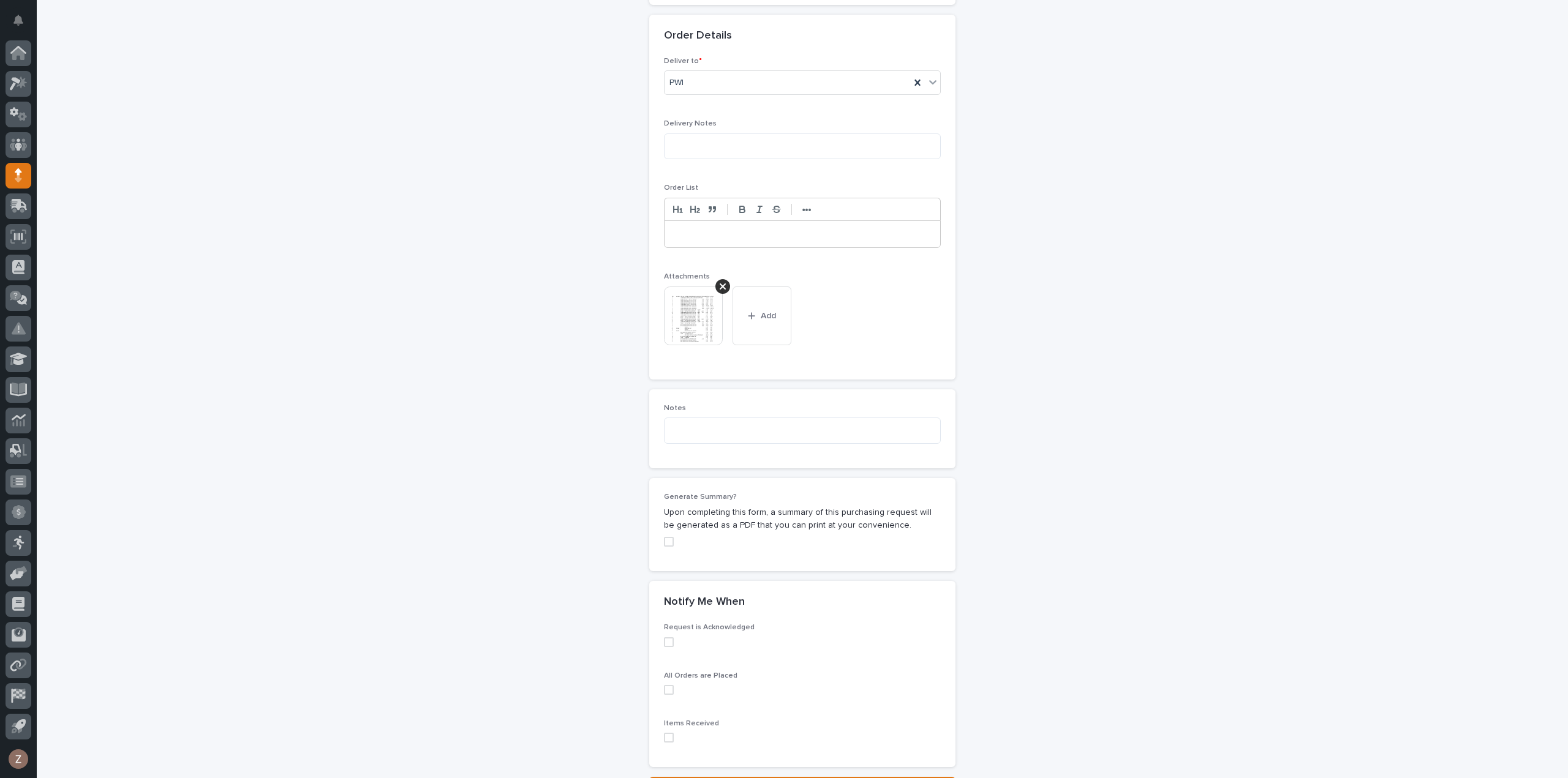
scroll to position [842, 0]
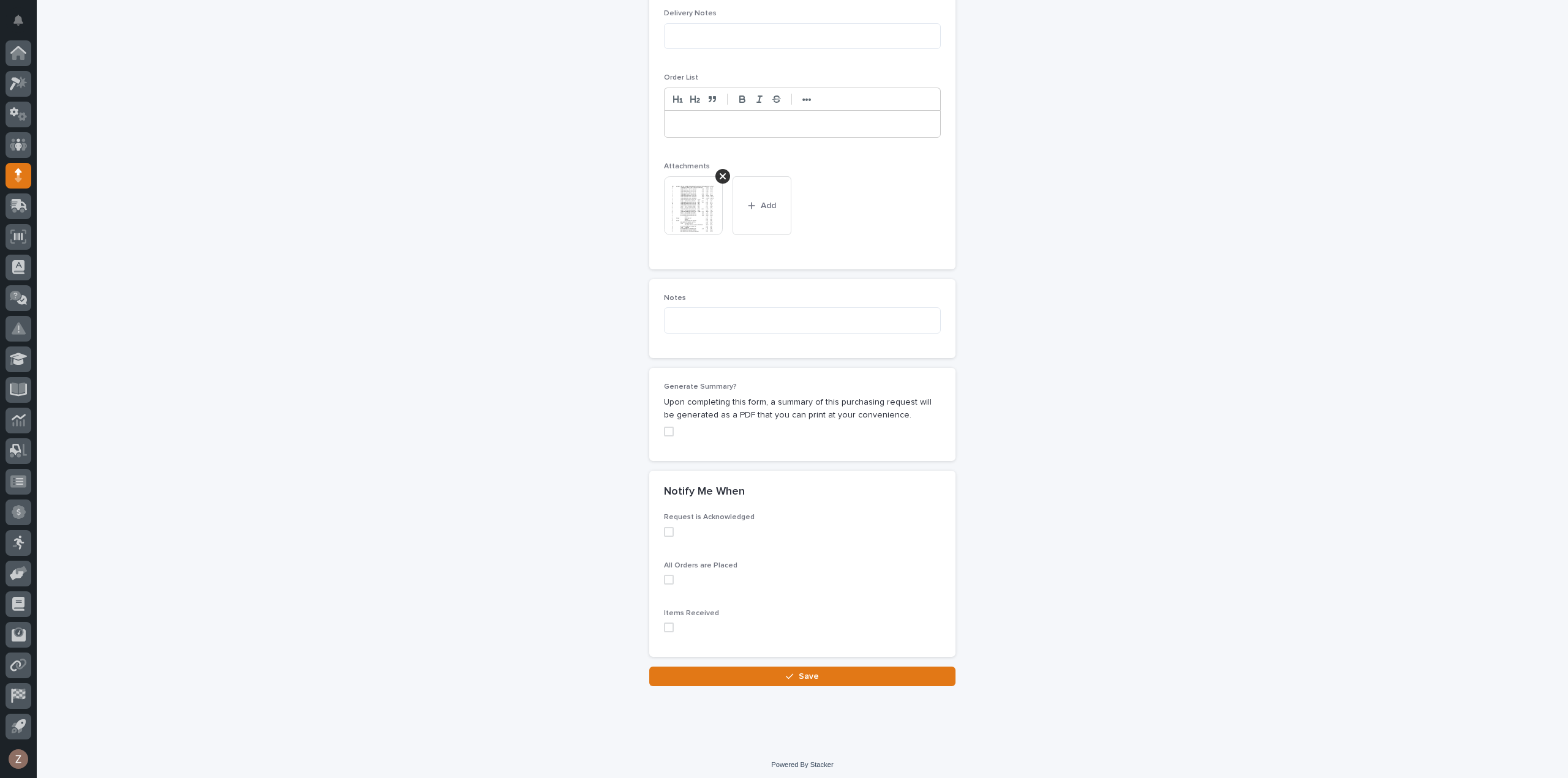
click at [857, 679] on button "Save" at bounding box center [802, 676] width 306 height 20
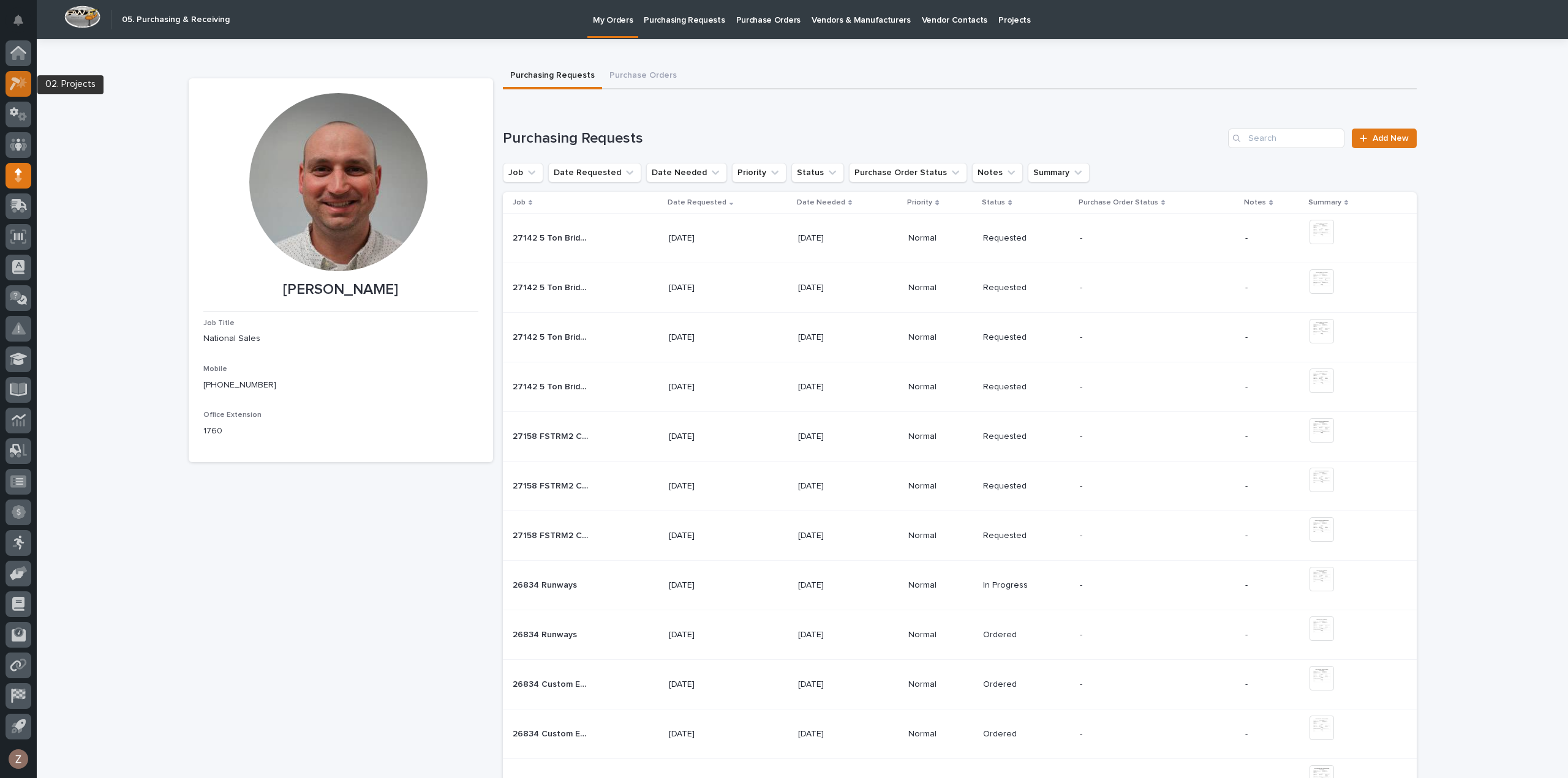
click at [14, 83] on icon at bounding box center [15, 84] width 11 height 13
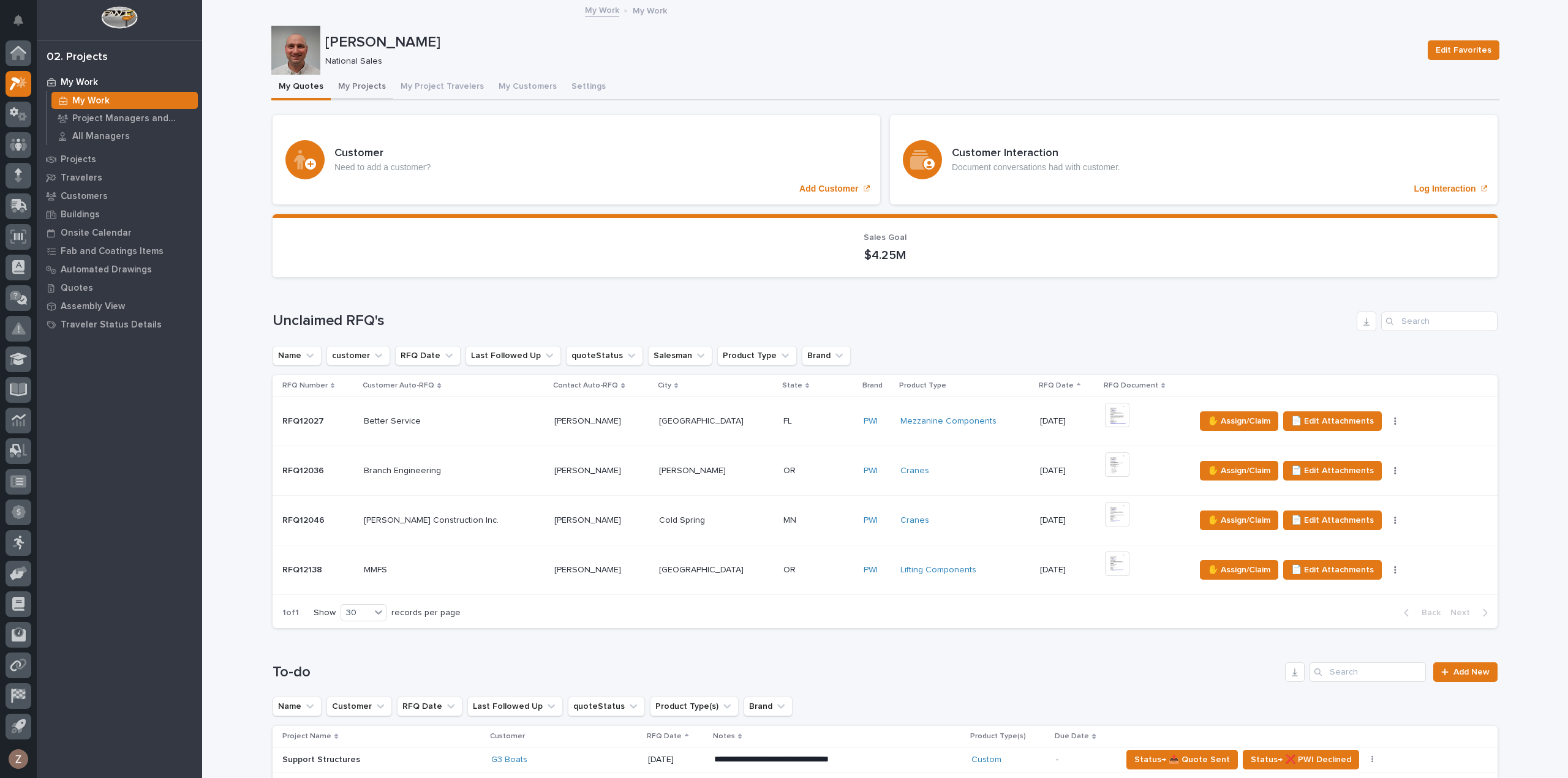
click at [365, 83] on button "My Projects" at bounding box center [361, 87] width 62 height 26
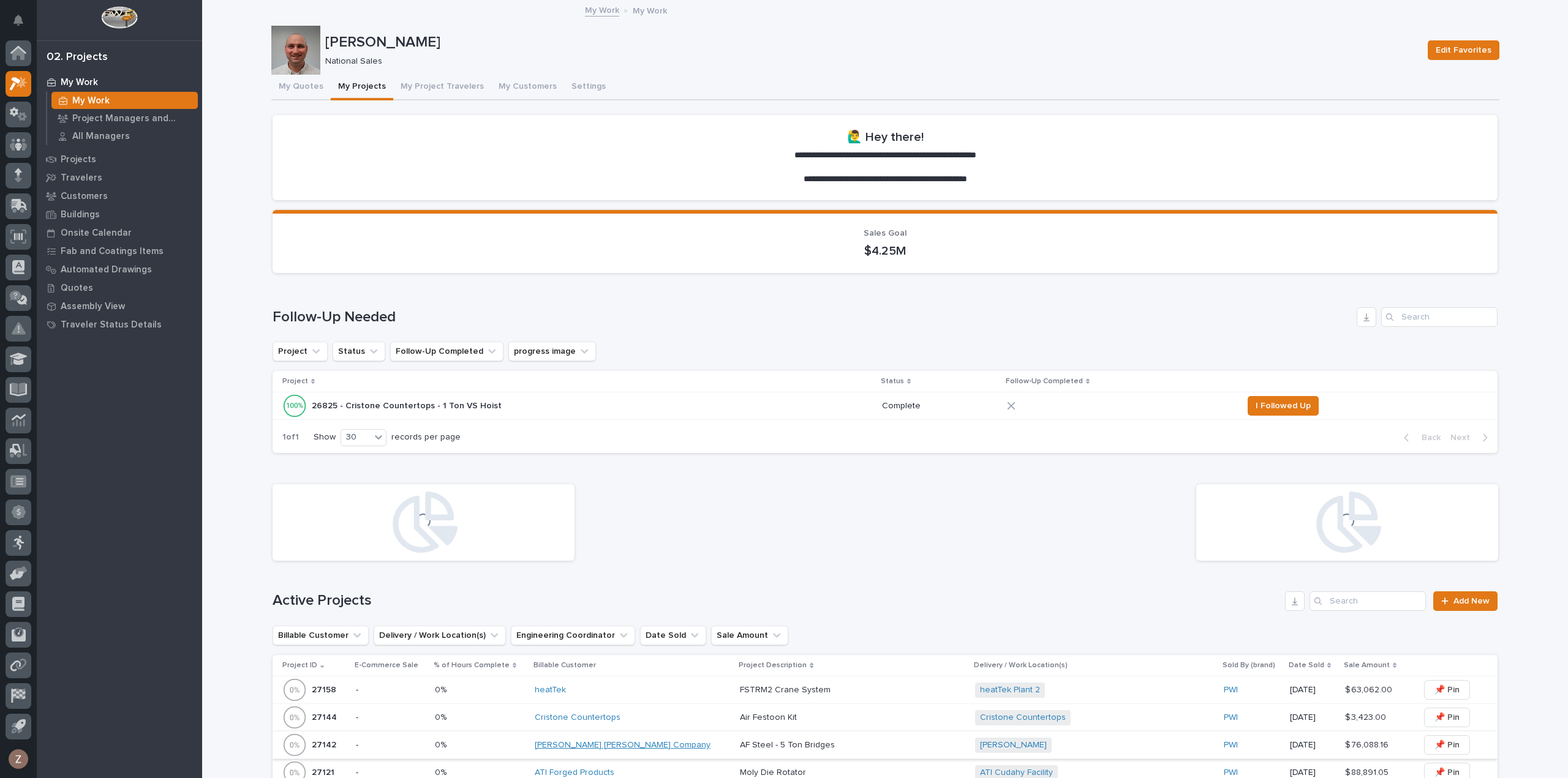
scroll to position [179, 0]
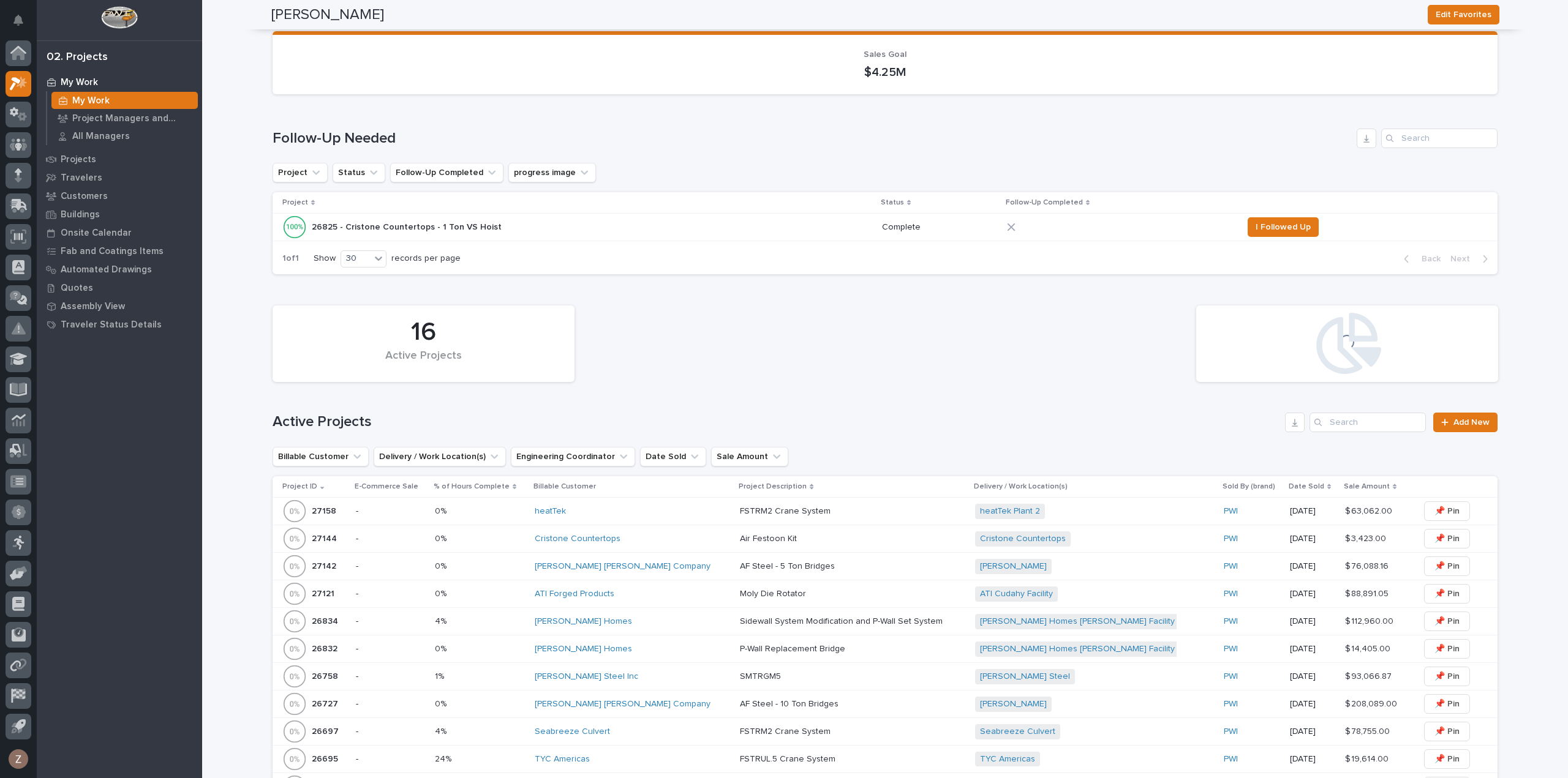
click at [600, 518] on div "heatTek" at bounding box center [632, 512] width 196 height 20
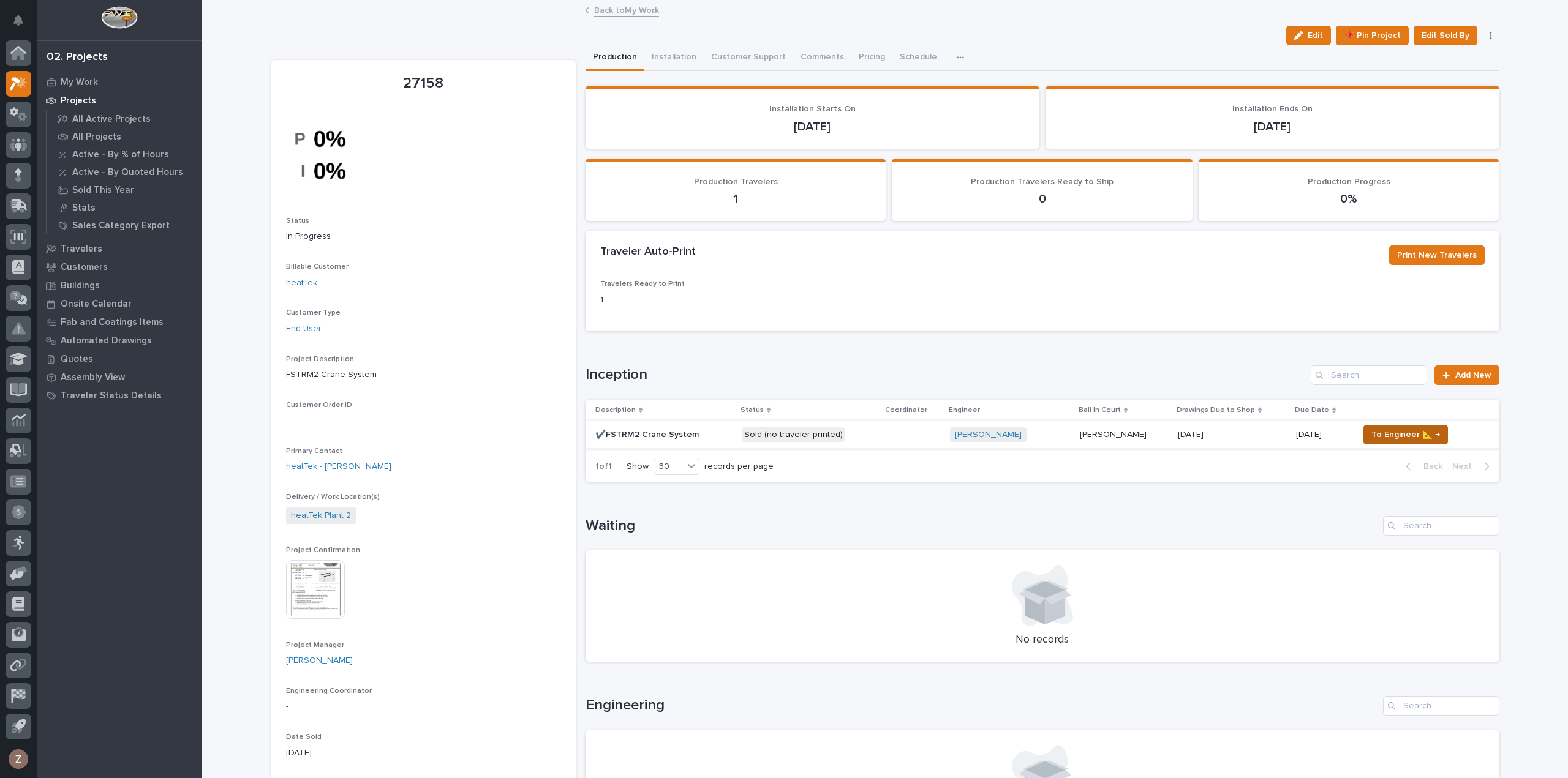
click at [1380, 435] on span "To Engineer 📐 →" at bounding box center [1405, 435] width 68 height 15
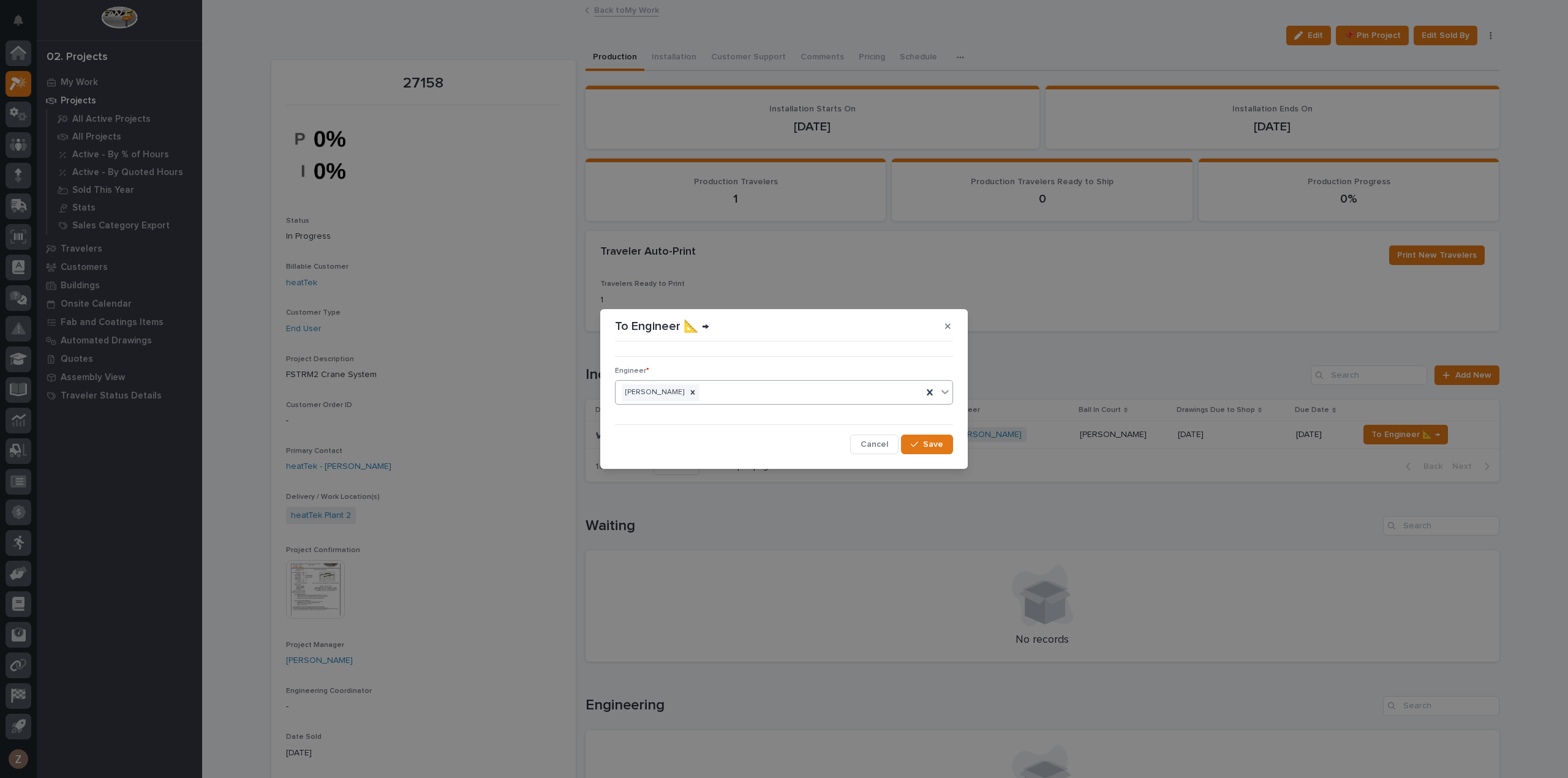
click at [751, 401] on div "[PERSON_NAME]" at bounding box center [768, 393] width 307 height 22
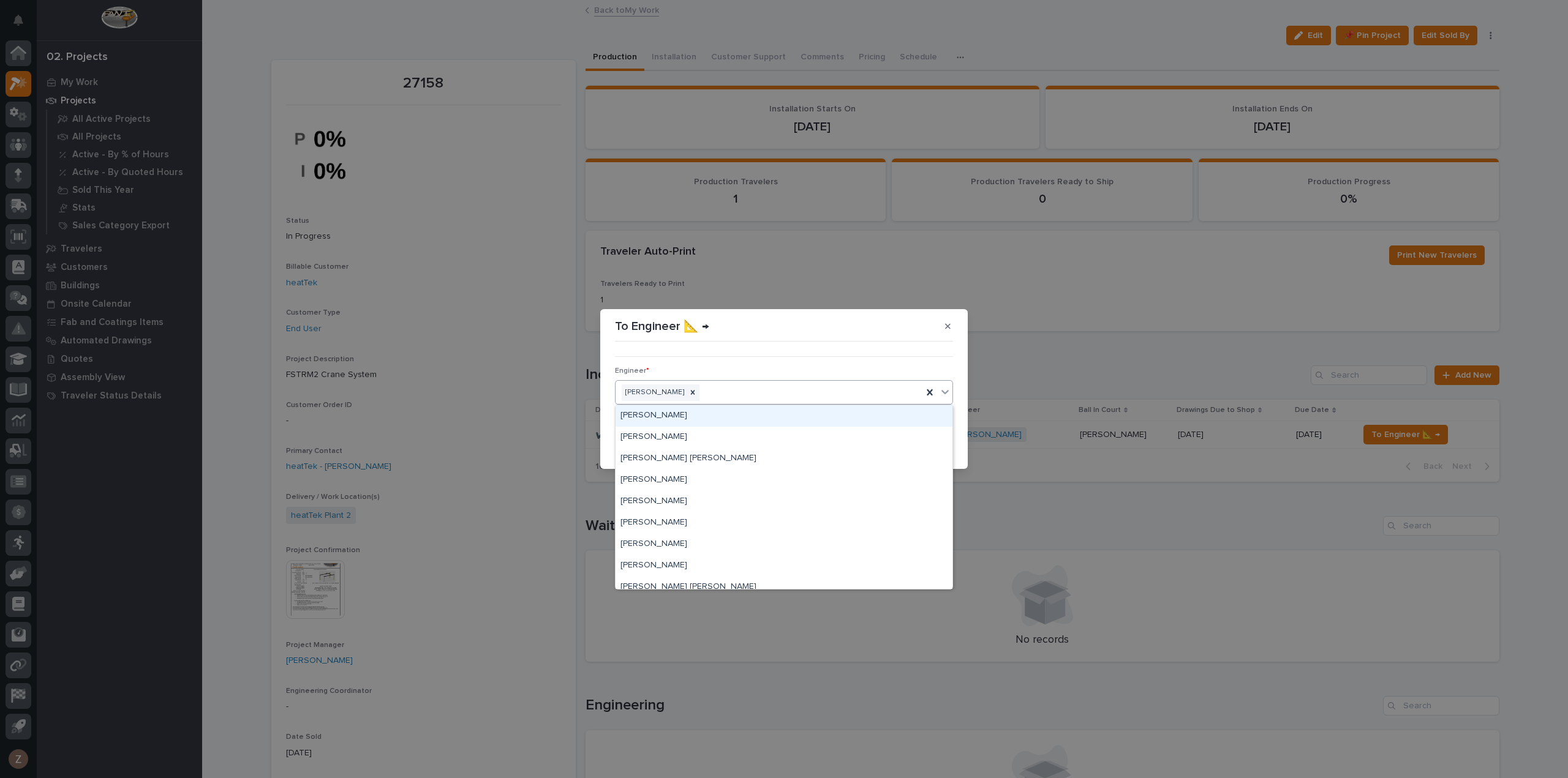
click at [807, 406] on div "[PERSON_NAME]" at bounding box center [783, 416] width 337 height 22
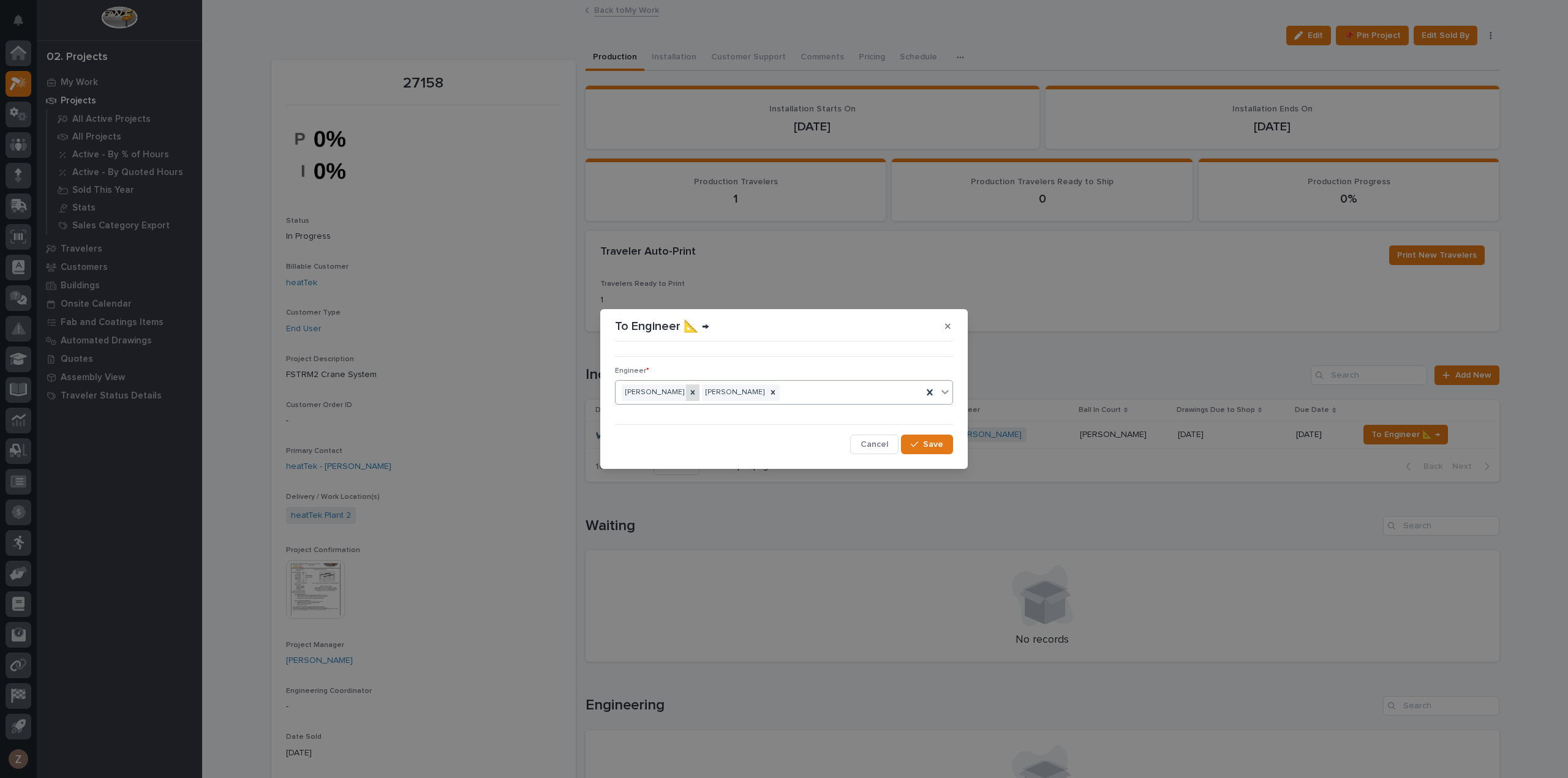
click at [686, 393] on div at bounding box center [692, 393] width 13 height 17
click at [923, 448] on button "Save" at bounding box center [926, 444] width 52 height 20
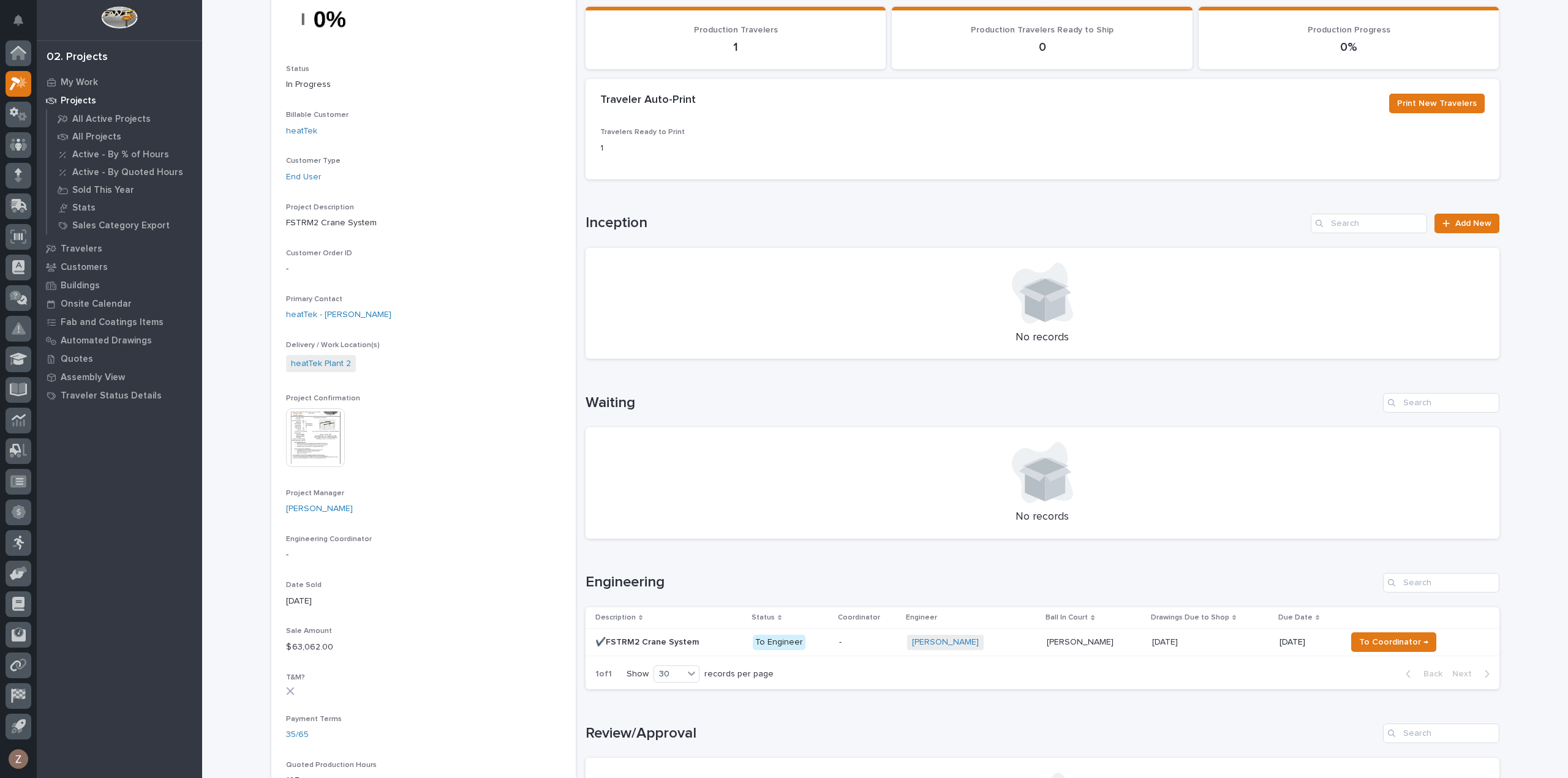
scroll to position [306, 0]
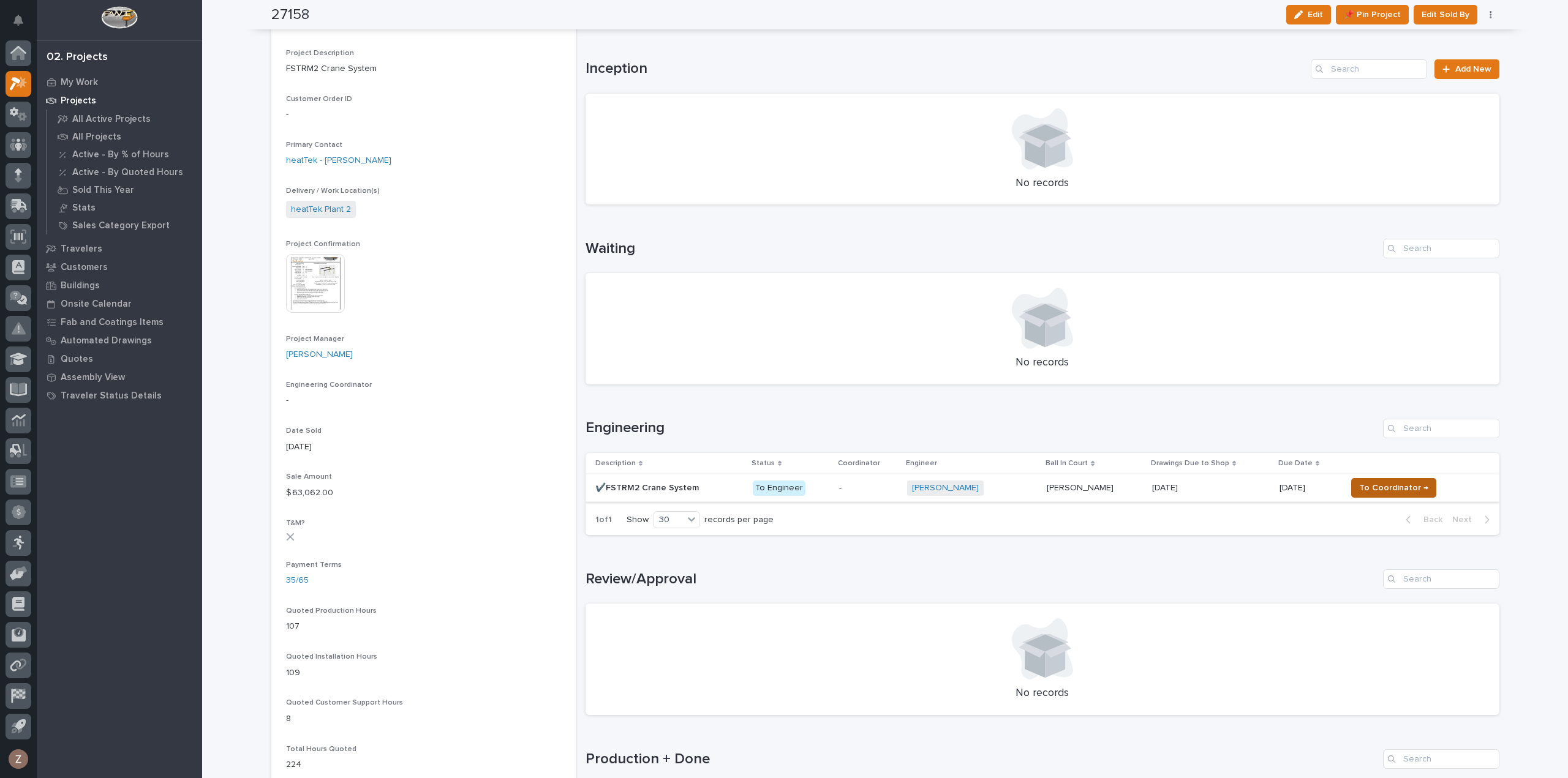
click at [1390, 492] on span "To Coordinator →" at bounding box center [1393, 488] width 69 height 15
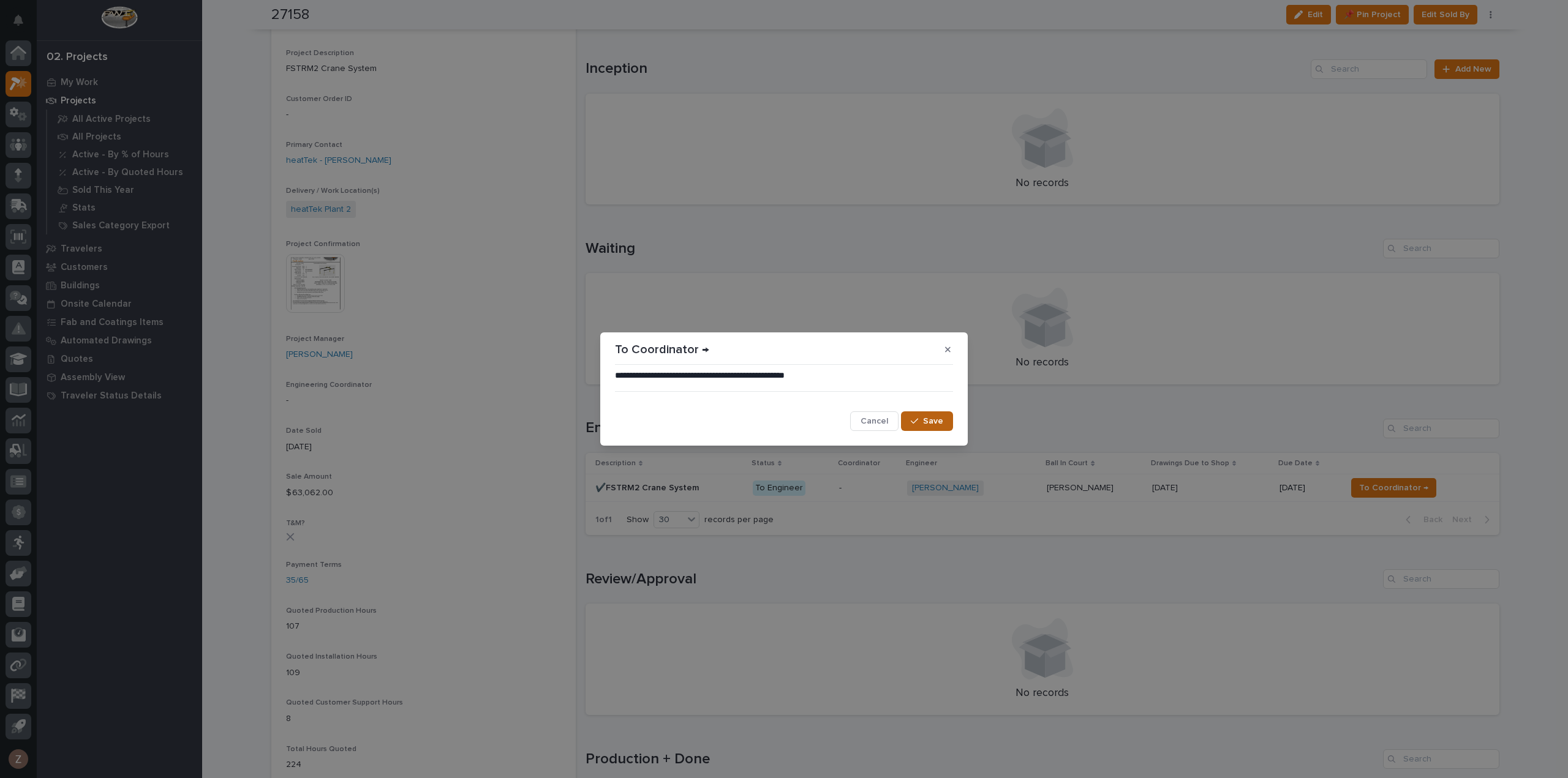
click at [942, 419] on span "Save" at bounding box center [933, 421] width 20 height 11
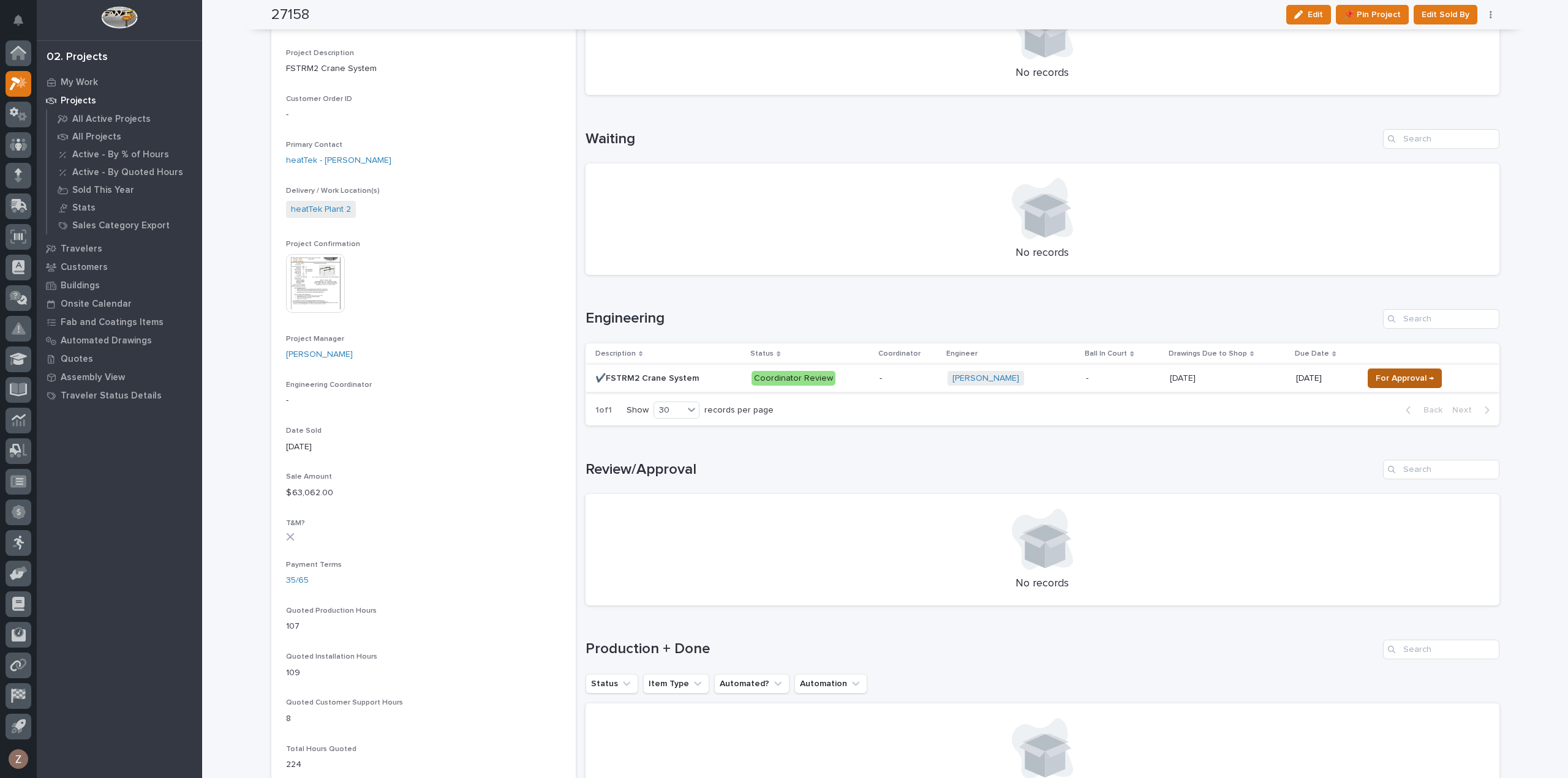
click at [1404, 383] on span "For Approval →" at bounding box center [1405, 379] width 58 height 15
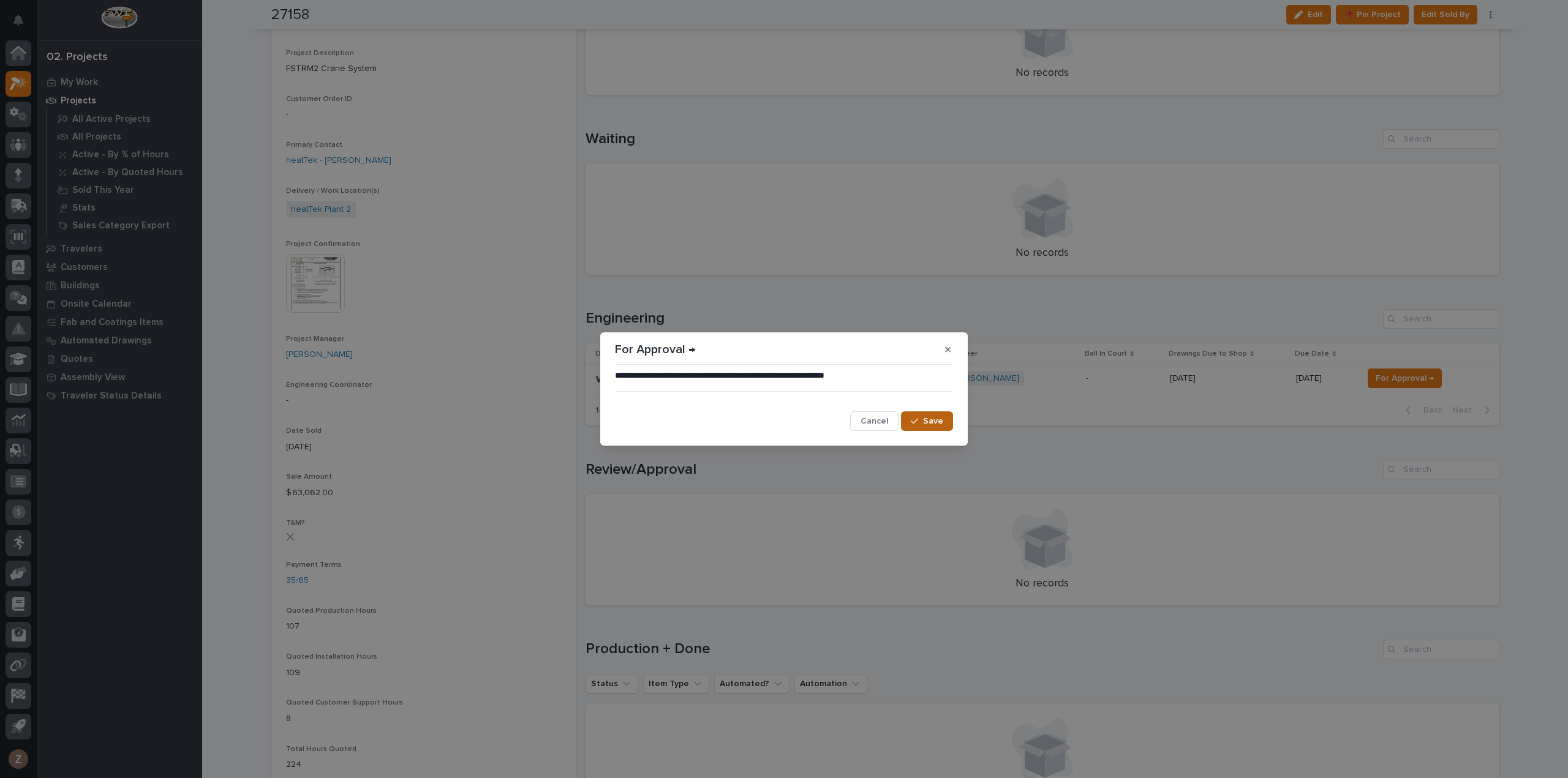
click at [933, 419] on span "Save" at bounding box center [933, 421] width 20 height 11
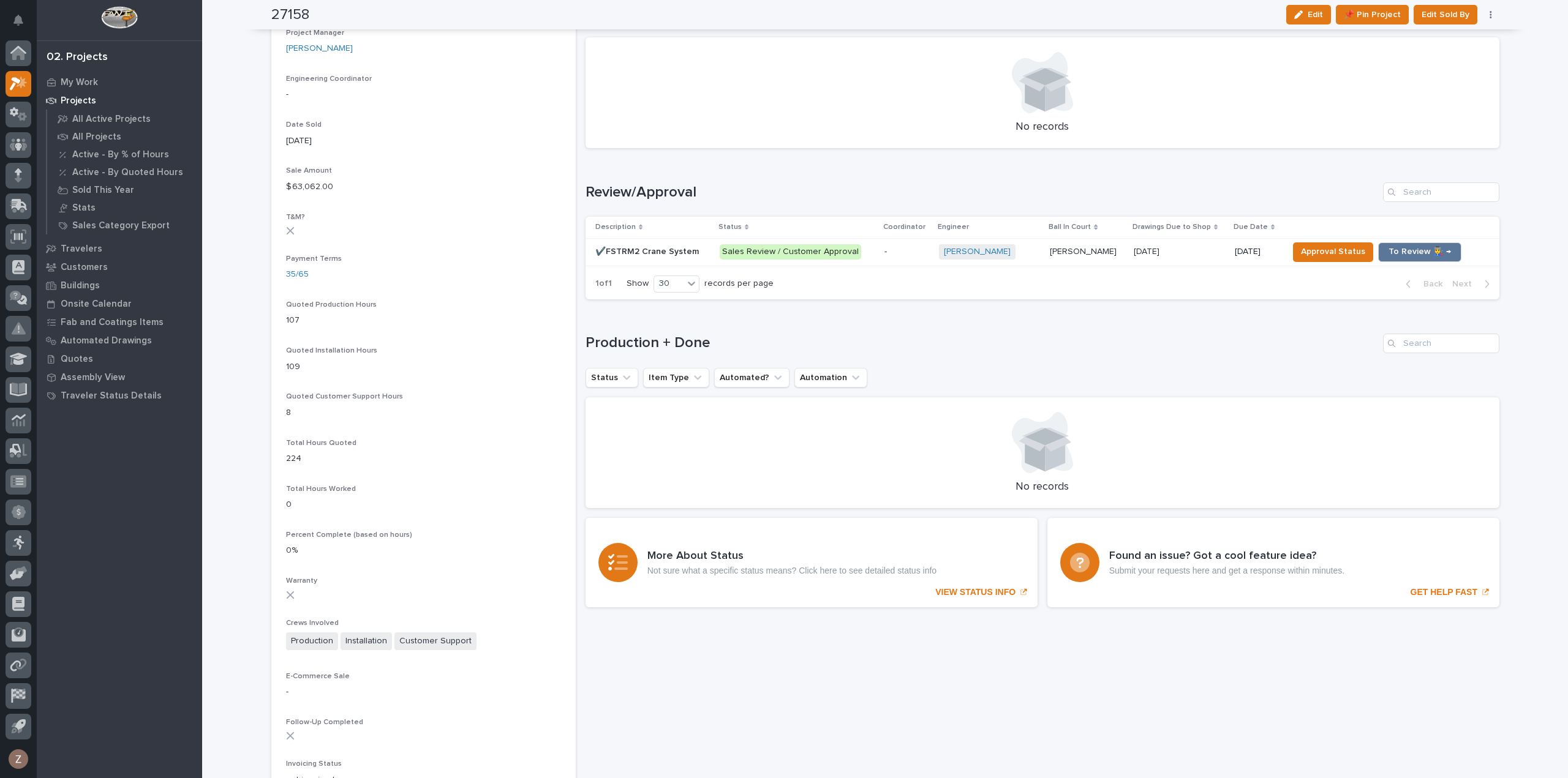
scroll to position [612, 0]
click at [1402, 254] on span "To Review 👨‍🏭 →" at bounding box center [1419, 252] width 62 height 15
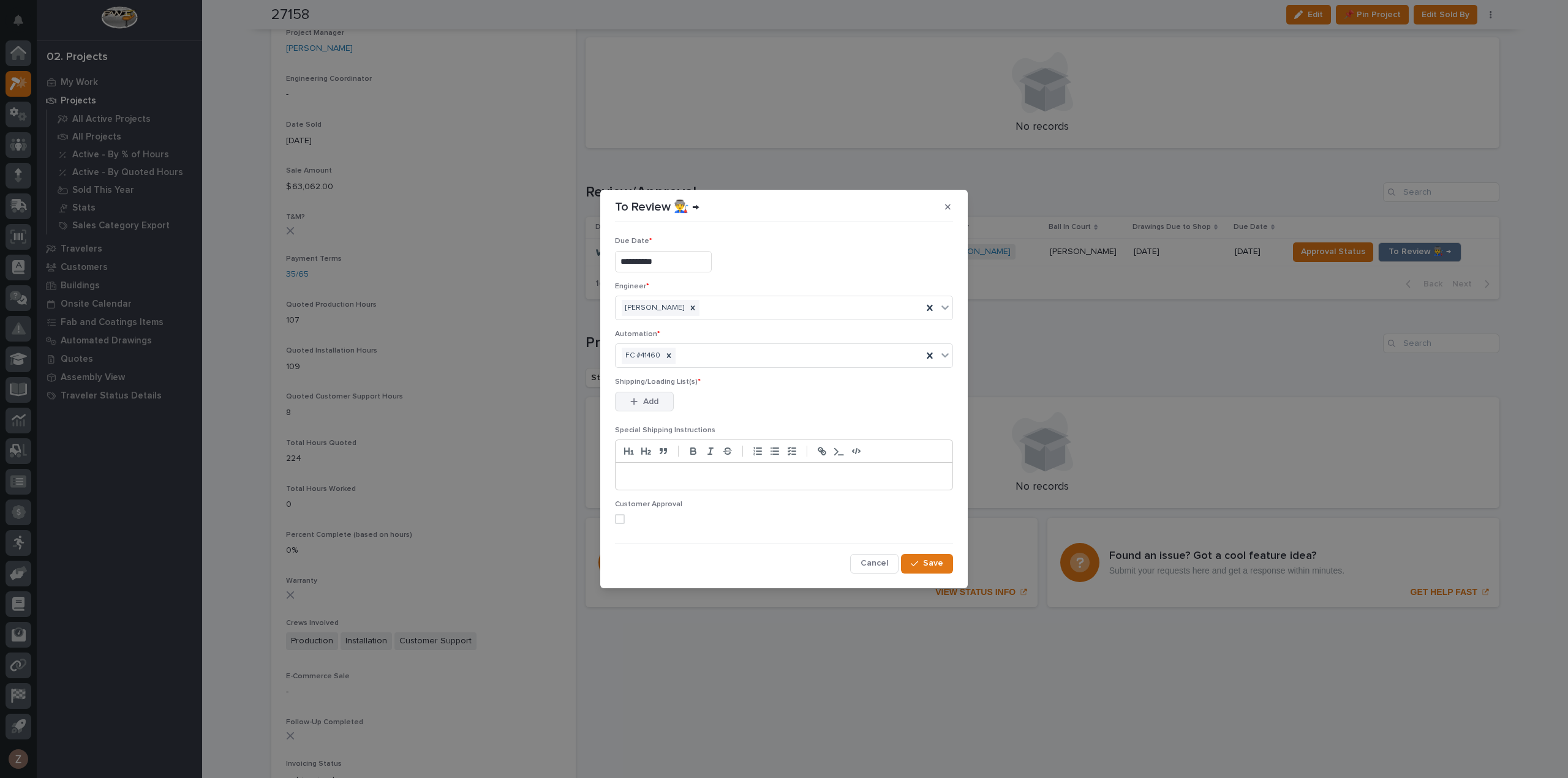
click at [656, 404] on span "Add" at bounding box center [651, 401] width 15 height 11
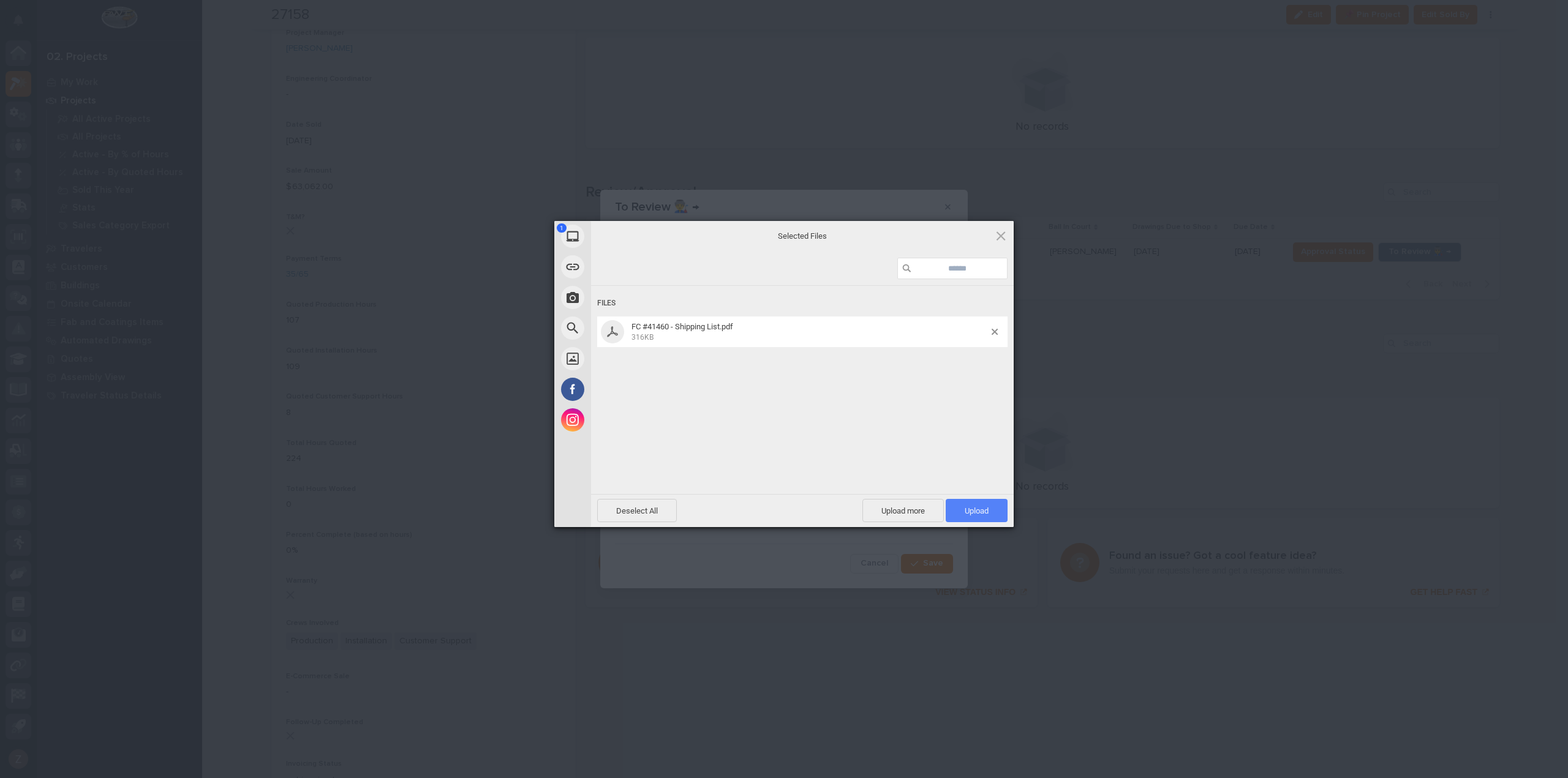
click at [989, 510] on span "Upload 1" at bounding box center [976, 511] width 62 height 23
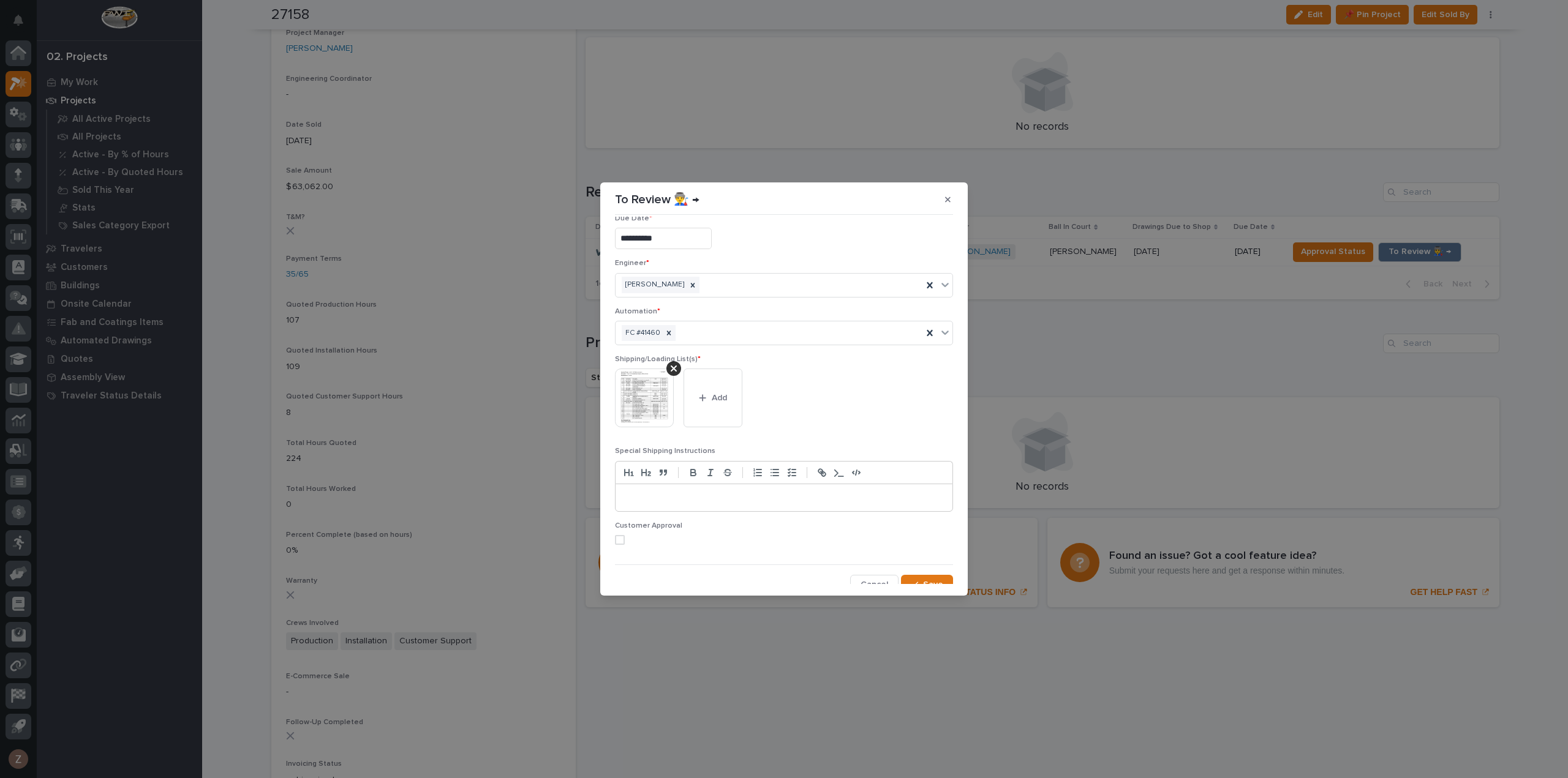
scroll to position [24, 0]
click at [929, 571] on span "Save" at bounding box center [933, 576] width 20 height 11
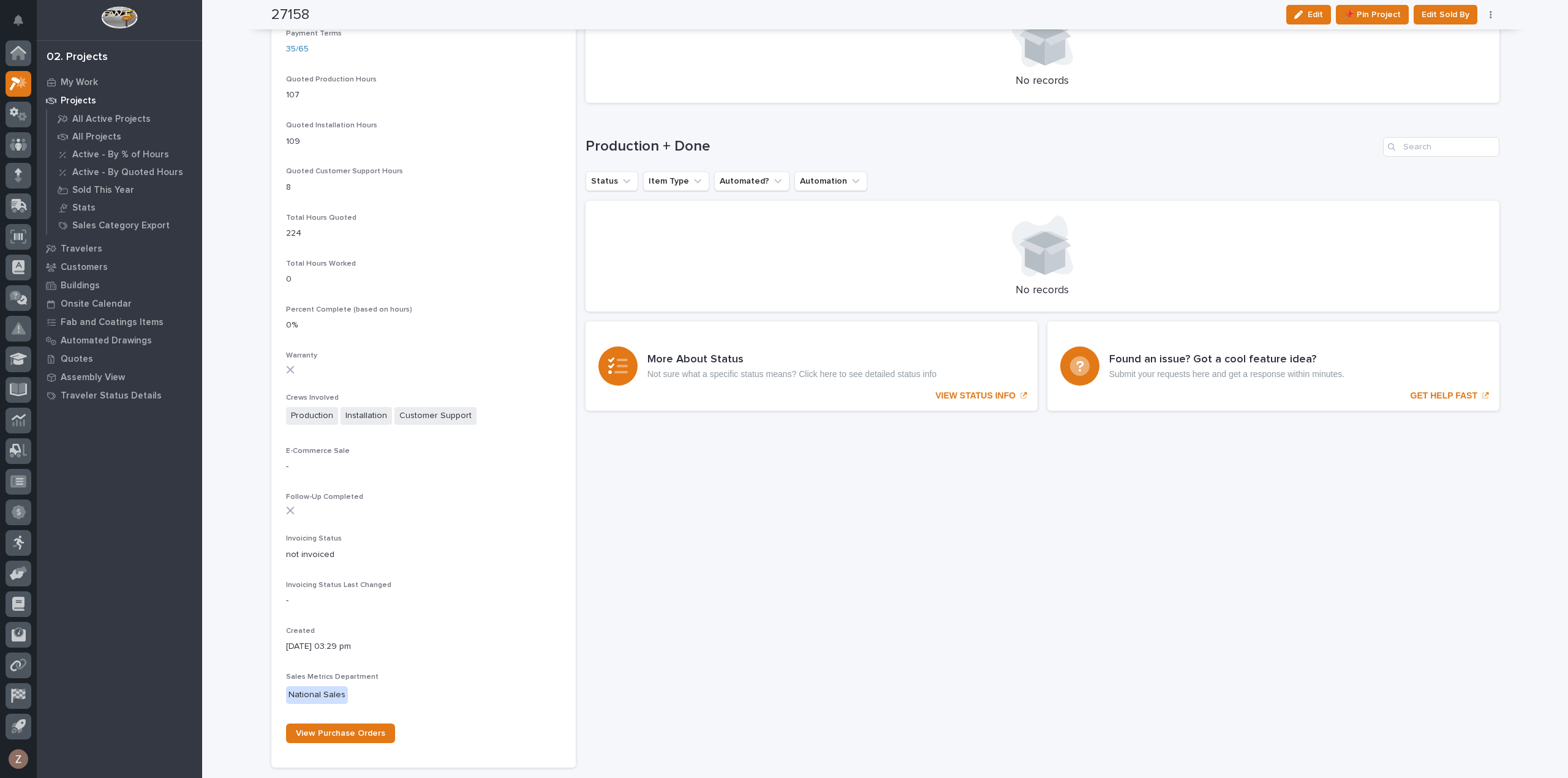
scroll to position [923, 0]
